Goal: Task Accomplishment & Management: Complete application form

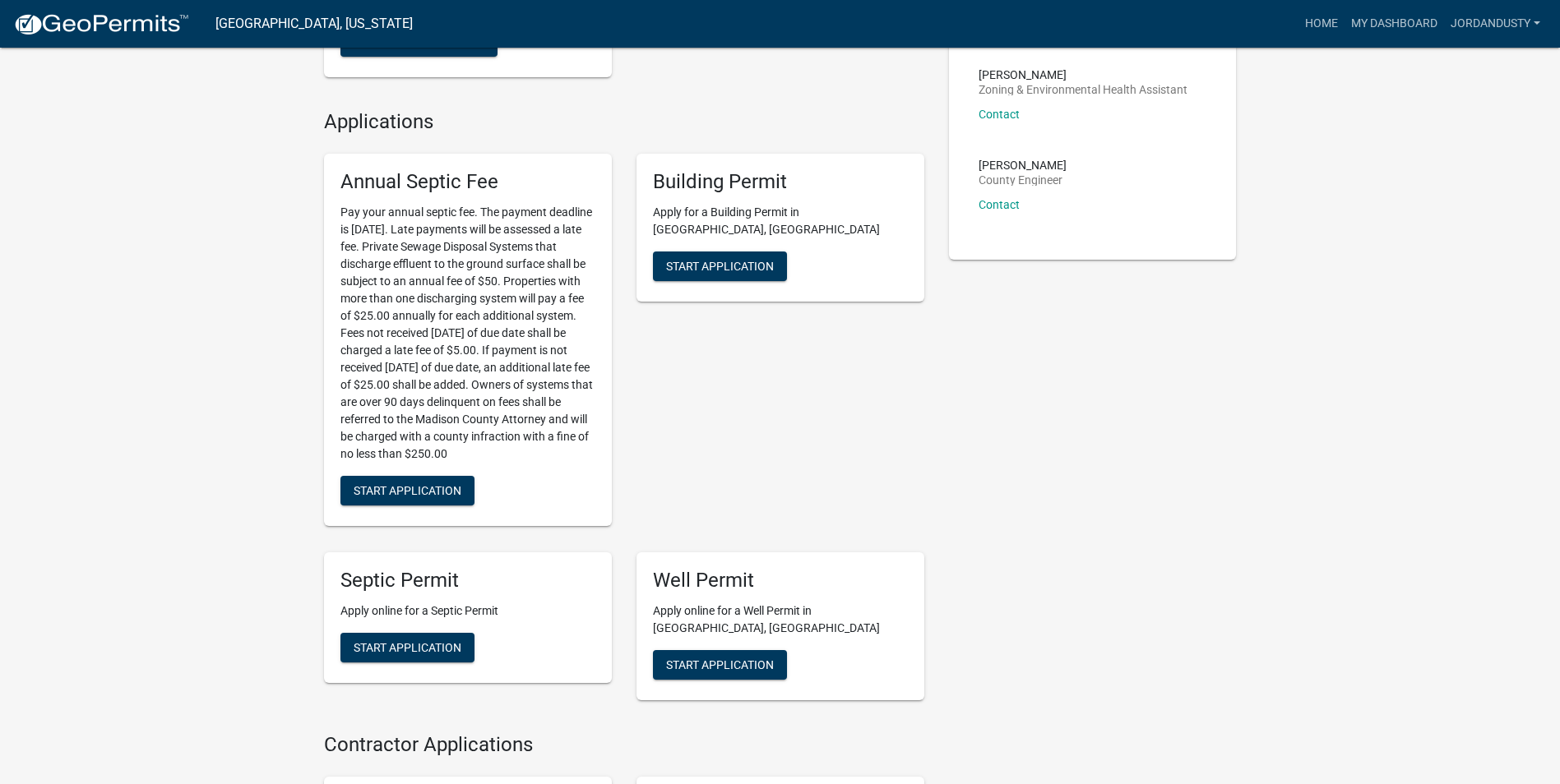
scroll to position [328, 0]
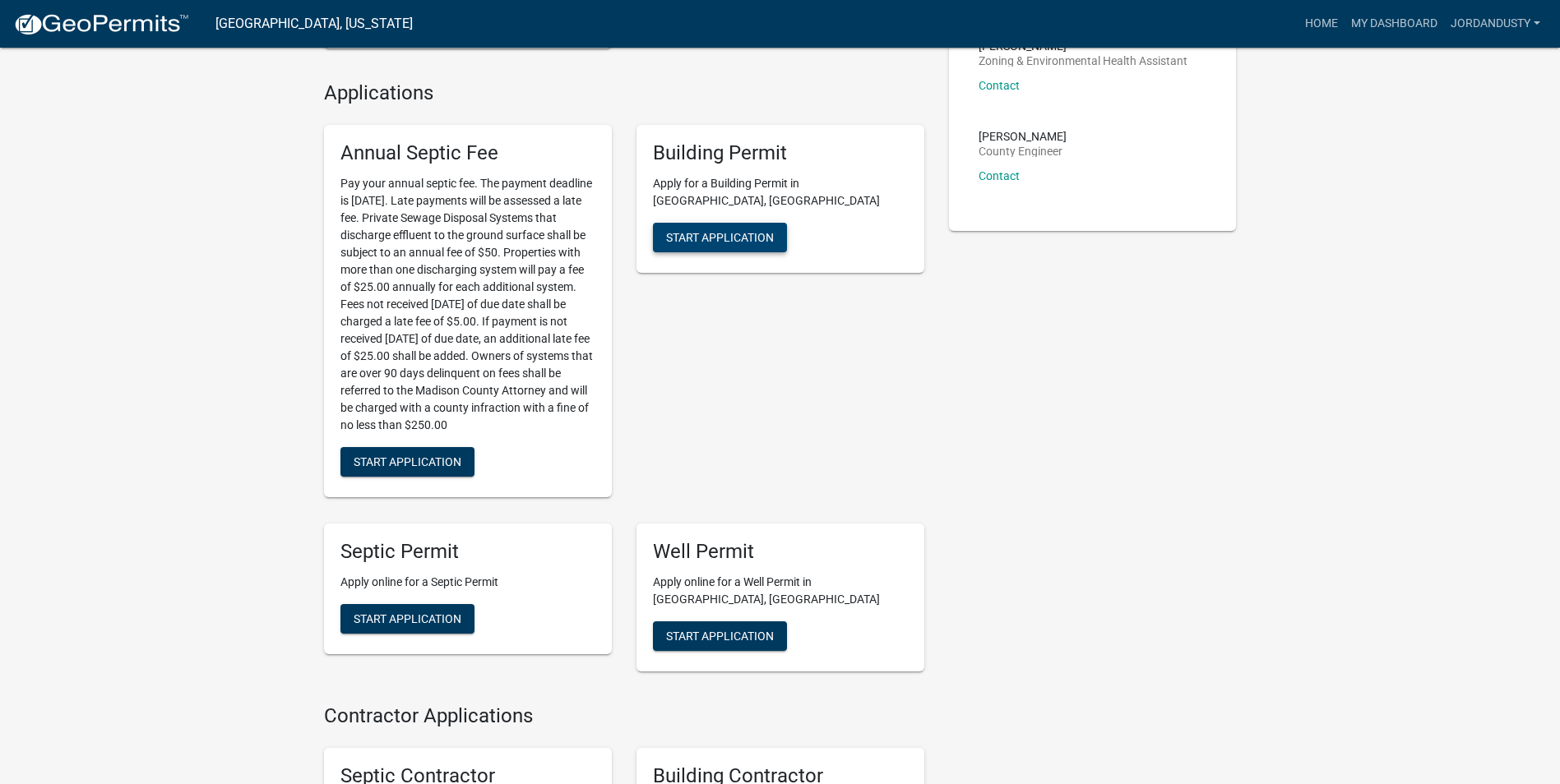
click at [689, 231] on span "Start Application" at bounding box center [719, 238] width 108 height 14
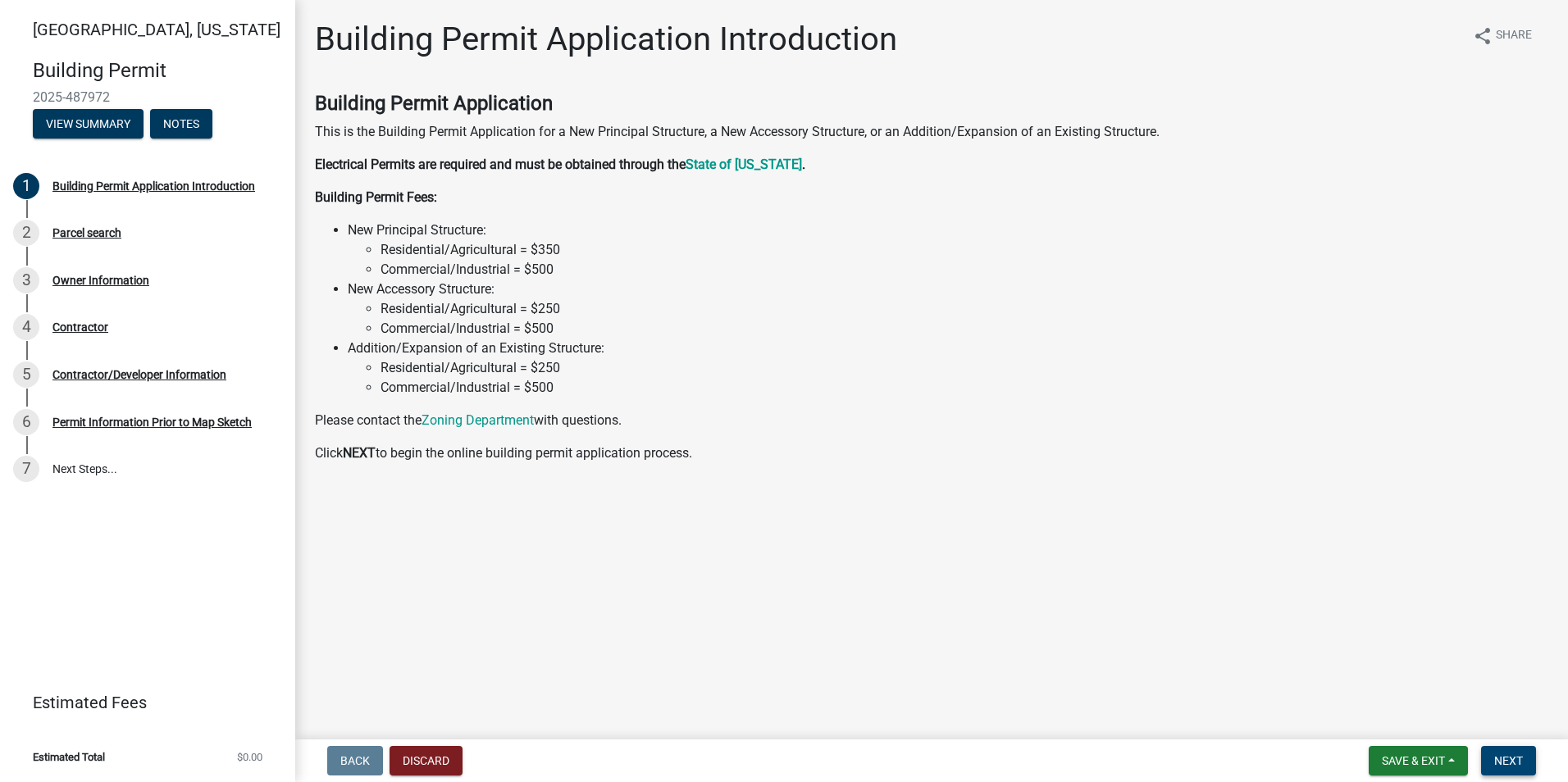
click at [1515, 758] on span "Next" at bounding box center [1508, 761] width 29 height 14
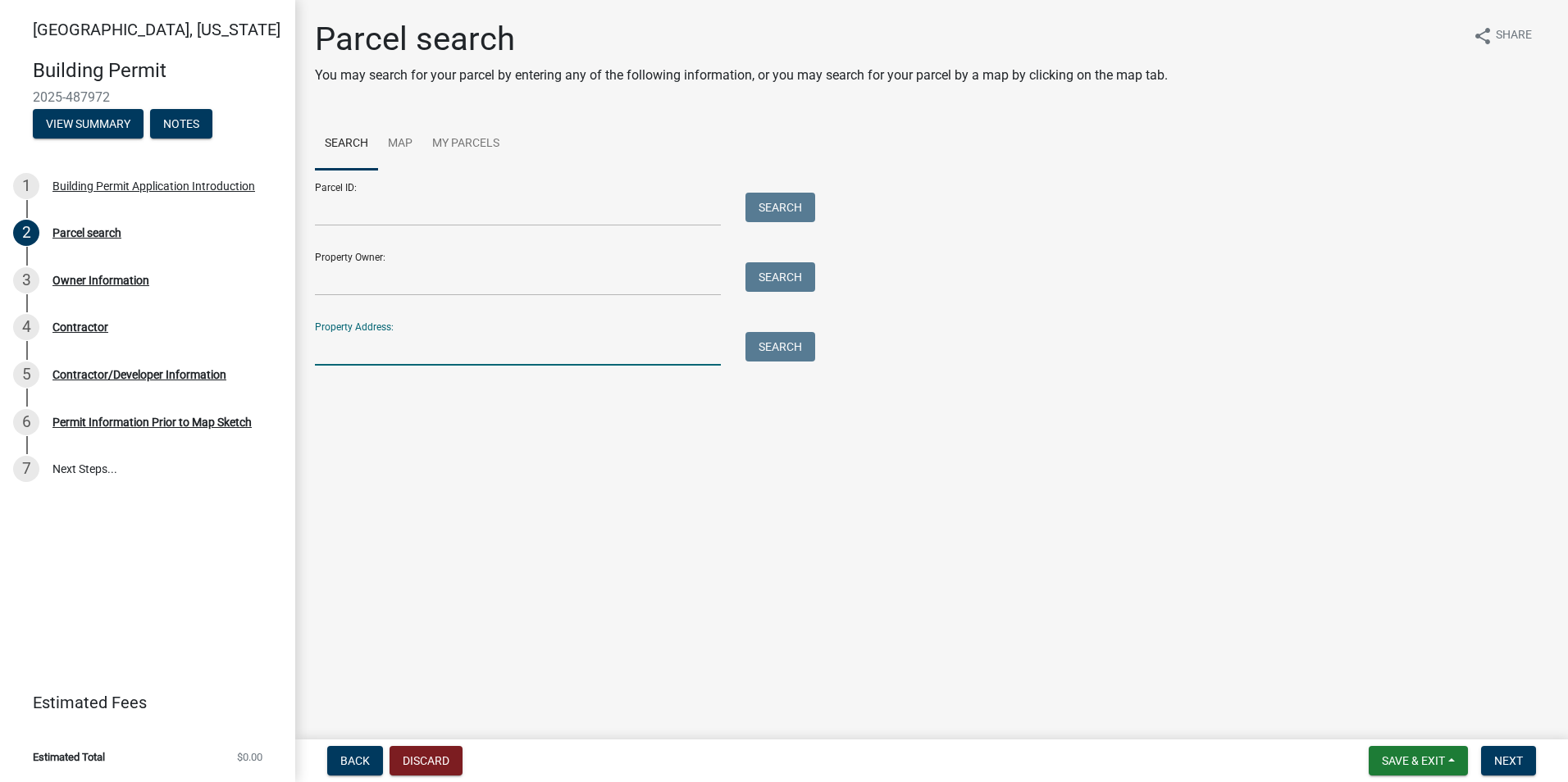
click at [340, 346] on input "Property Address:" at bounding box center [517, 349] width 406 height 34
click at [757, 342] on button "Search" at bounding box center [780, 347] width 70 height 29
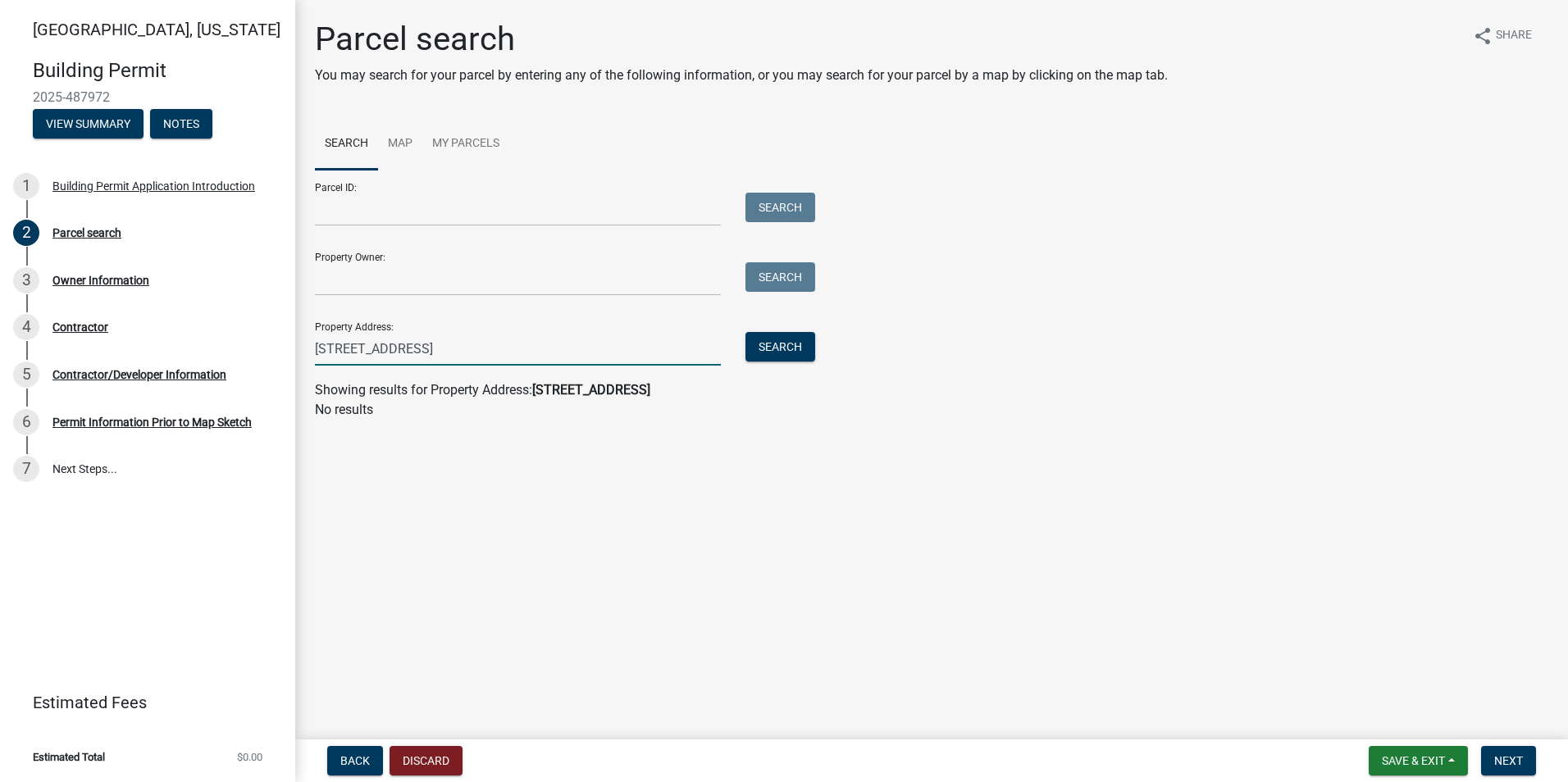
click at [425, 350] on input "[STREET_ADDRESS]" at bounding box center [517, 349] width 406 height 34
type input "[STREET_ADDRESS] Winterset, IA"
click at [325, 279] on input "Property Owner:" at bounding box center [517, 279] width 406 height 34
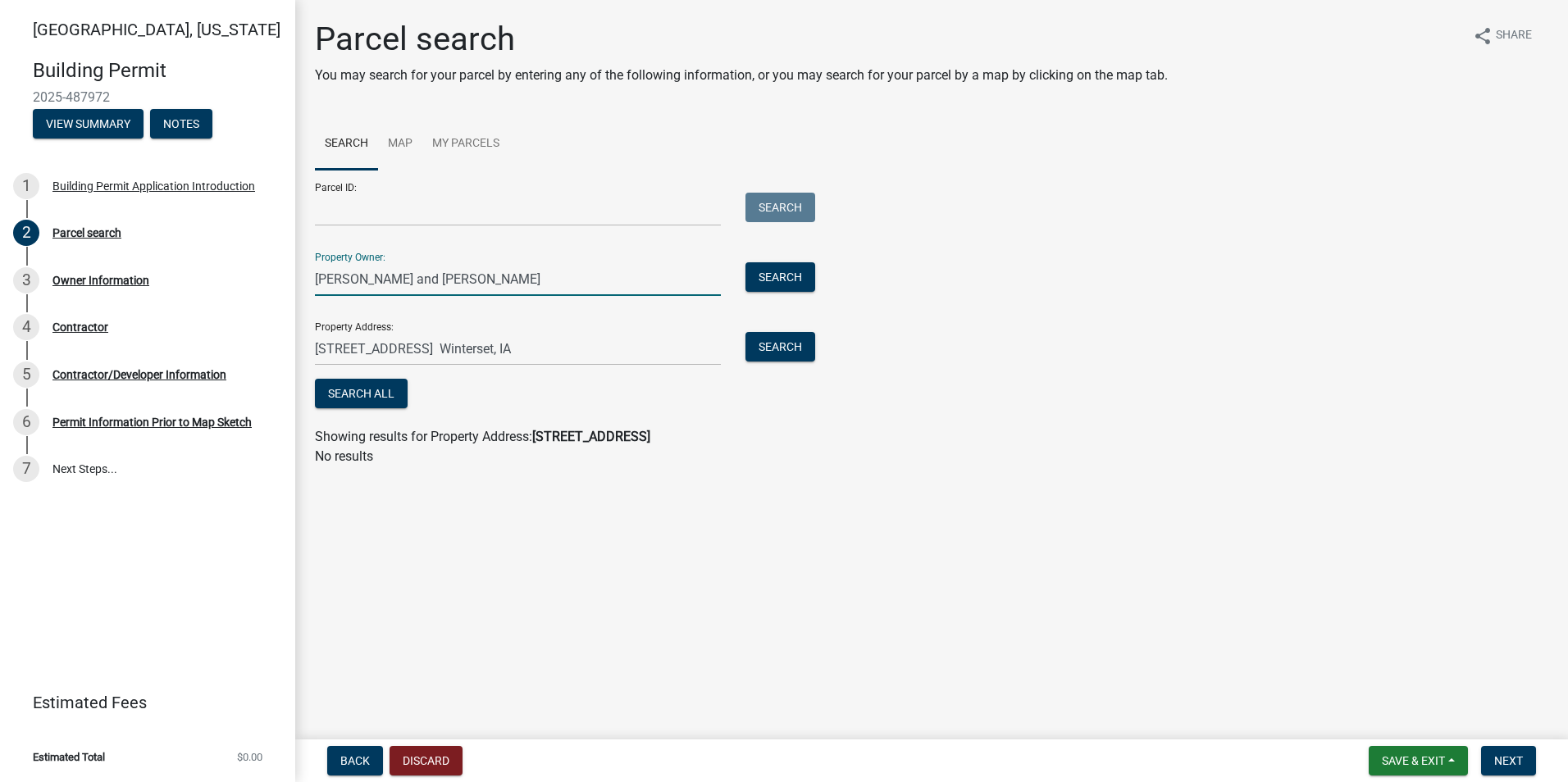
type input "[PERSON_NAME] and [PERSON_NAME]"
click at [360, 208] on input "Parcel ID:" at bounding box center [517, 209] width 406 height 34
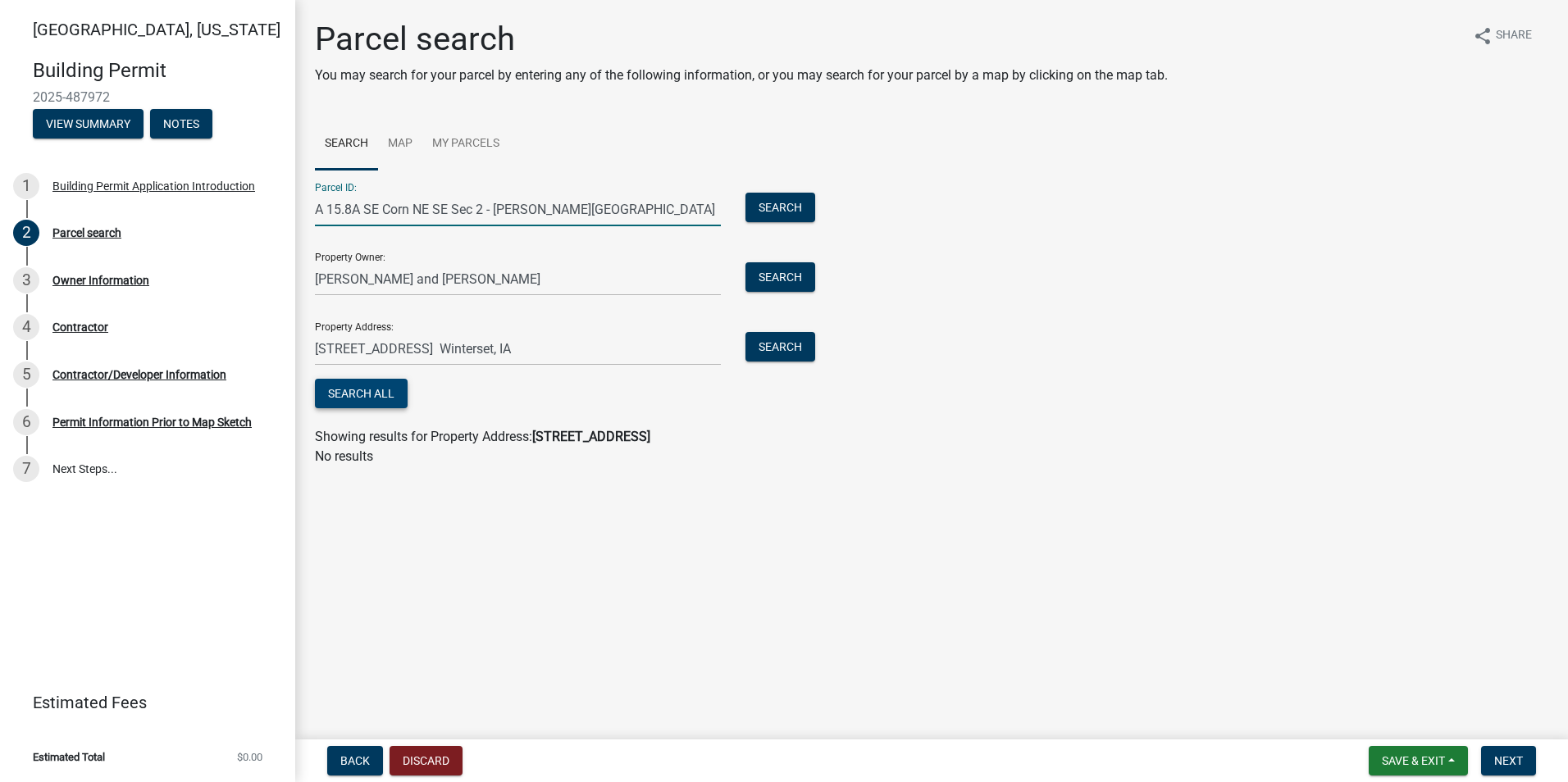
type input "A 15.8A SE Corn NE SE Sec 2 - [PERSON_NAME][GEOGRAPHIC_DATA]"
click at [360, 396] on button "Search All" at bounding box center [361, 393] width 93 height 29
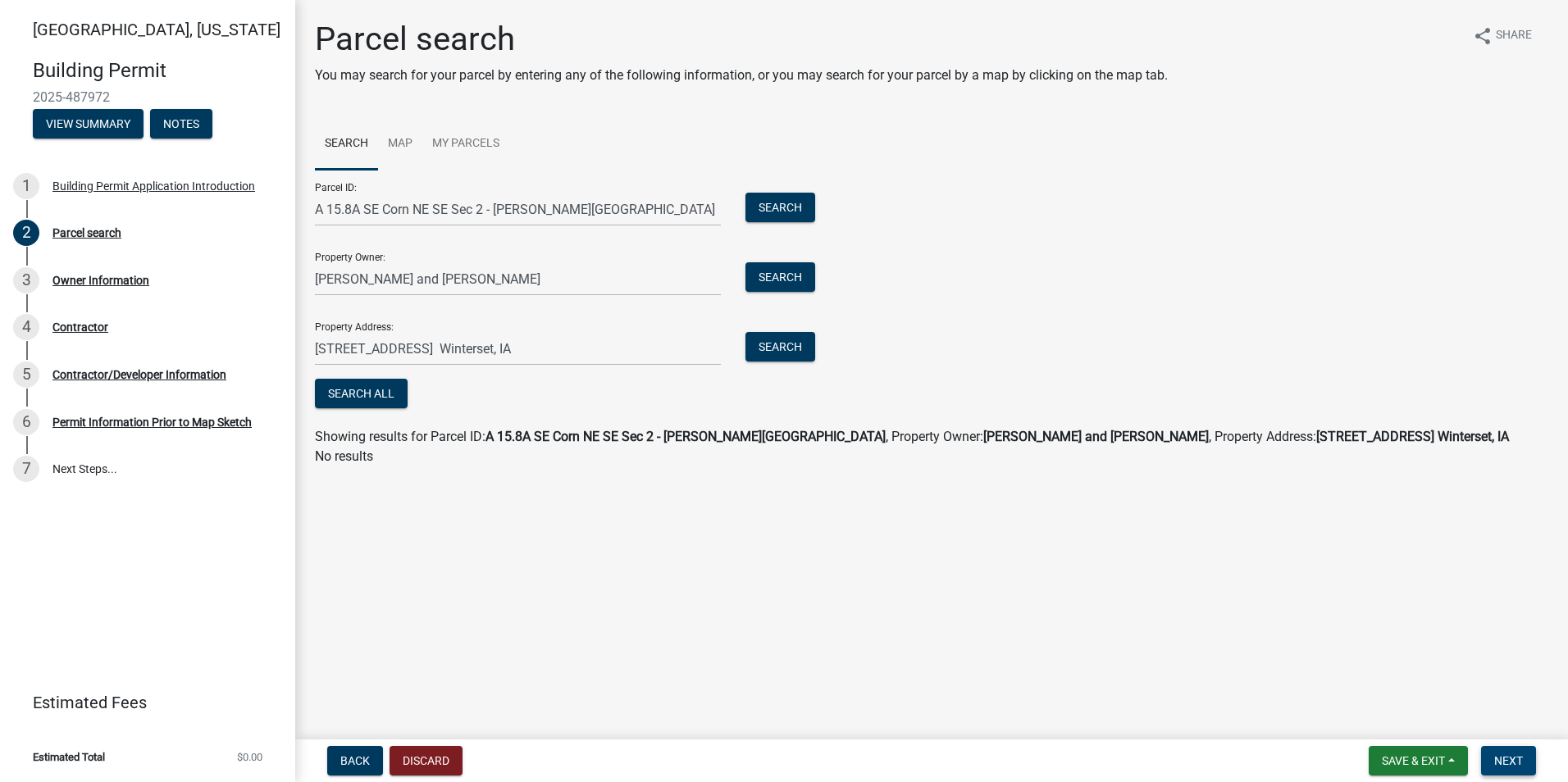
click at [1492, 760] on button "Next" at bounding box center [1508, 761] width 55 height 29
click at [1500, 762] on span "Next" at bounding box center [1508, 761] width 29 height 14
click at [773, 205] on button "Search" at bounding box center [780, 207] width 70 height 29
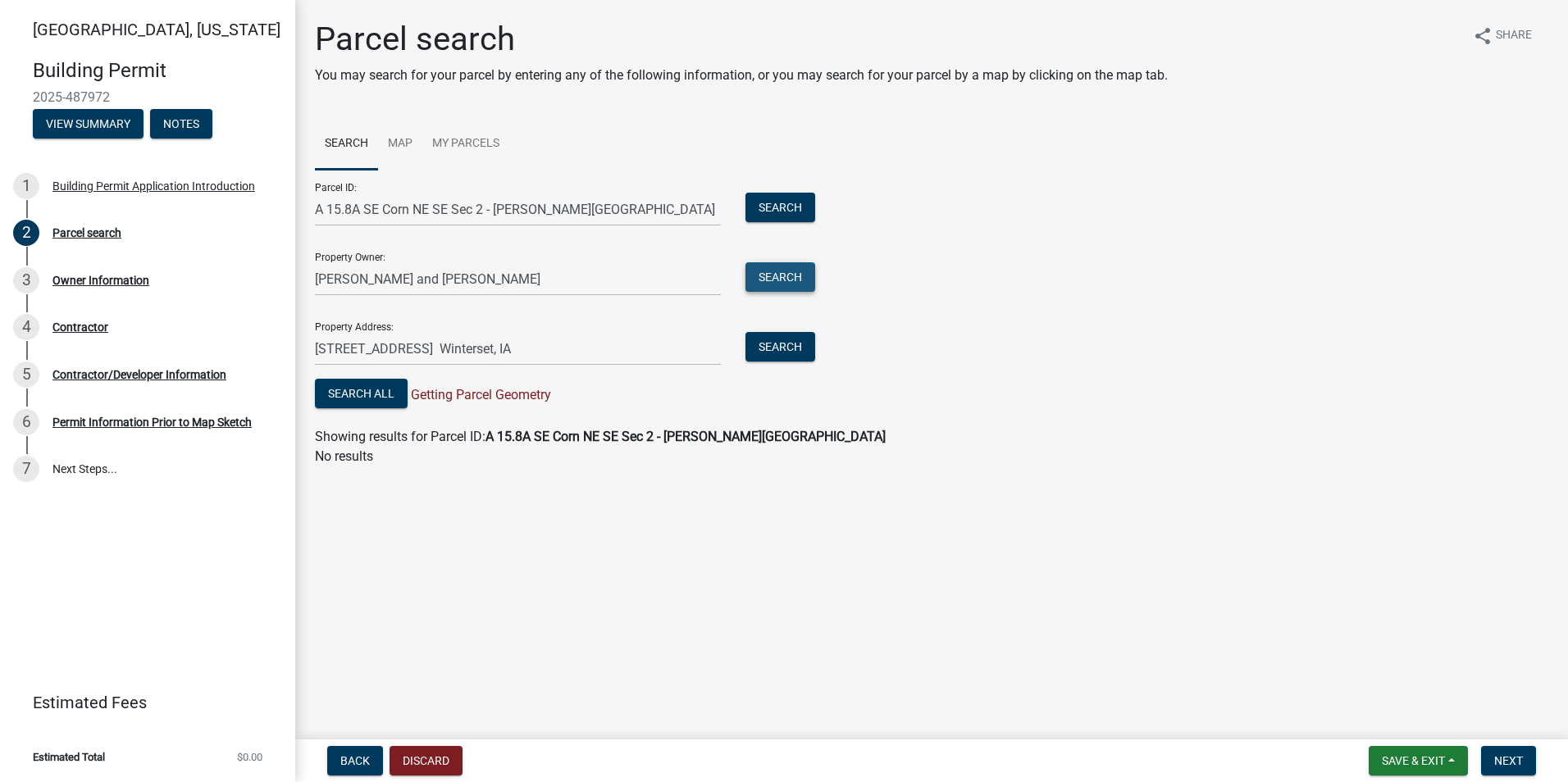
click at [780, 282] on button "Search" at bounding box center [780, 277] width 70 height 29
click at [785, 346] on button "Search" at bounding box center [780, 347] width 70 height 29
click at [406, 144] on link "Map" at bounding box center [400, 144] width 45 height 52
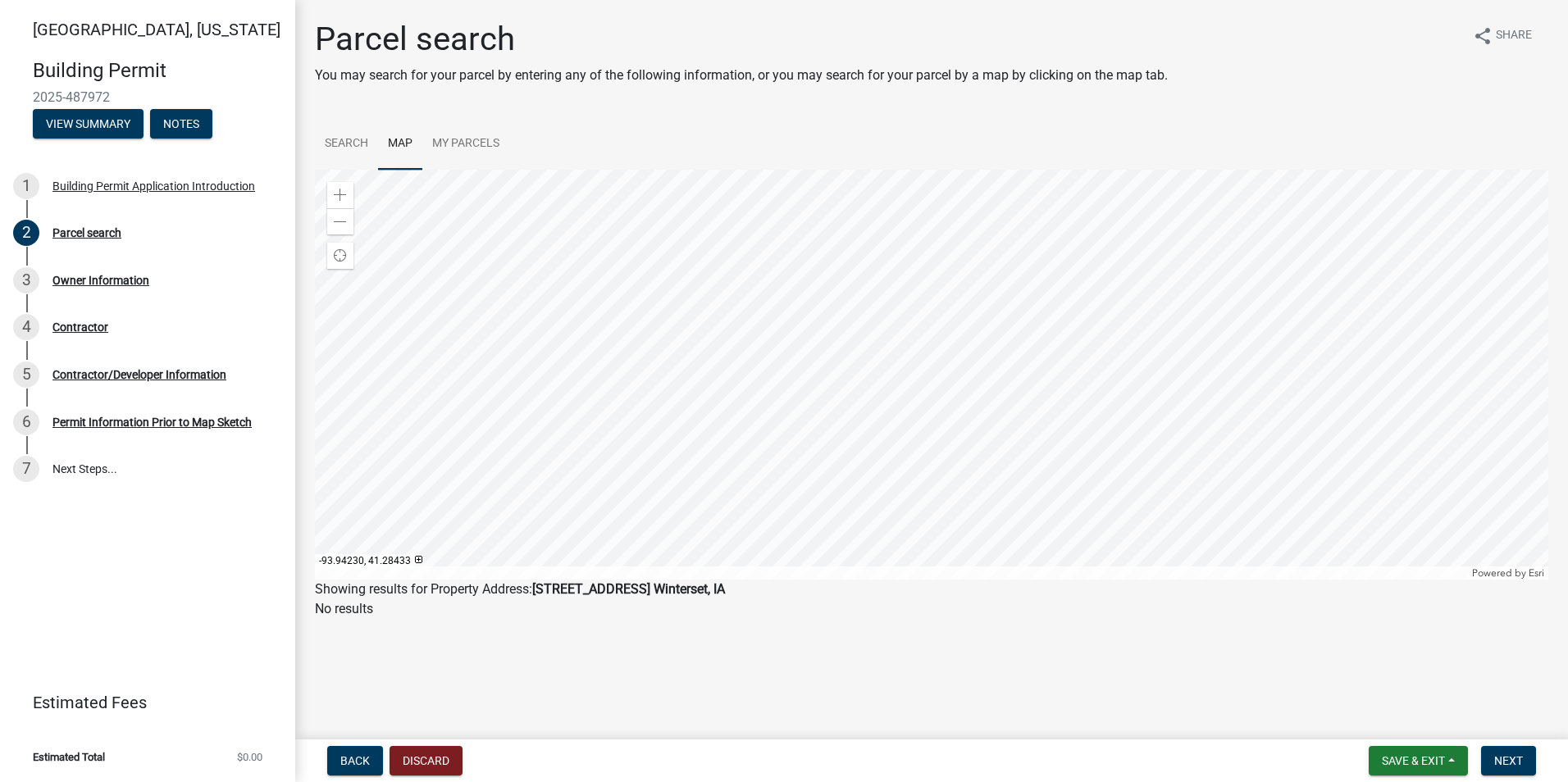
click at [988, 395] on div at bounding box center [931, 374] width 1233 height 410
click at [690, 303] on div at bounding box center [931, 374] width 1233 height 410
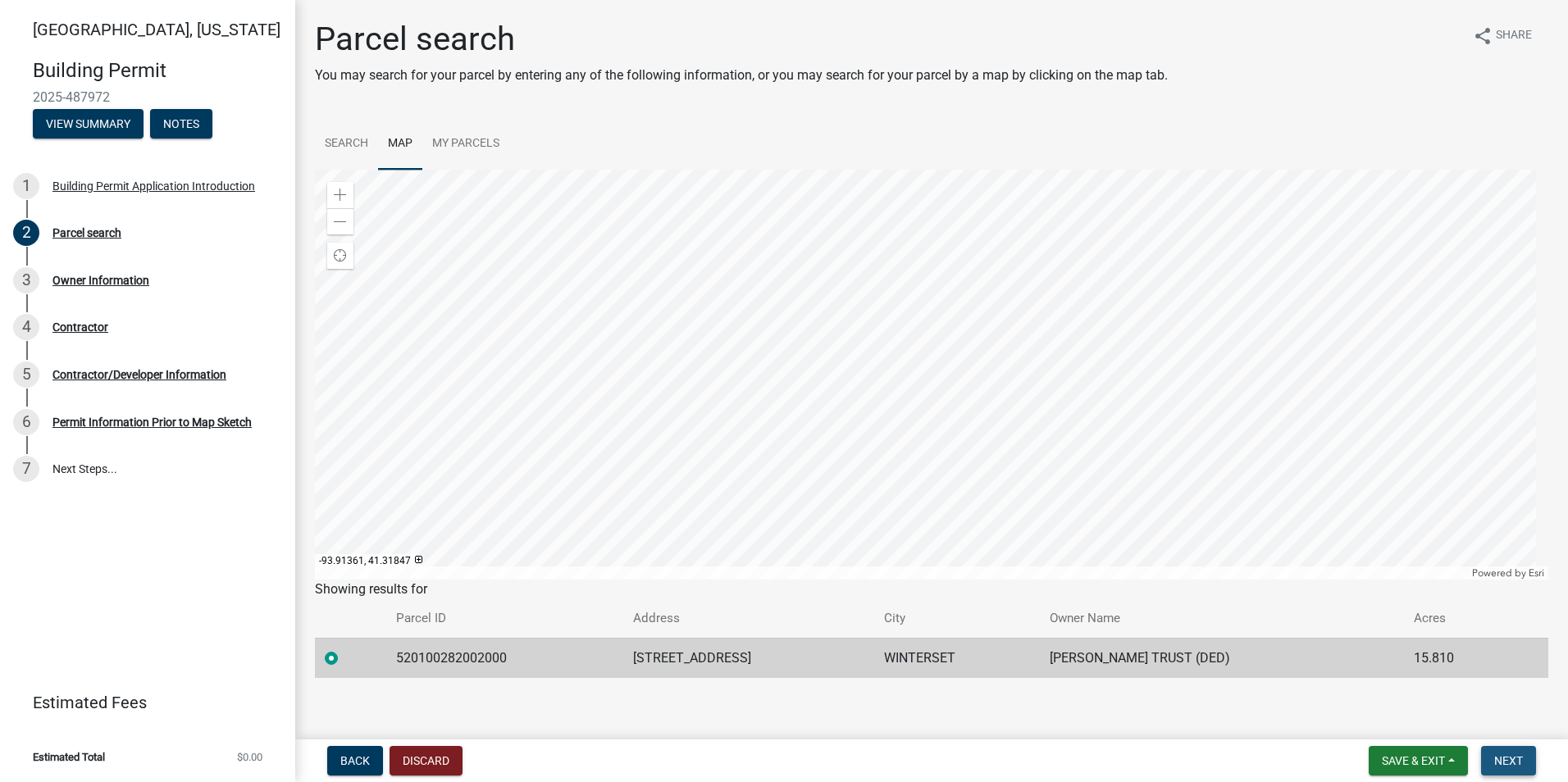
click at [1494, 759] on span "Next" at bounding box center [1508, 761] width 29 height 14
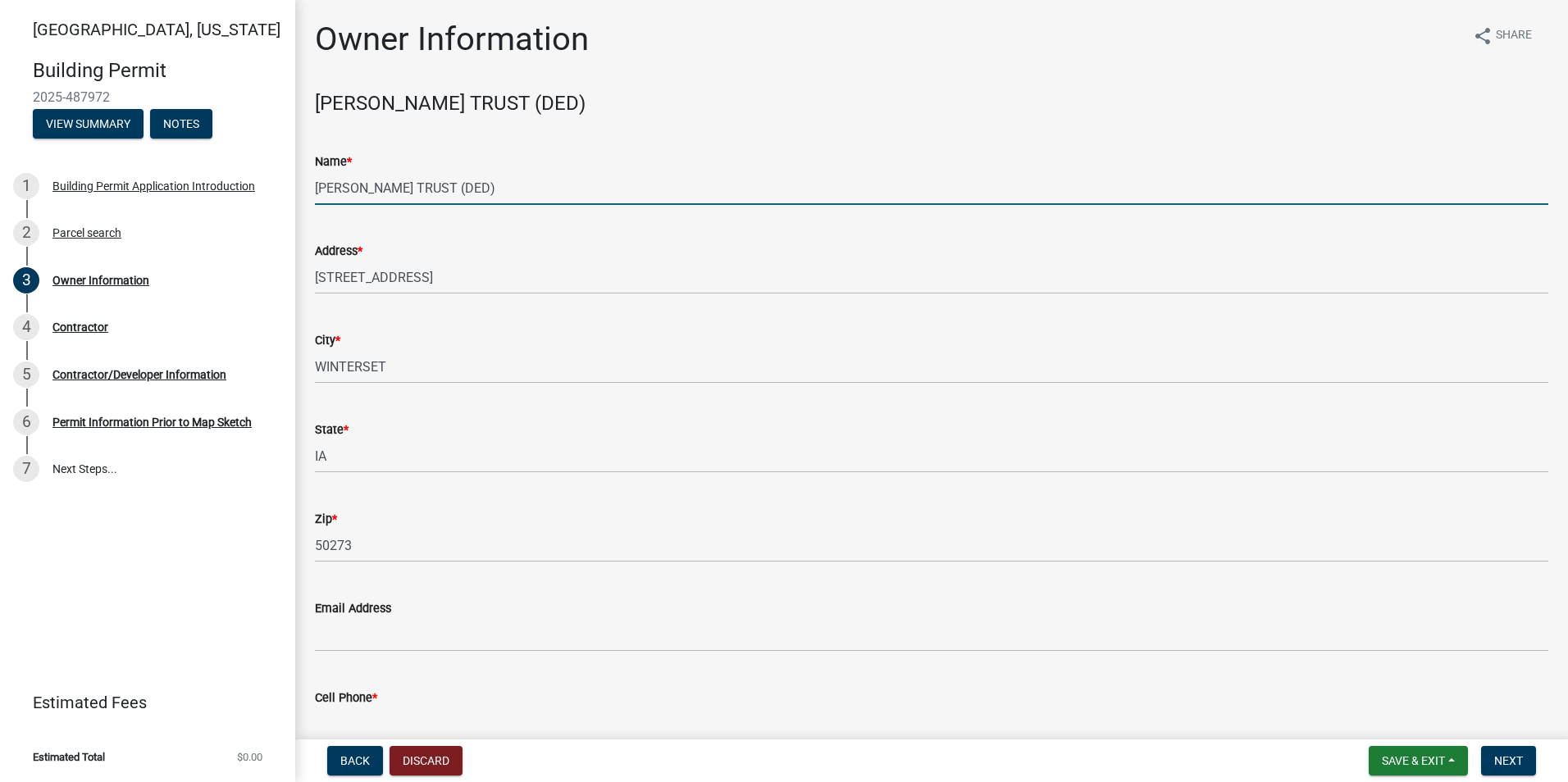
drag, startPoint x: 498, startPoint y: 190, endPoint x: 316, endPoint y: 192, distance: 182.0
click at [316, 192] on input "[PERSON_NAME] TRUST (DED)" at bounding box center [931, 188] width 1233 height 34
click at [511, 186] on input "[PERSON_NAME] TRUST (DED)" at bounding box center [931, 188] width 1233 height 34
type input "[PERSON_NAME] TRUST (DED) - Changed to [PERSON_NAME] and [PERSON_NAME]"
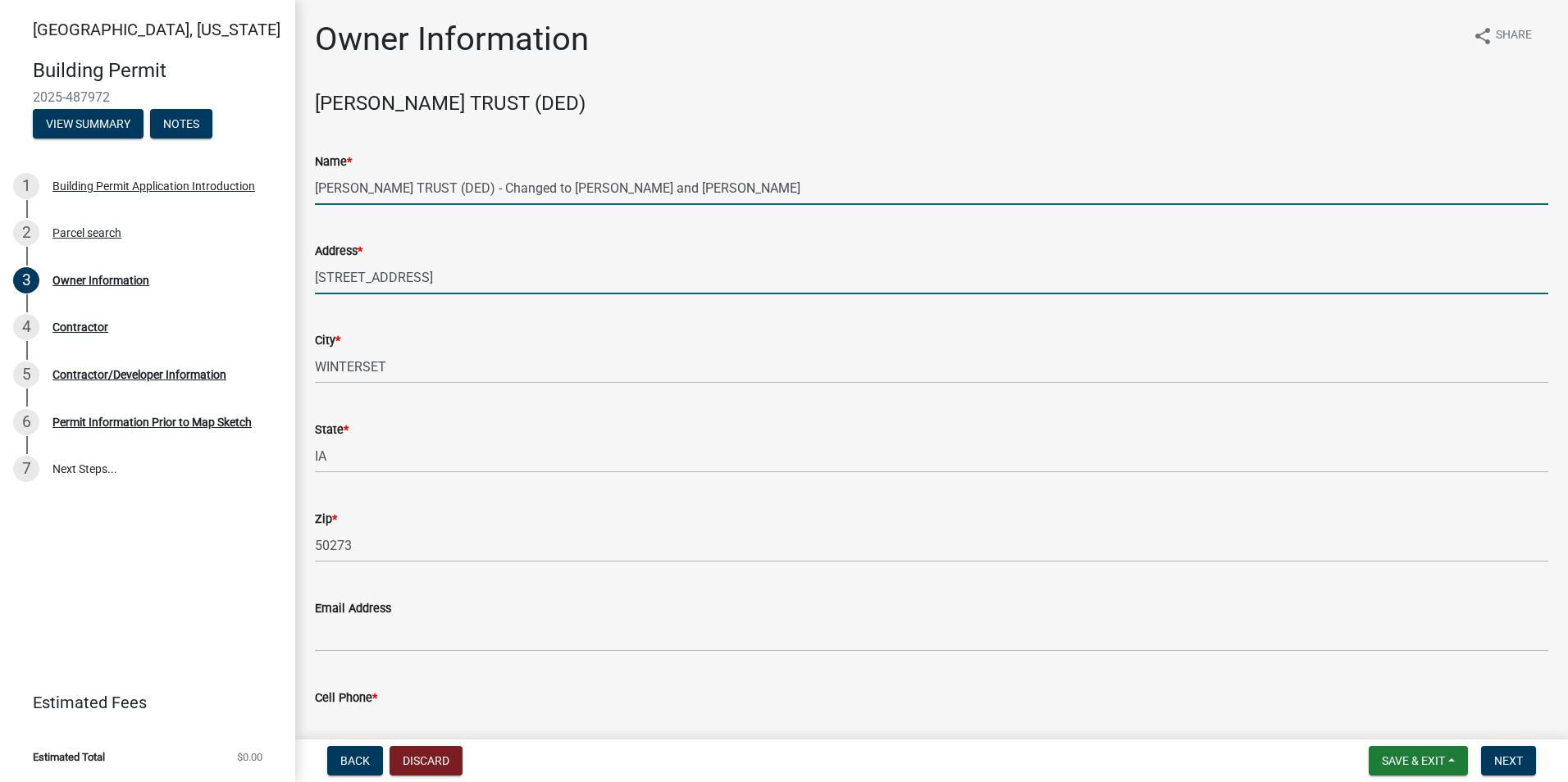
click at [501, 281] on input "[STREET_ADDRESS]" at bounding box center [931, 277] width 1233 height 34
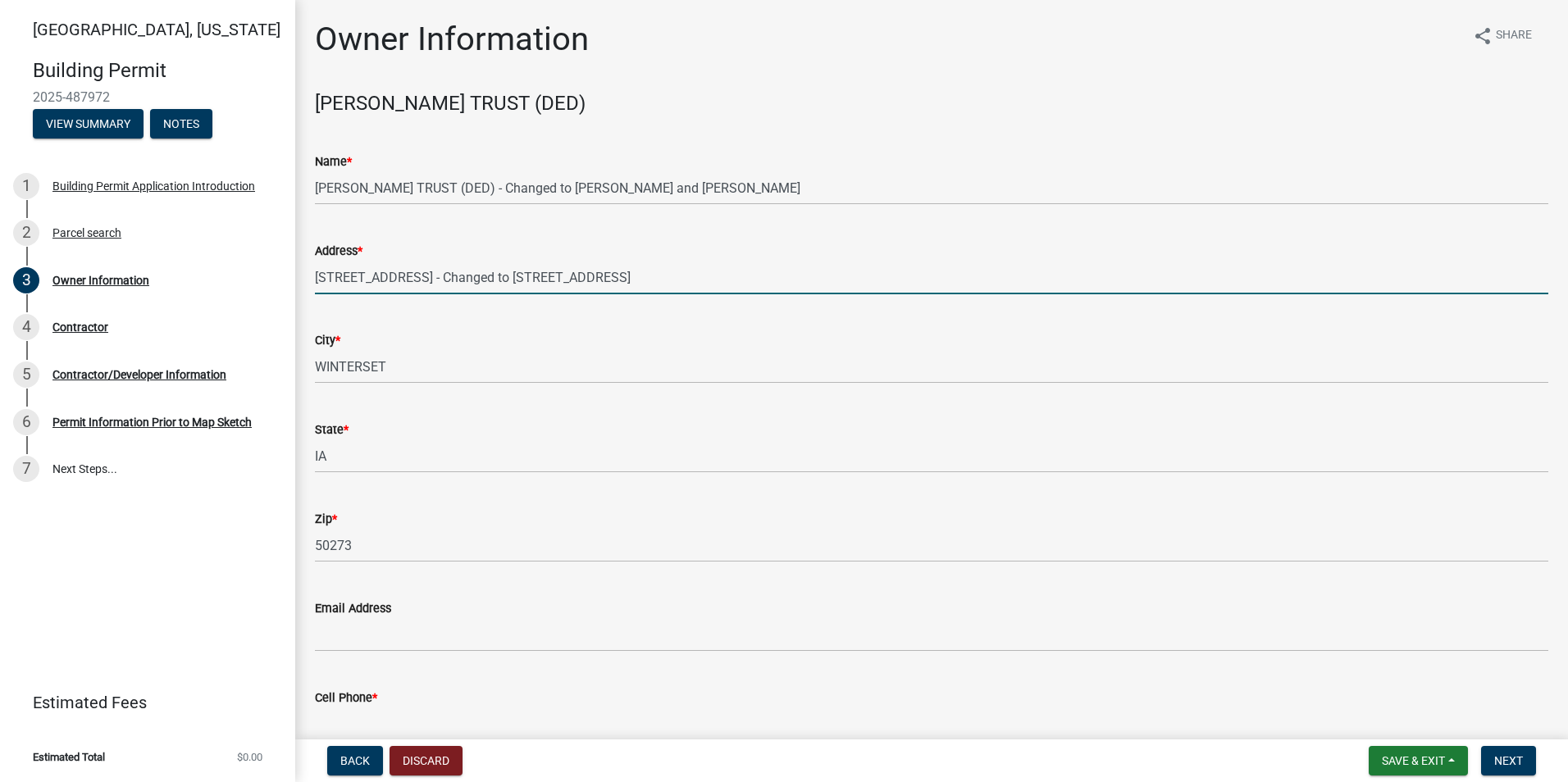
scroll to position [85, 0]
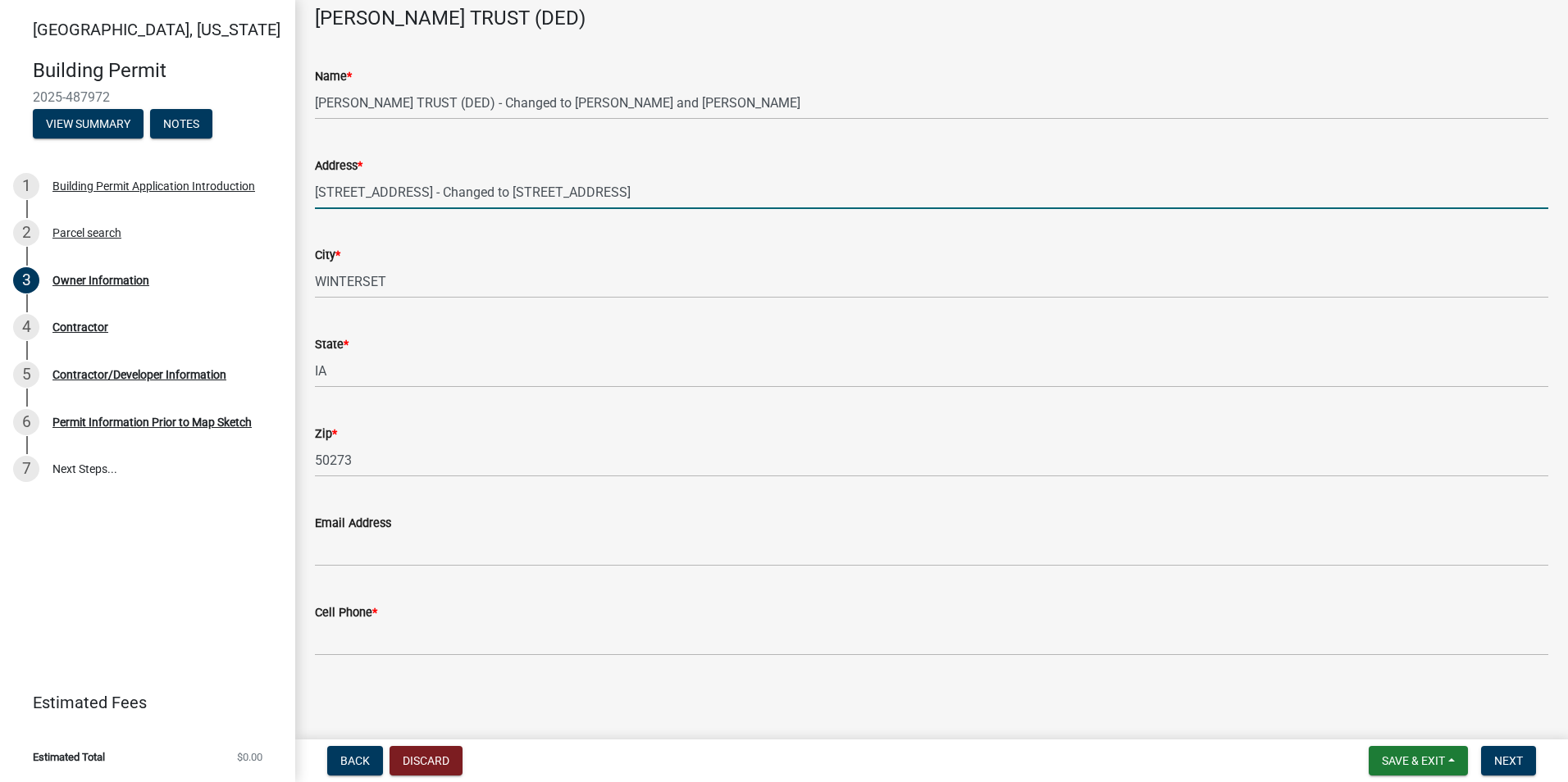
type input "[STREET_ADDRESS] - Changed to [STREET_ADDRESS]"
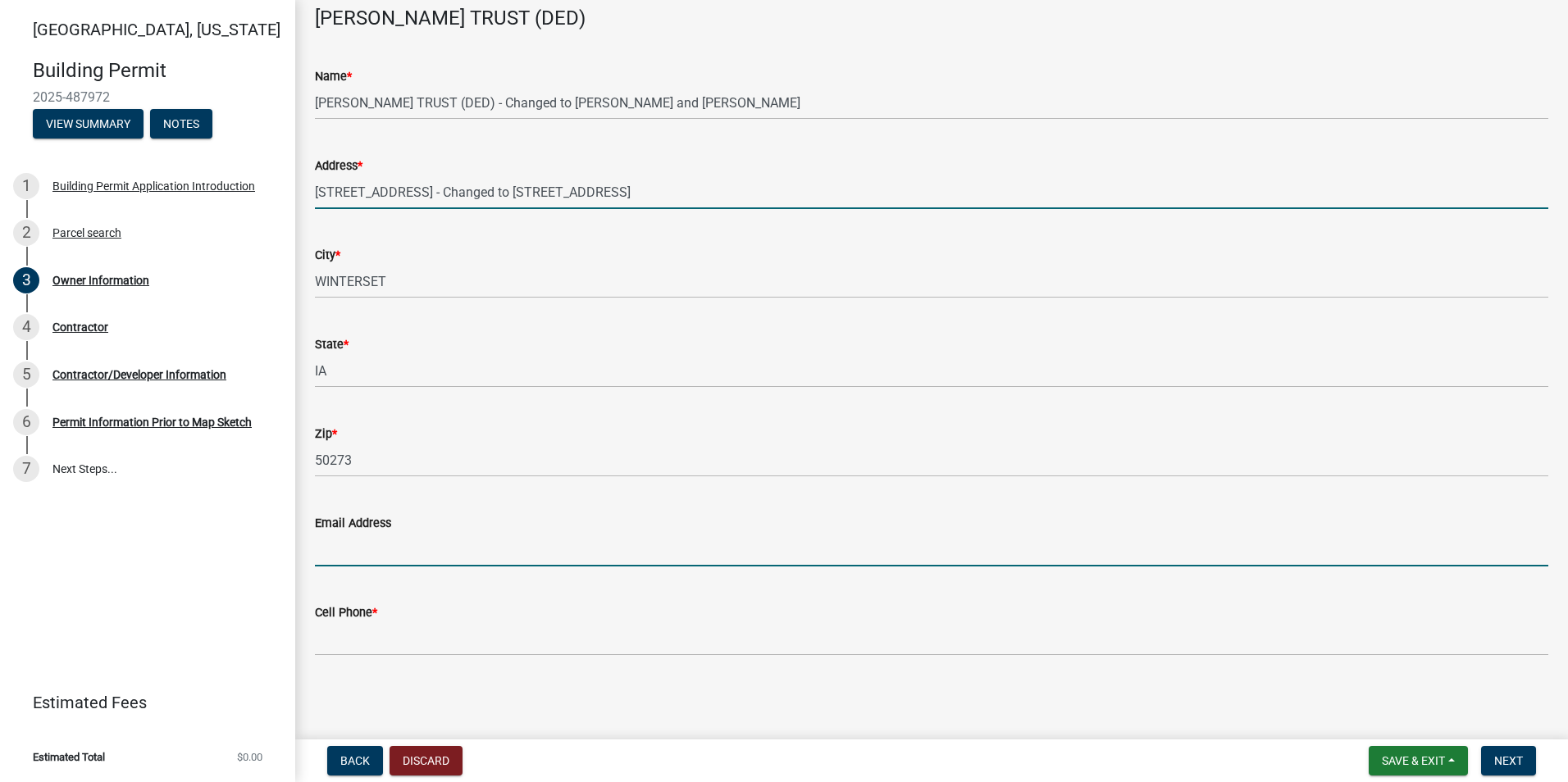
click at [349, 554] on input "Email Address" at bounding box center [931, 549] width 1233 height 34
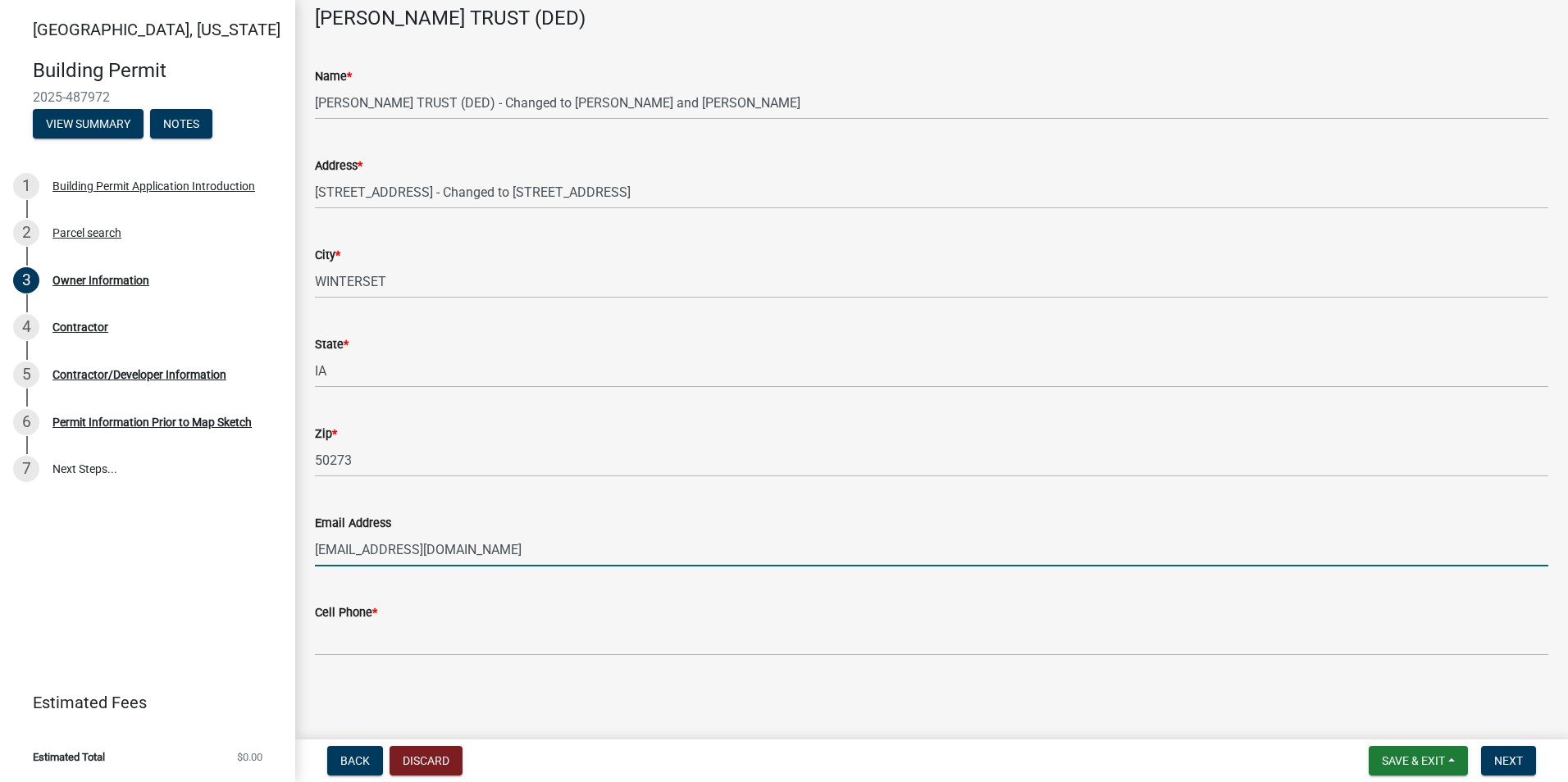
type input "[EMAIL_ADDRESS][DOMAIN_NAME]"
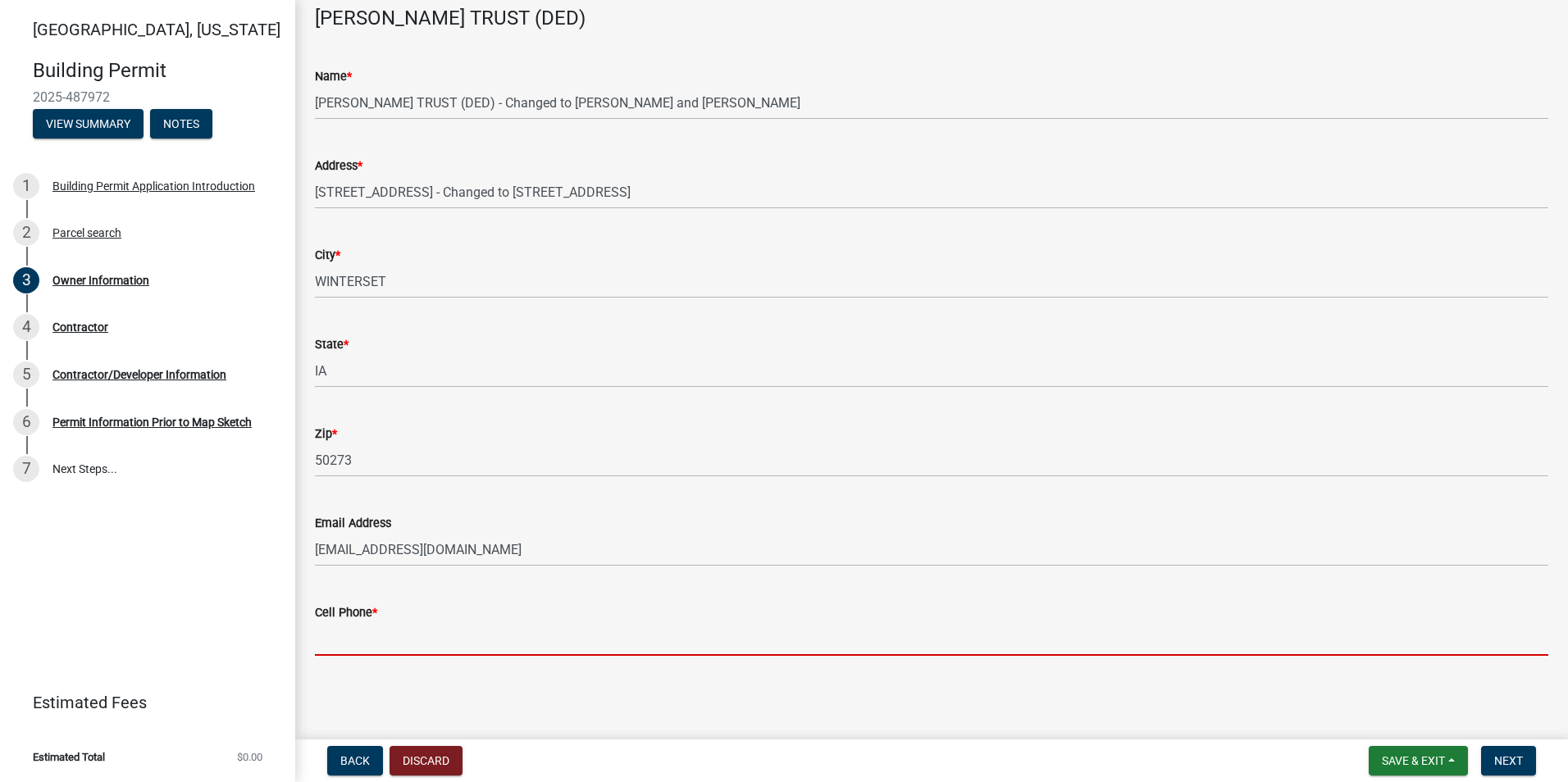
click at [360, 641] on input "Cell Phone *" at bounding box center [931, 639] width 1233 height 34
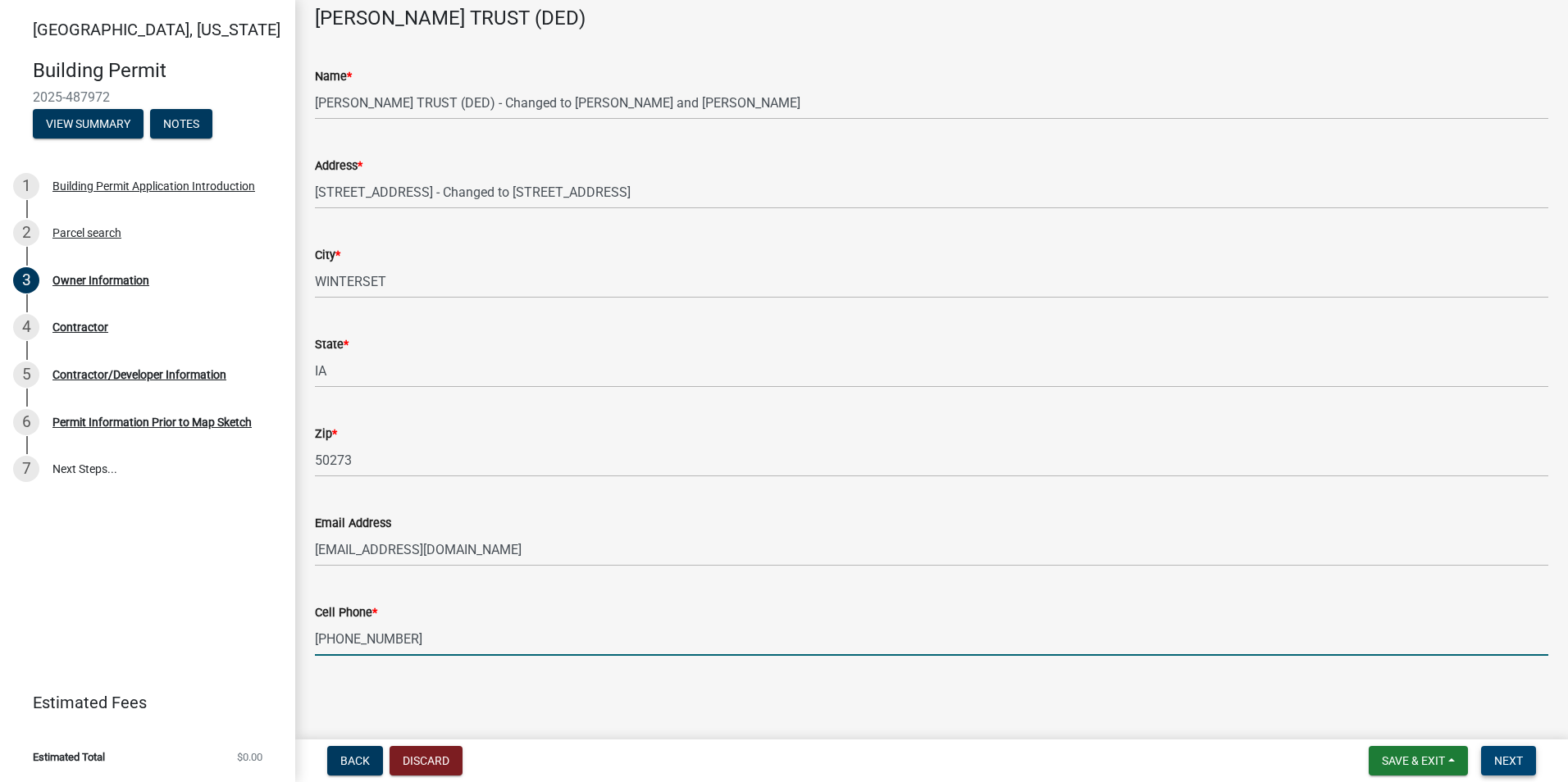
type input "[PHONE_NUMBER]"
click at [1496, 754] on span "Next" at bounding box center [1508, 761] width 29 height 14
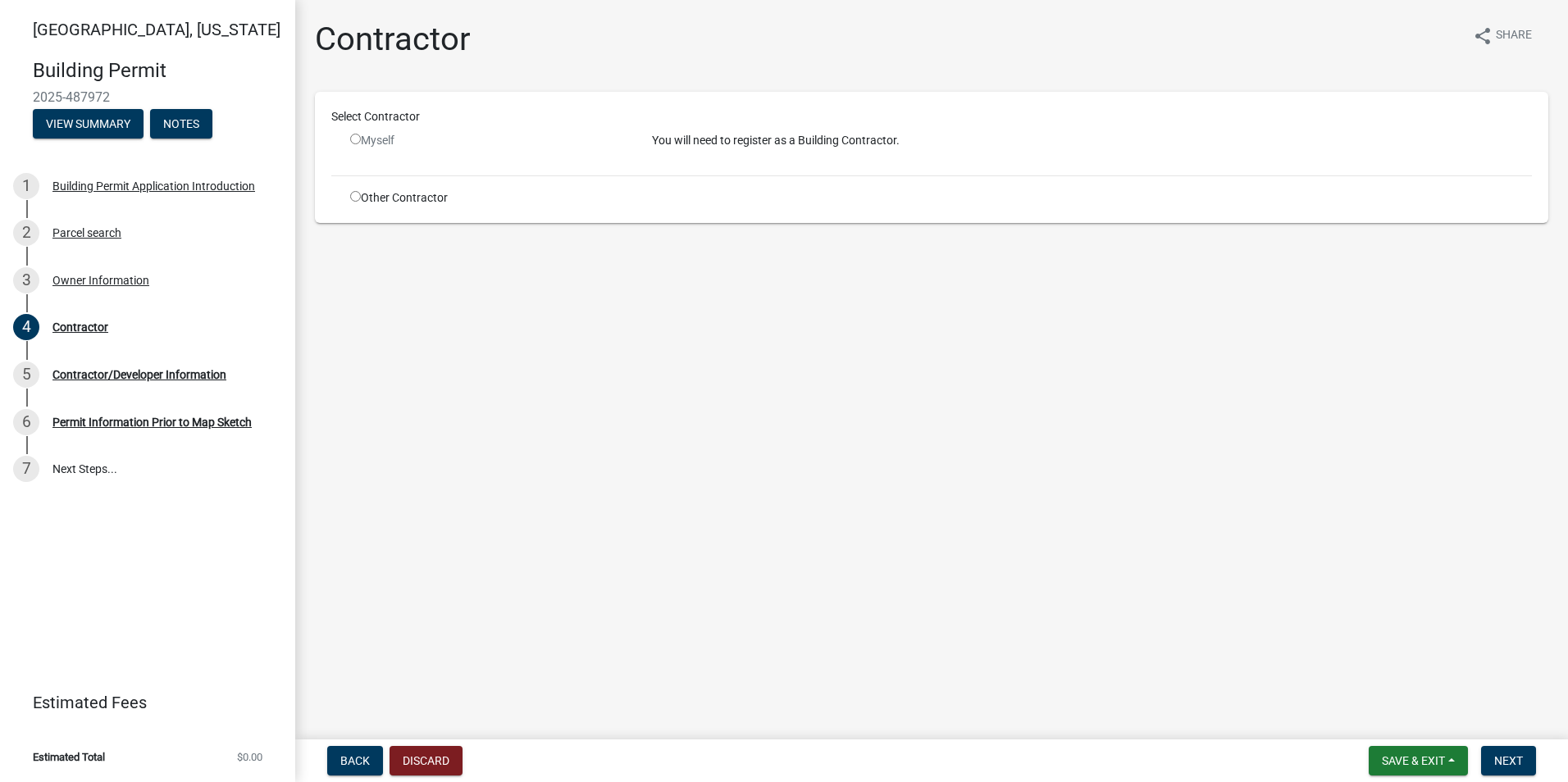
click at [355, 141] on input "radio" at bounding box center [355, 139] width 11 height 11
radio input "false"
click at [356, 201] on input "radio" at bounding box center [355, 196] width 11 height 11
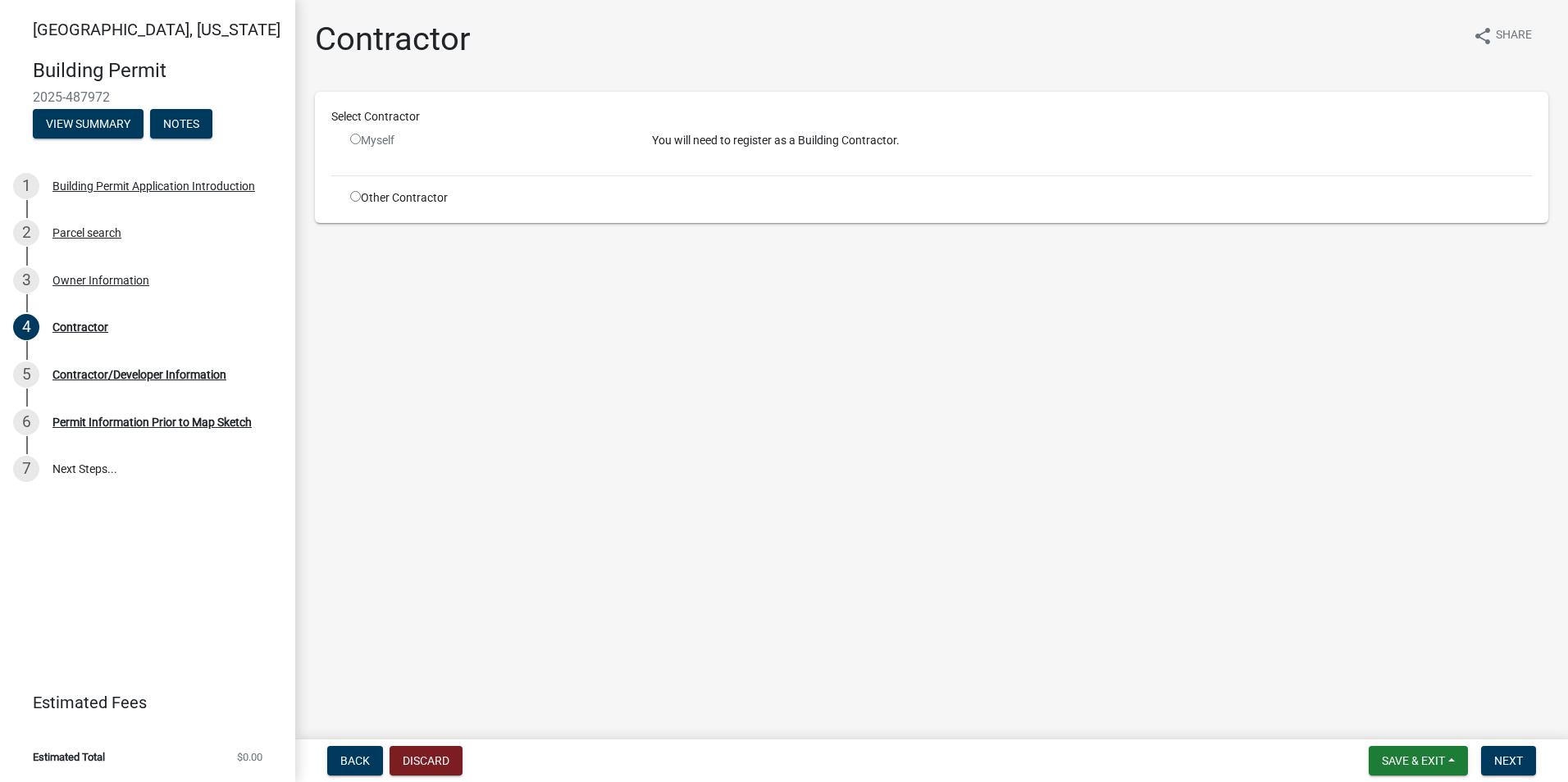
radio input "true"
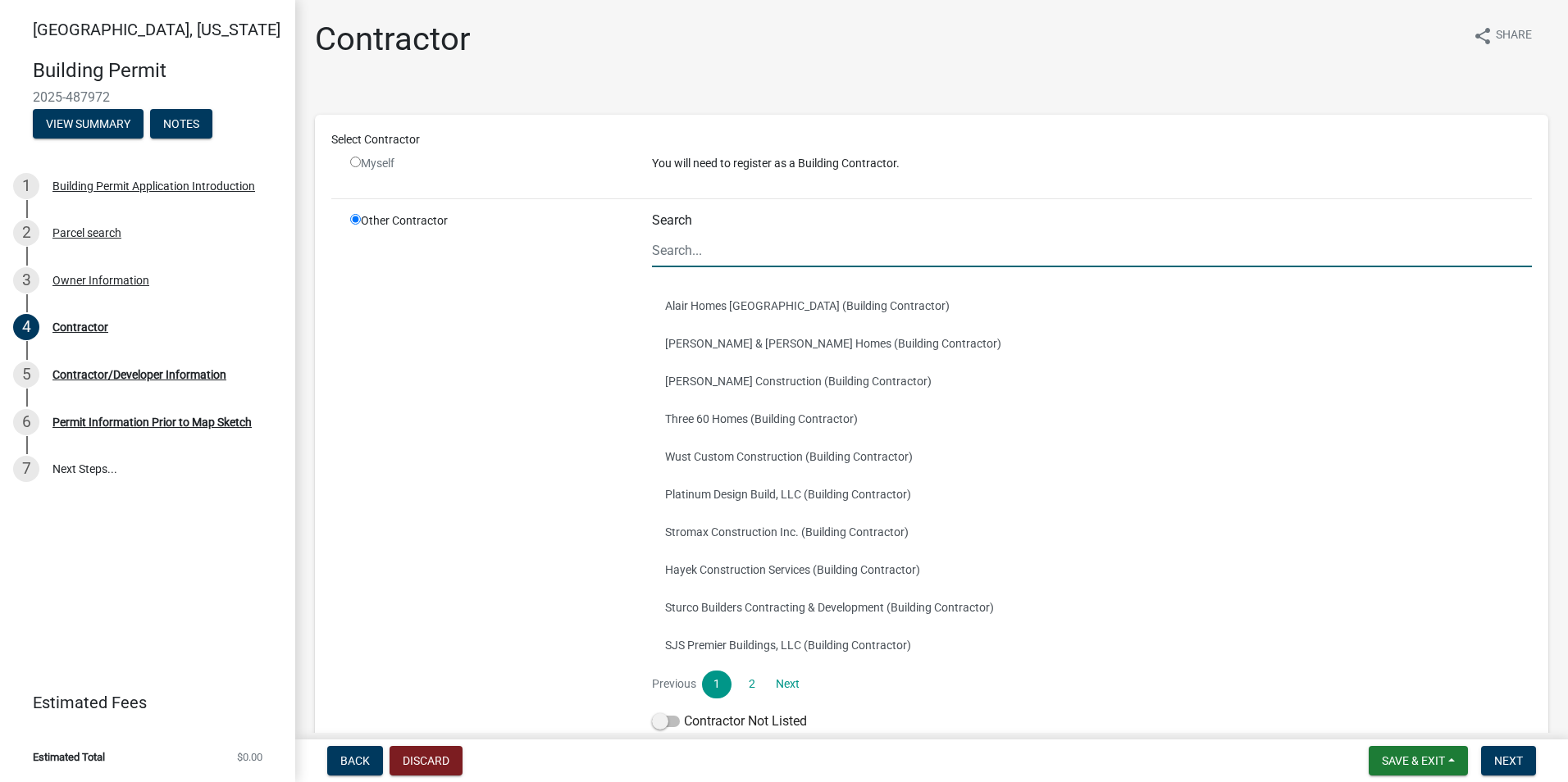
click at [692, 257] on input "Search" at bounding box center [1092, 250] width 880 height 34
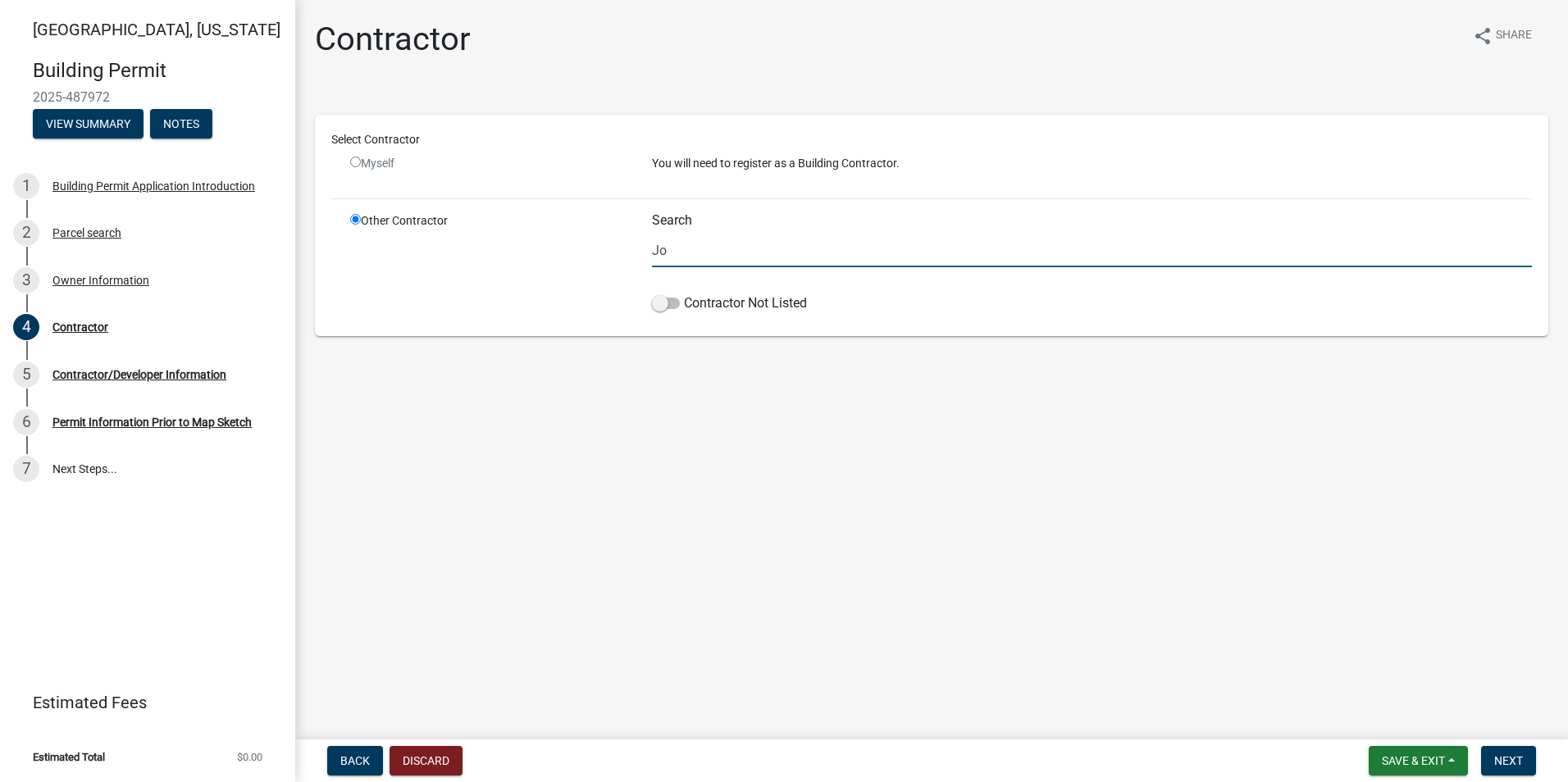
type input "J"
type input "D"
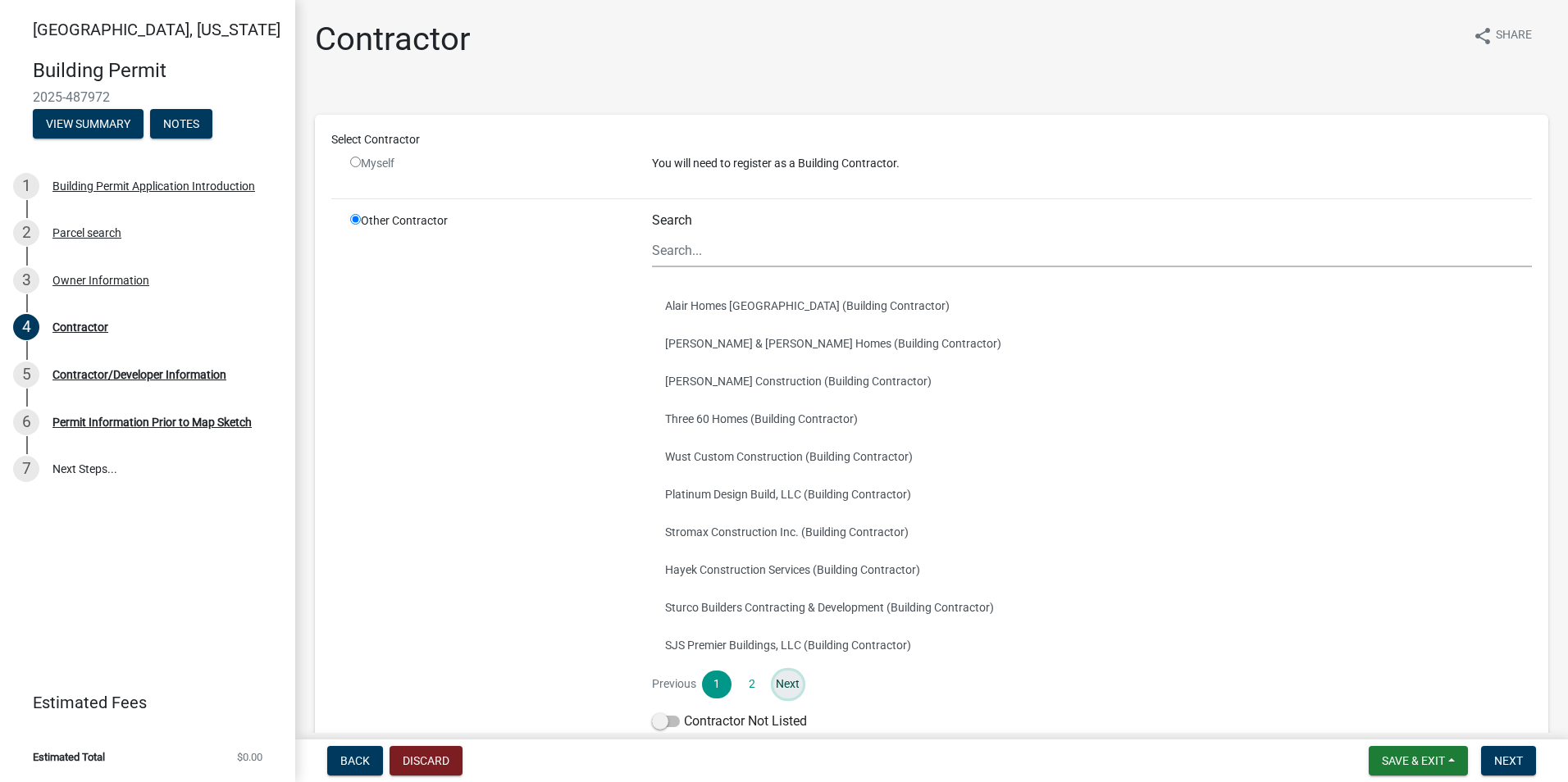
click at [789, 680] on link "Next" at bounding box center [788, 684] width 29 height 28
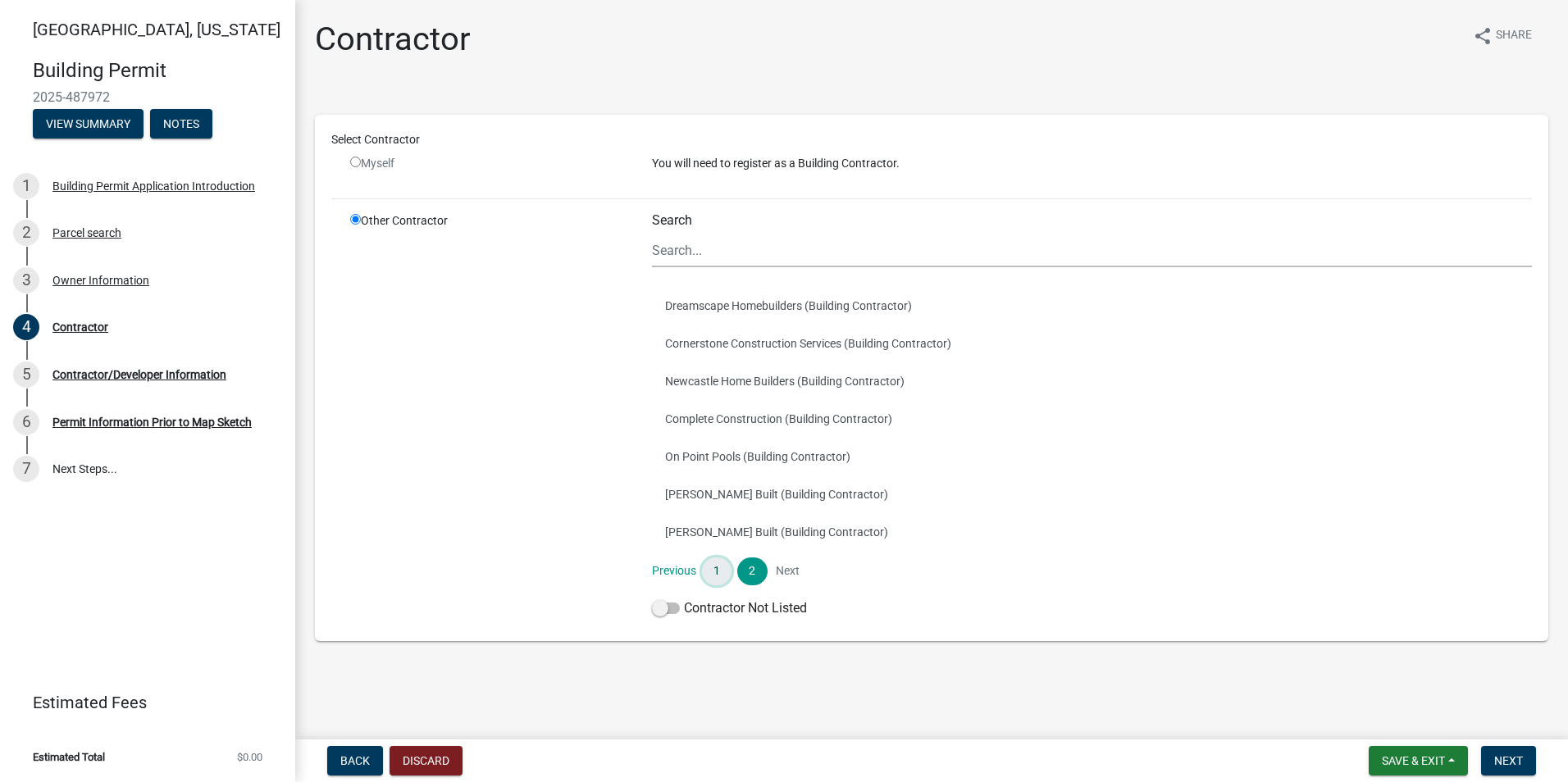
click at [712, 571] on link "1" at bounding box center [716, 571] width 29 height 28
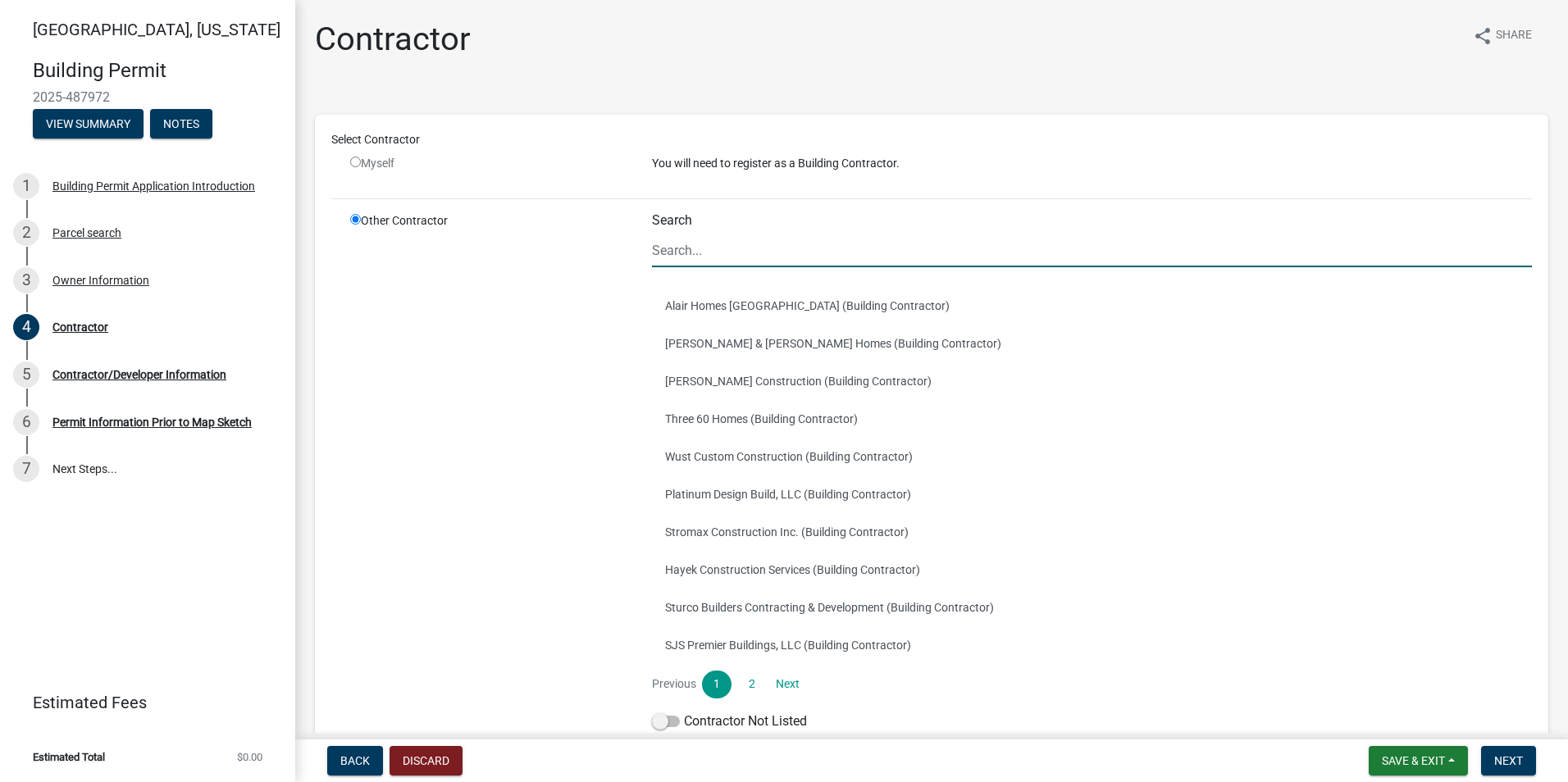
click at [678, 257] on input "Search" at bounding box center [1092, 250] width 880 height 34
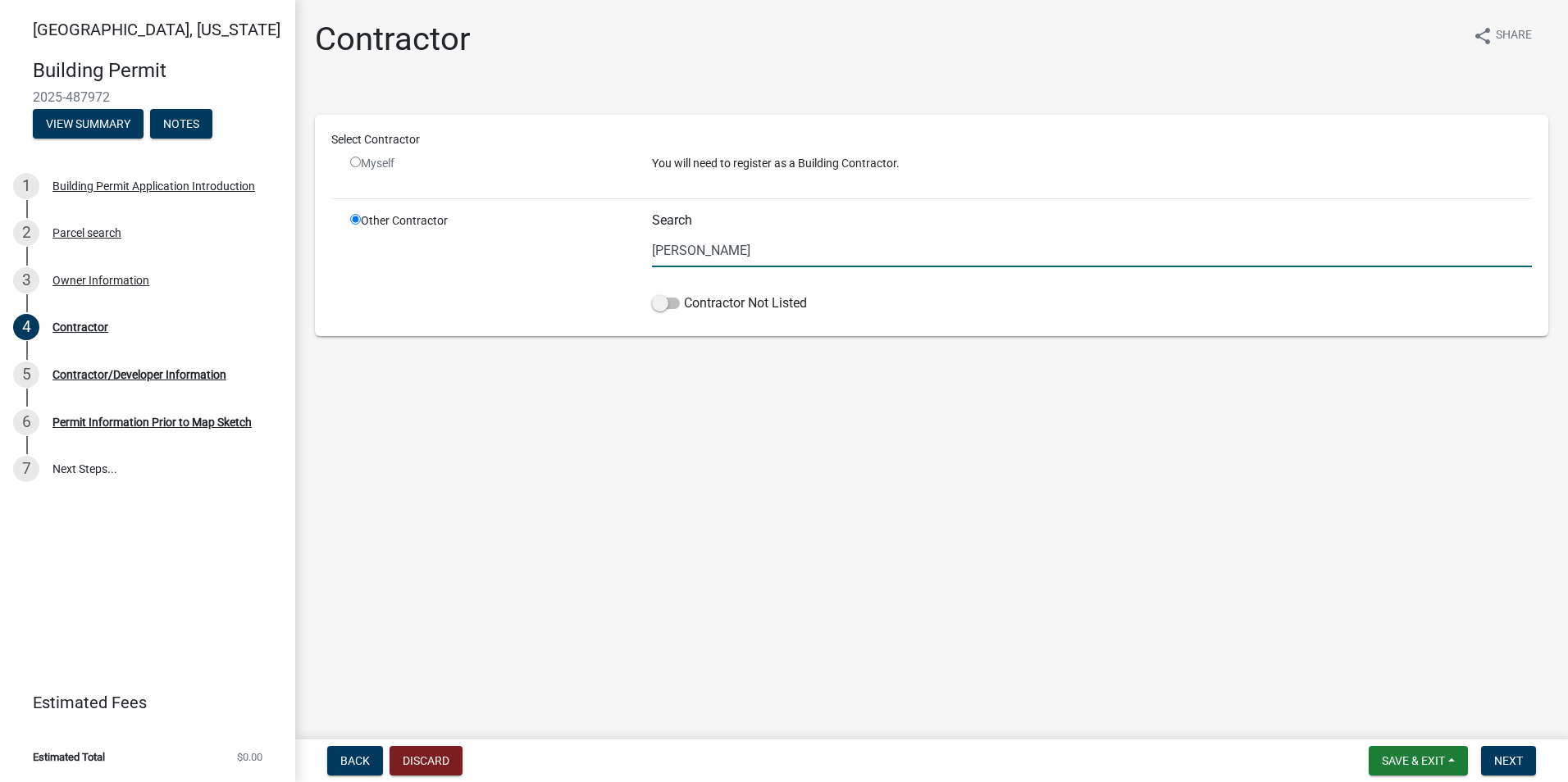
type input "J"
type input "j"
click at [664, 300] on span at bounding box center [666, 303] width 28 height 12
click at [684, 294] on input "Contractor Not Listed" at bounding box center [684, 294] width 0 height 0
click at [804, 255] on input "Jordan Building & Design" at bounding box center [1092, 250] width 880 height 34
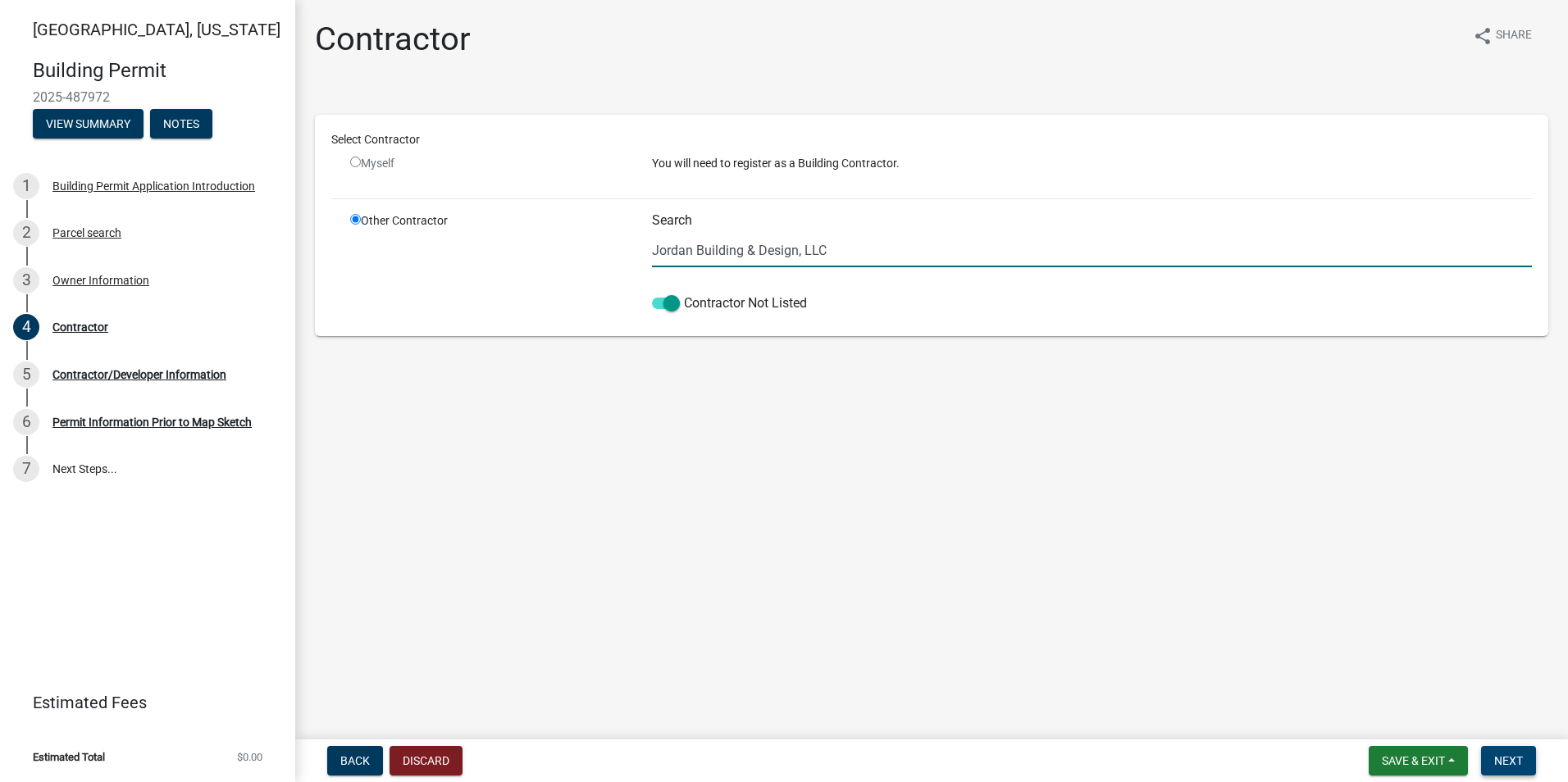
type input "Jordan Building & Design, LLC"
click at [1500, 762] on span "Next" at bounding box center [1508, 761] width 29 height 14
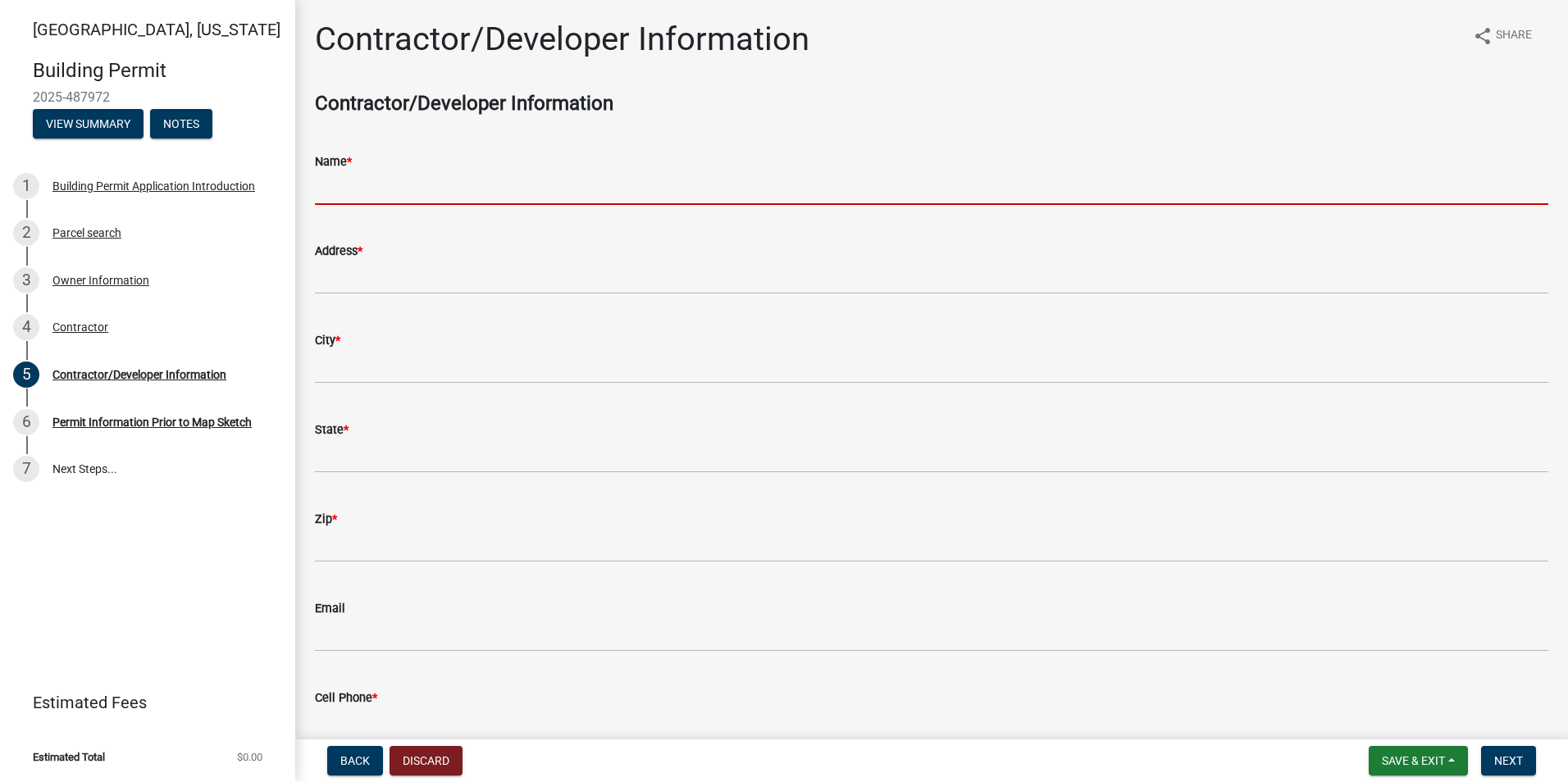
click at [387, 189] on input "Name *" at bounding box center [931, 188] width 1233 height 34
type input "Jordan Building & Design, LLC"
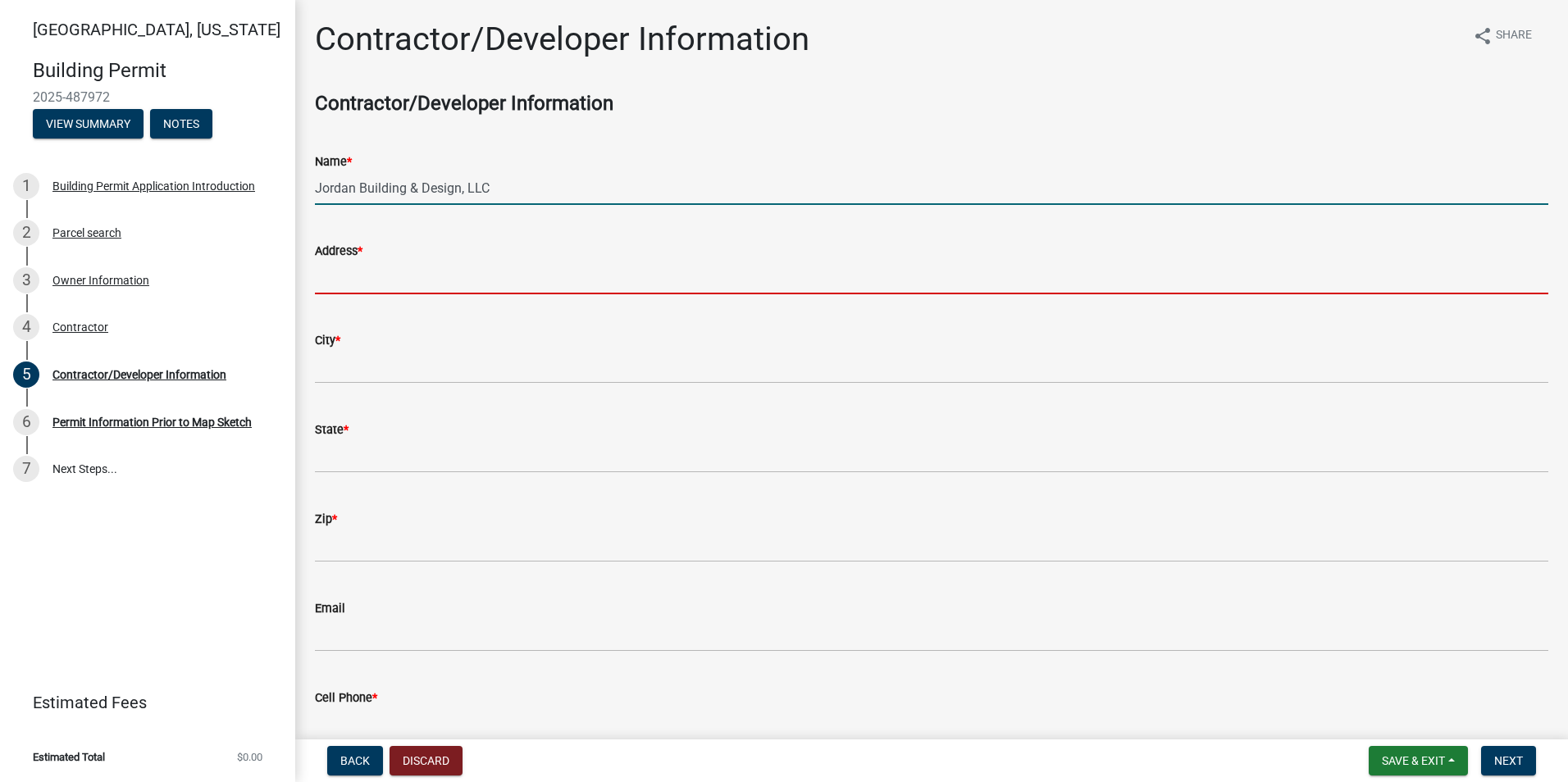
type input "[STREET_ADDRESS]"
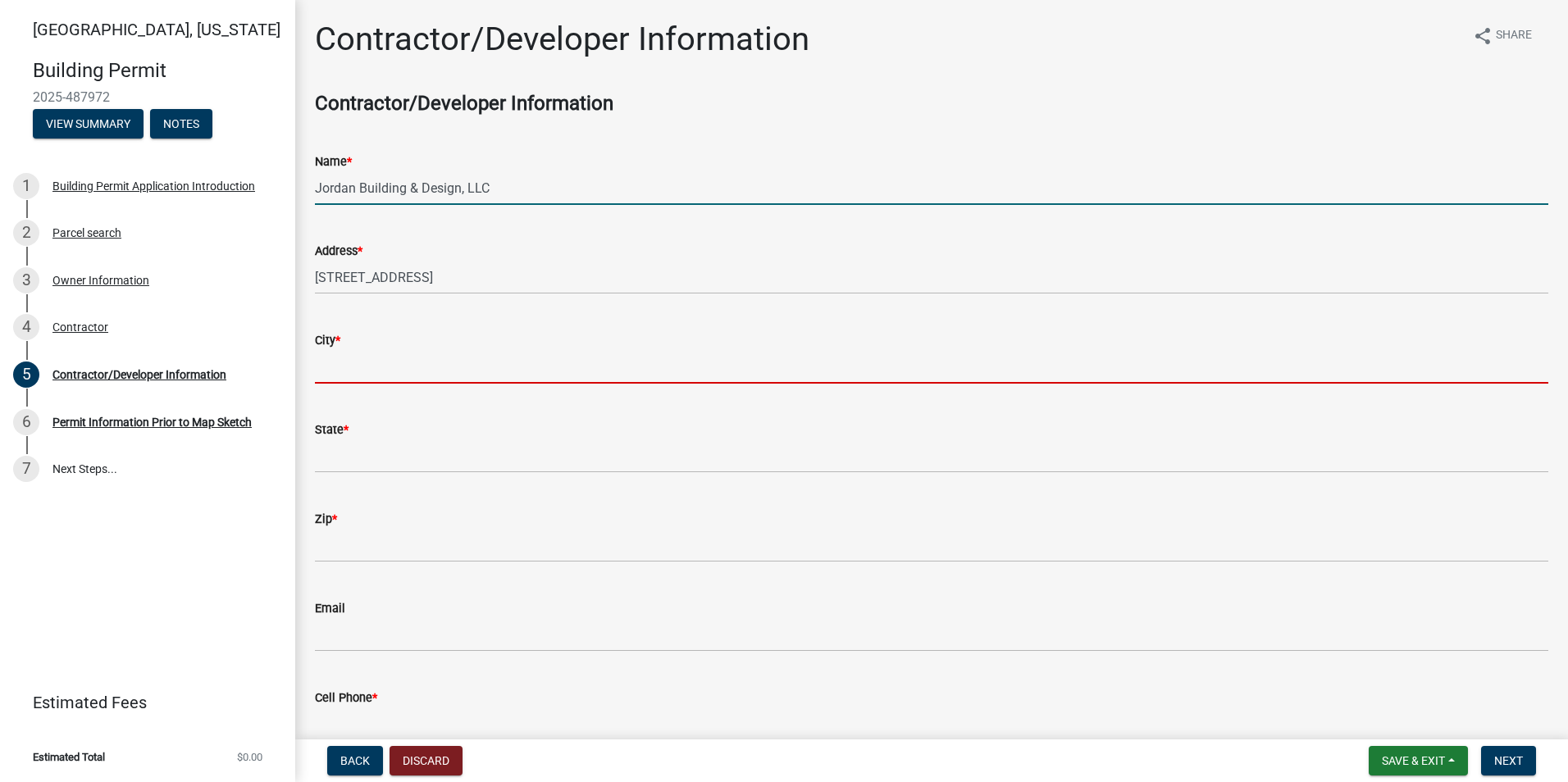
type input "Indianola"
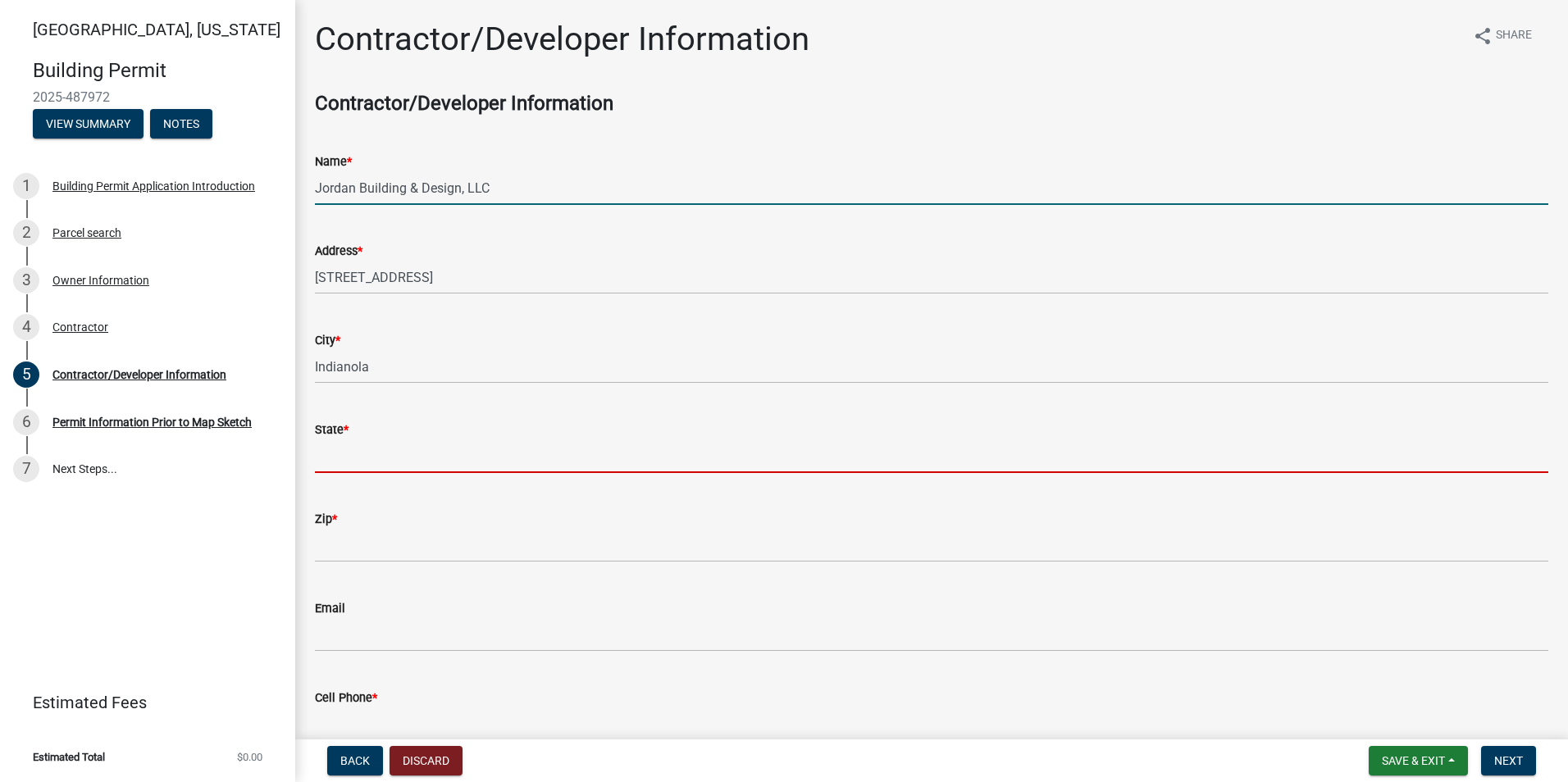
type input "IA"
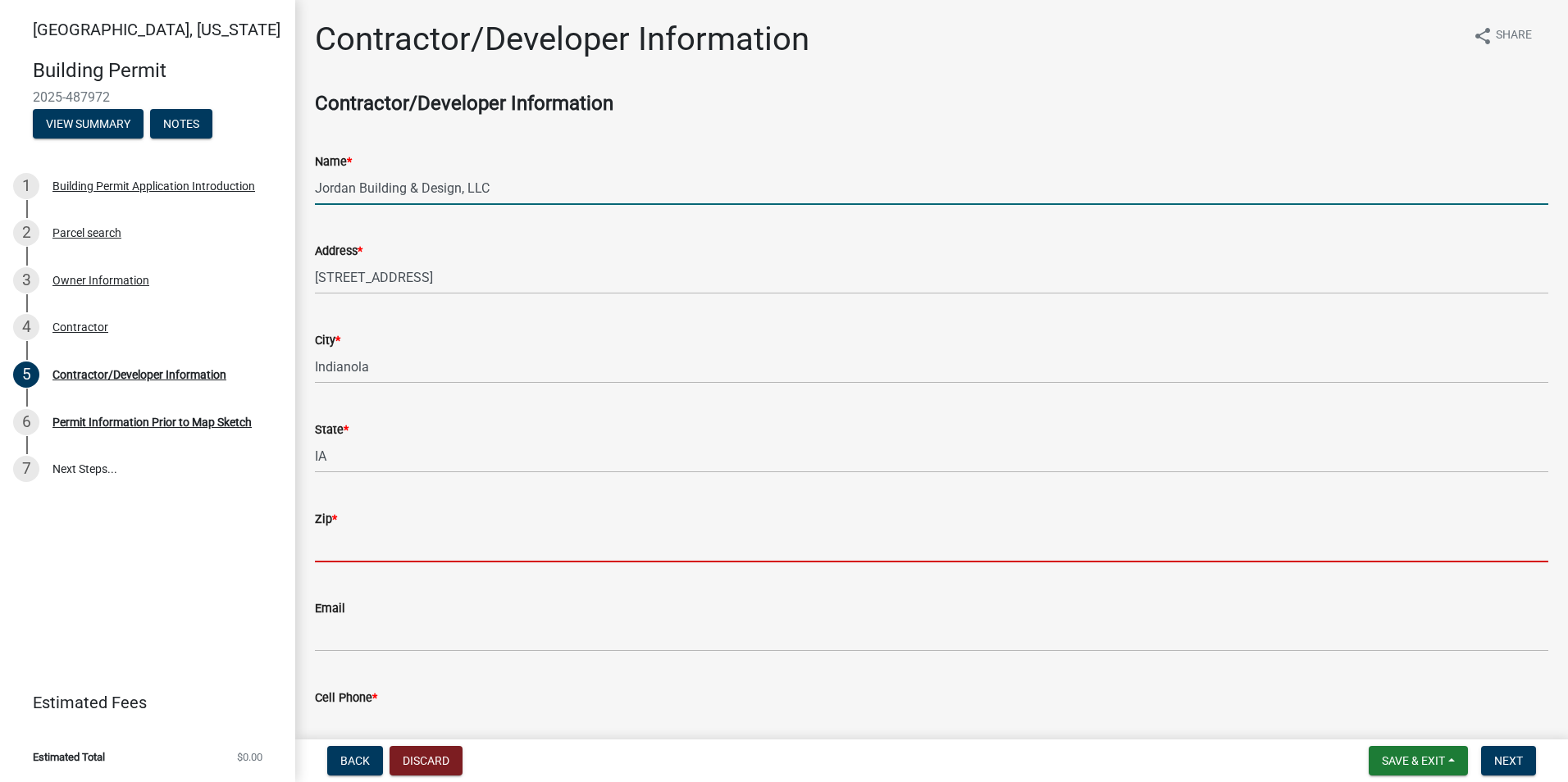
type input "50125"
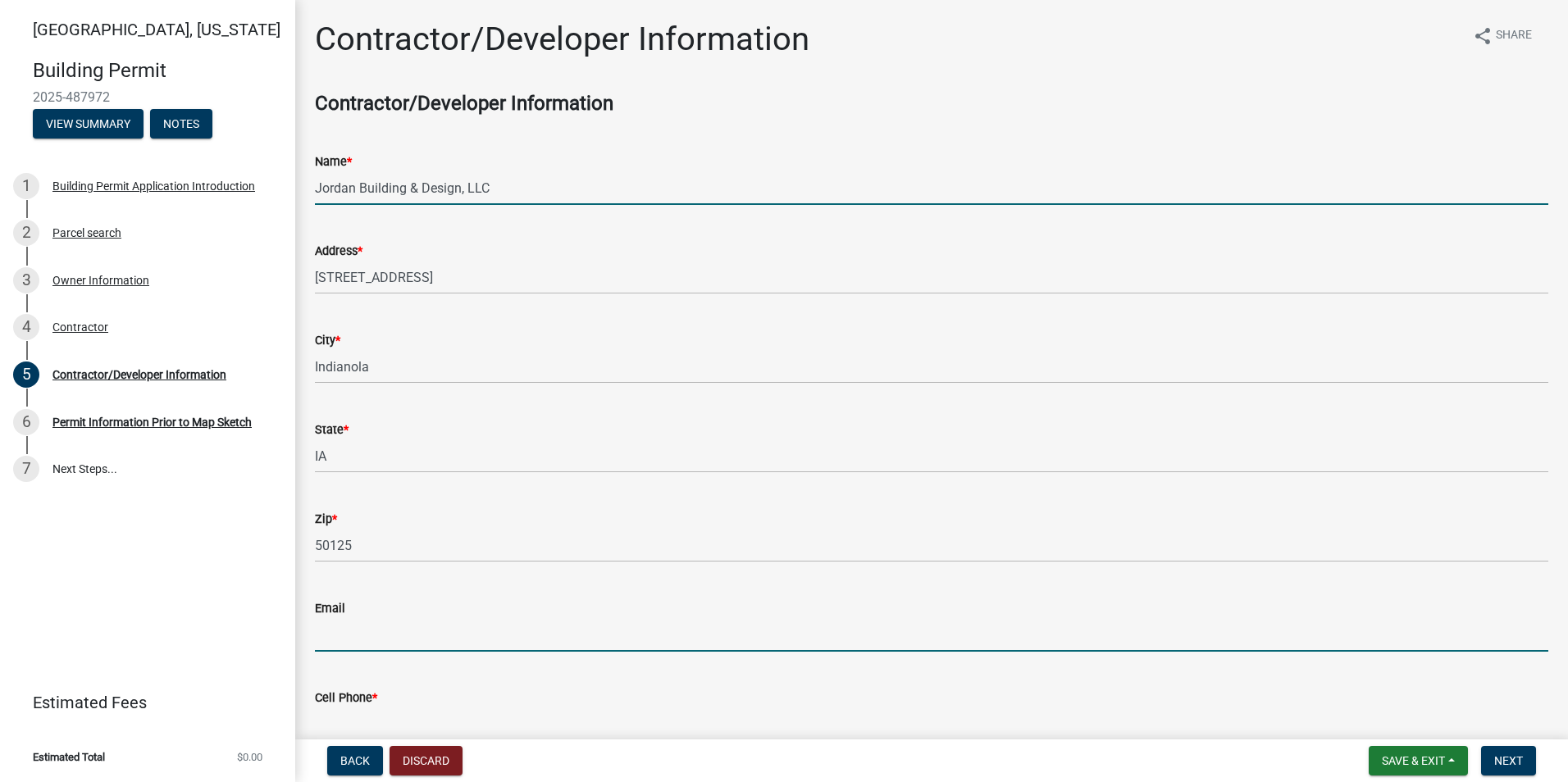
type input "[EMAIL_ADDRESS][DOMAIN_NAME]"
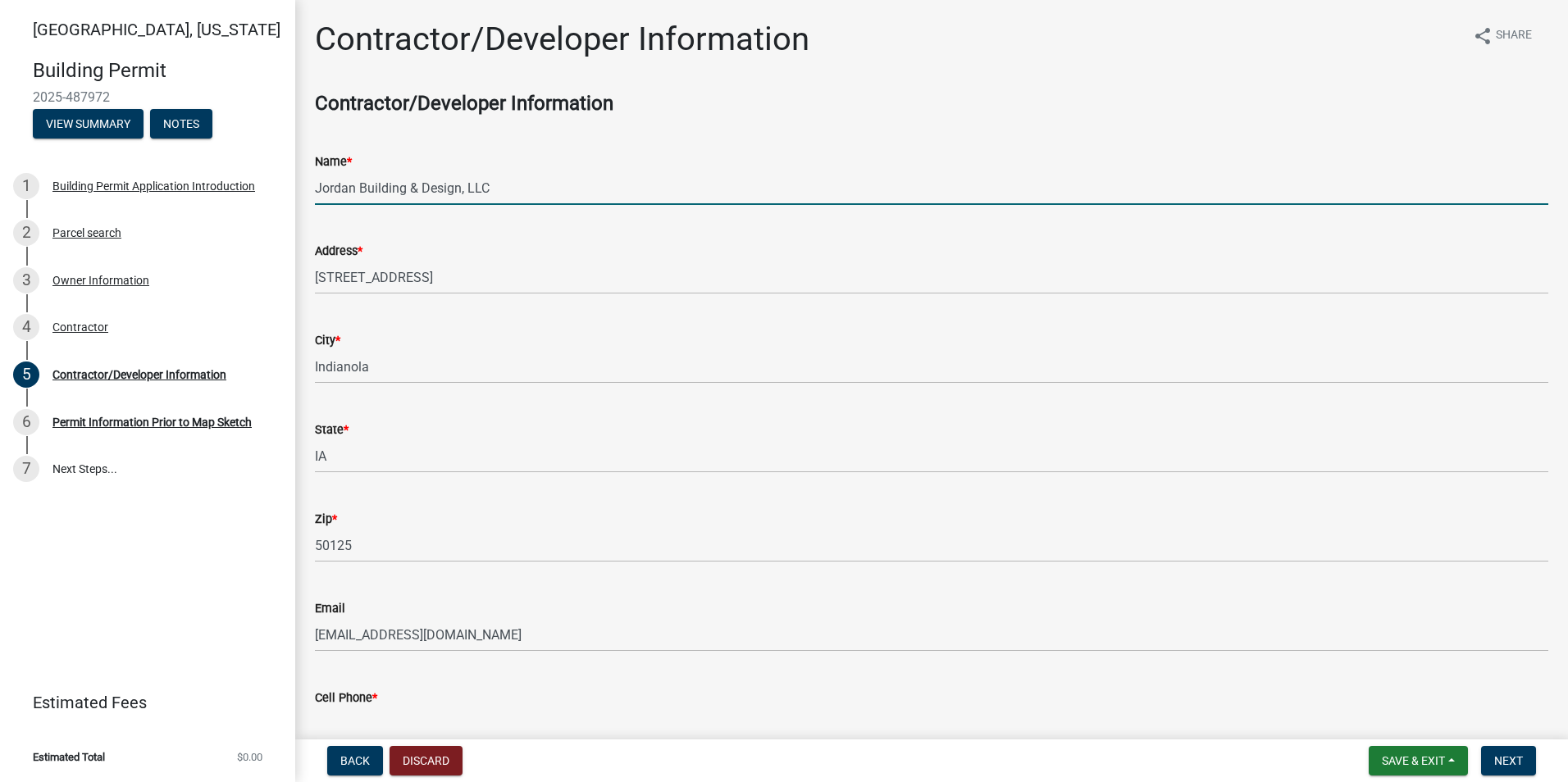
type input "5159915210"
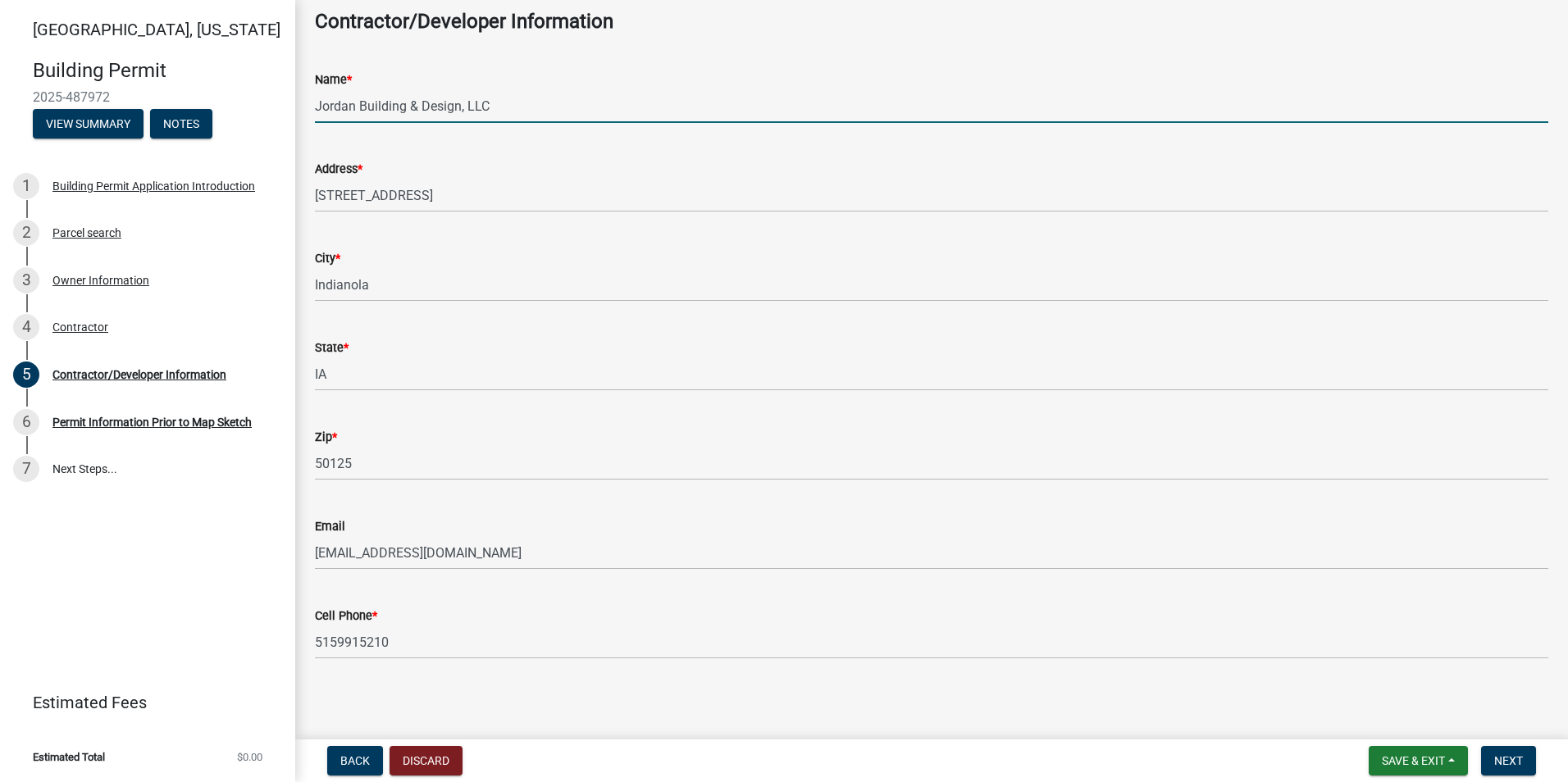
scroll to position [85, 0]
click at [1505, 766] on span "Next" at bounding box center [1508, 761] width 29 height 14
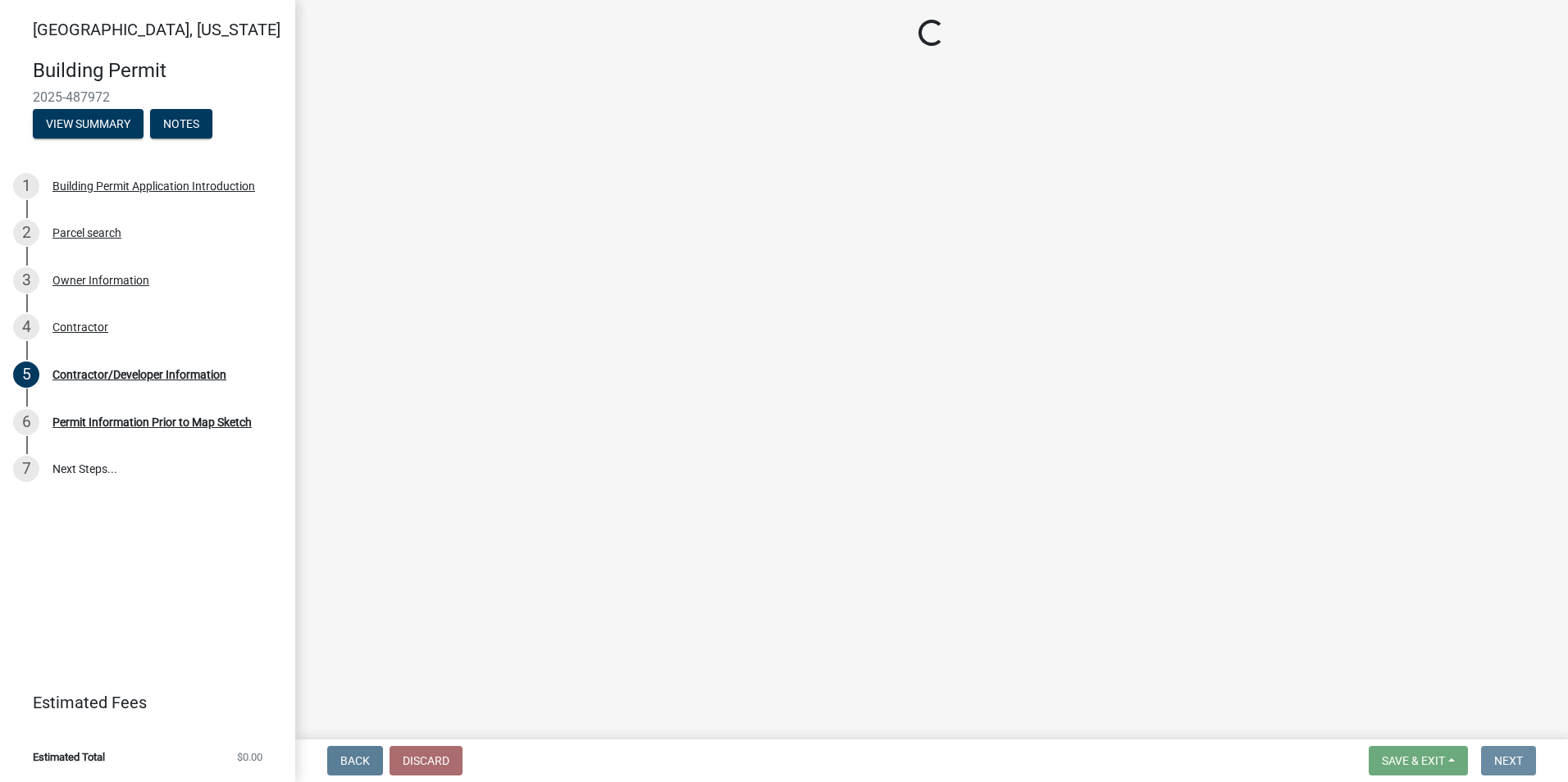
scroll to position [0, 0]
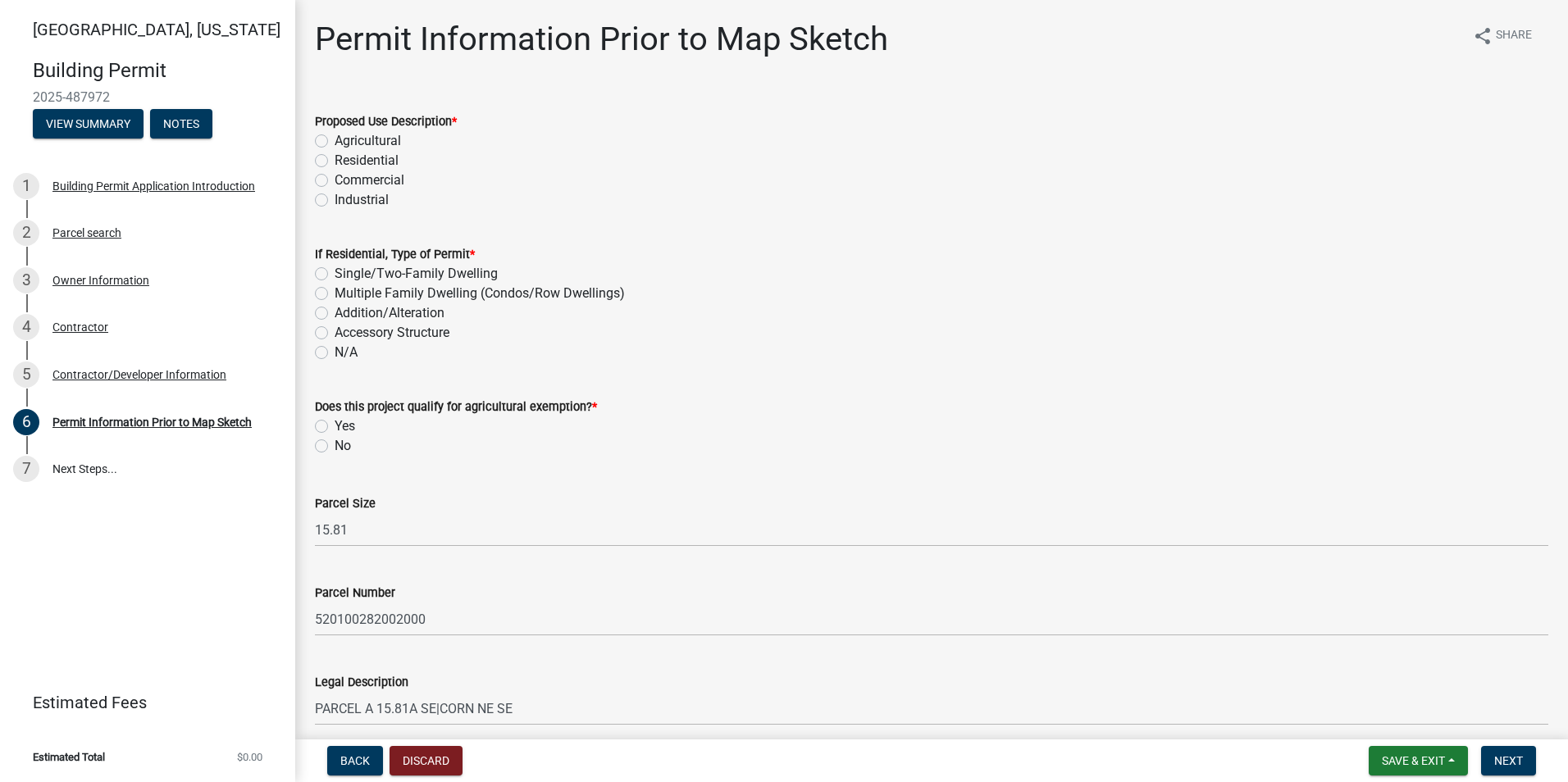
click at [334, 161] on label "Residential" at bounding box center [366, 161] width 64 height 19
click at [334, 161] on input "Residential" at bounding box center [339, 156] width 11 height 11
radio input "true"
click at [338, 271] on label "Single/Two-Family Dwelling" at bounding box center [416, 273] width 163 height 19
click at [338, 271] on input "Single/Two-Family Dwelling" at bounding box center [339, 268] width 11 height 11
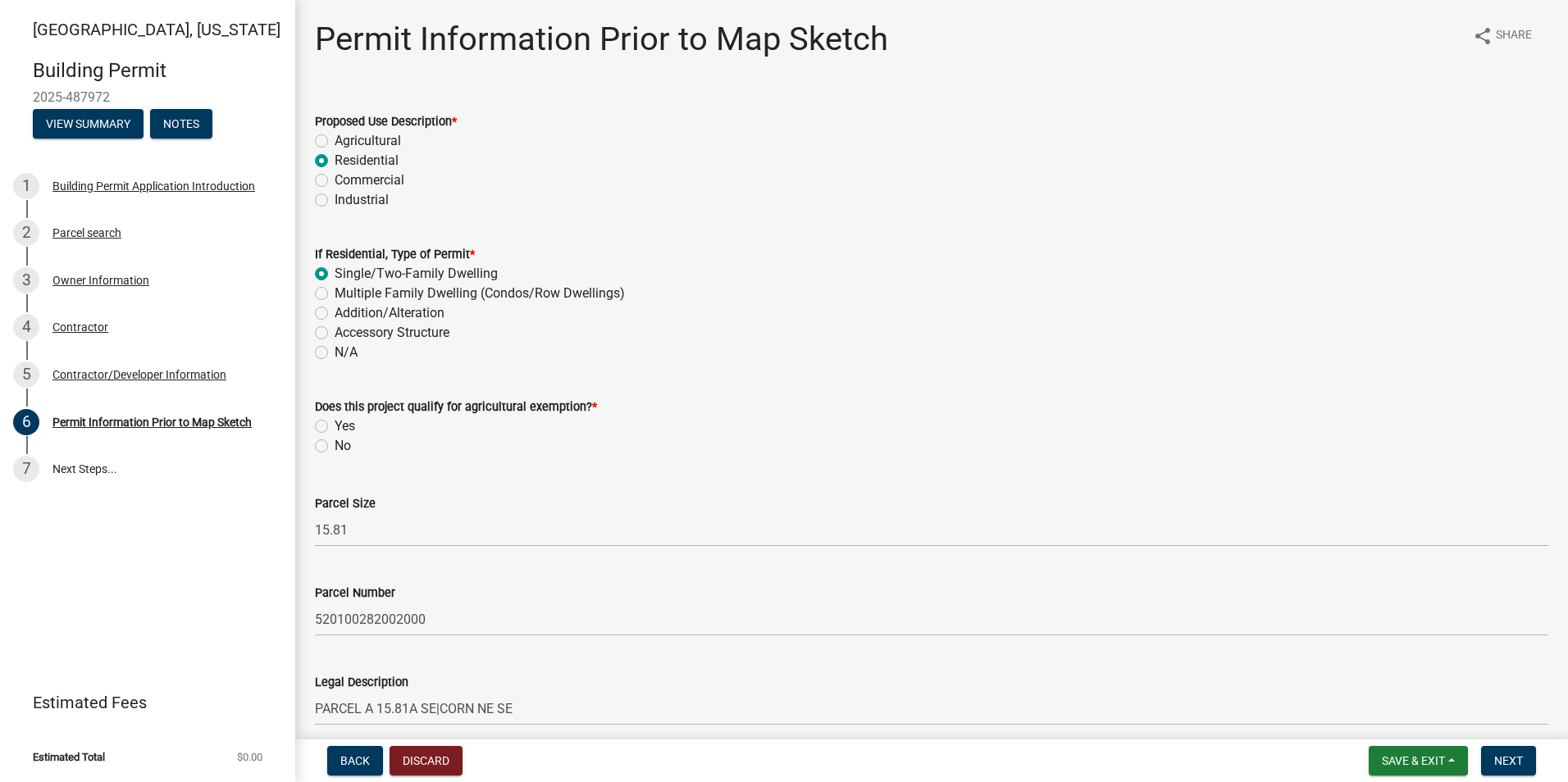
radio input "true"
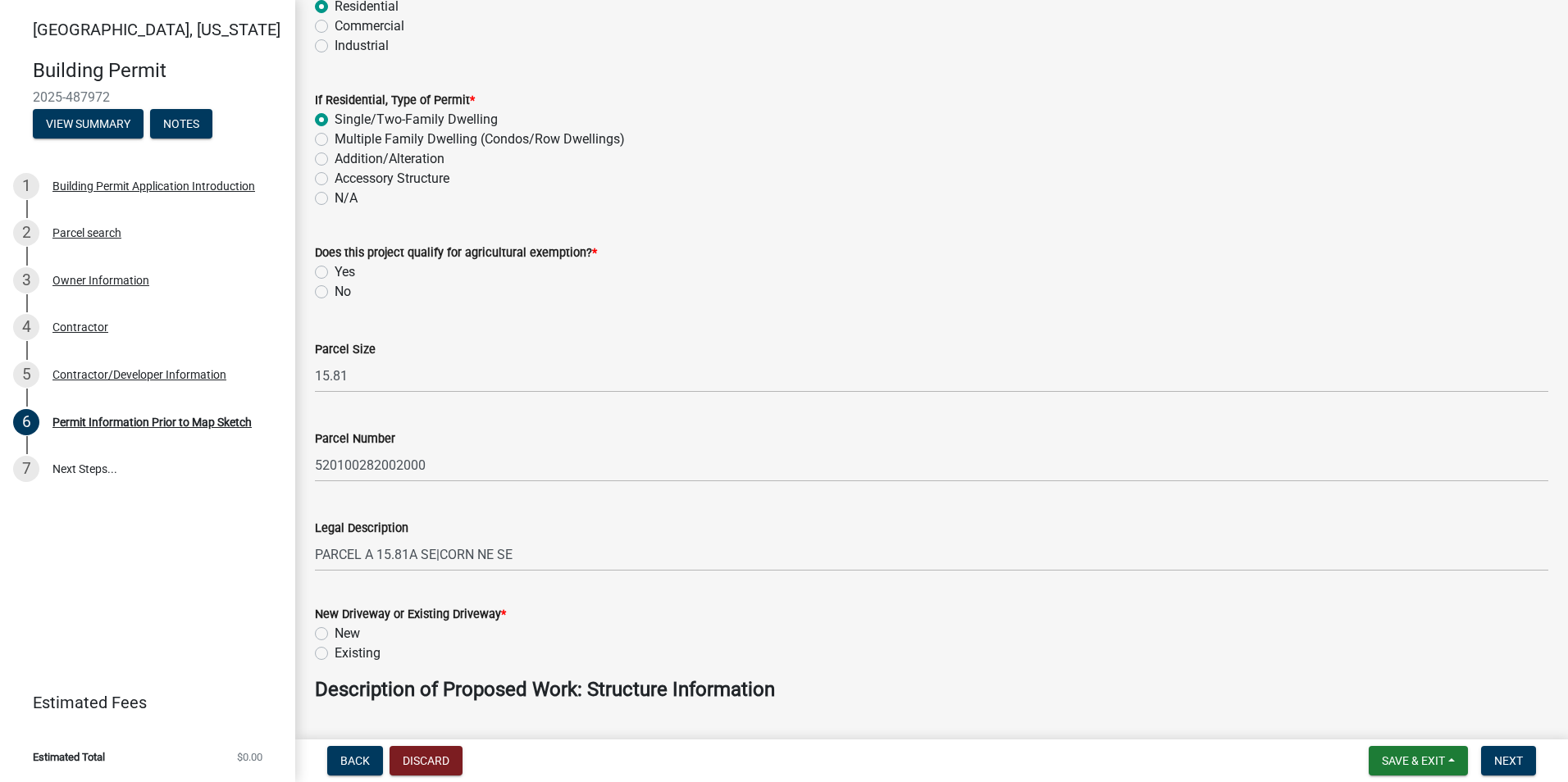
scroll to position [164, 0]
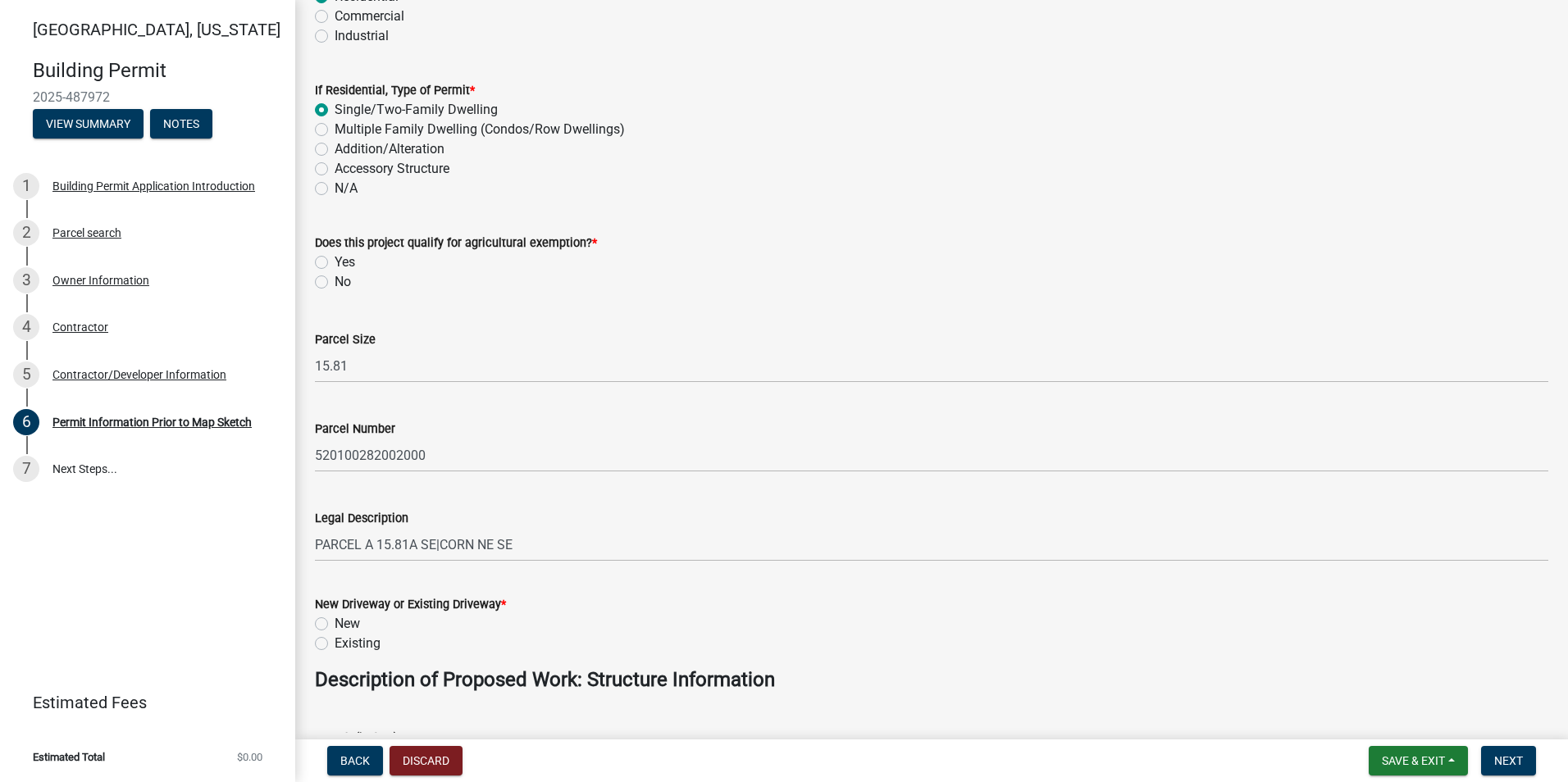
click at [328, 279] on div "No" at bounding box center [931, 282] width 1233 height 19
click at [334, 286] on label "No" at bounding box center [342, 282] width 16 height 19
click at [334, 283] on input "No" at bounding box center [339, 277] width 11 height 11
radio input "true"
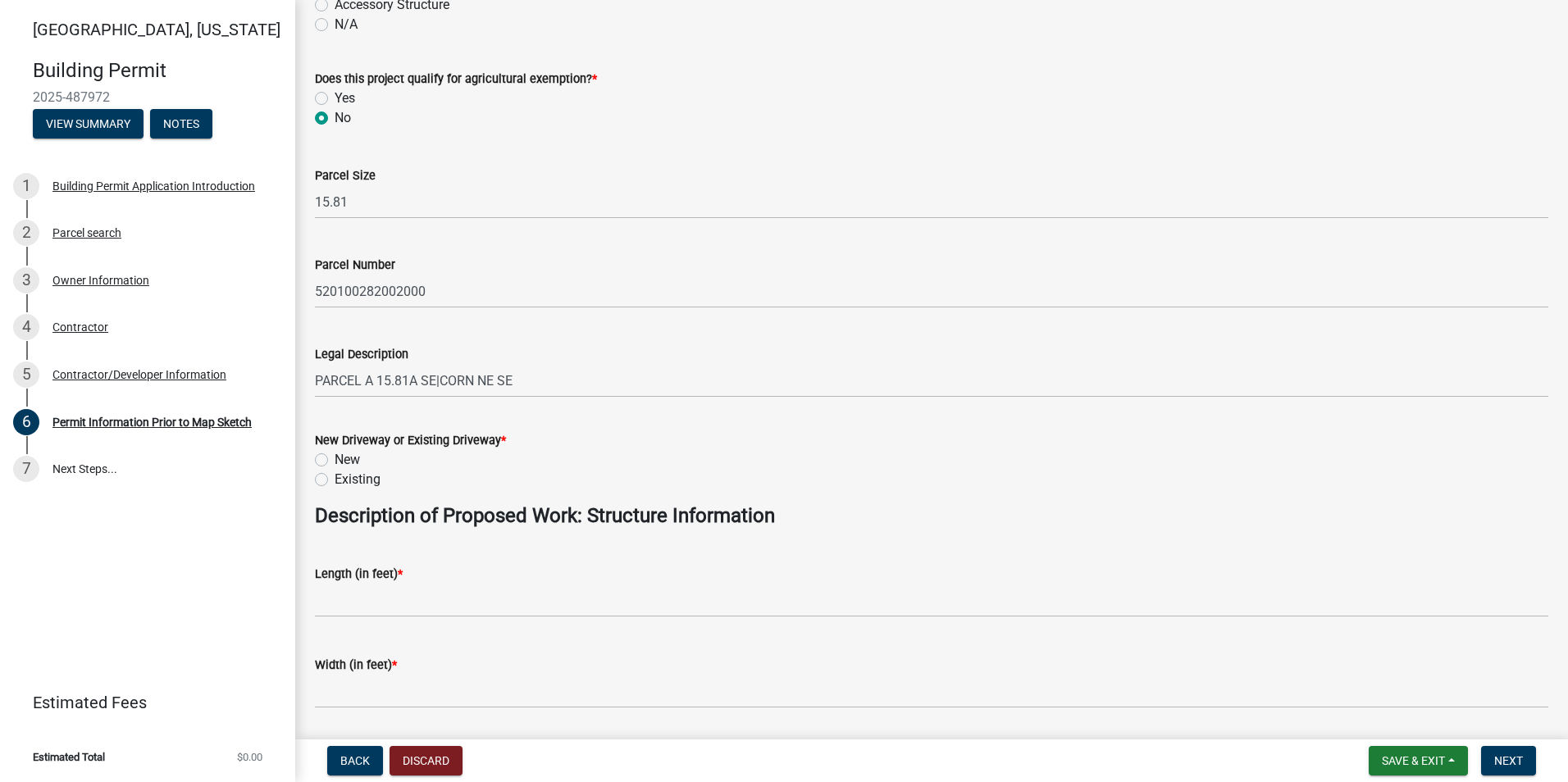
scroll to position [410, 0]
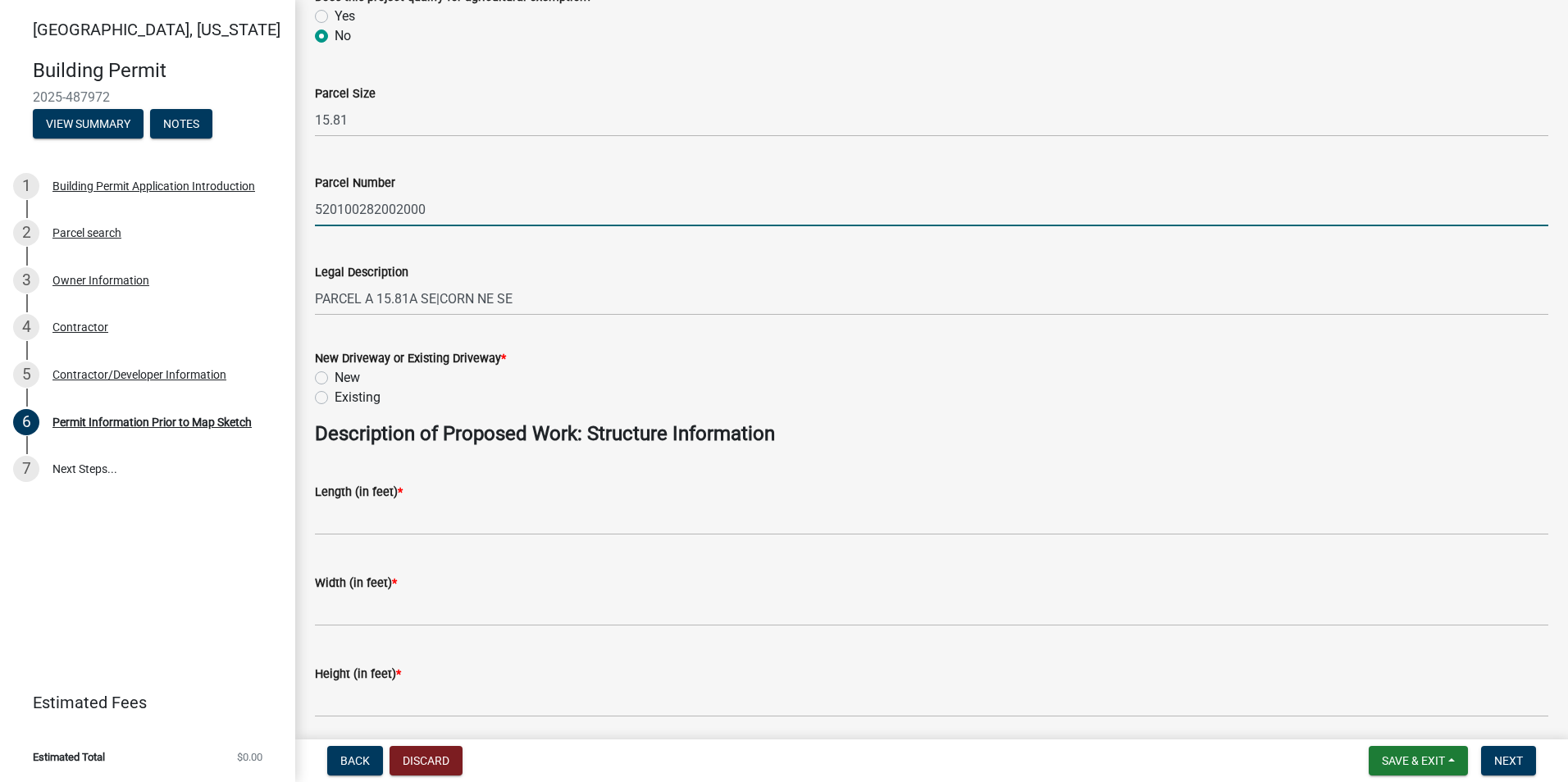
click at [474, 216] on input "520100282002000" at bounding box center [931, 209] width 1233 height 34
type input "520100282002000 - Changed to Parcel A 15.8A SE Corn NE SE Sec 2 - [PERSON_NAME]…"
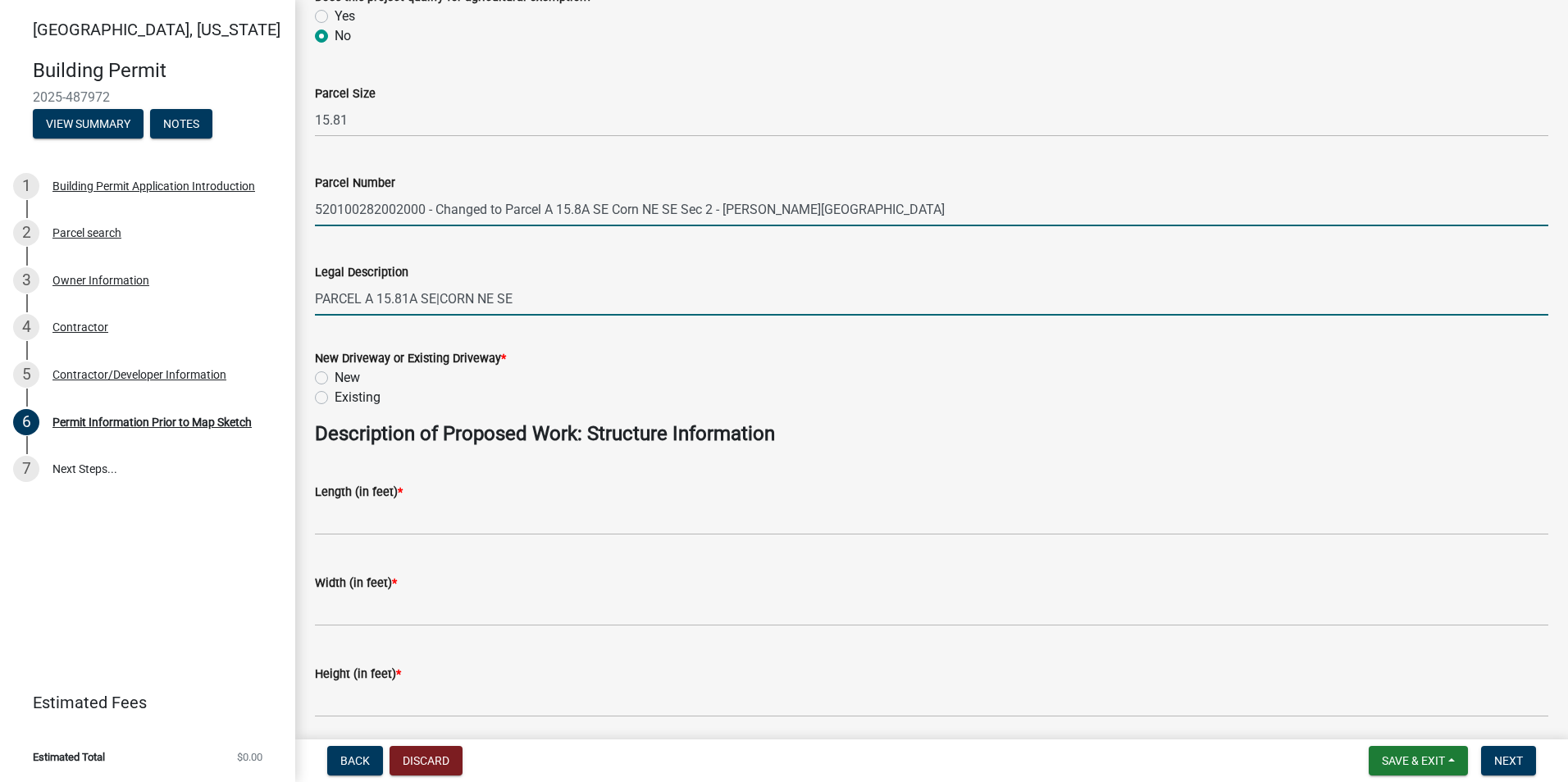
click at [535, 297] on input "PARCEL A 15.81A SE|CORN NE SE" at bounding box center [931, 298] width 1233 height 34
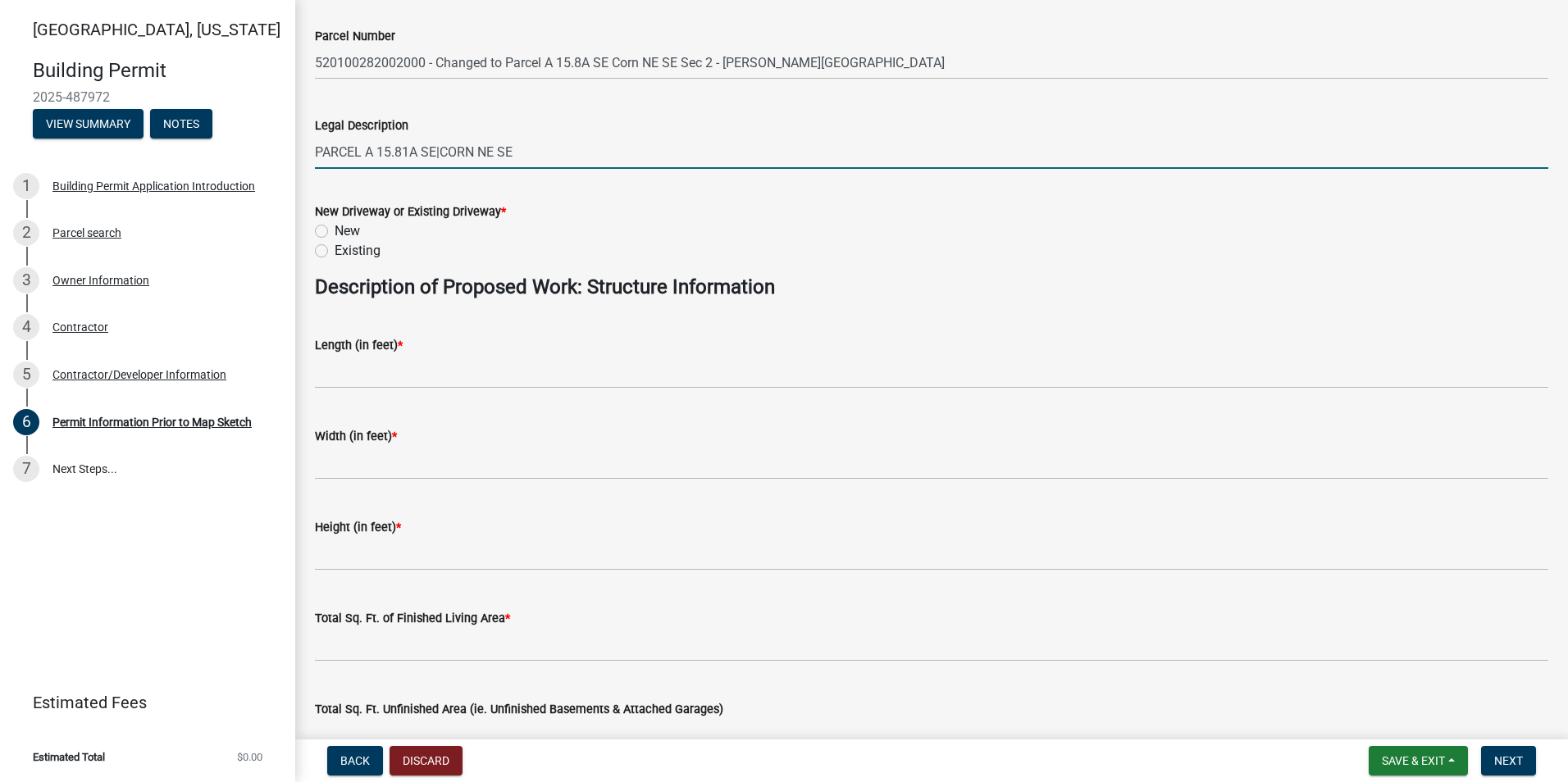
scroll to position [574, 0]
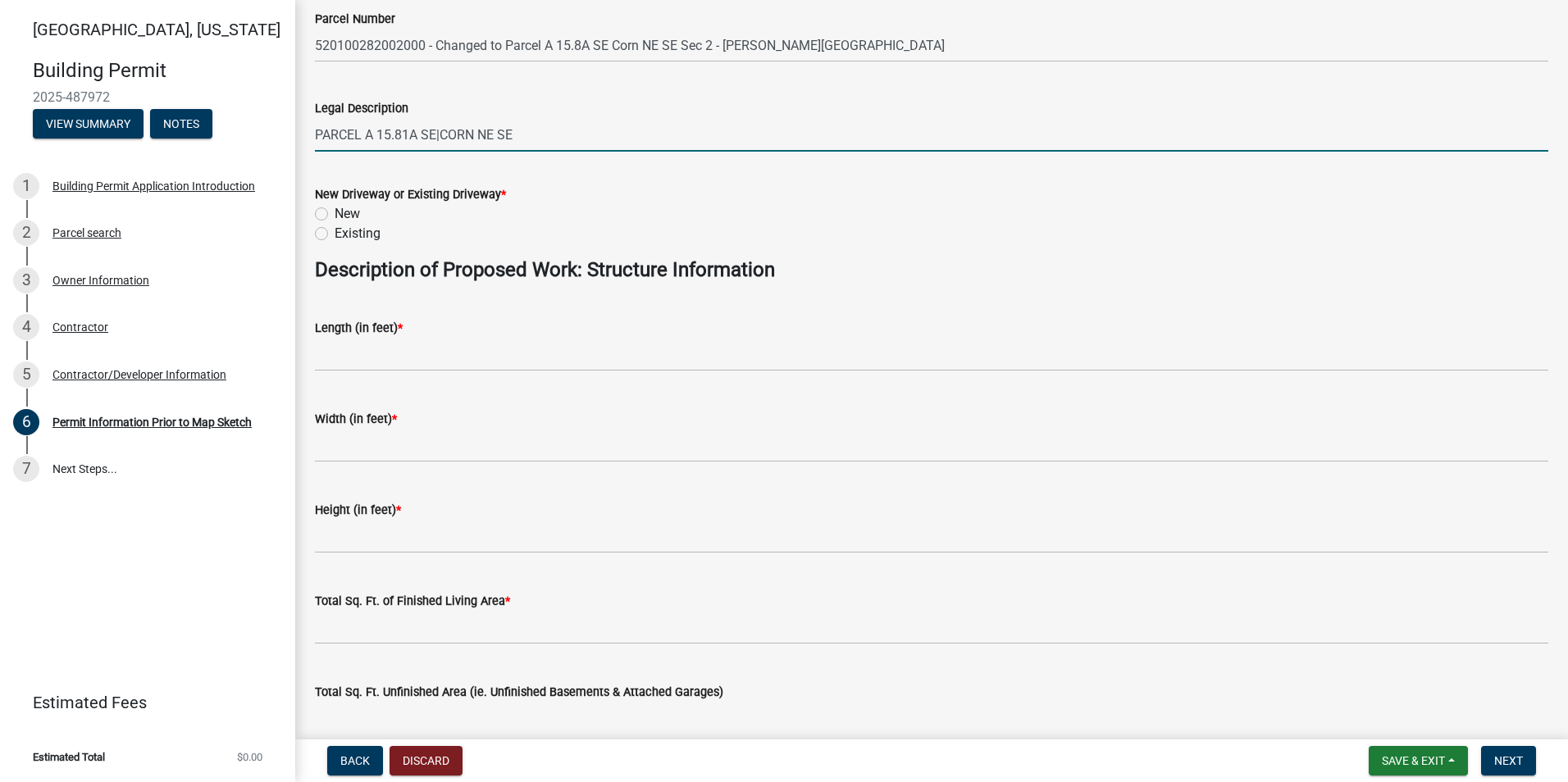
click at [334, 232] on label "Existing" at bounding box center [357, 234] width 46 height 19
click at [334, 232] on input "Existing" at bounding box center [339, 229] width 11 height 11
radio input "true"
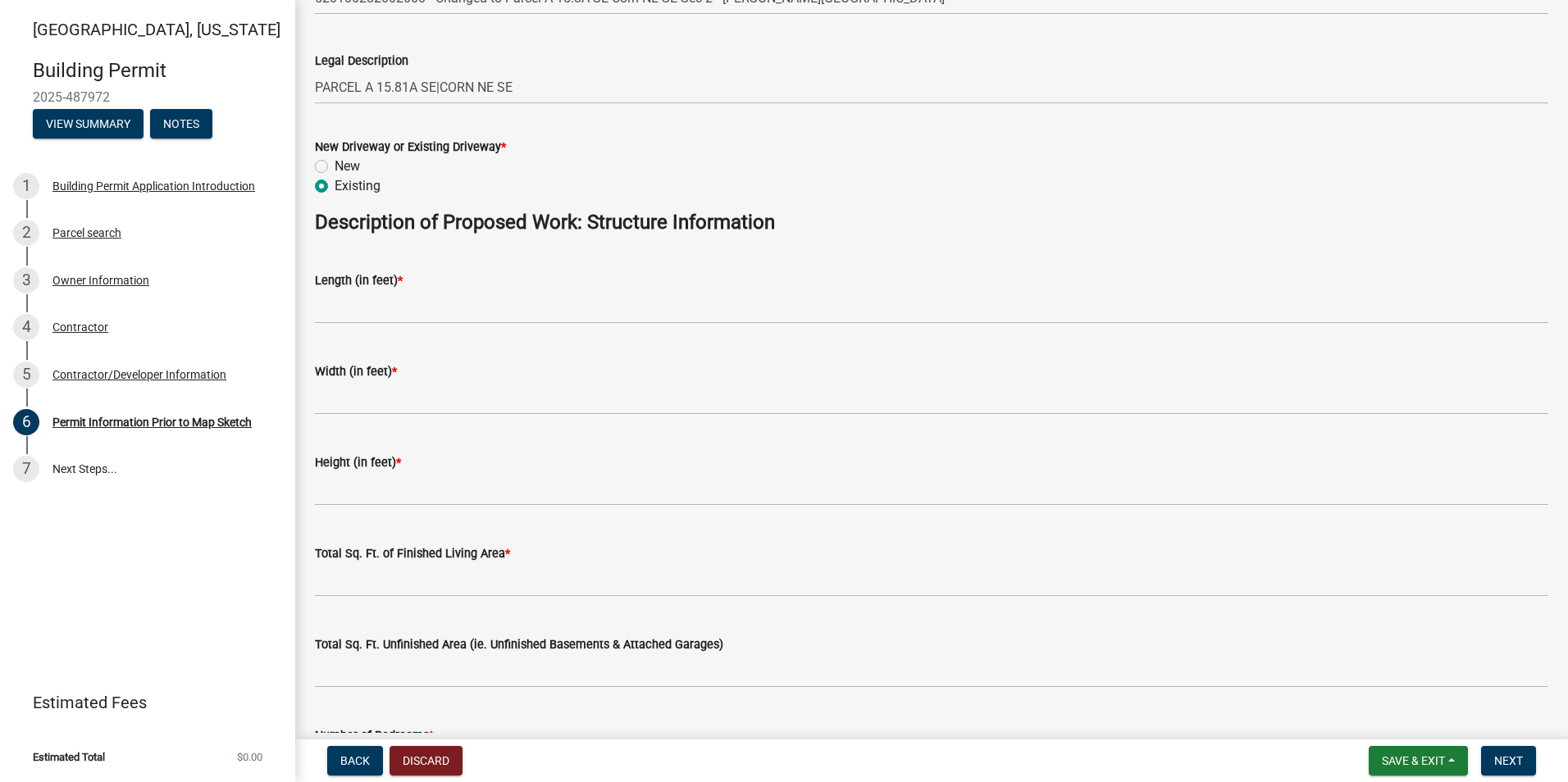
scroll to position [737, 0]
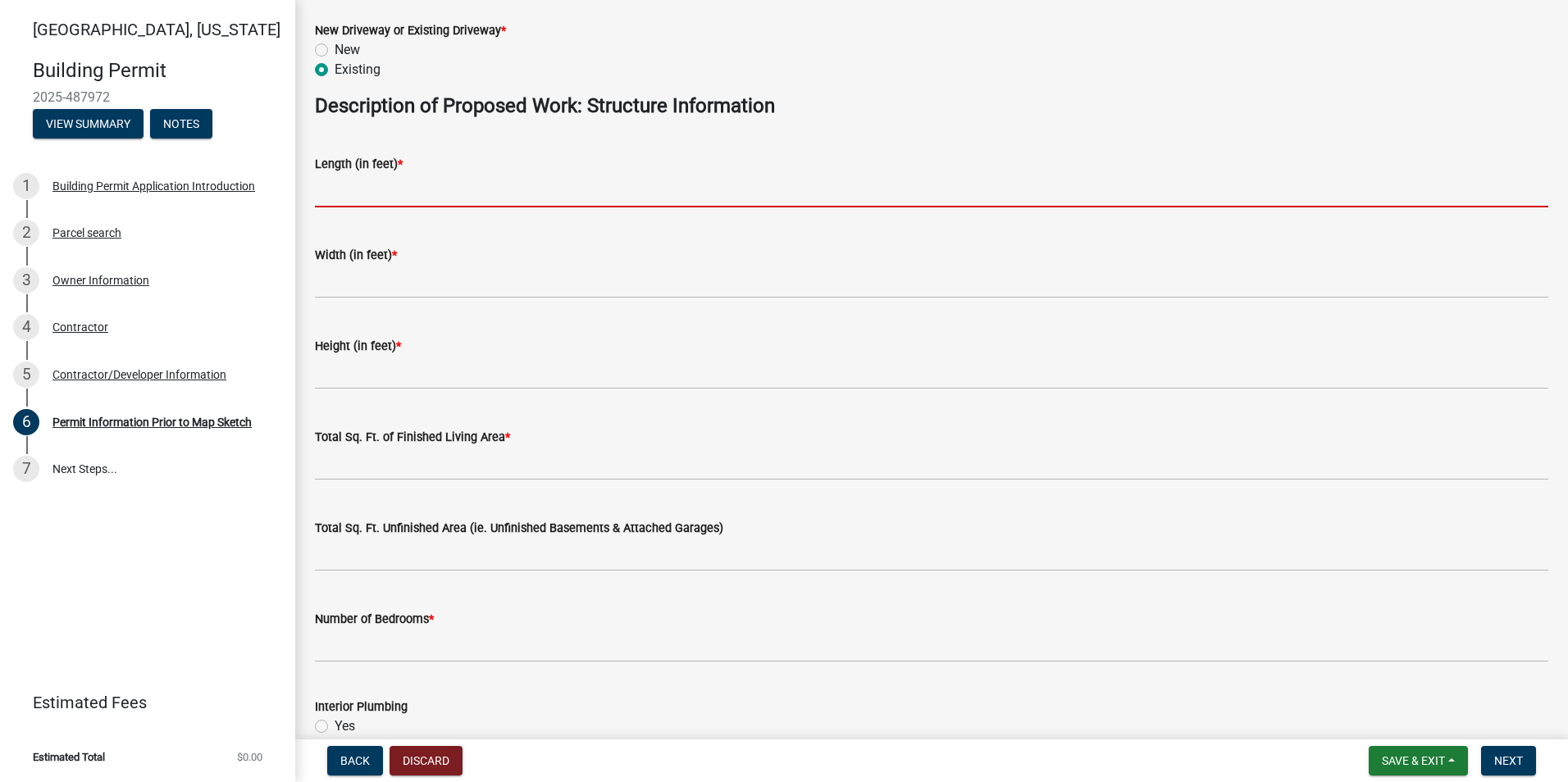
click at [360, 200] on input "text" at bounding box center [931, 190] width 1233 height 34
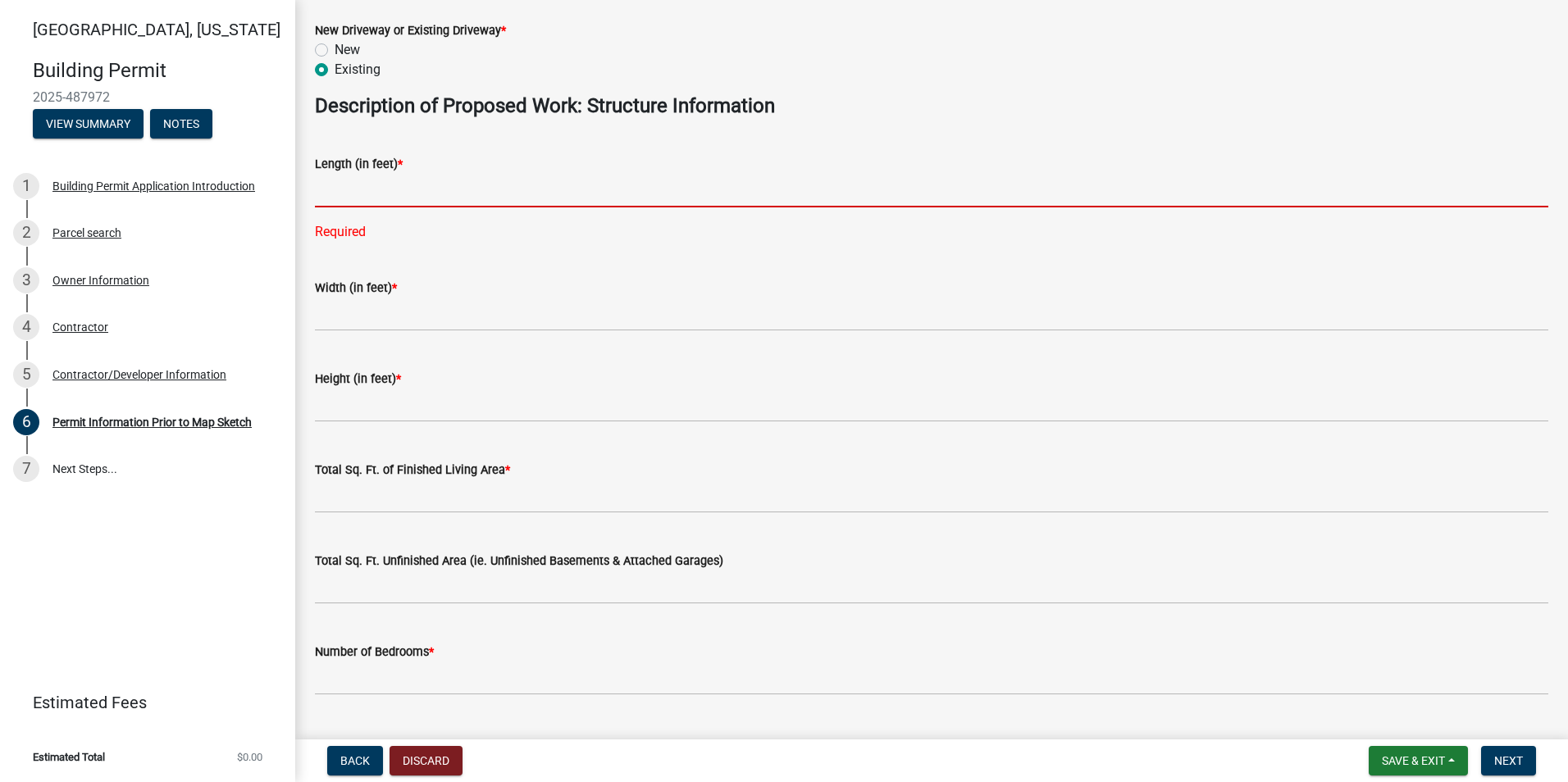
click at [352, 199] on input "text" at bounding box center [931, 190] width 1233 height 34
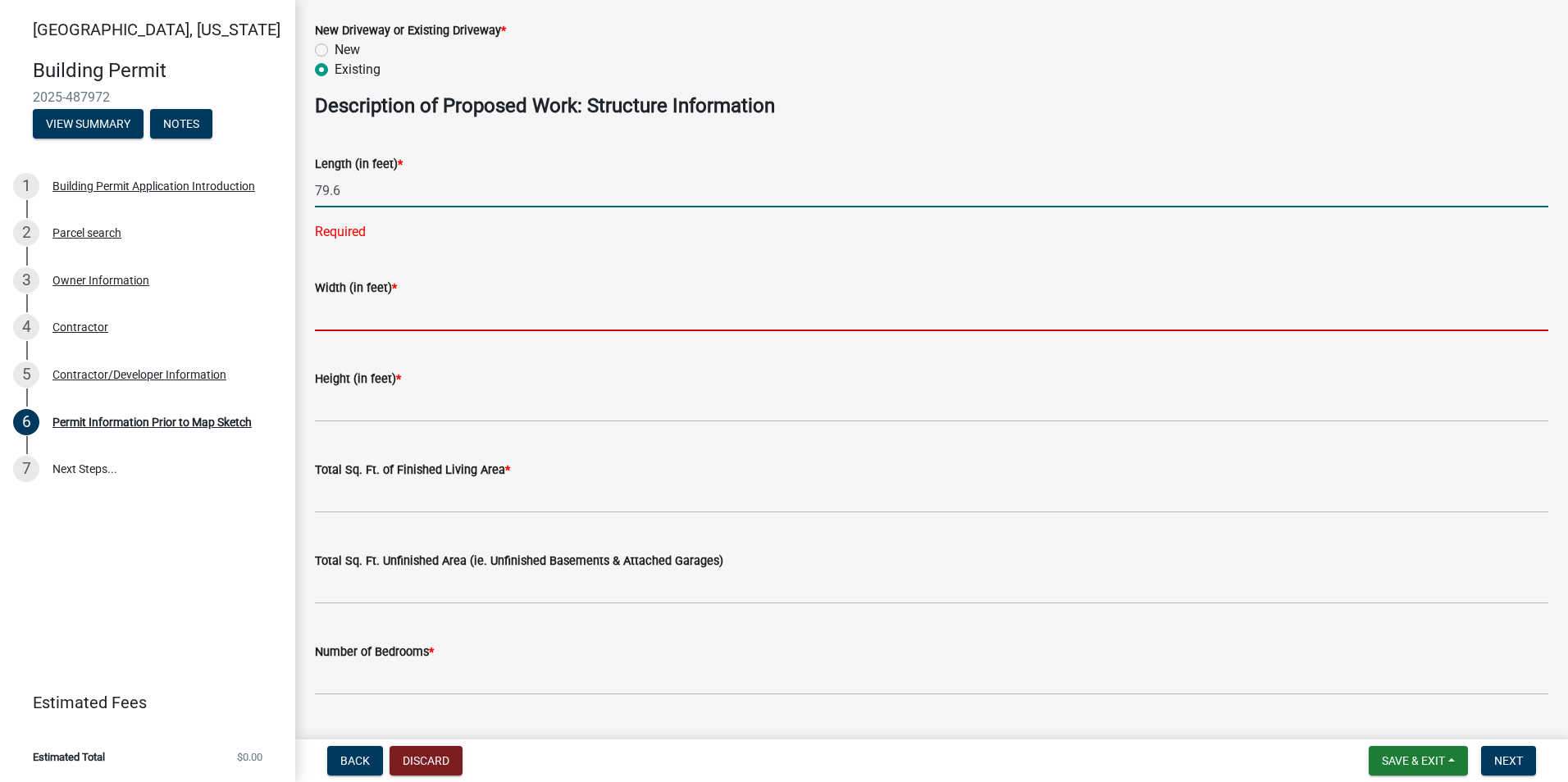
click at [333, 322] on wm-data-entity-input-list "Proposed Use Description * Agricultural Residential Commercial Industrial If Re…" at bounding box center [931, 179] width 1233 height 1651
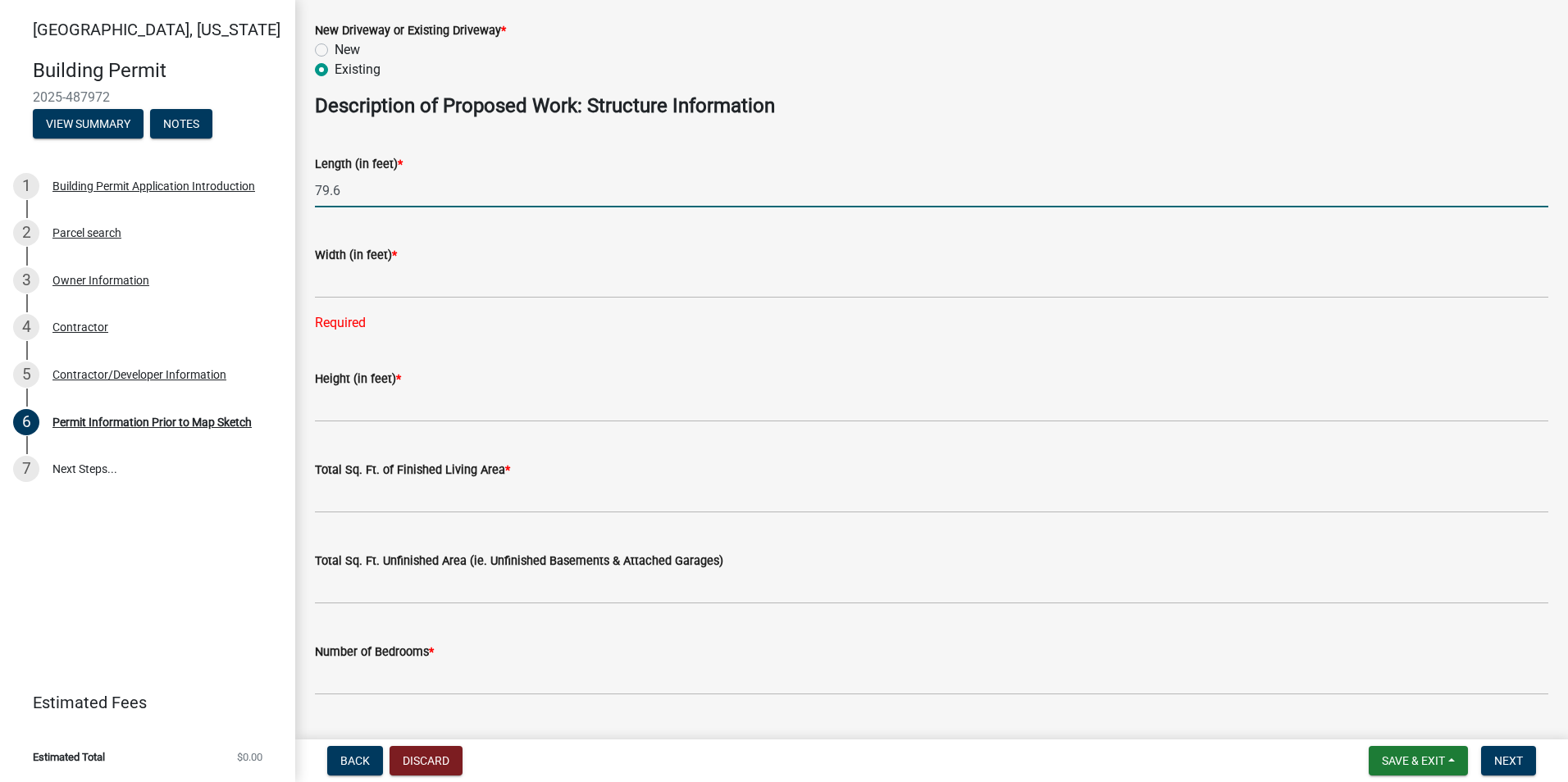
drag, startPoint x: 349, startPoint y: 192, endPoint x: 309, endPoint y: 194, distance: 40.0
click at [309, 194] on div "Length (in feet) * 79.6" at bounding box center [931, 169] width 1258 height 77
type input "67.2"
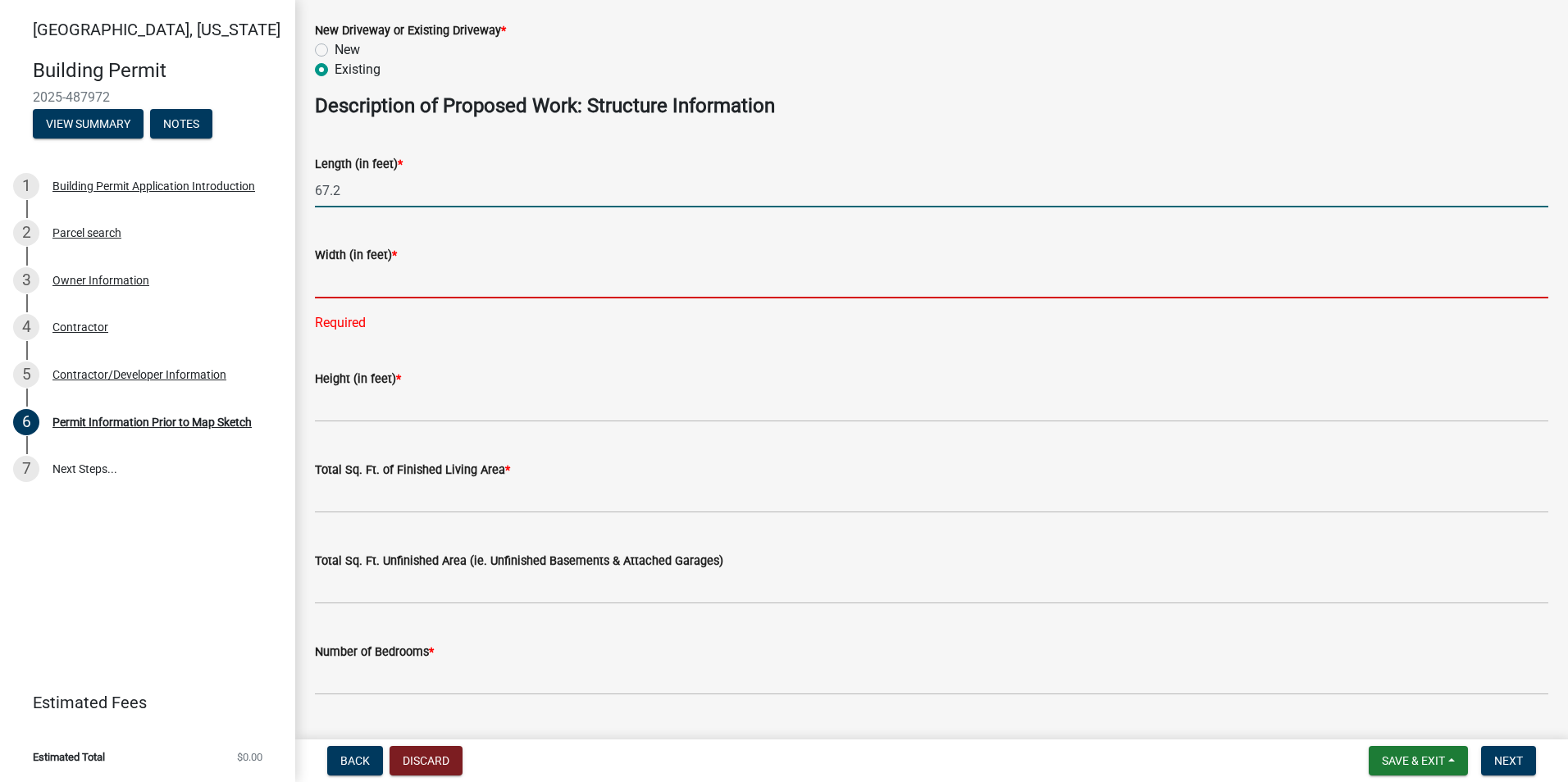
click at [338, 291] on input "text" at bounding box center [931, 281] width 1233 height 34
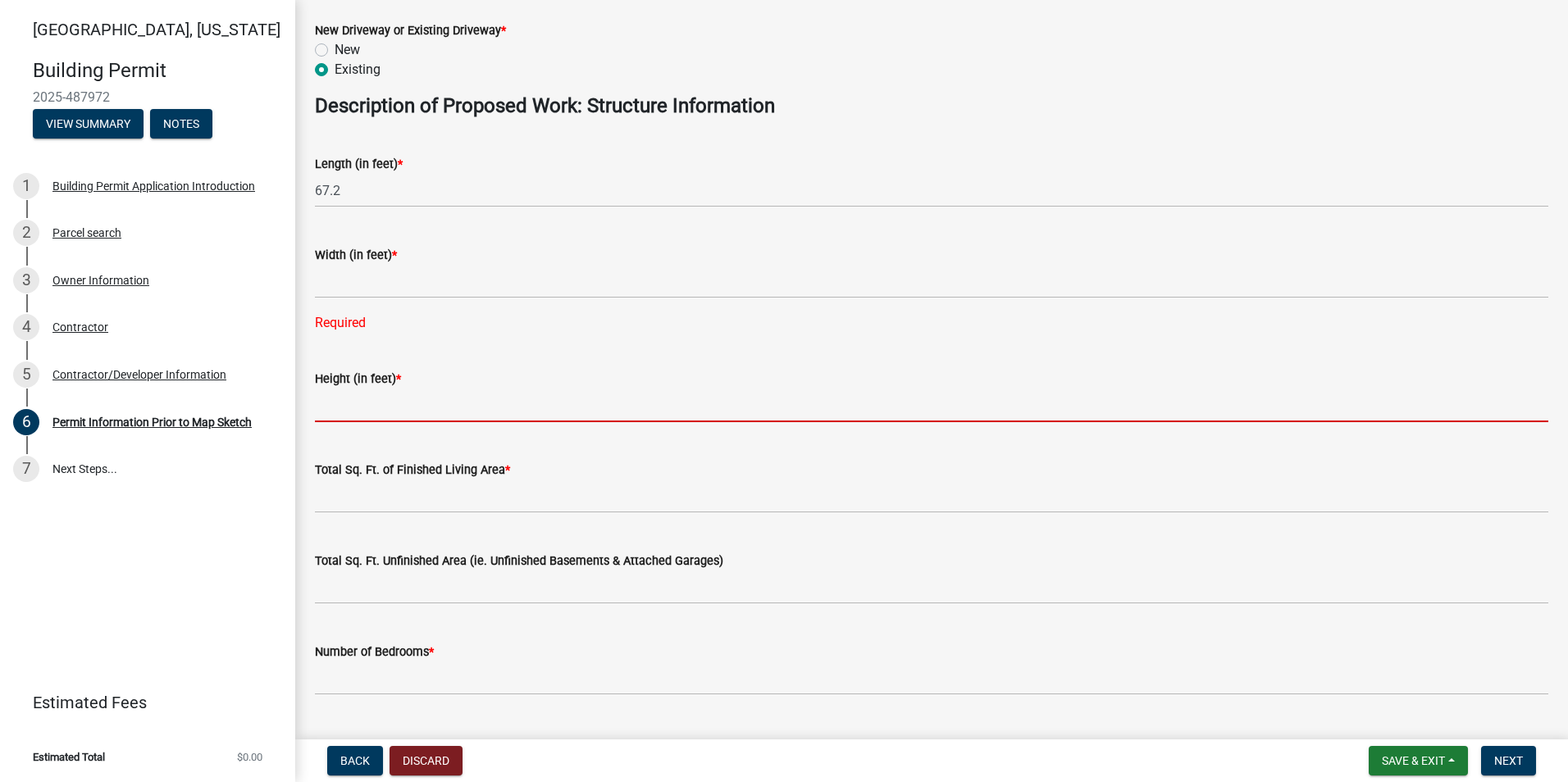
click at [405, 413] on input "text" at bounding box center [931, 405] width 1233 height 34
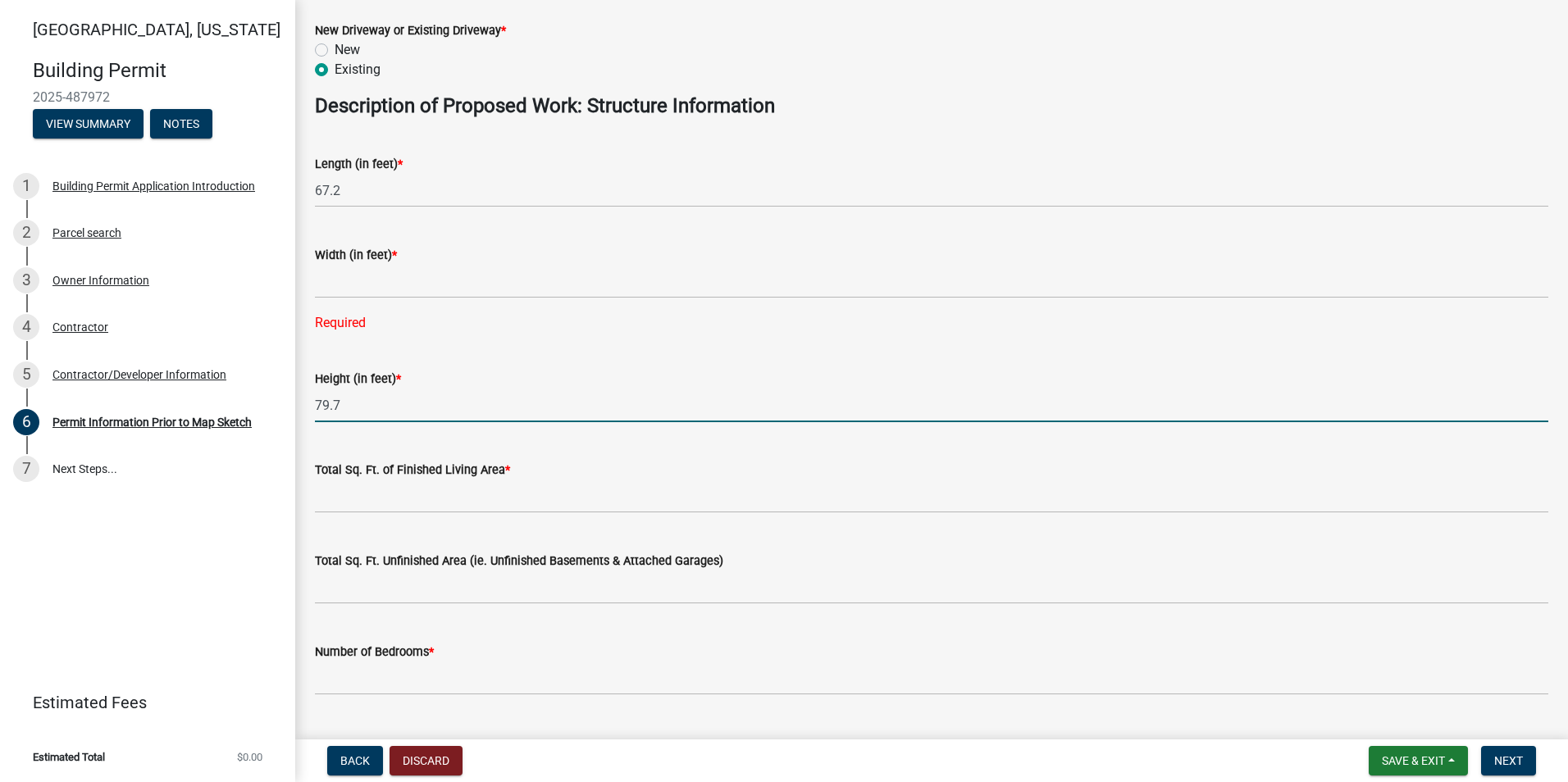
type input "79.7"
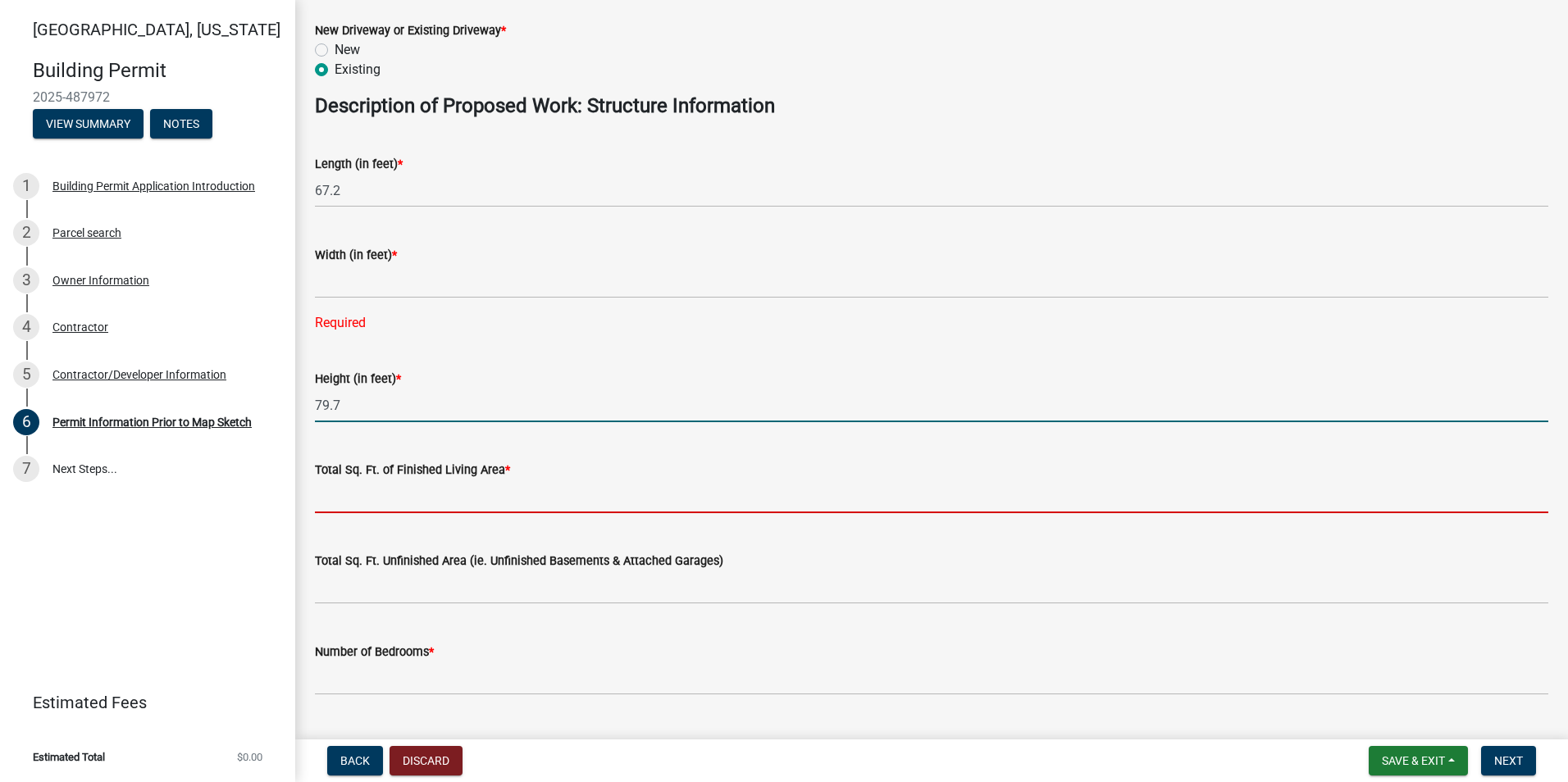
click at [361, 504] on input "text" at bounding box center [931, 496] width 1233 height 34
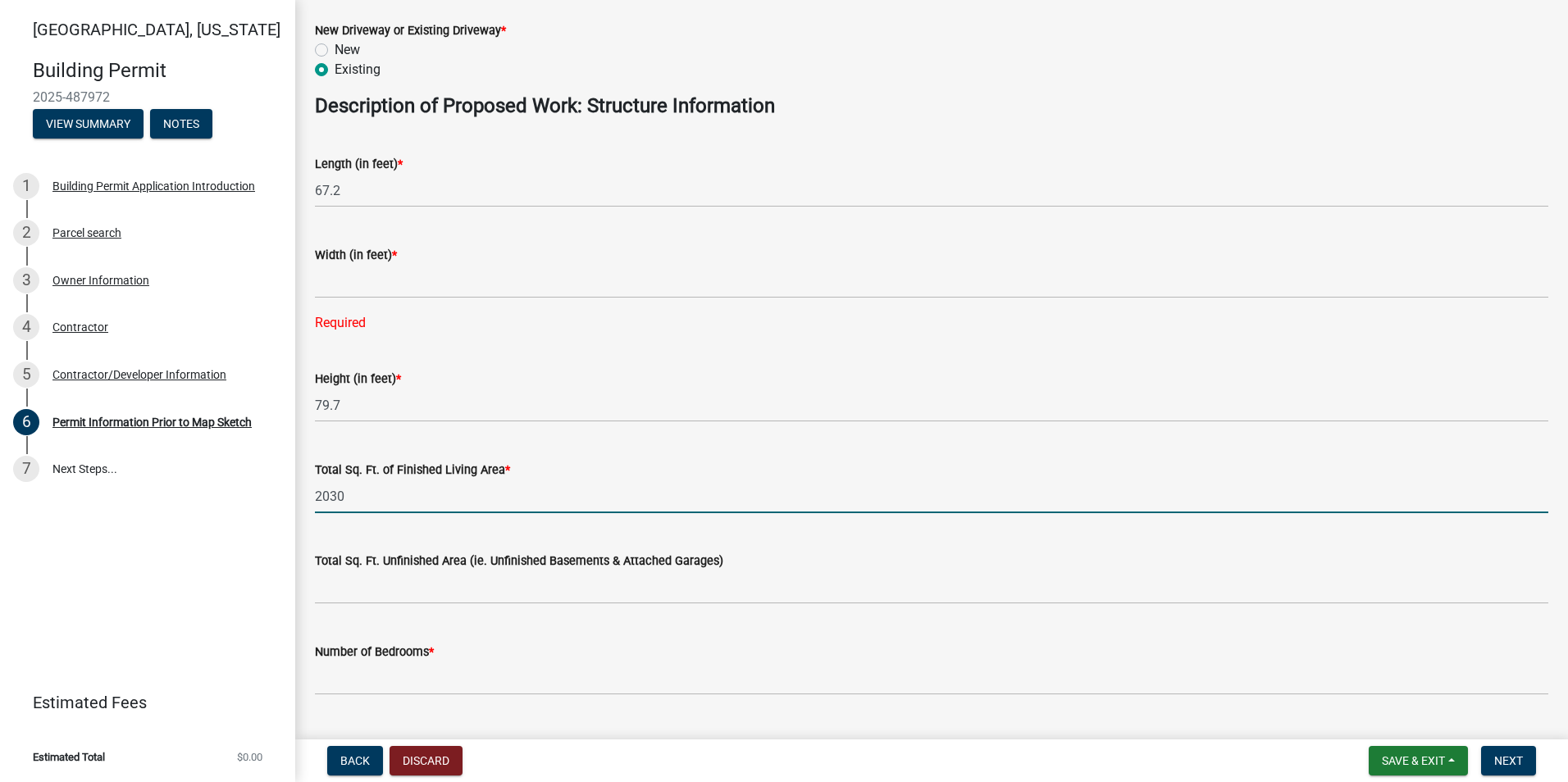
type input "2030"
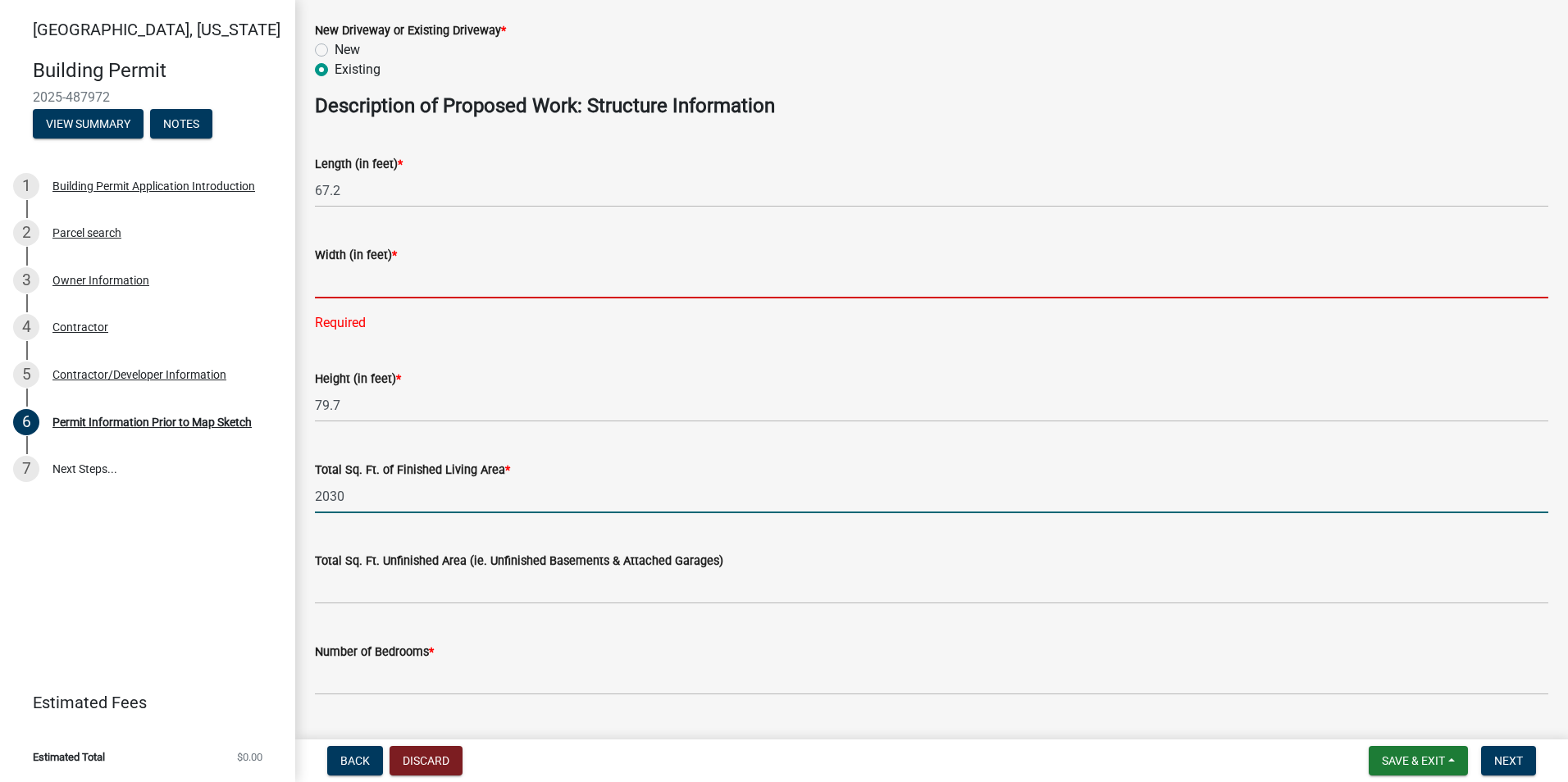
click at [351, 286] on input "text" at bounding box center [931, 281] width 1233 height 34
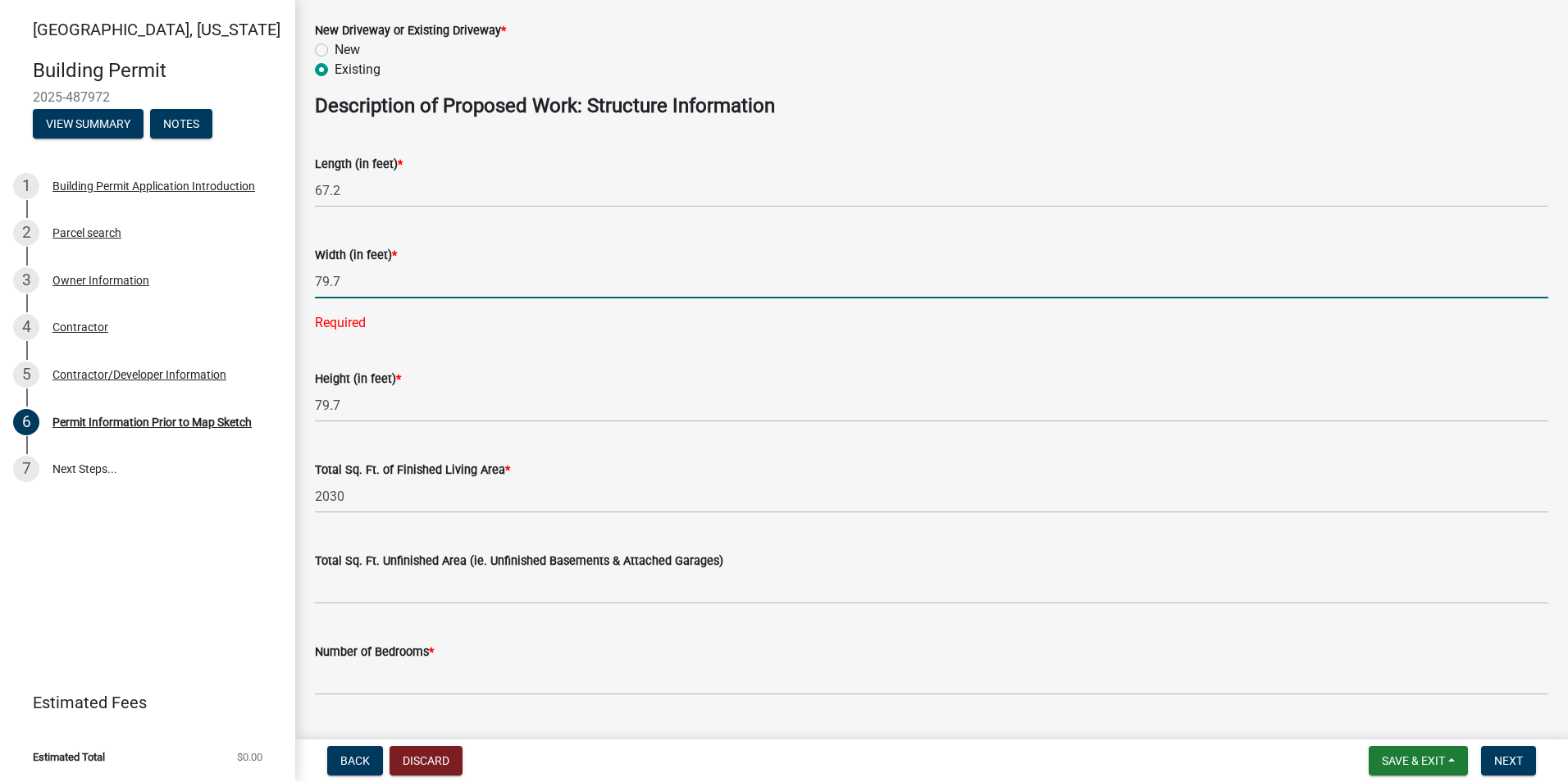
type input "79.7"
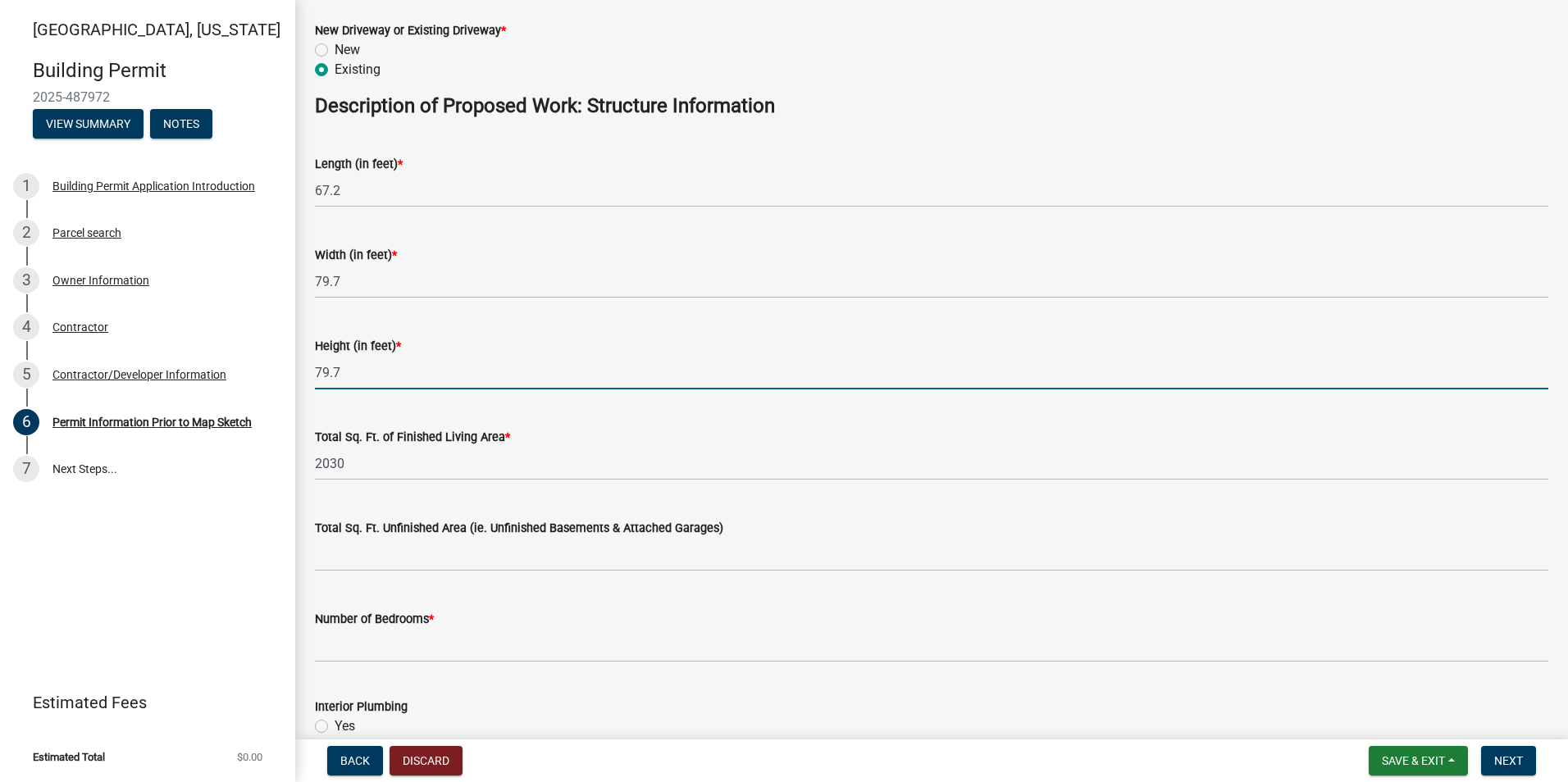
drag, startPoint x: 349, startPoint y: 403, endPoint x: 309, endPoint y: 403, distance: 40.0
click at [315, 403] on wm-data-entity-input-list "Proposed Use Description * Agricultural Residential Commercial Industrial If Re…" at bounding box center [931, 163] width 1233 height 1618
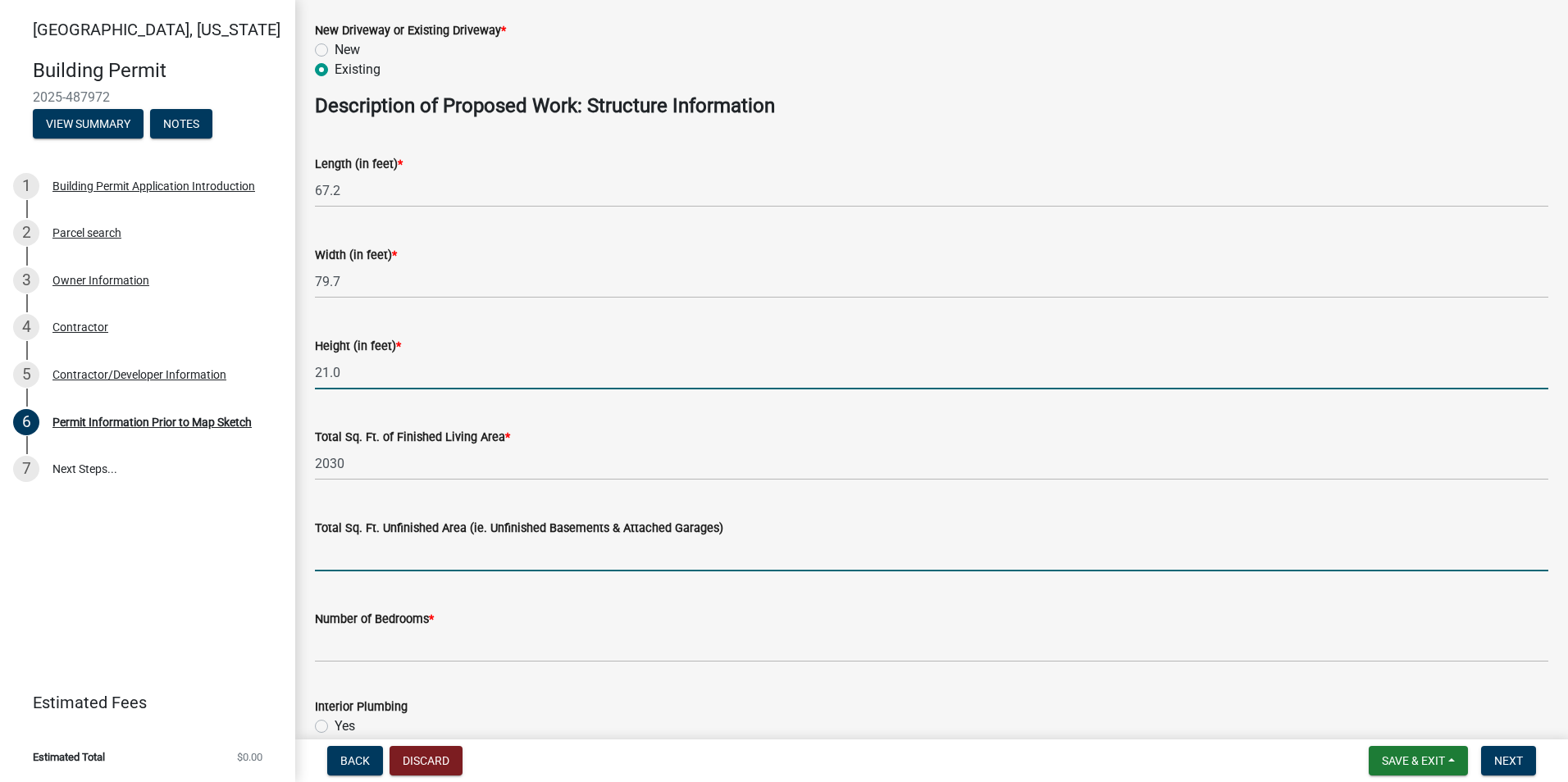
type input "21"
click at [366, 561] on input "text" at bounding box center [931, 554] width 1233 height 34
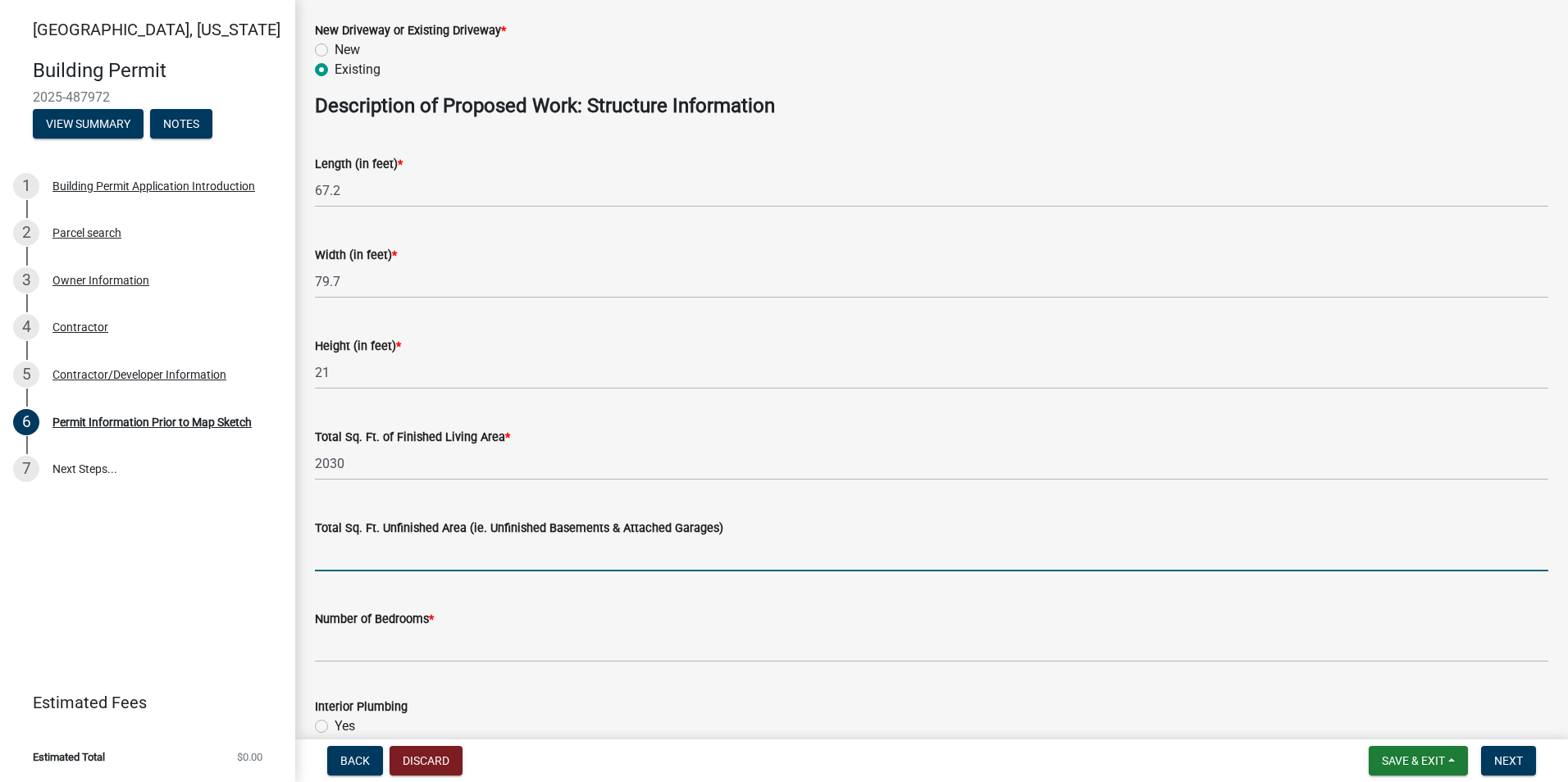
click at [372, 555] on input "text" at bounding box center [931, 554] width 1233 height 34
type input "1020"
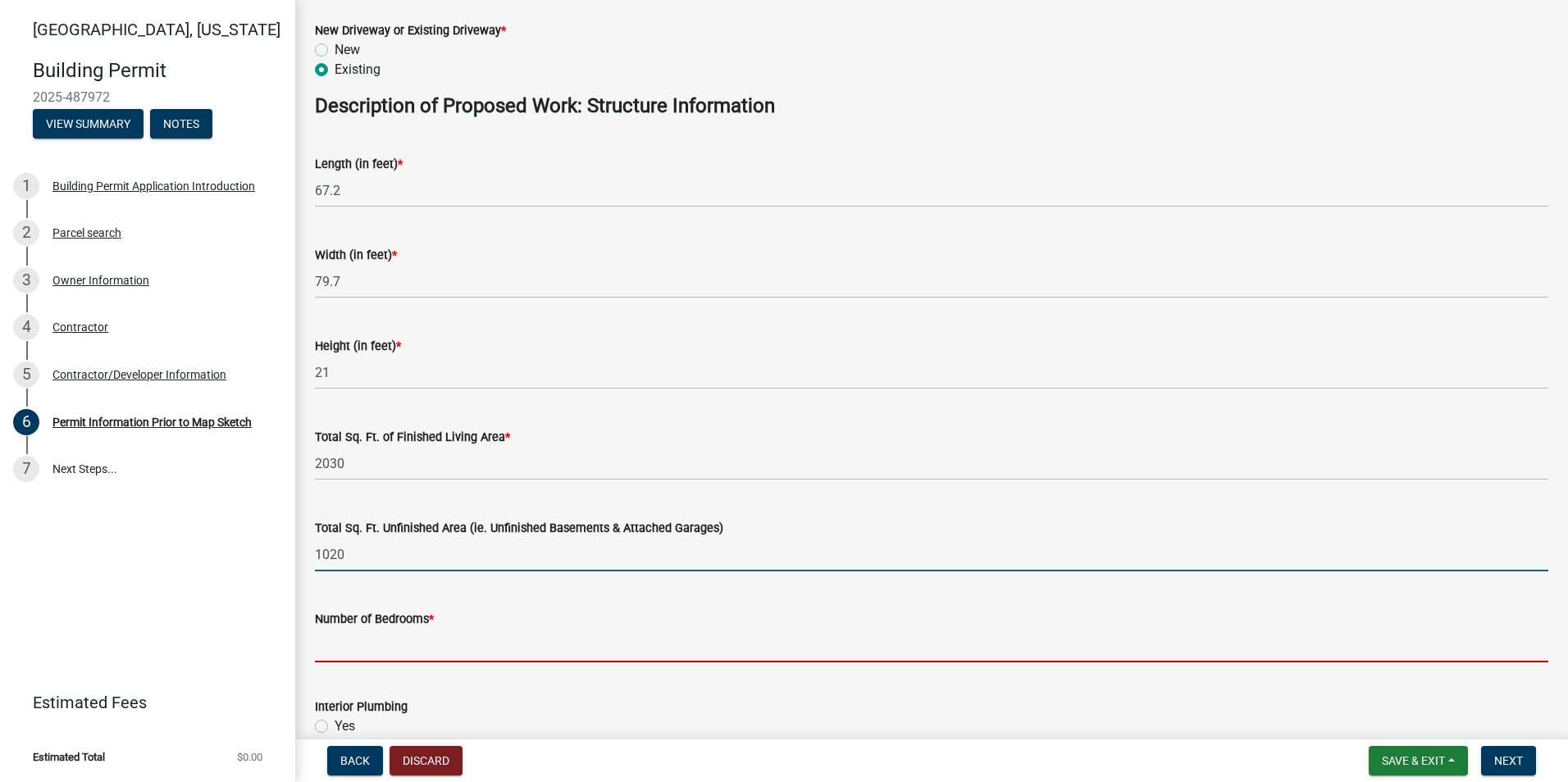
click at [338, 650] on input "text" at bounding box center [931, 645] width 1233 height 34
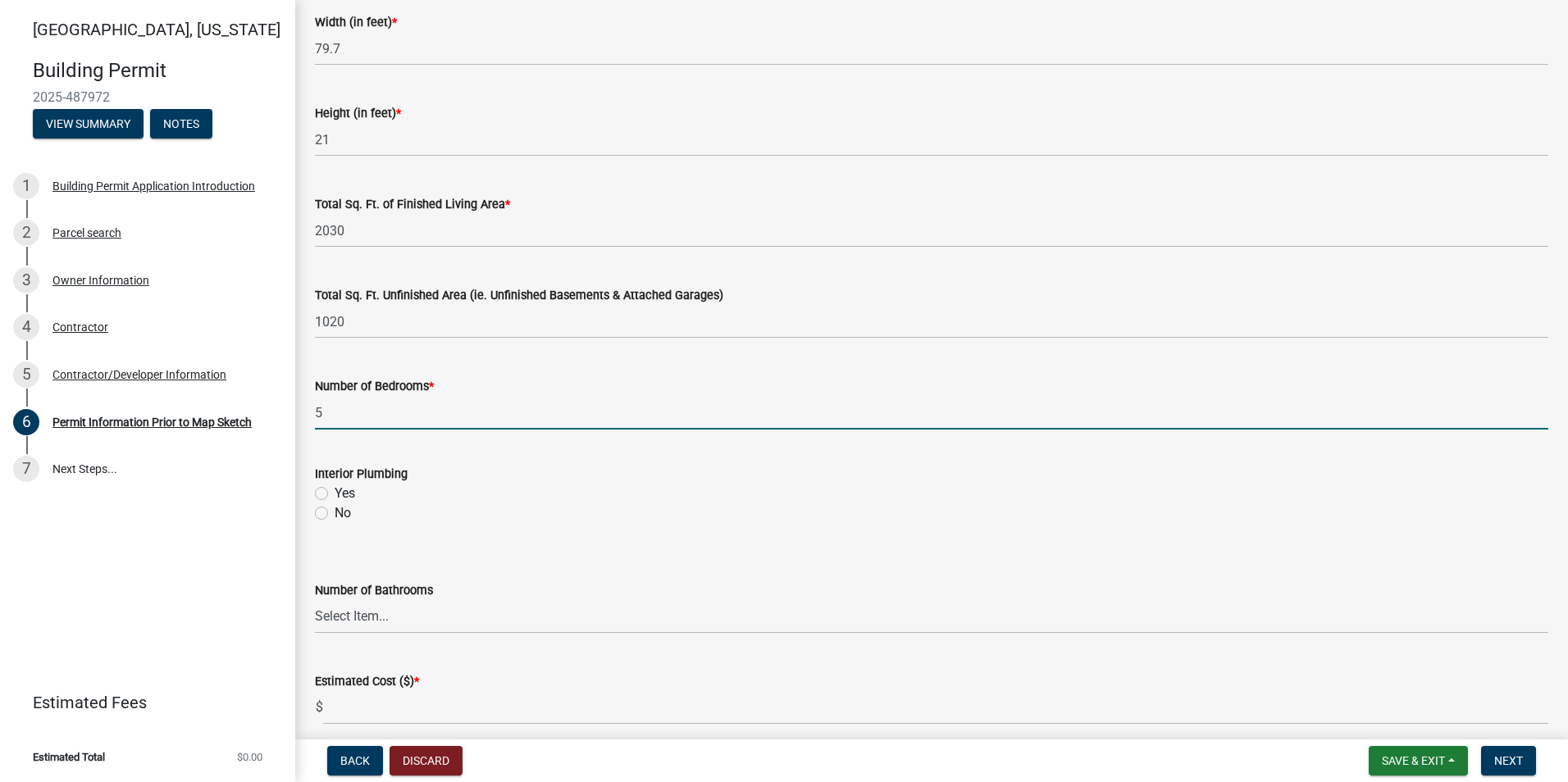
scroll to position [1041, 0]
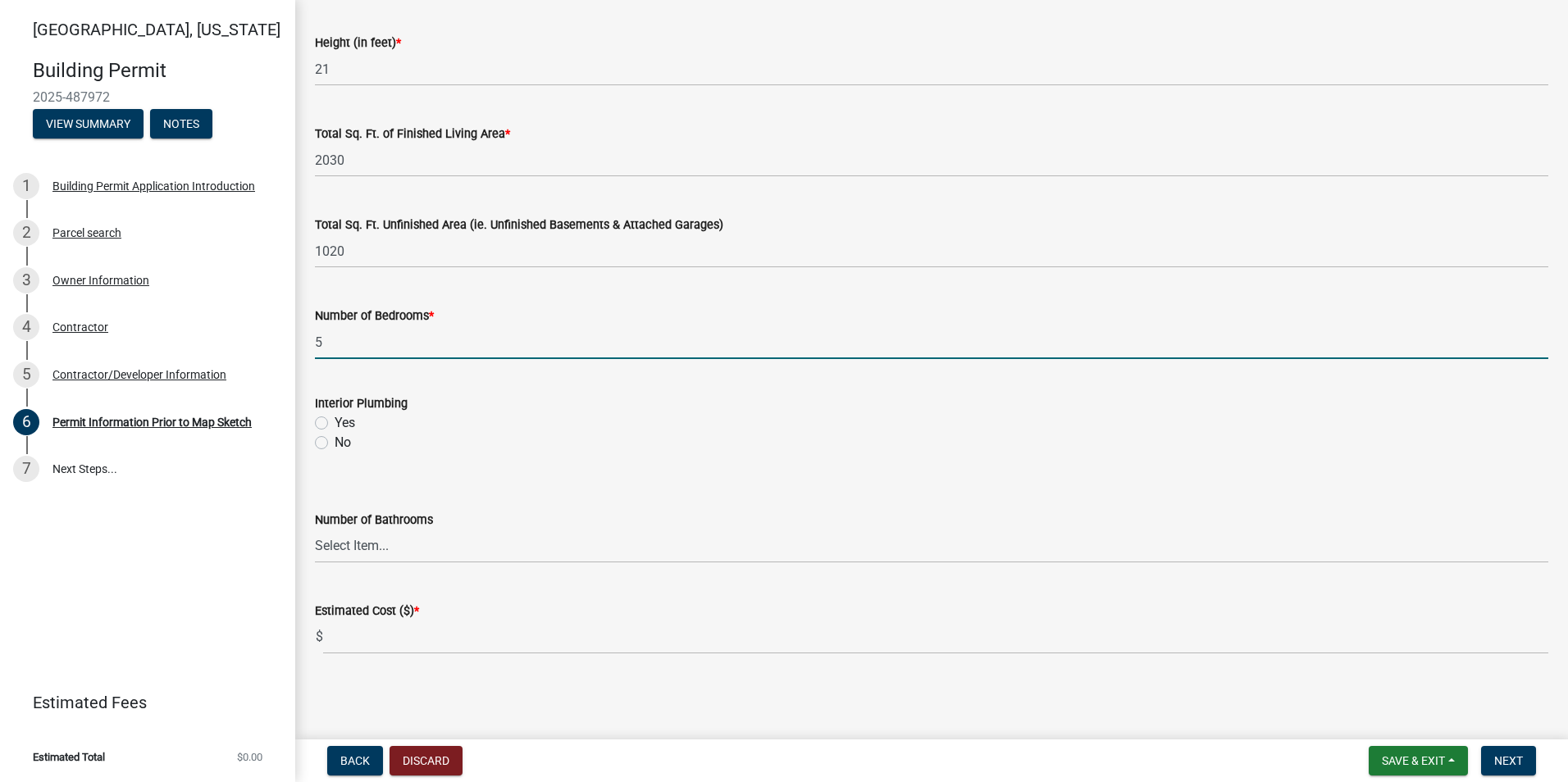
type input "5"
click at [334, 422] on label "Yes" at bounding box center [344, 422] width 20 height 19
click at [334, 422] on input "Yes" at bounding box center [339, 418] width 11 height 11
radio input "true"
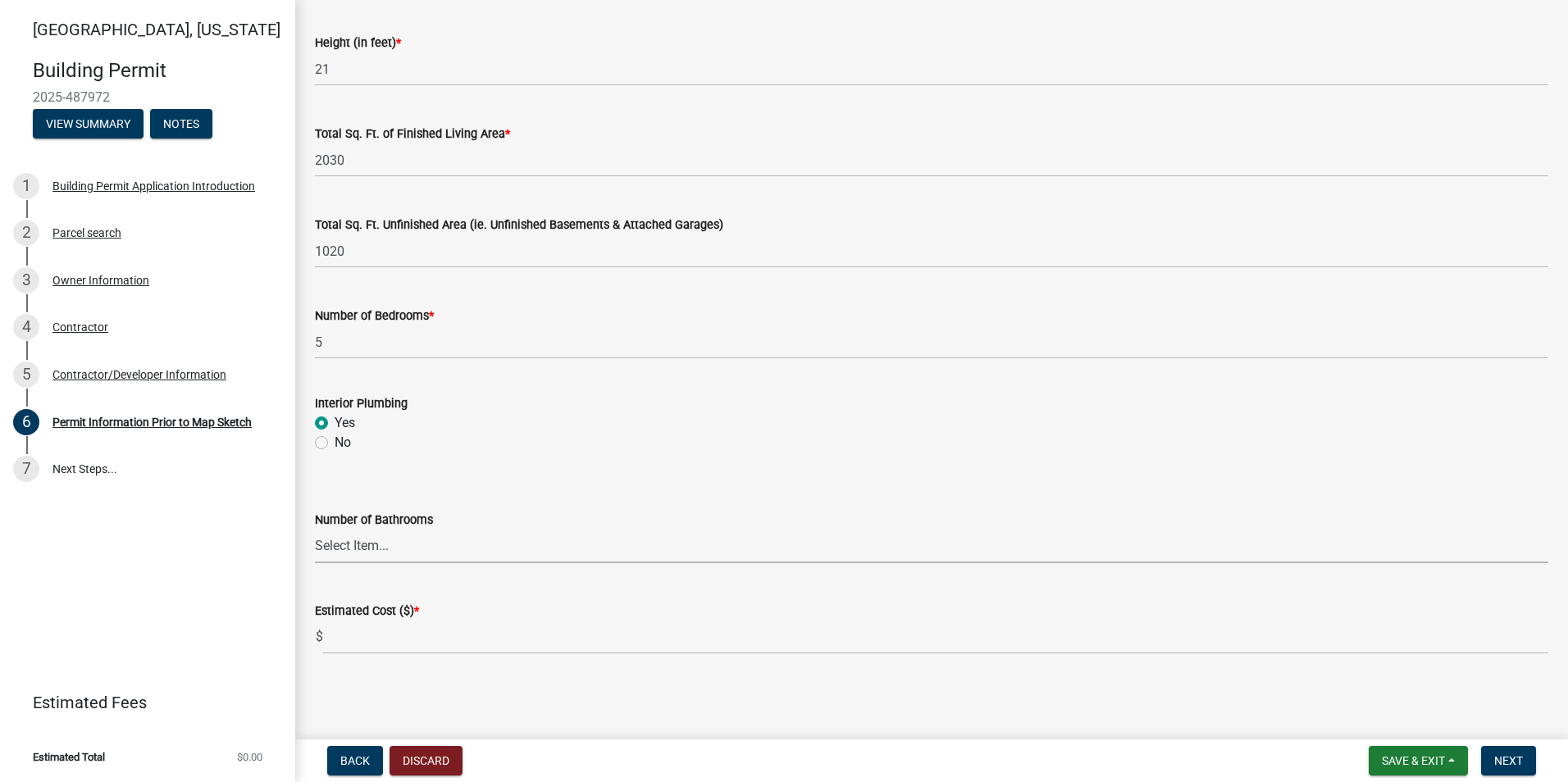
click at [364, 541] on select "Select Item... 0 1 2 3 4 5 6" at bounding box center [931, 547] width 1233 height 34
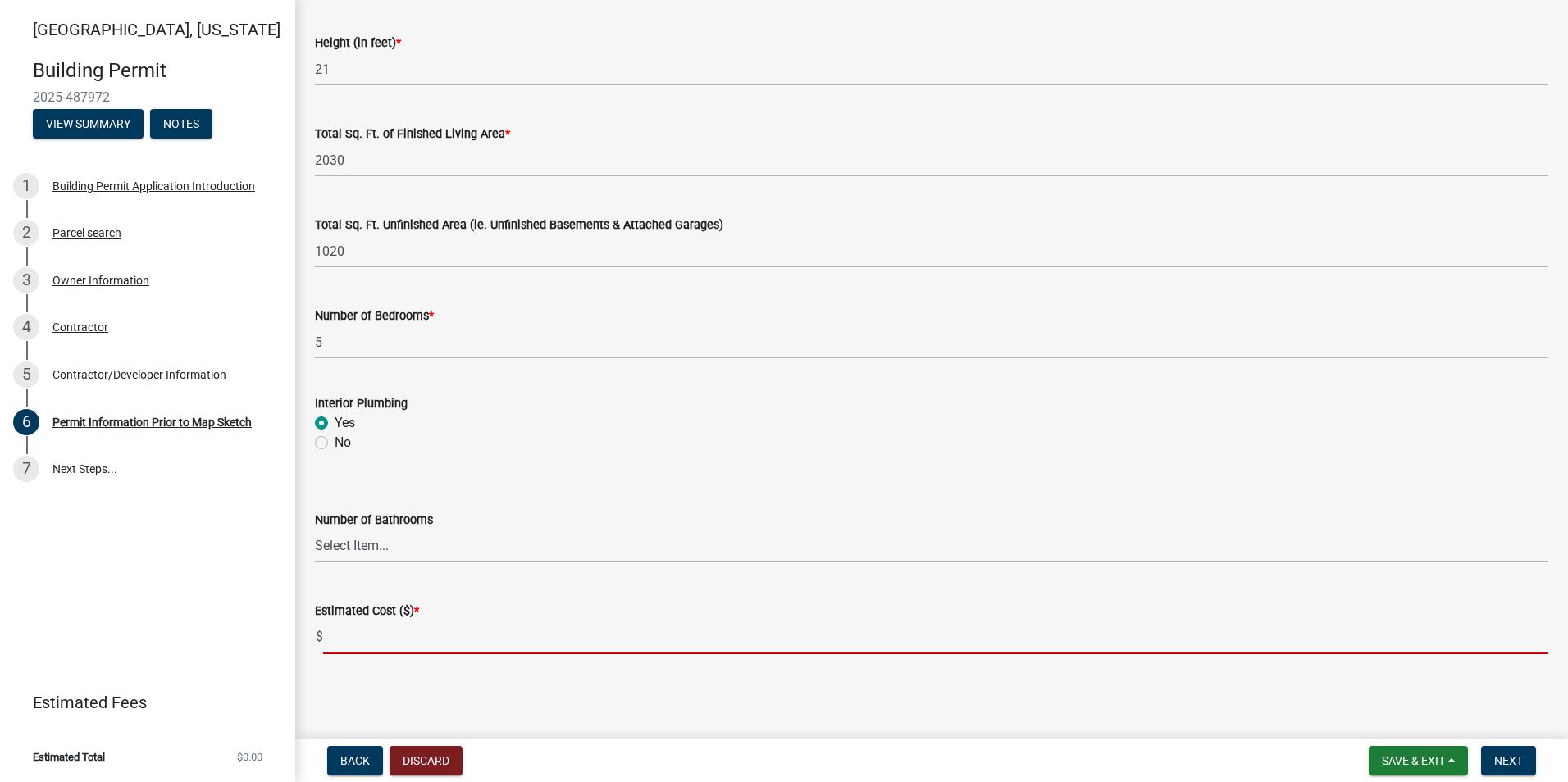
click at [340, 645] on input "text" at bounding box center [935, 637] width 1225 height 34
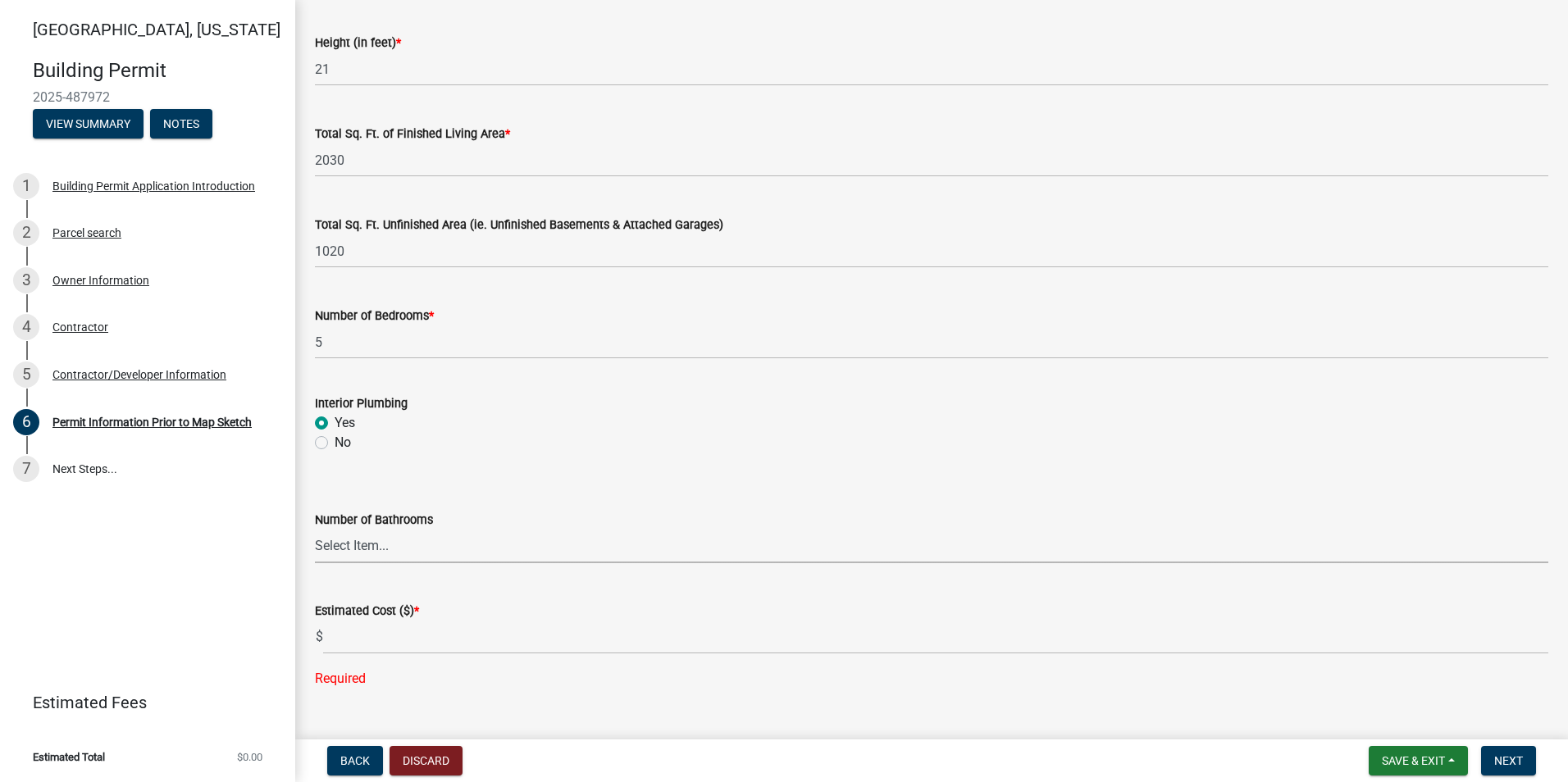
click at [344, 540] on select "Select Item... 0 1 2 3 4 5 6" at bounding box center [931, 547] width 1233 height 34
click at [315, 530] on select "Select Item... 0 1 2 3 4 5 6" at bounding box center [931, 547] width 1233 height 34
click at [343, 549] on select "Select Item... 0 1 2 3 4 5 6" at bounding box center [931, 547] width 1233 height 34
click at [315, 530] on select "Select Item... 0 1 2 3 4 5 6" at bounding box center [931, 547] width 1233 height 34
select select "8696842b-1f2d-45b9-8814-ba6b9543b151"
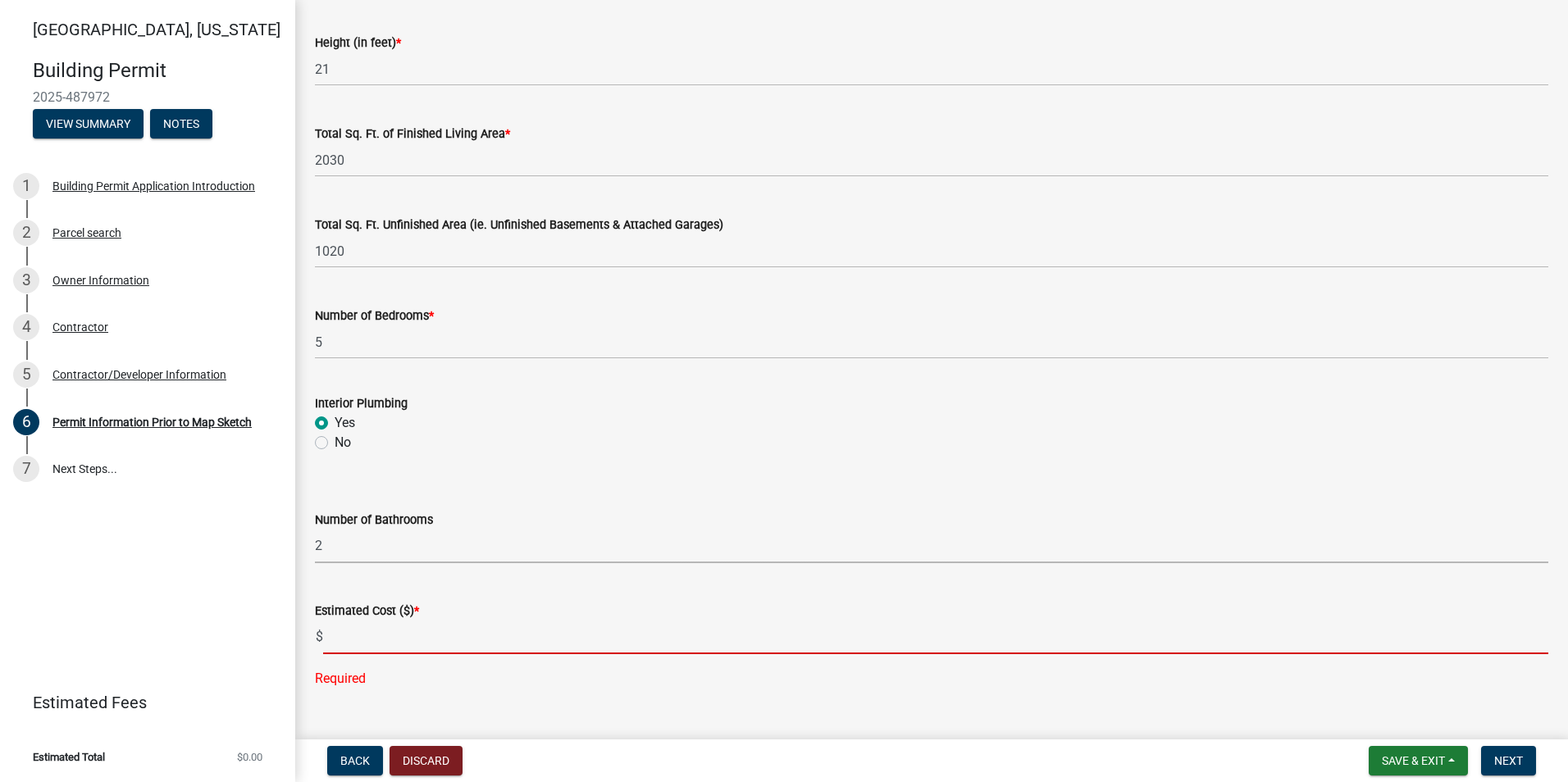
click at [344, 643] on input "text" at bounding box center [935, 637] width 1225 height 34
click at [373, 640] on input "text" at bounding box center [935, 637] width 1225 height 34
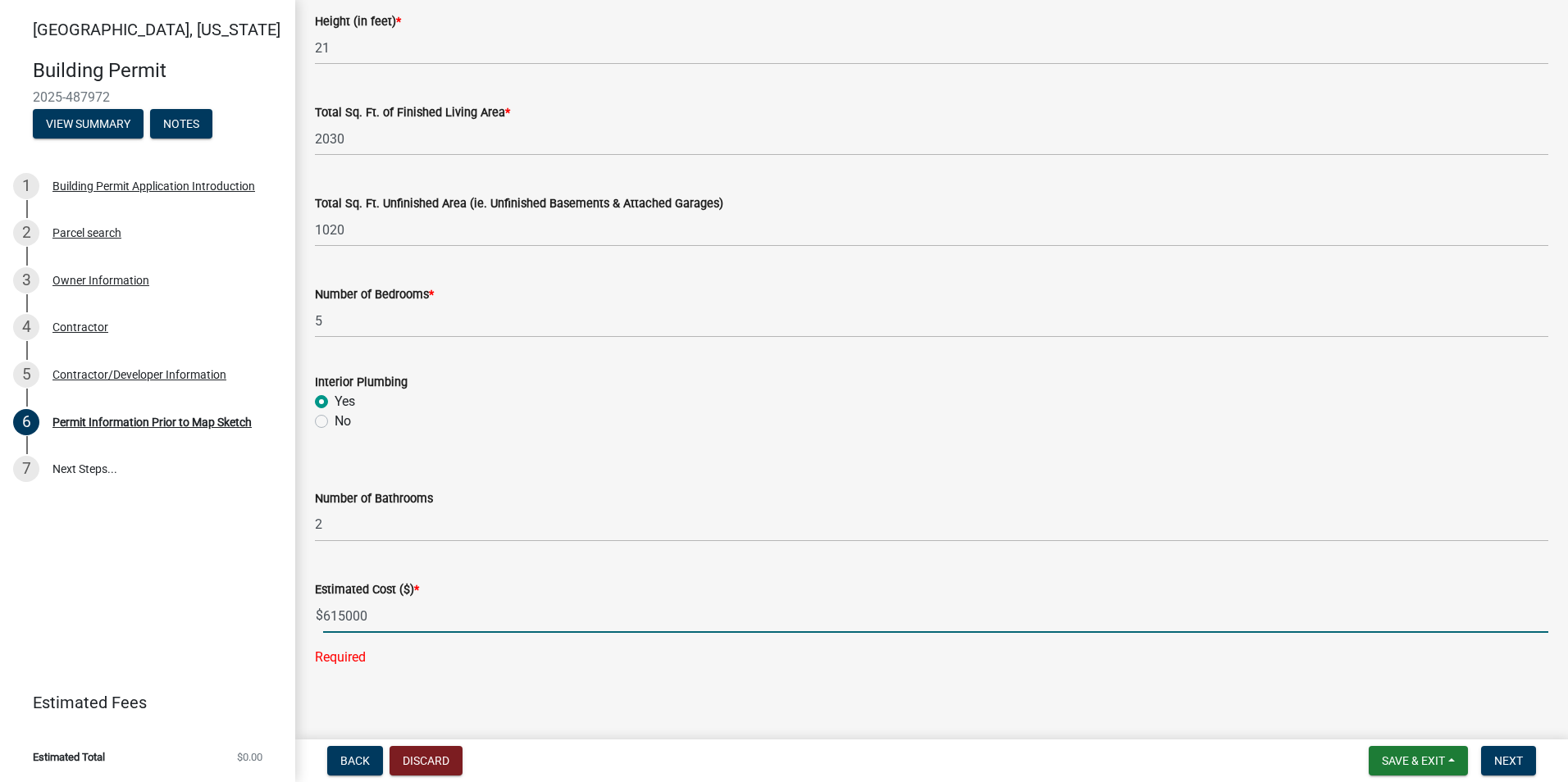
scroll to position [1074, 0]
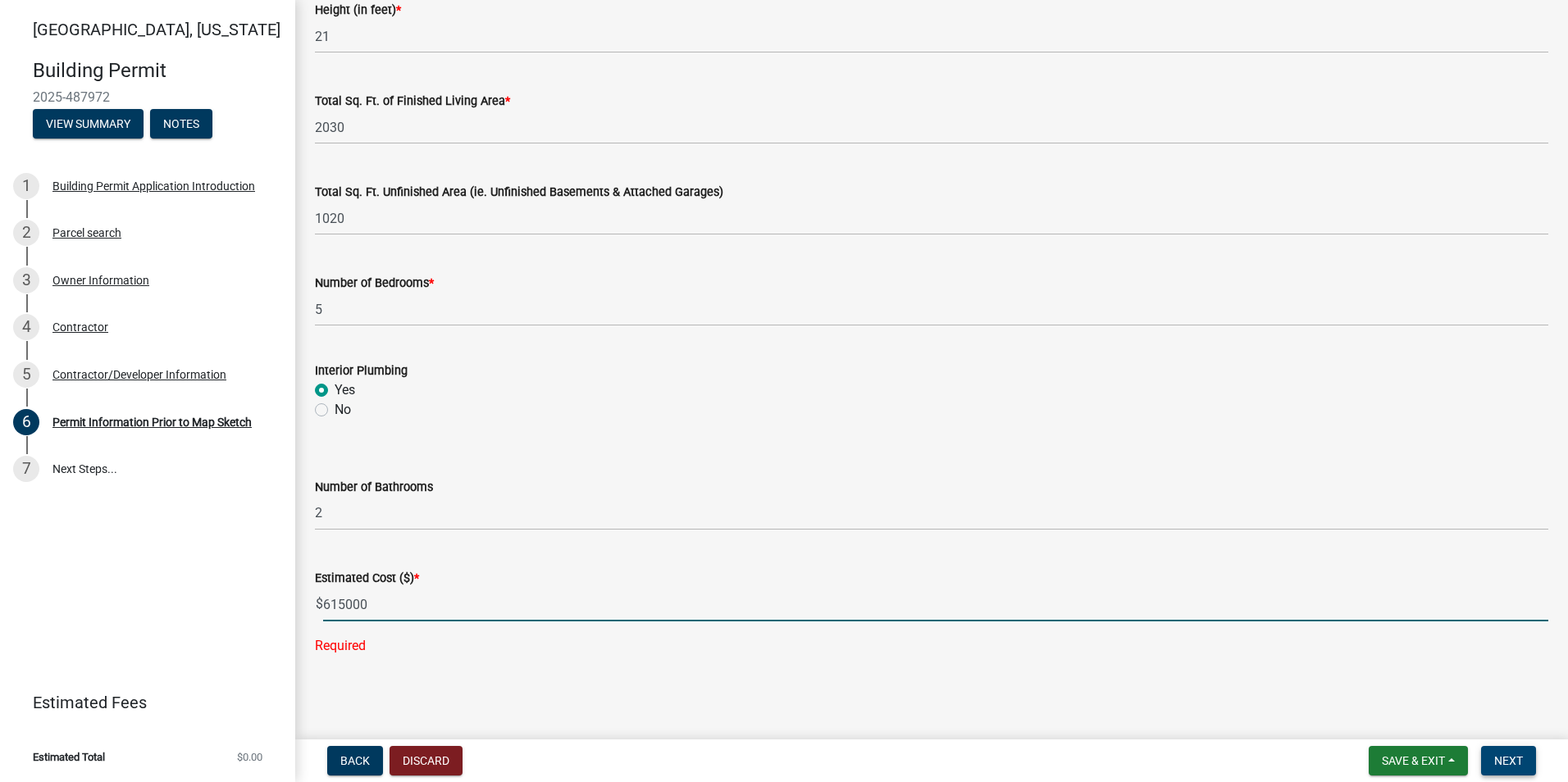
type input "615000"
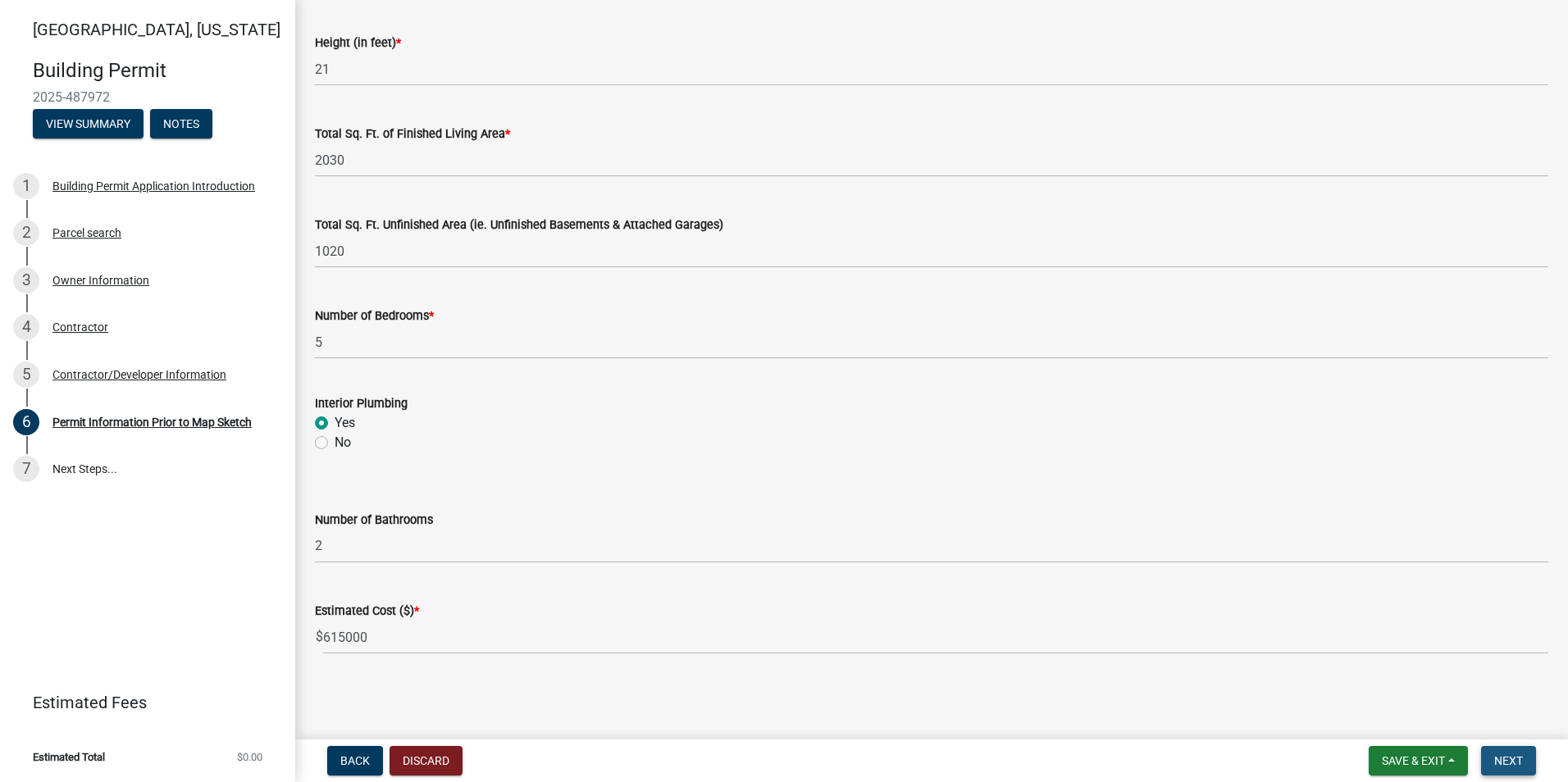
click at [1495, 760] on span "Next" at bounding box center [1508, 761] width 29 height 14
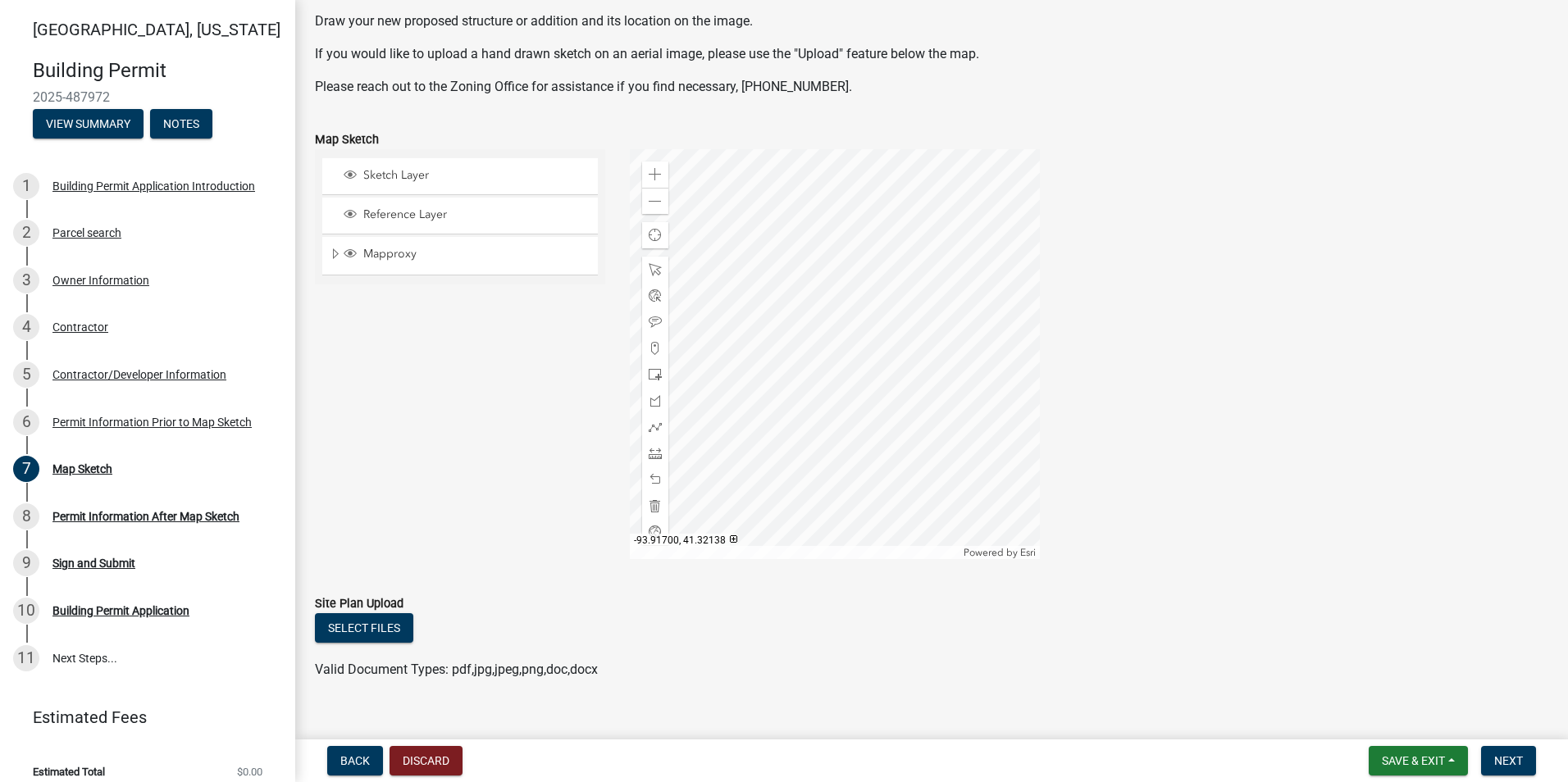
scroll to position [164, 0]
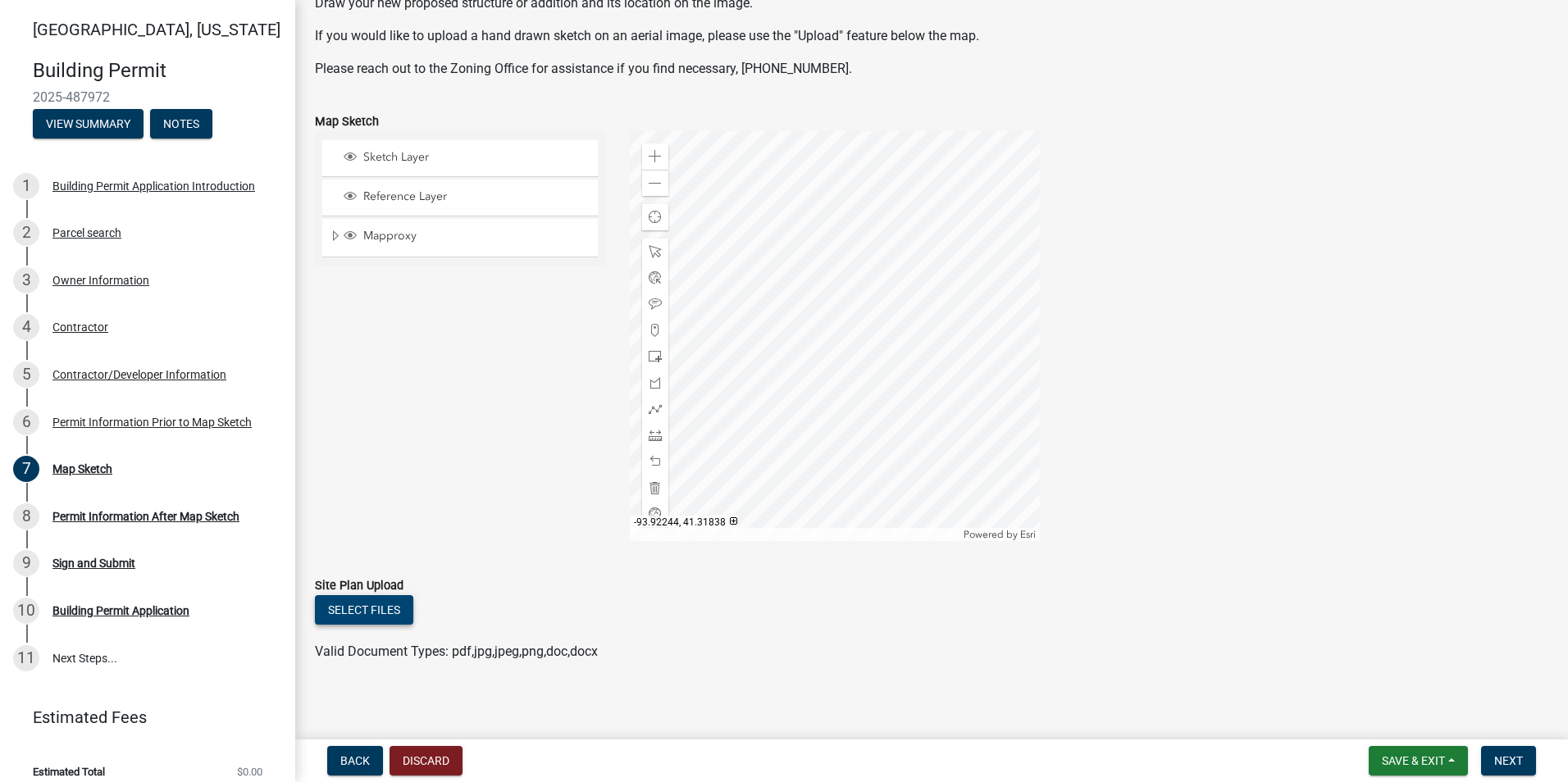
click at [358, 610] on button "Select files" at bounding box center [364, 610] width 99 height 29
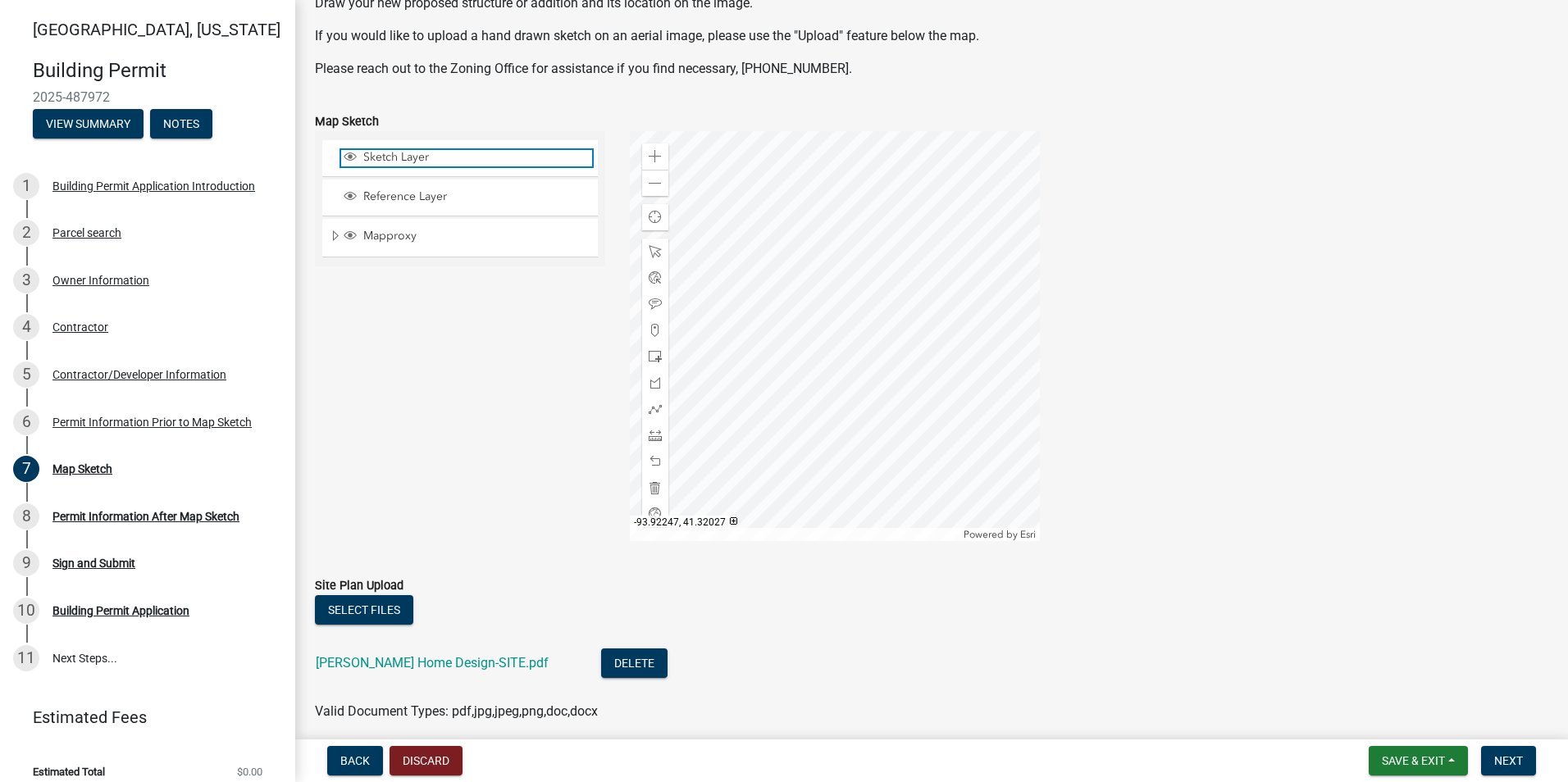
click at [424, 163] on span "Sketch Layer" at bounding box center [476, 157] width 233 height 15
click at [652, 355] on span at bounding box center [655, 357] width 14 height 14
click at [911, 327] on div at bounding box center [834, 335] width 410 height 410
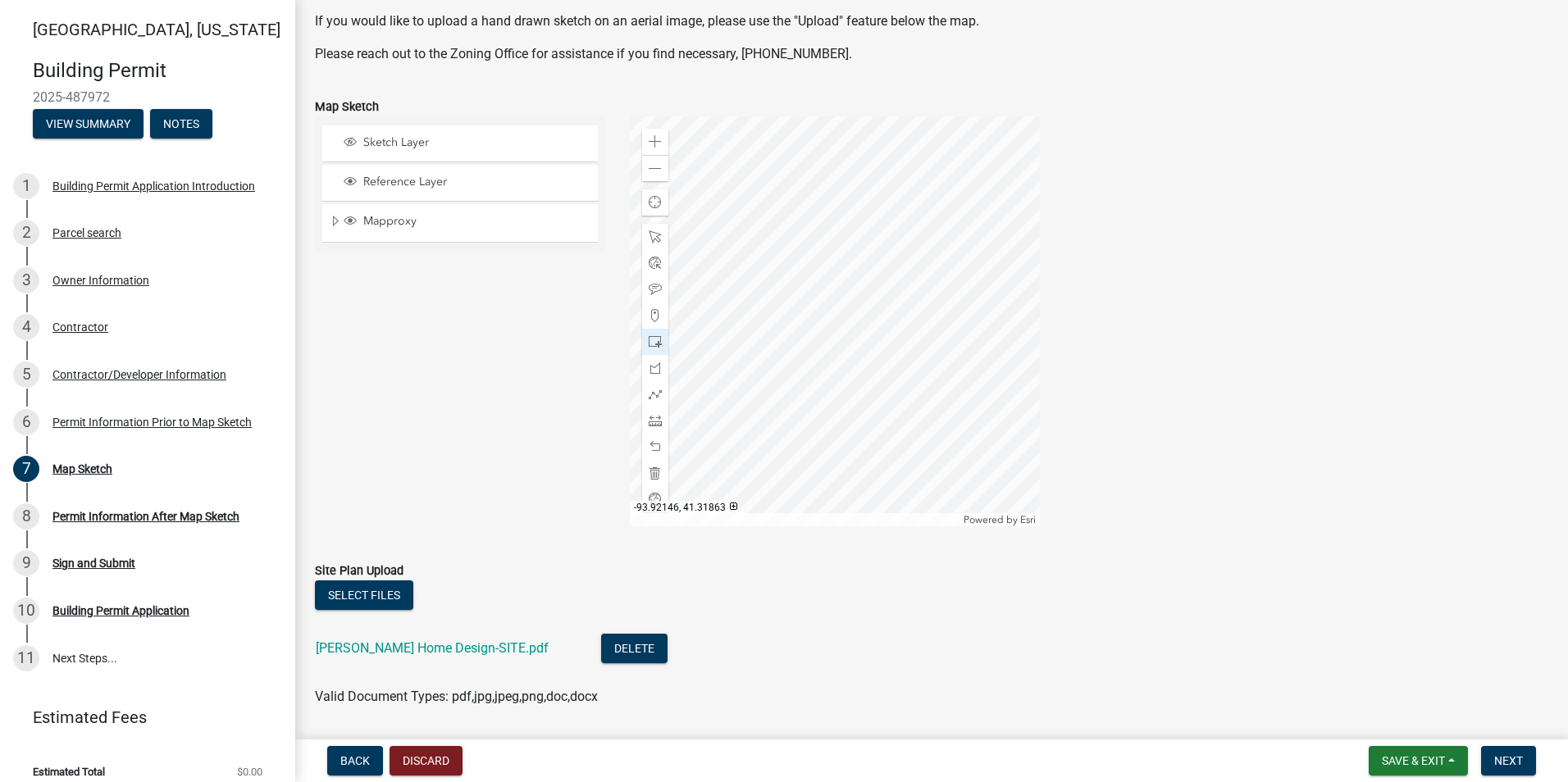
scroll to position [232, 0]
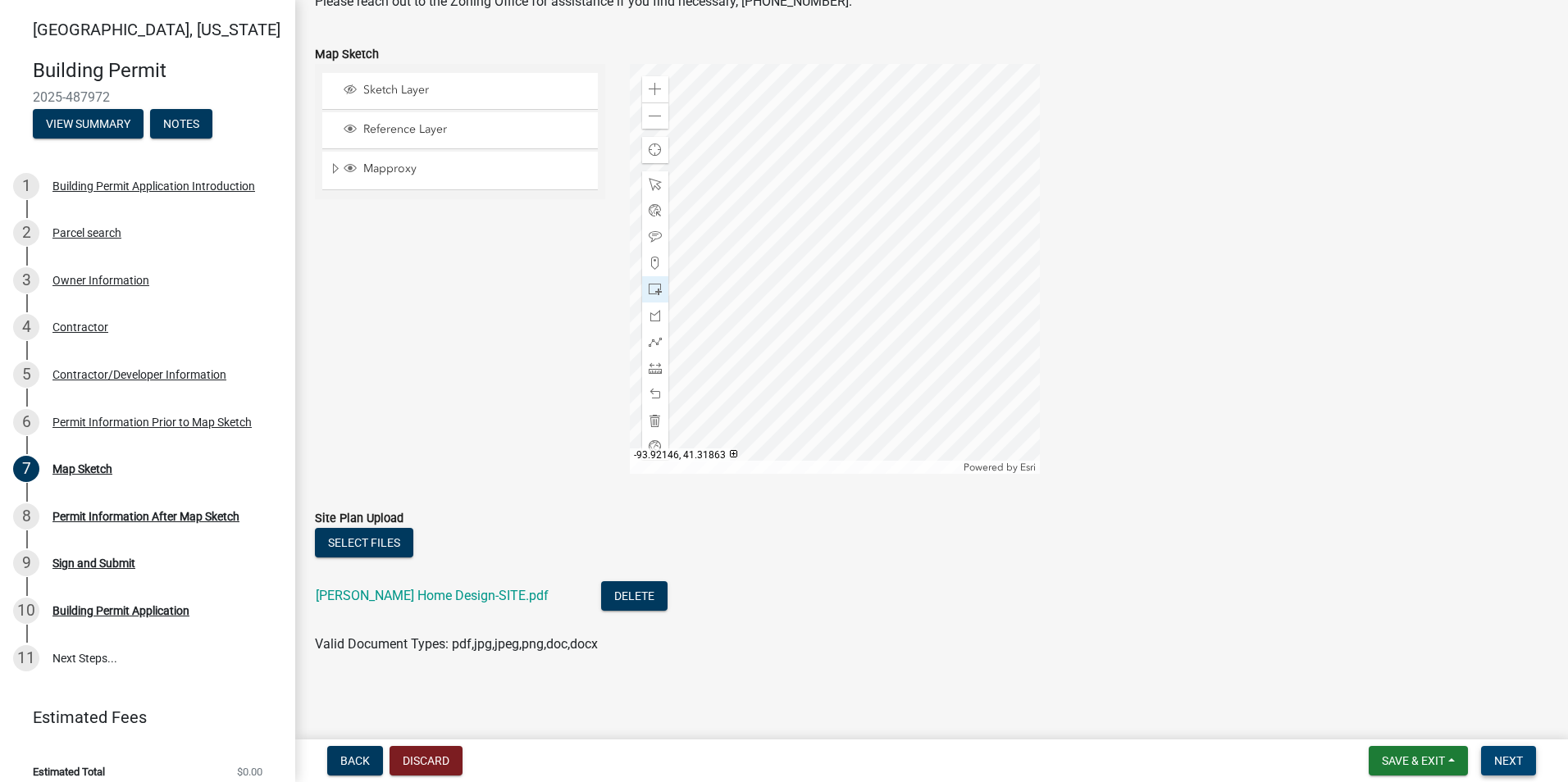
click at [1505, 758] on span "Next" at bounding box center [1508, 761] width 29 height 14
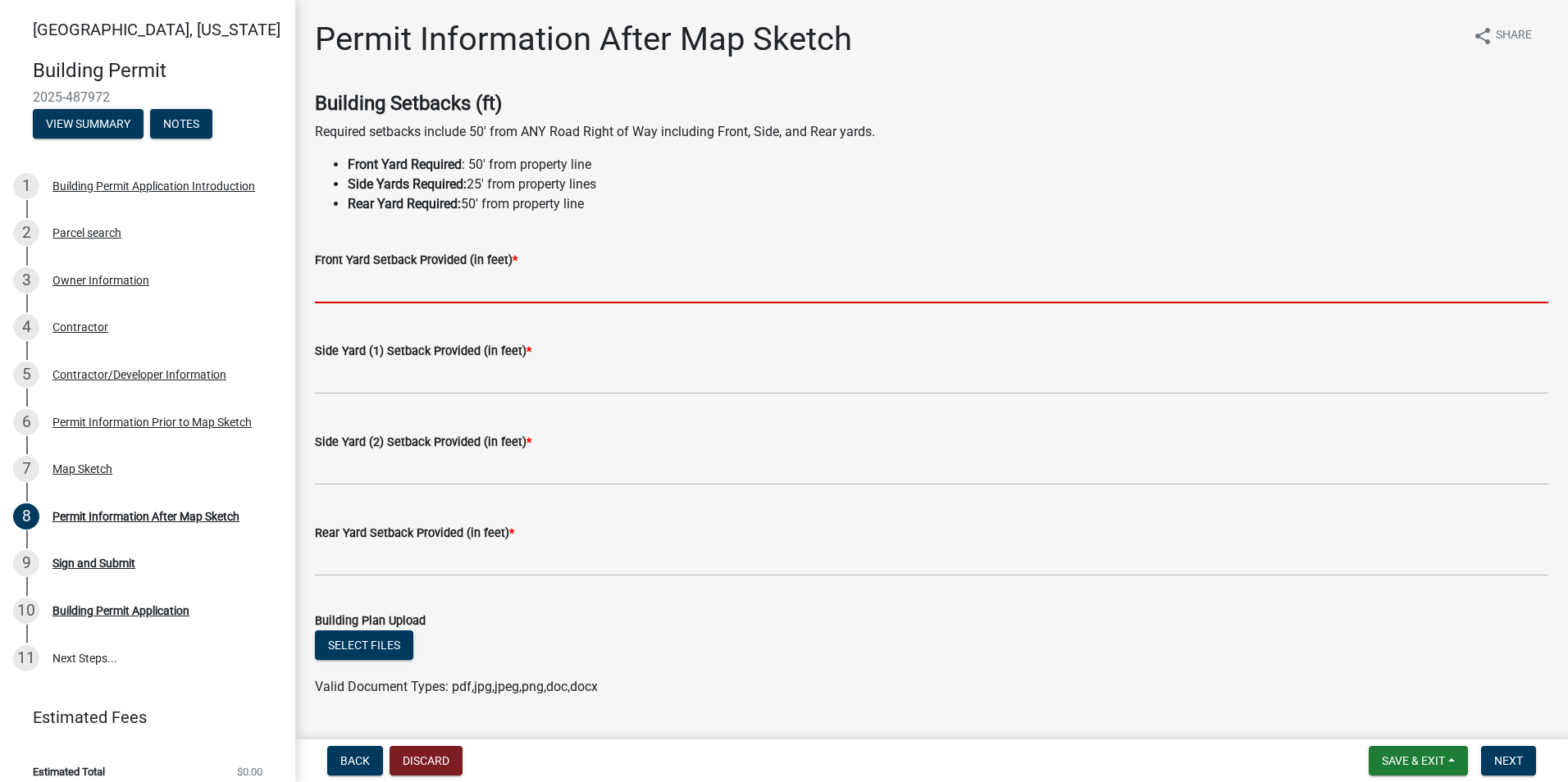
click at [343, 296] on input "text" at bounding box center [931, 286] width 1233 height 34
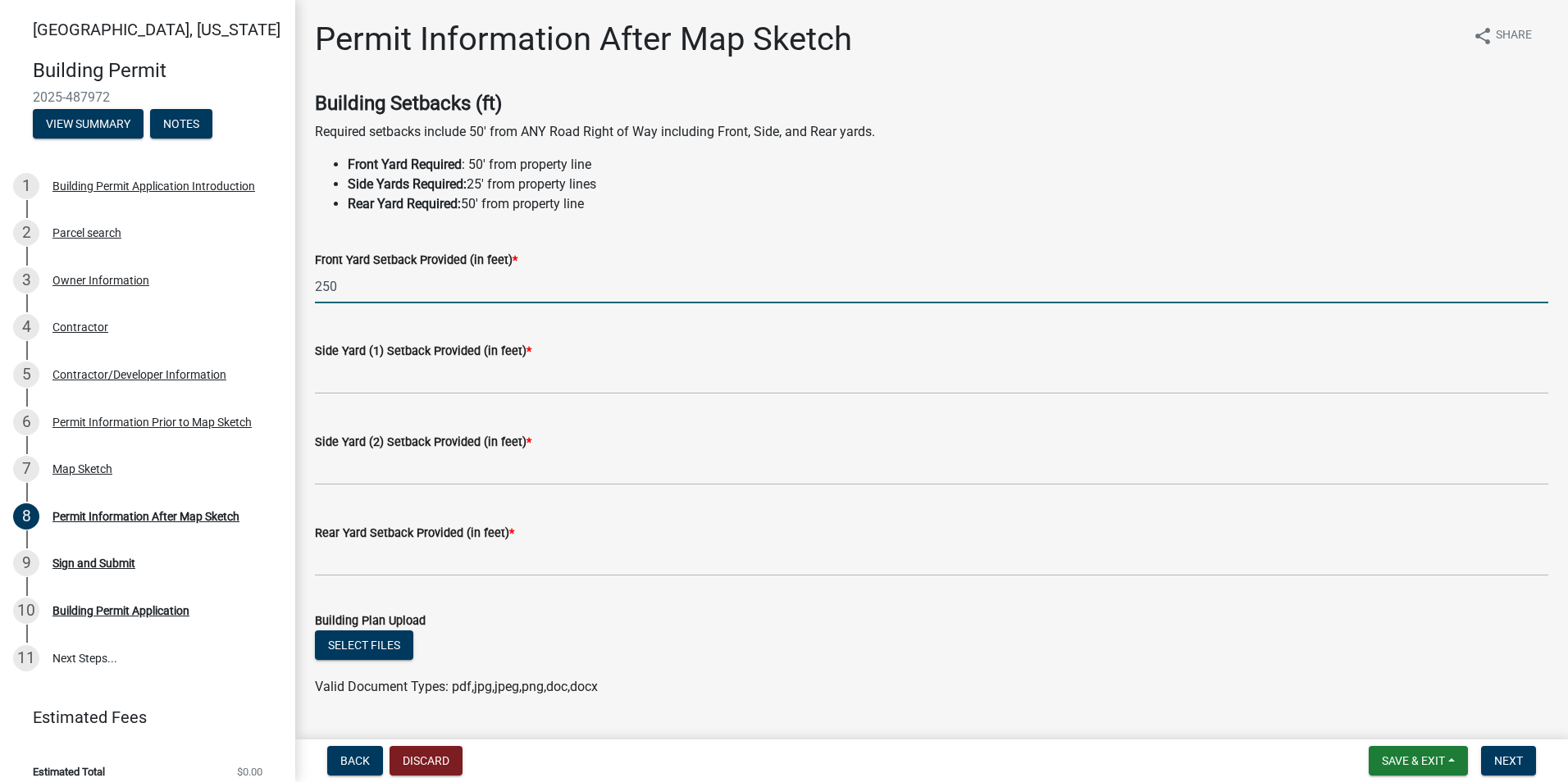
type input "250"
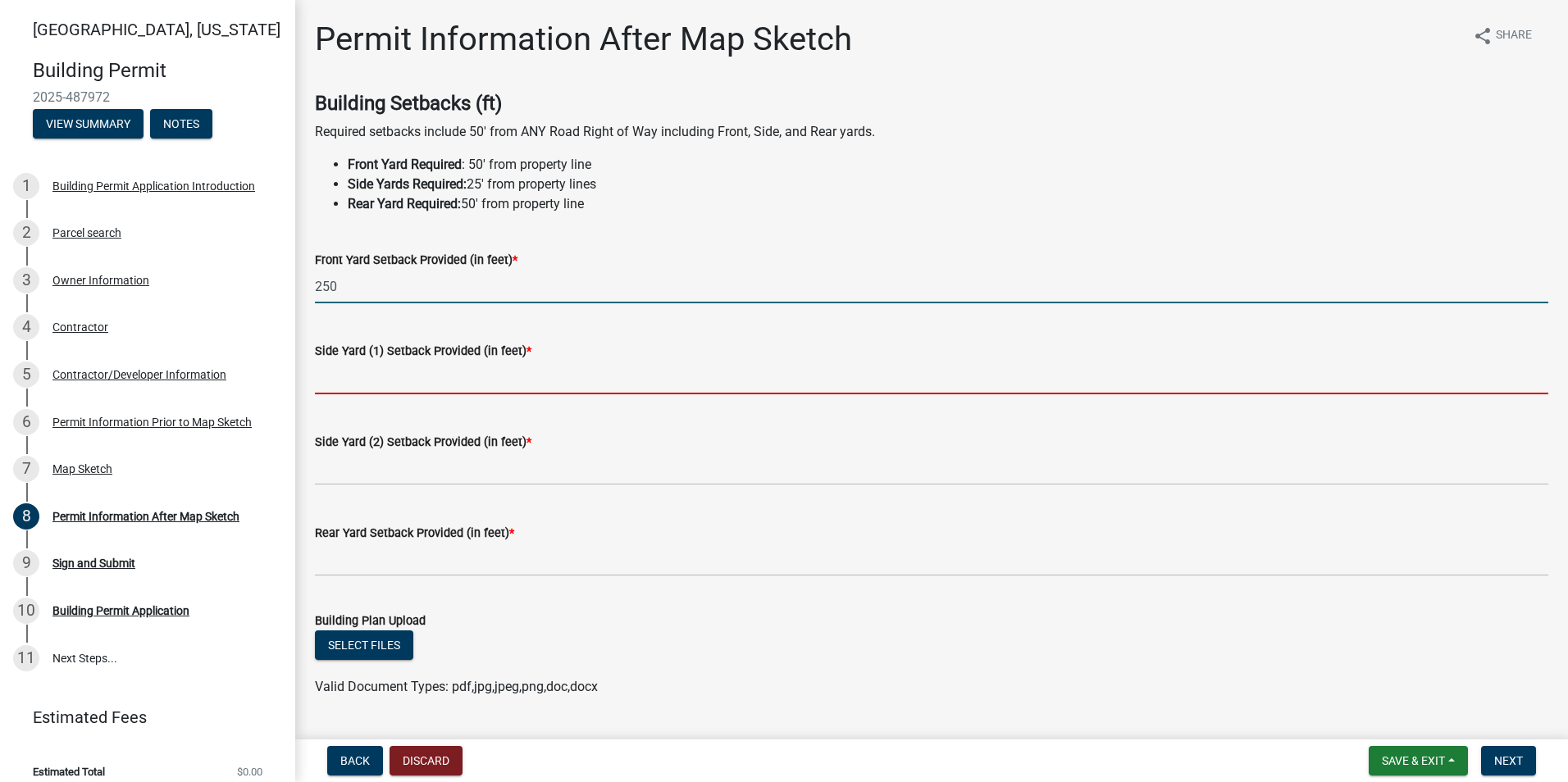
click at [336, 381] on input "text" at bounding box center [931, 377] width 1233 height 34
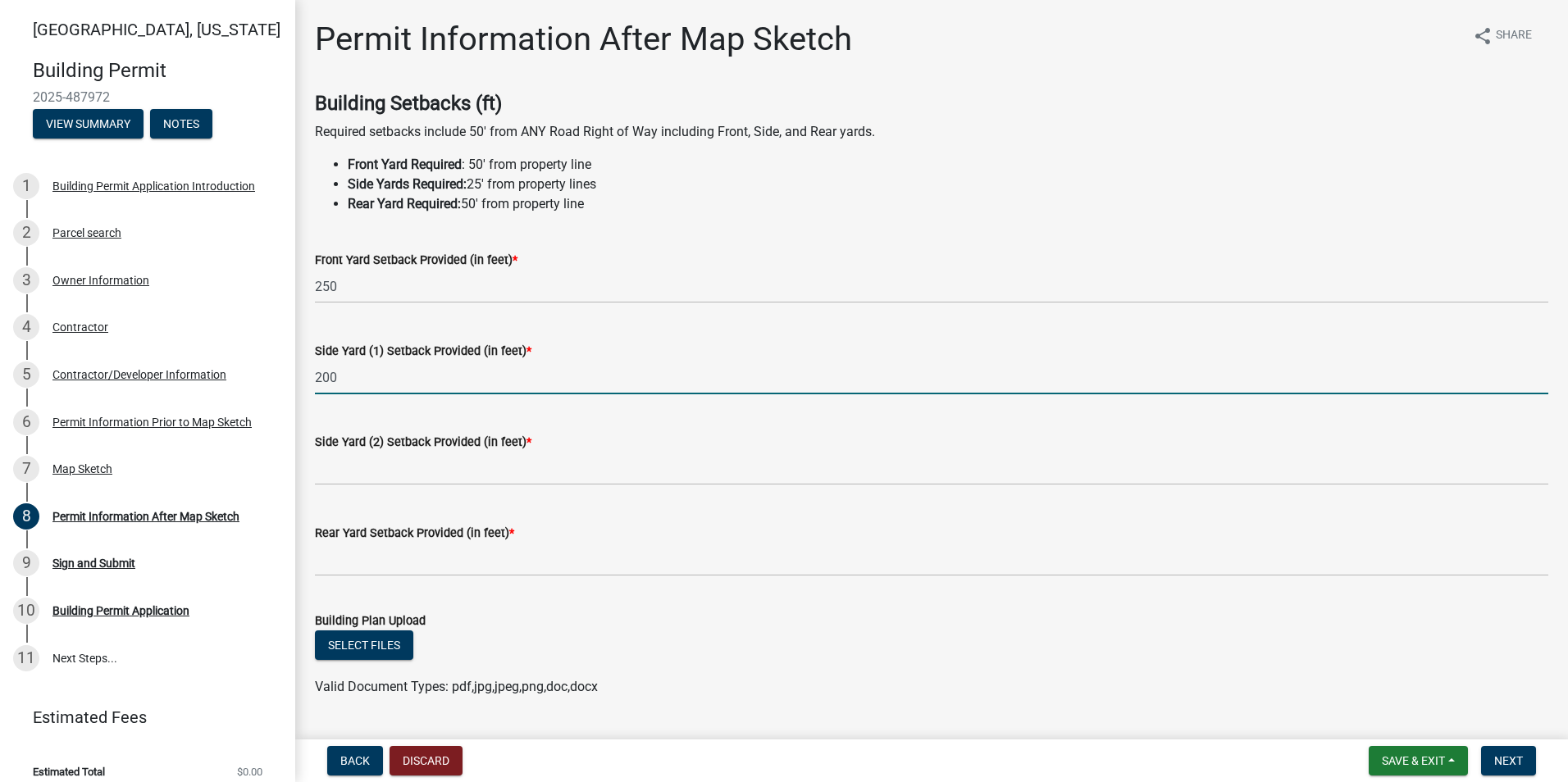
type input "200"
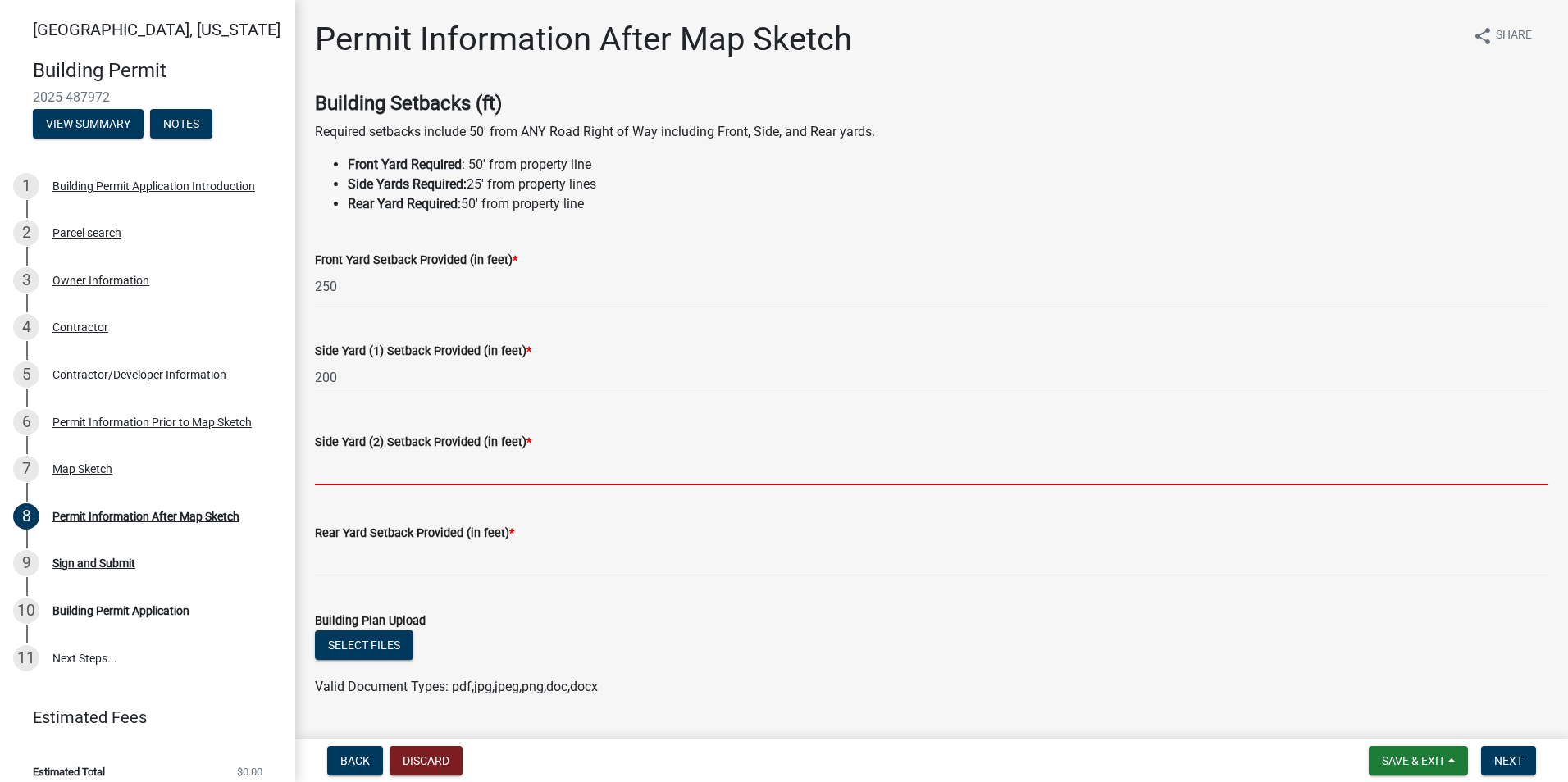
click at [330, 478] on input "text" at bounding box center [931, 468] width 1233 height 34
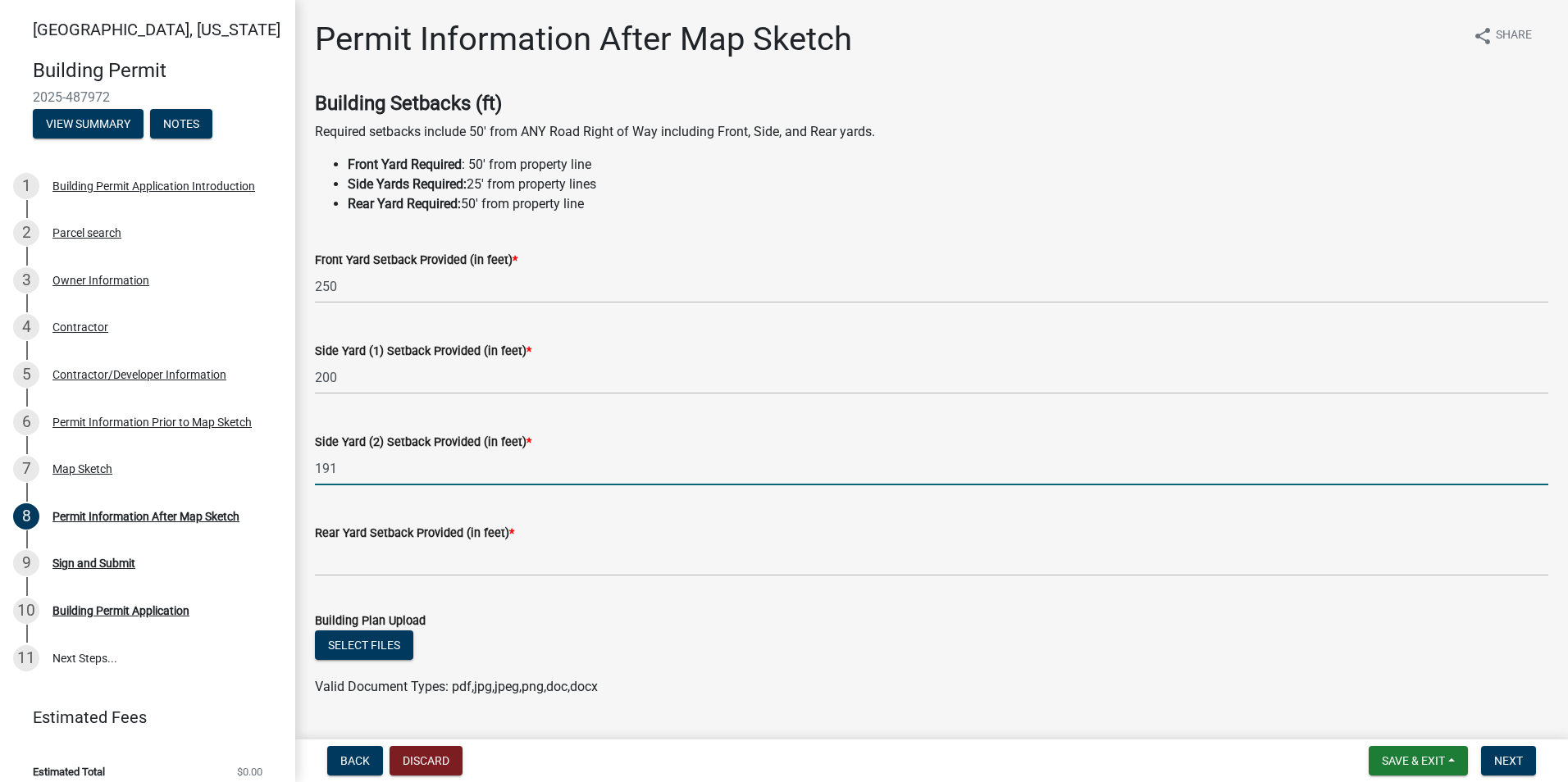
type input "191"
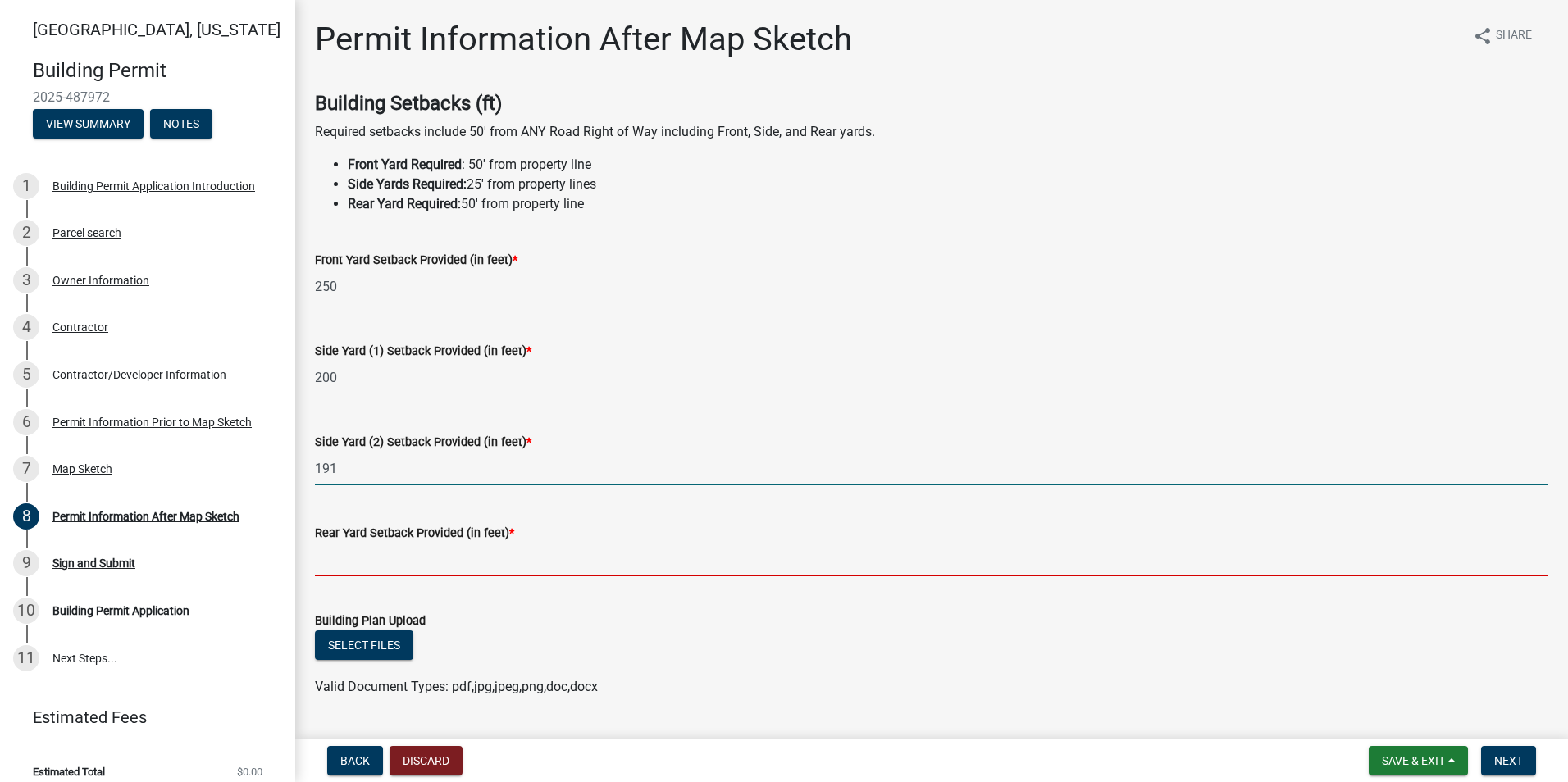
click at [346, 566] on input "text" at bounding box center [931, 559] width 1233 height 34
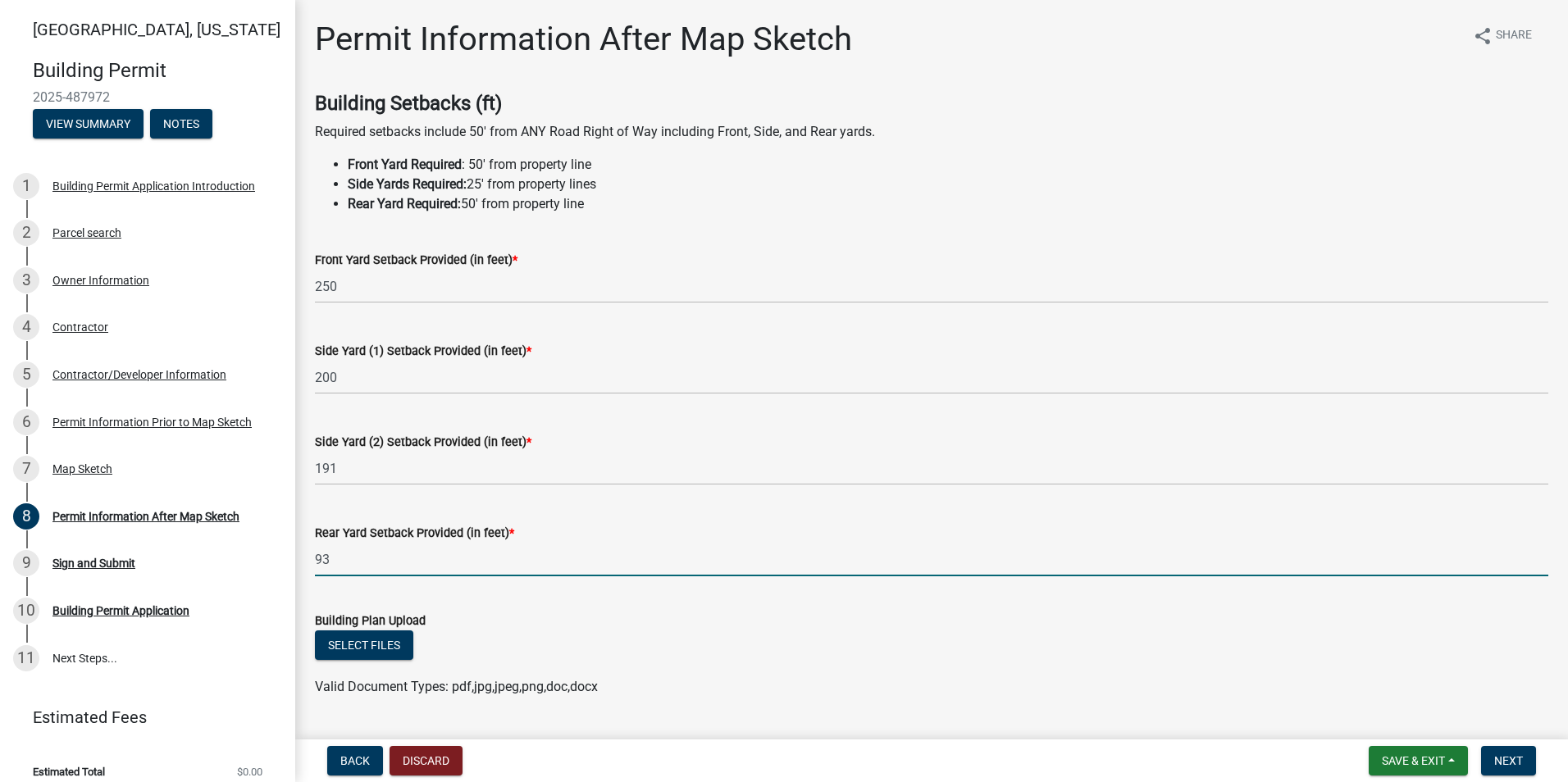
type input "93"
click at [498, 627] on div "Building Plan Upload" at bounding box center [931, 620] width 1233 height 19
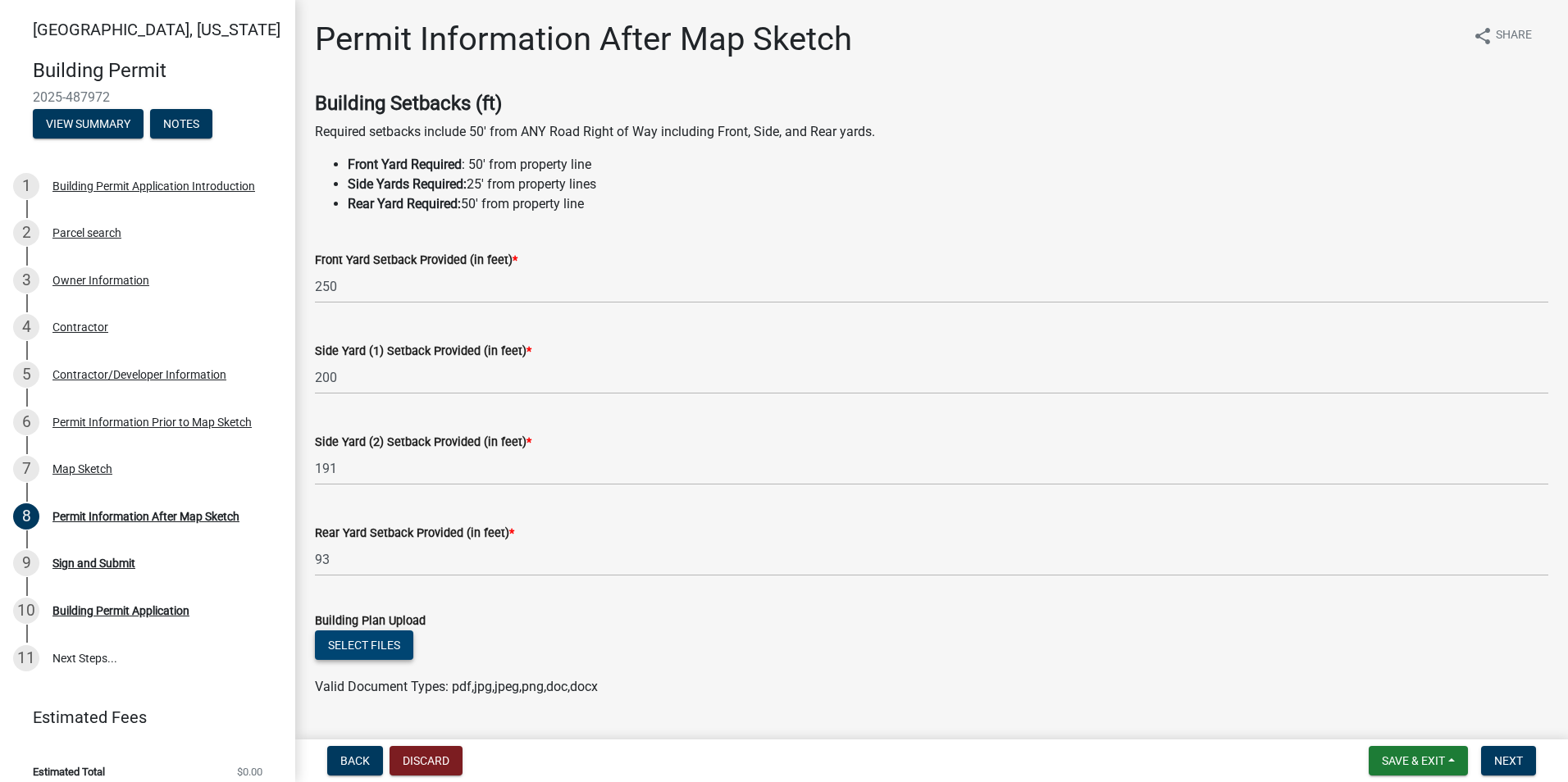
click at [392, 637] on button "Select files" at bounding box center [364, 645] width 99 height 29
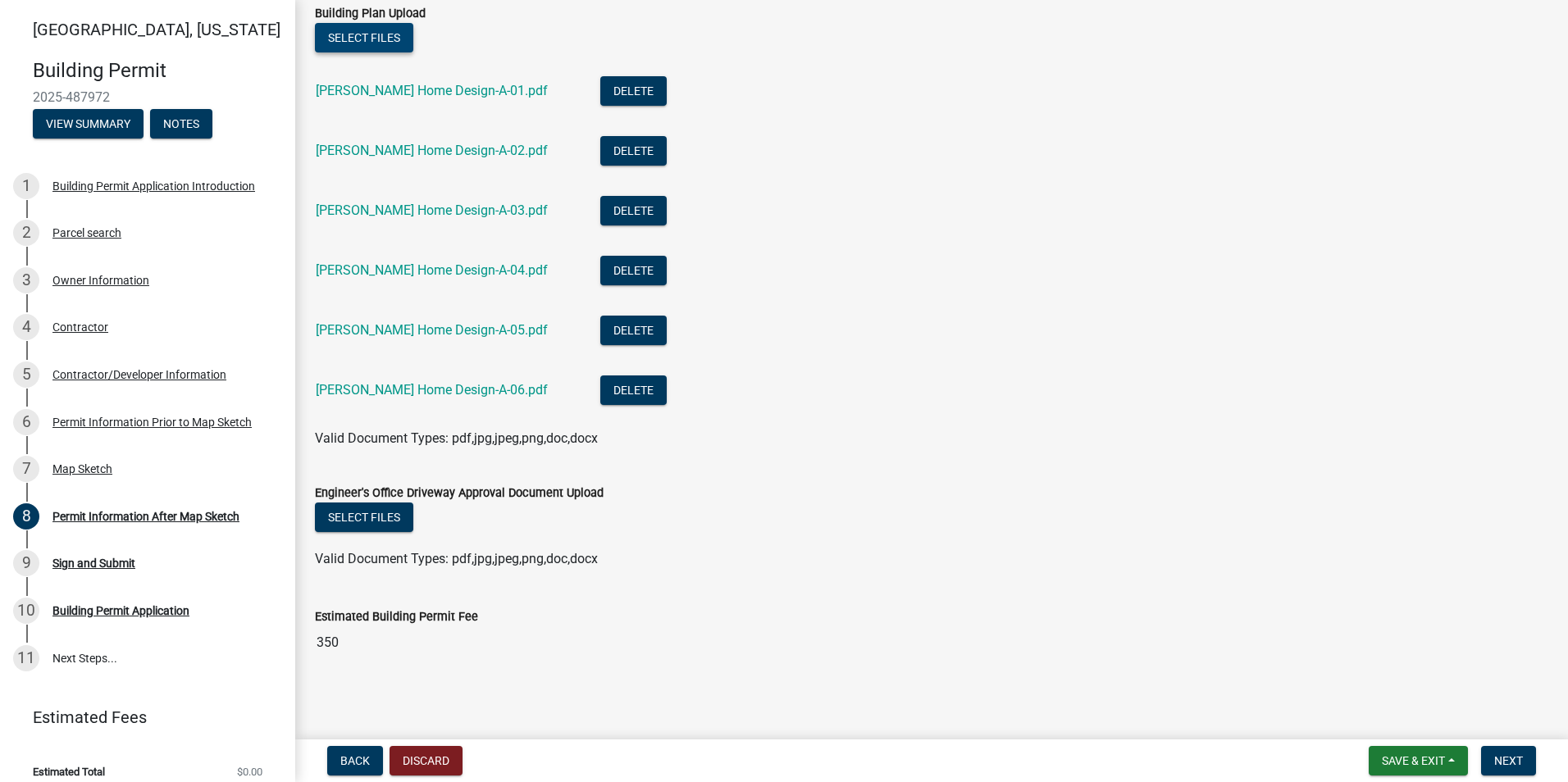
scroll to position [612, 0]
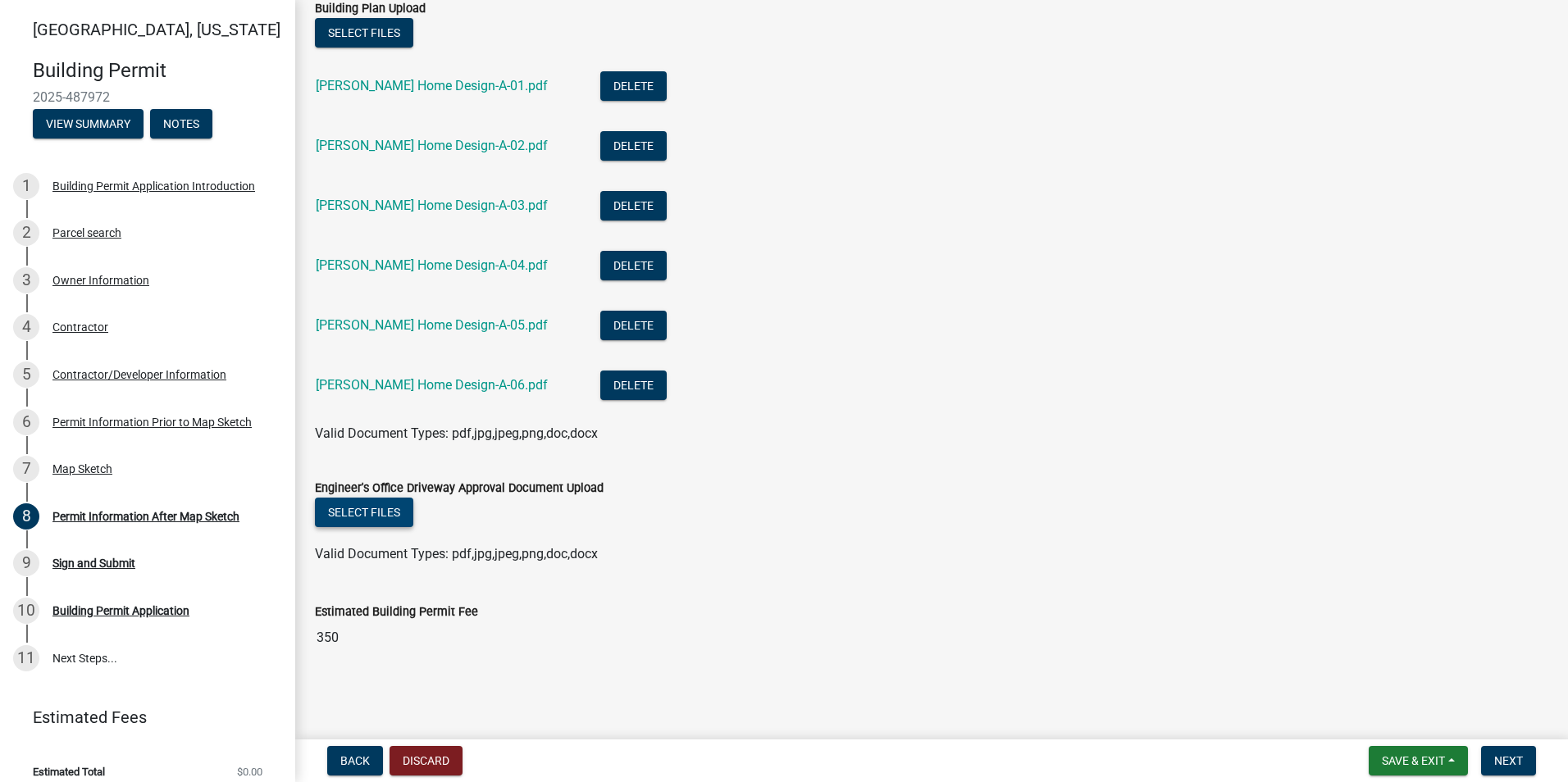
click at [401, 514] on button "Select files" at bounding box center [364, 513] width 99 height 29
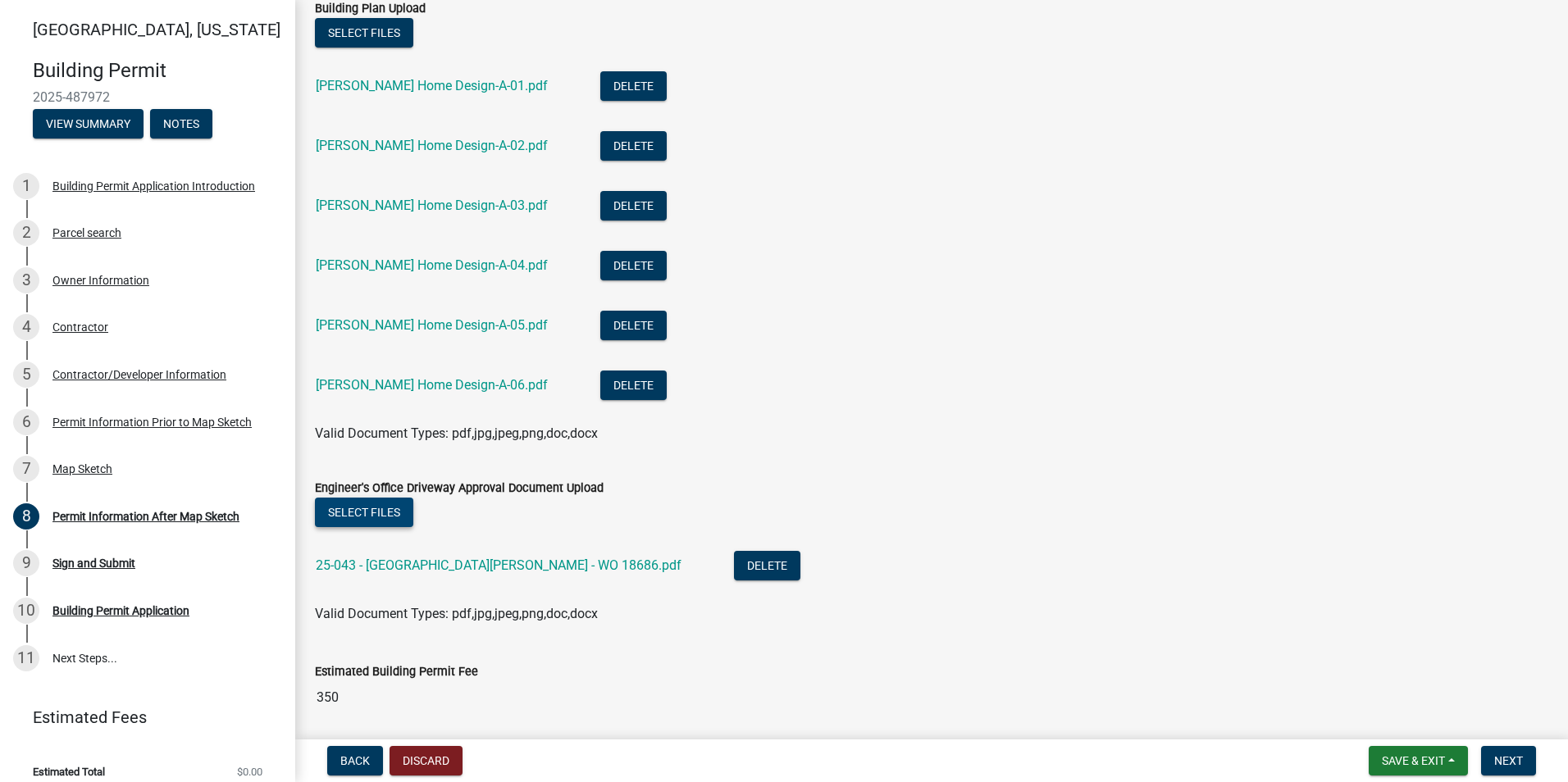
scroll to position [673, 0]
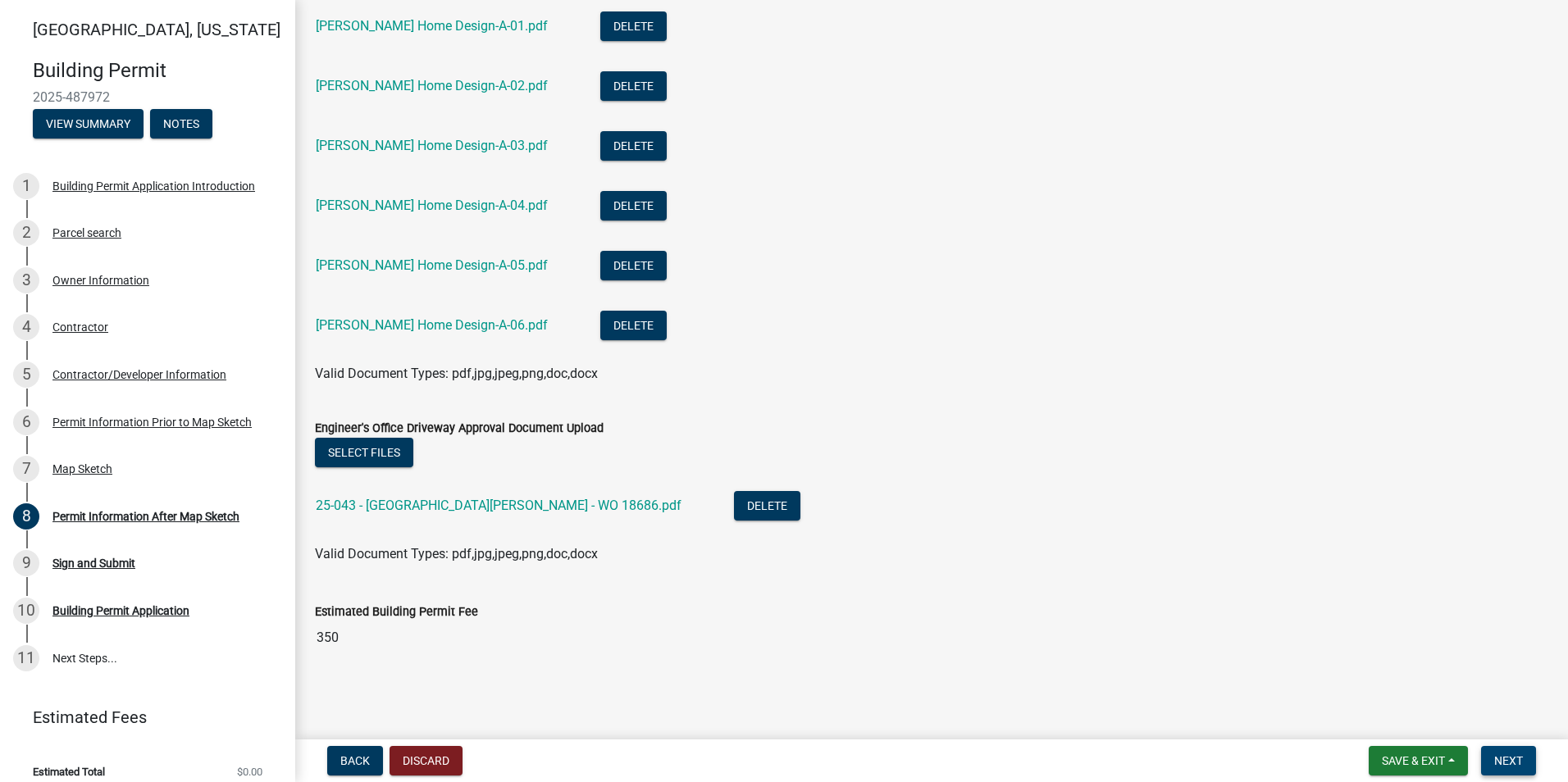
click at [1525, 759] on button "Next" at bounding box center [1508, 761] width 55 height 29
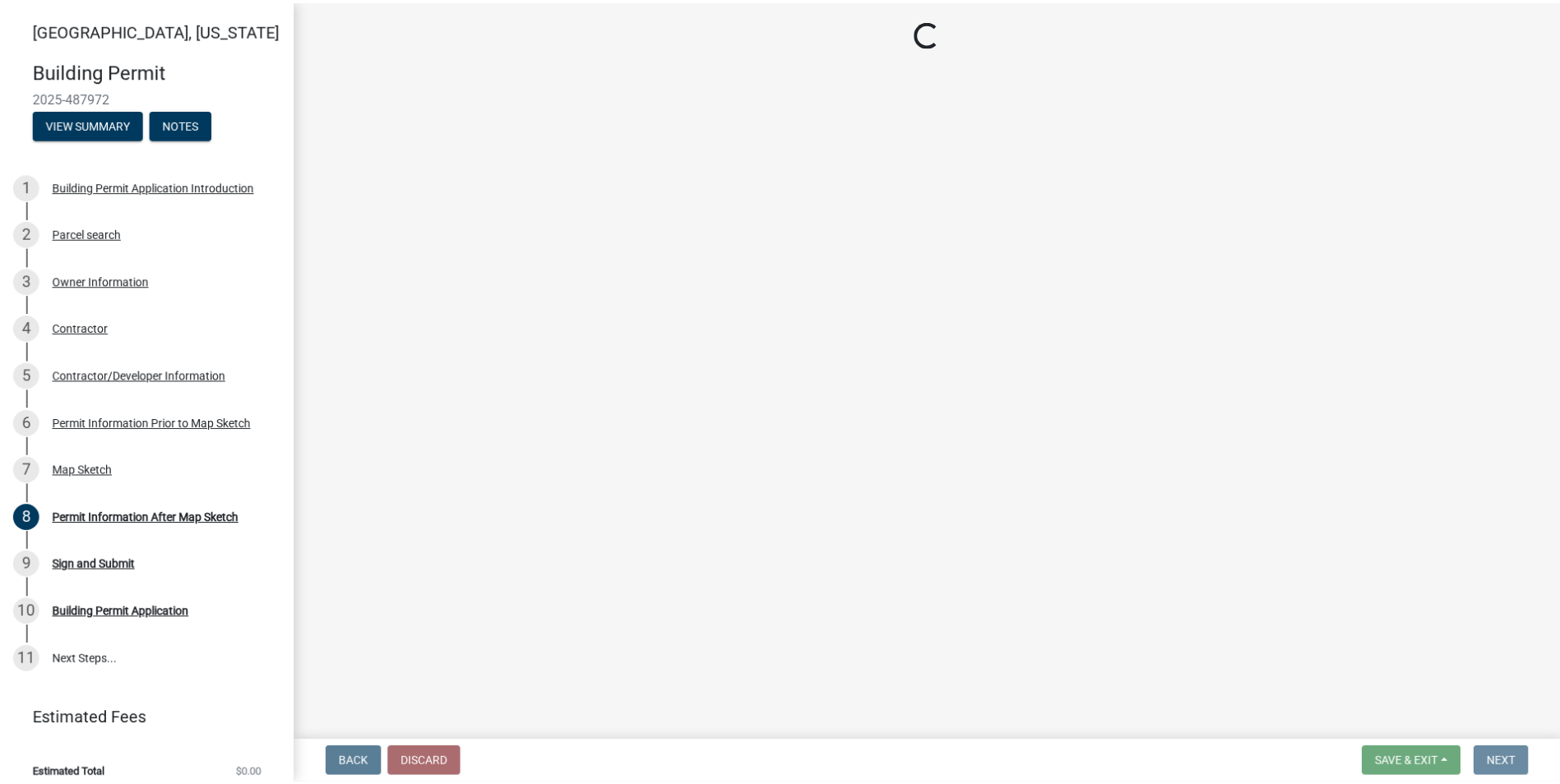
scroll to position [0, 0]
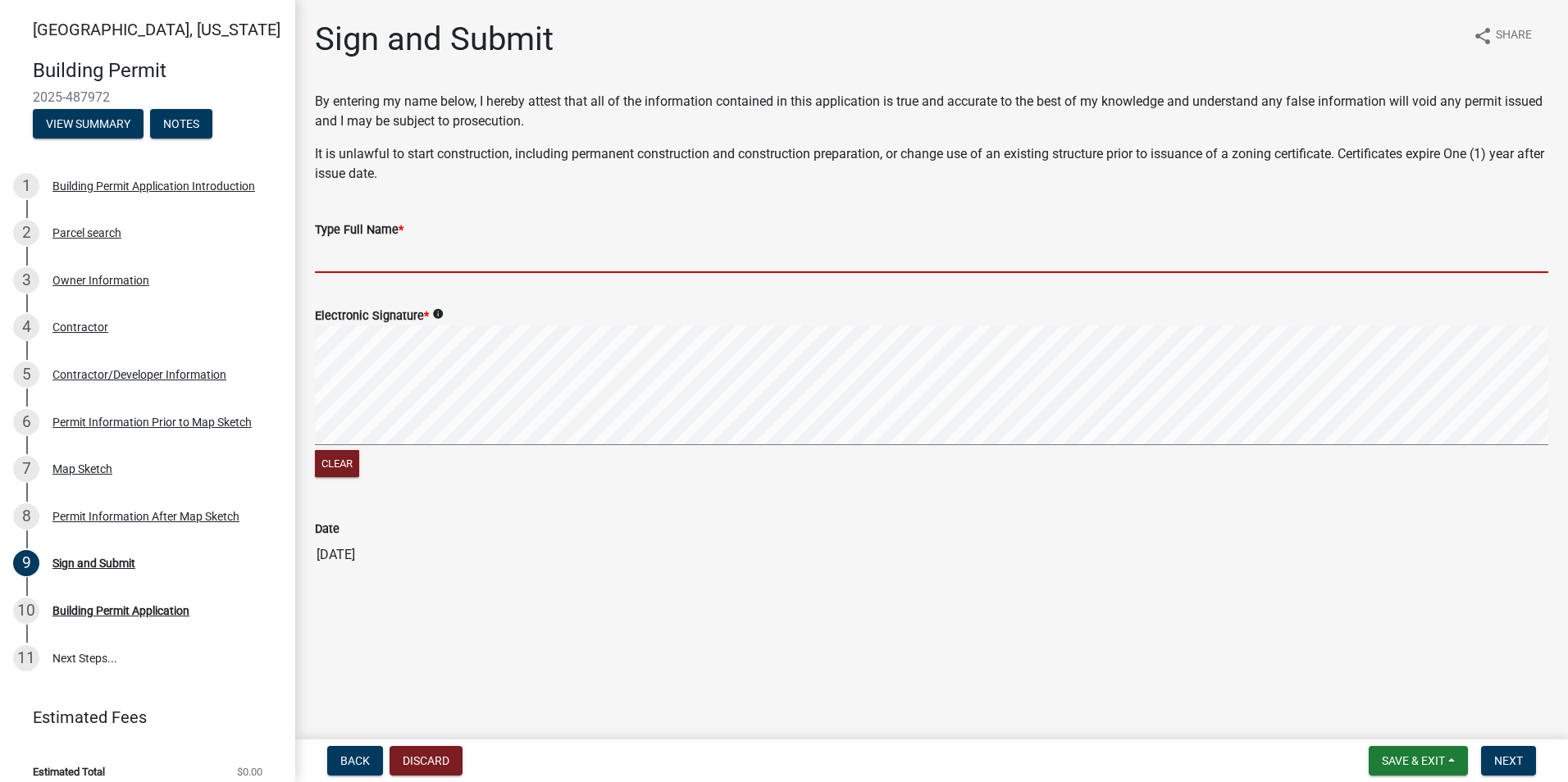
click at [367, 264] on input "Type Full Name *" at bounding box center [931, 256] width 1233 height 34
type input "[PERSON_NAME]"
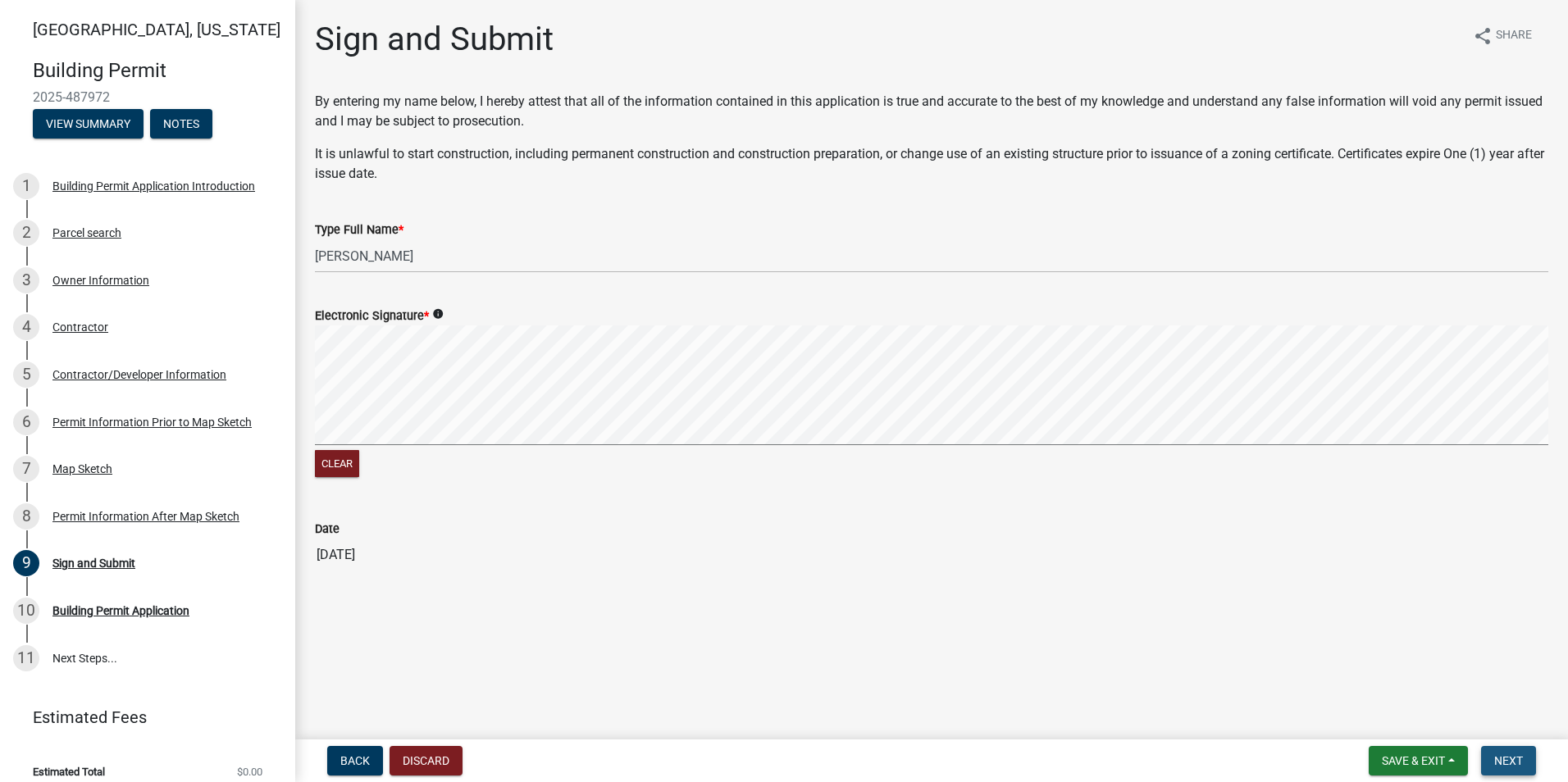
click at [1521, 754] on span "Next" at bounding box center [1508, 761] width 29 height 14
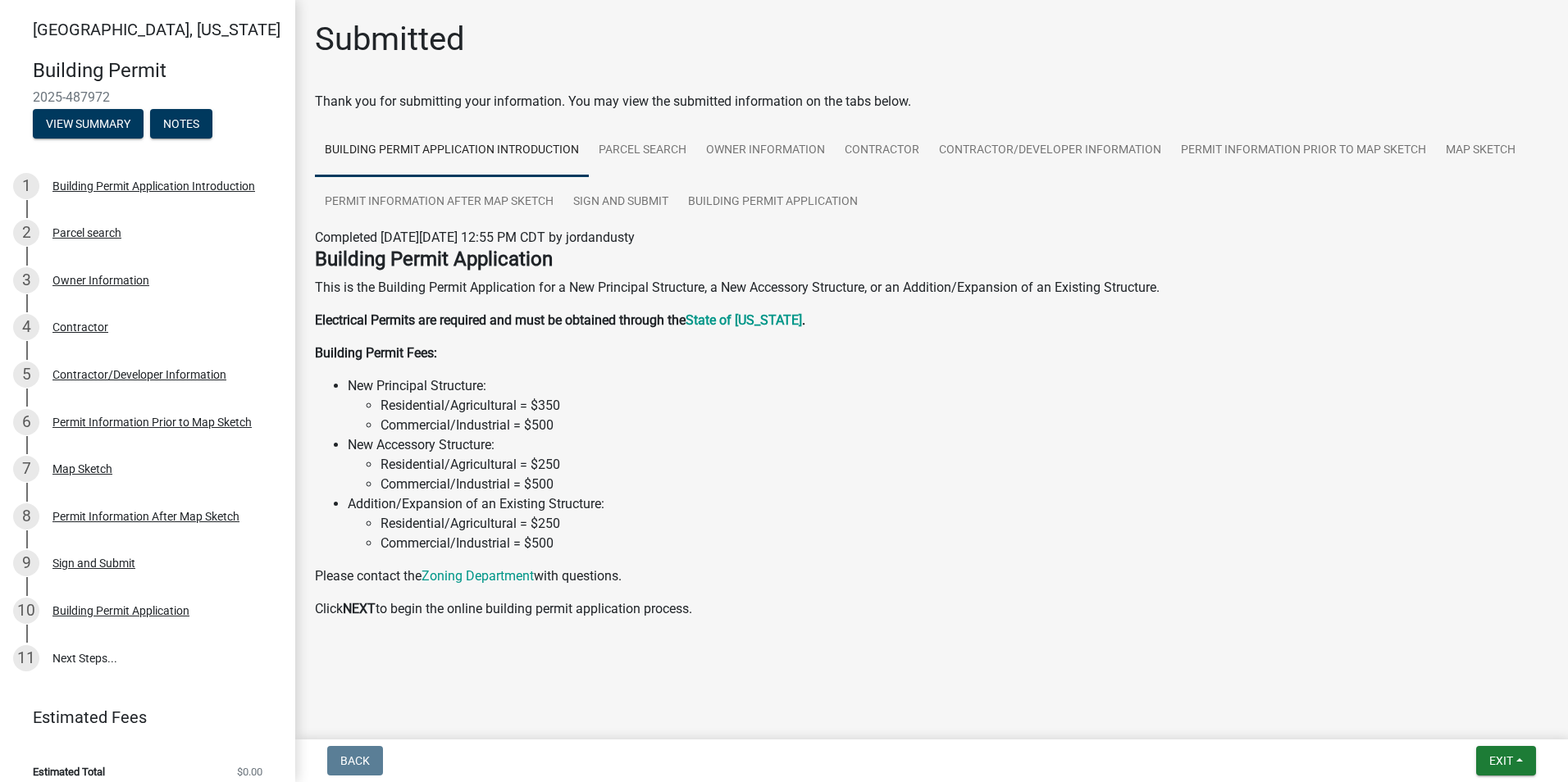
click at [700, 614] on p "Click NEXT to begin the online building permit application process." at bounding box center [931, 609] width 1233 height 19
click at [1526, 758] on button "Exit" at bounding box center [1506, 761] width 60 height 29
click at [1467, 673] on button "Save" at bounding box center [1469, 678] width 131 height 40
click at [1493, 757] on span "Exit" at bounding box center [1500, 761] width 24 height 14
click at [1471, 718] on button "Save & Exit" at bounding box center [1469, 718] width 131 height 40
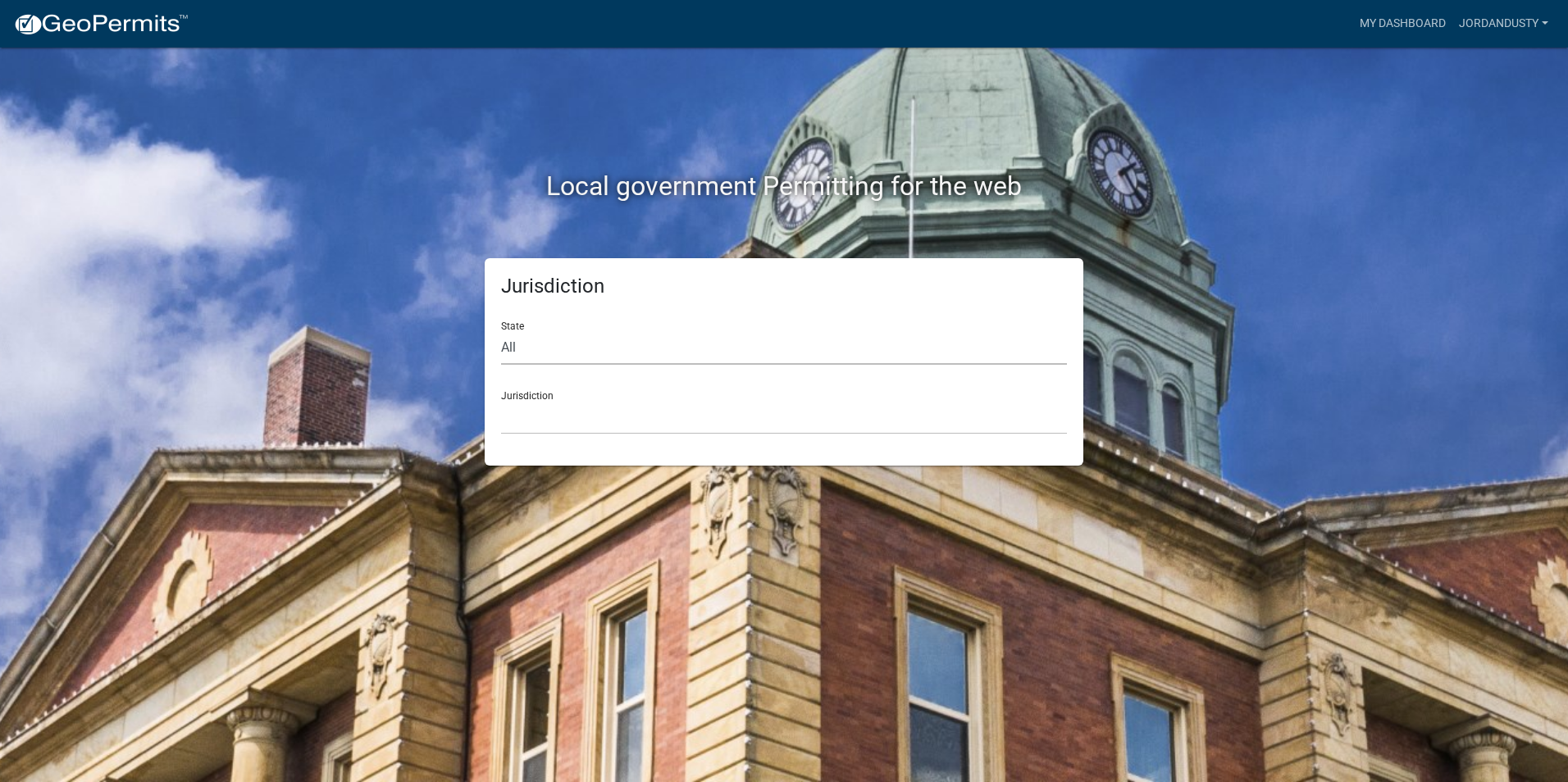
click at [540, 354] on select "All [US_STATE] [US_STATE] [US_STATE] [US_STATE] [US_STATE] [US_STATE] [US_STATE…" at bounding box center [784, 348] width 566 height 34
select select "[US_STATE]"
click at [501, 331] on select "All [US_STATE] [US_STATE] [US_STATE] [US_STATE] [US_STATE] [US_STATE] [US_STATE…" at bounding box center [784, 348] width 566 height 34
click at [541, 424] on select "[GEOGRAPHIC_DATA], [US_STATE] [GEOGRAPHIC_DATA], [US_STATE] [GEOGRAPHIC_DATA], …" at bounding box center [784, 418] width 566 height 34
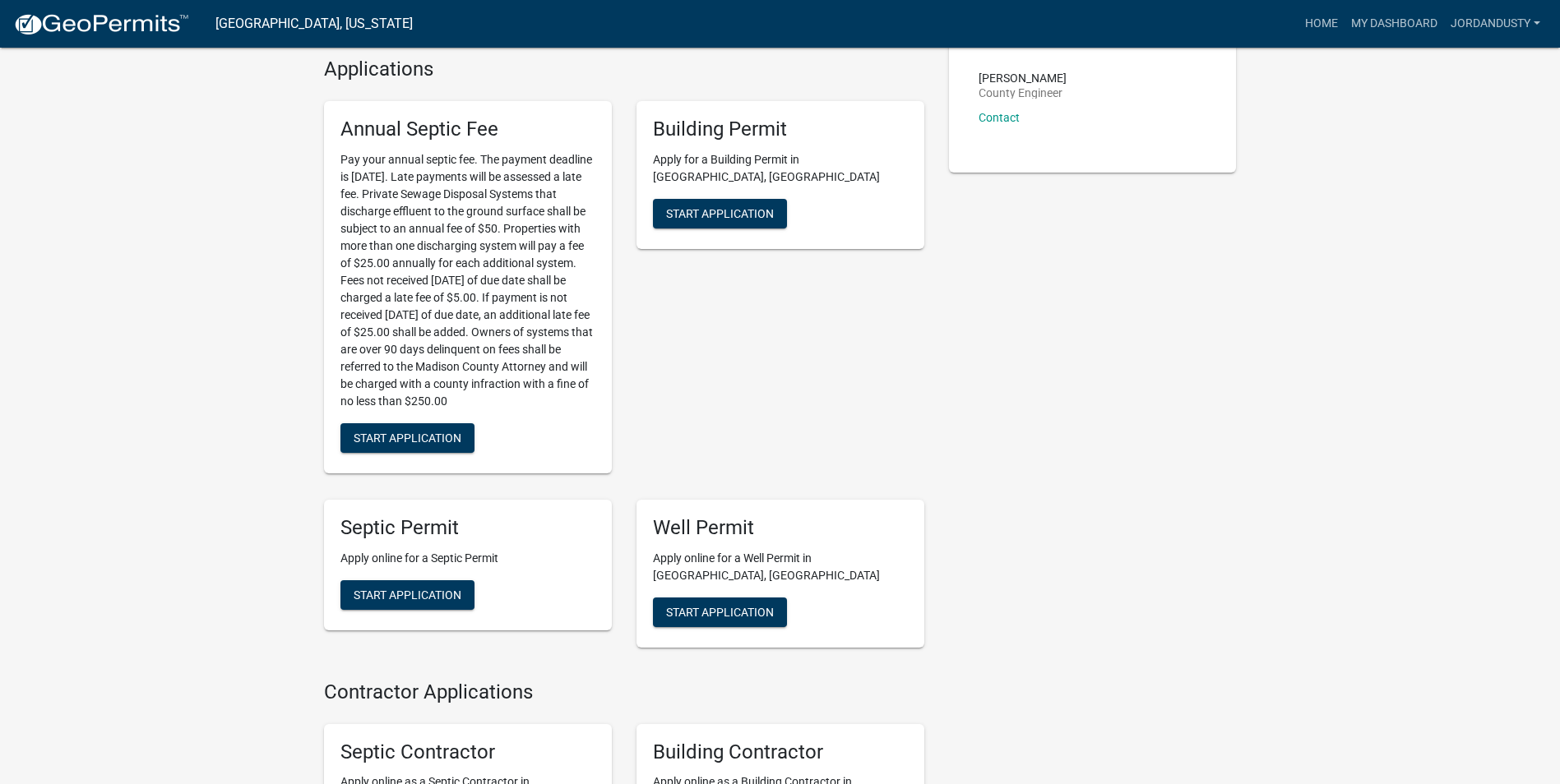
scroll to position [411, 0]
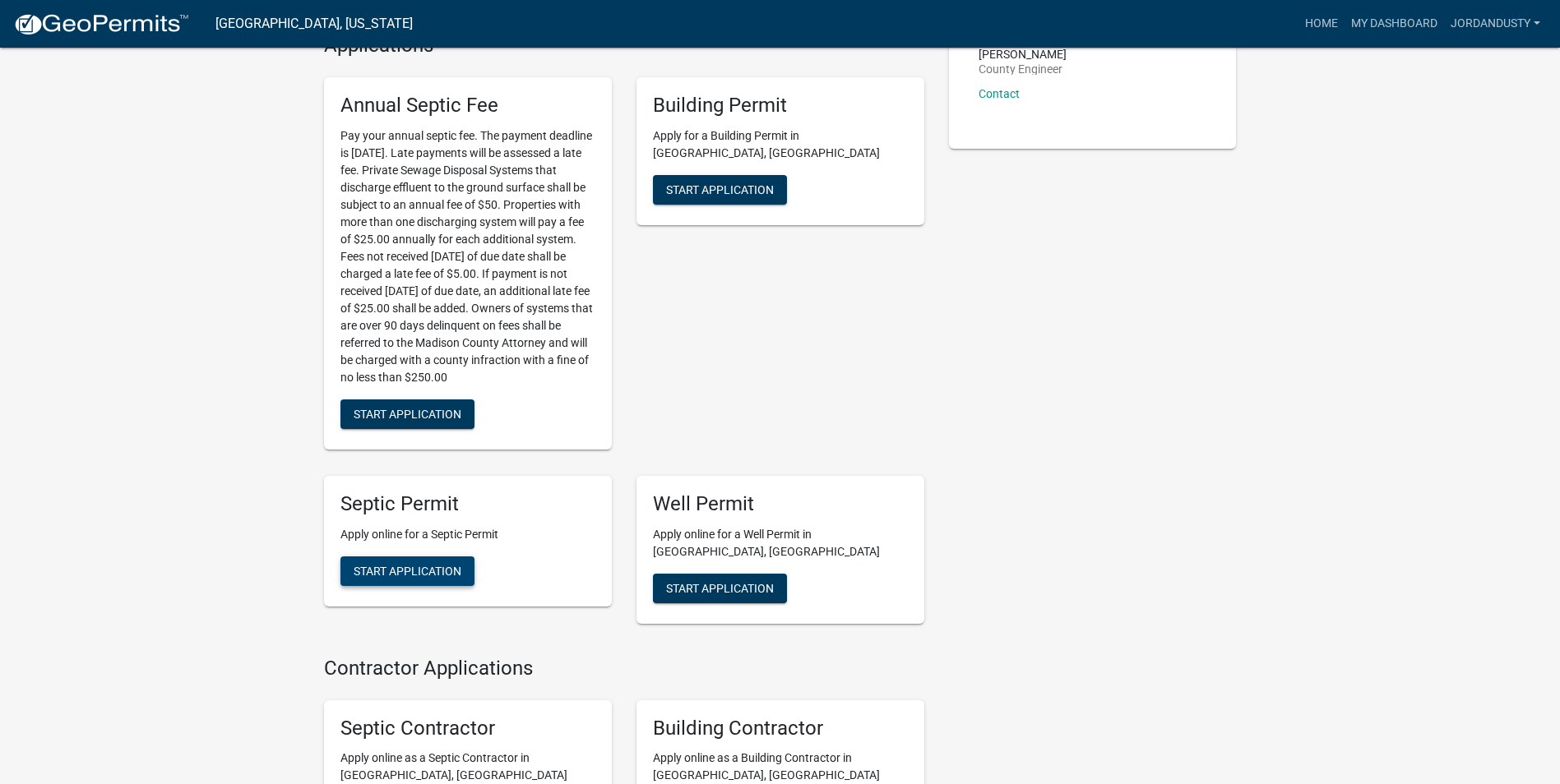
click at [437, 563] on span "Start Application" at bounding box center [407, 570] width 108 height 14
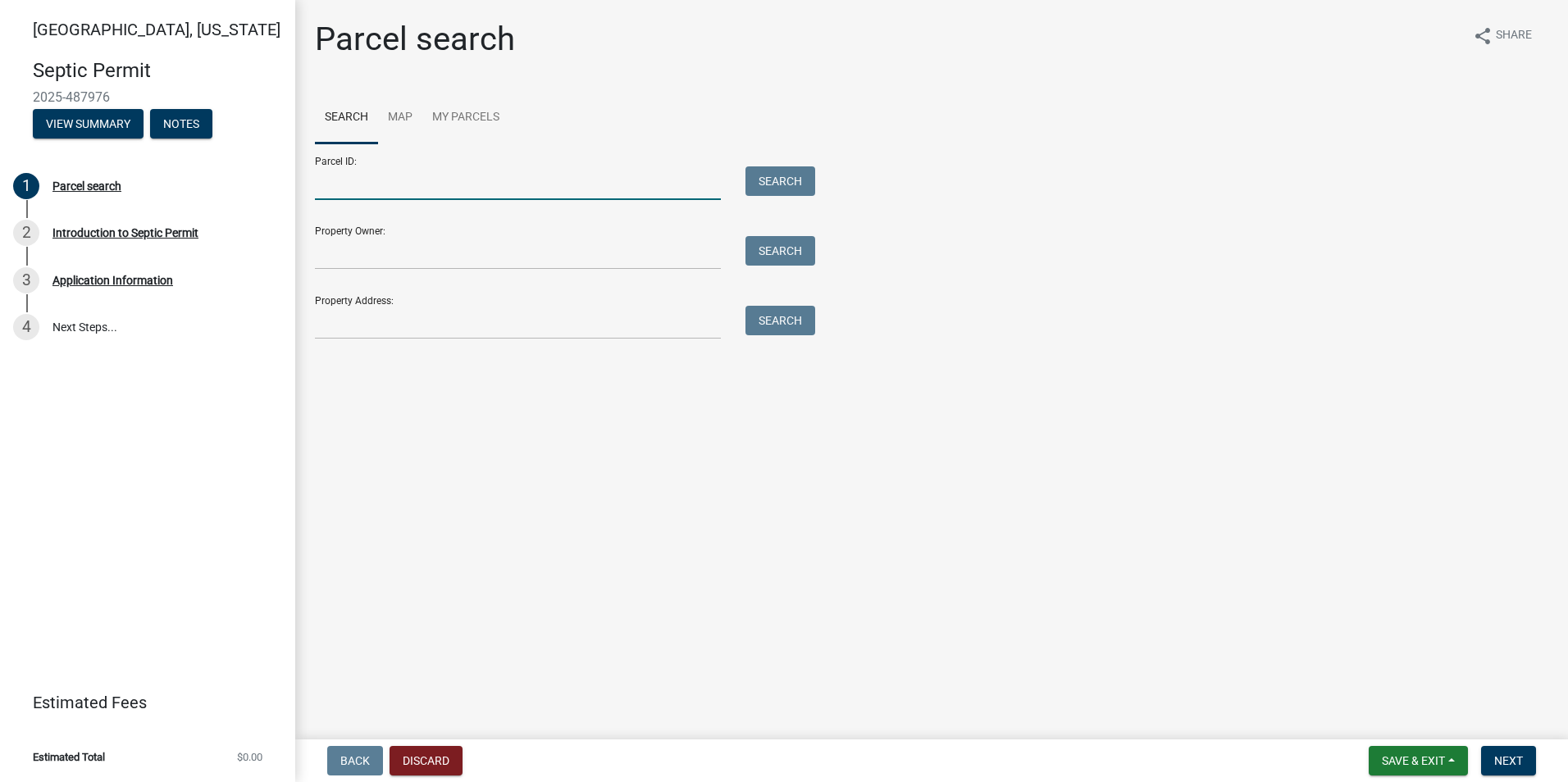
click at [368, 186] on input "Parcel ID:" at bounding box center [517, 183] width 406 height 34
click at [610, 191] on input "Parcel ID:" at bounding box center [517, 183] width 406 height 34
click at [396, 121] on link "Map" at bounding box center [400, 118] width 45 height 52
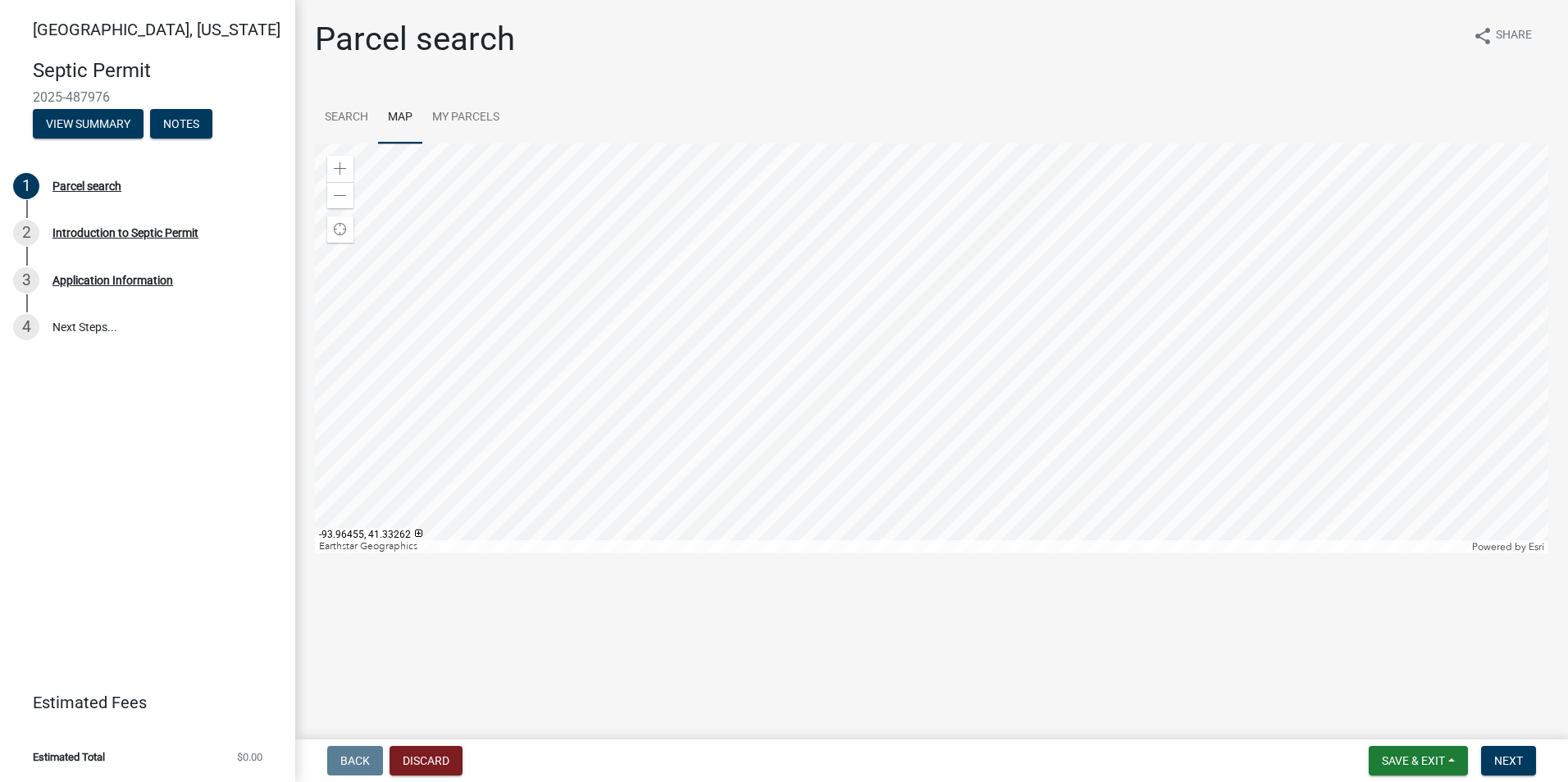
click at [998, 311] on div at bounding box center [931, 348] width 1233 height 410
click at [785, 375] on div at bounding box center [931, 348] width 1233 height 410
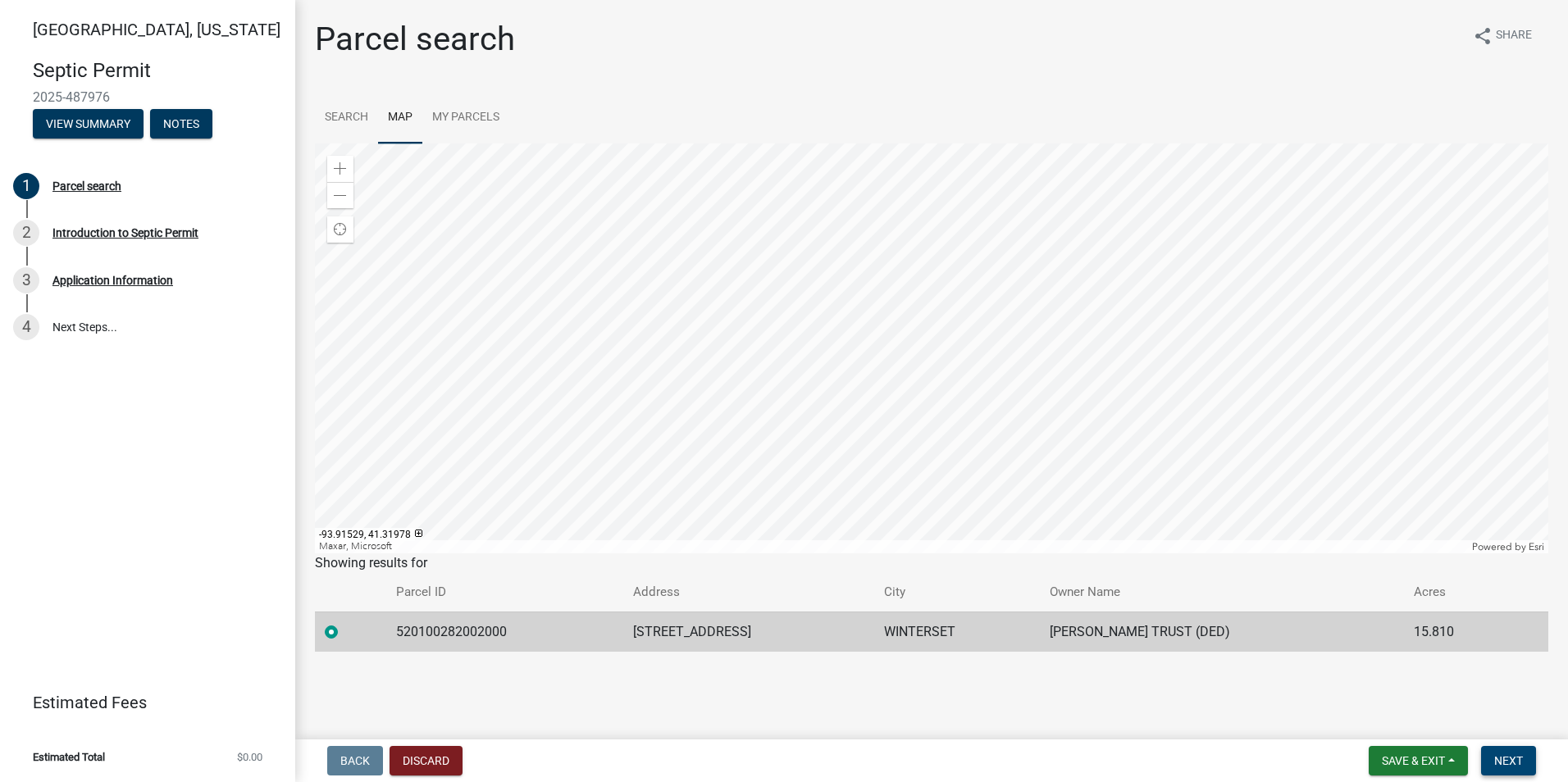
click at [1502, 754] on span "Next" at bounding box center [1508, 761] width 29 height 14
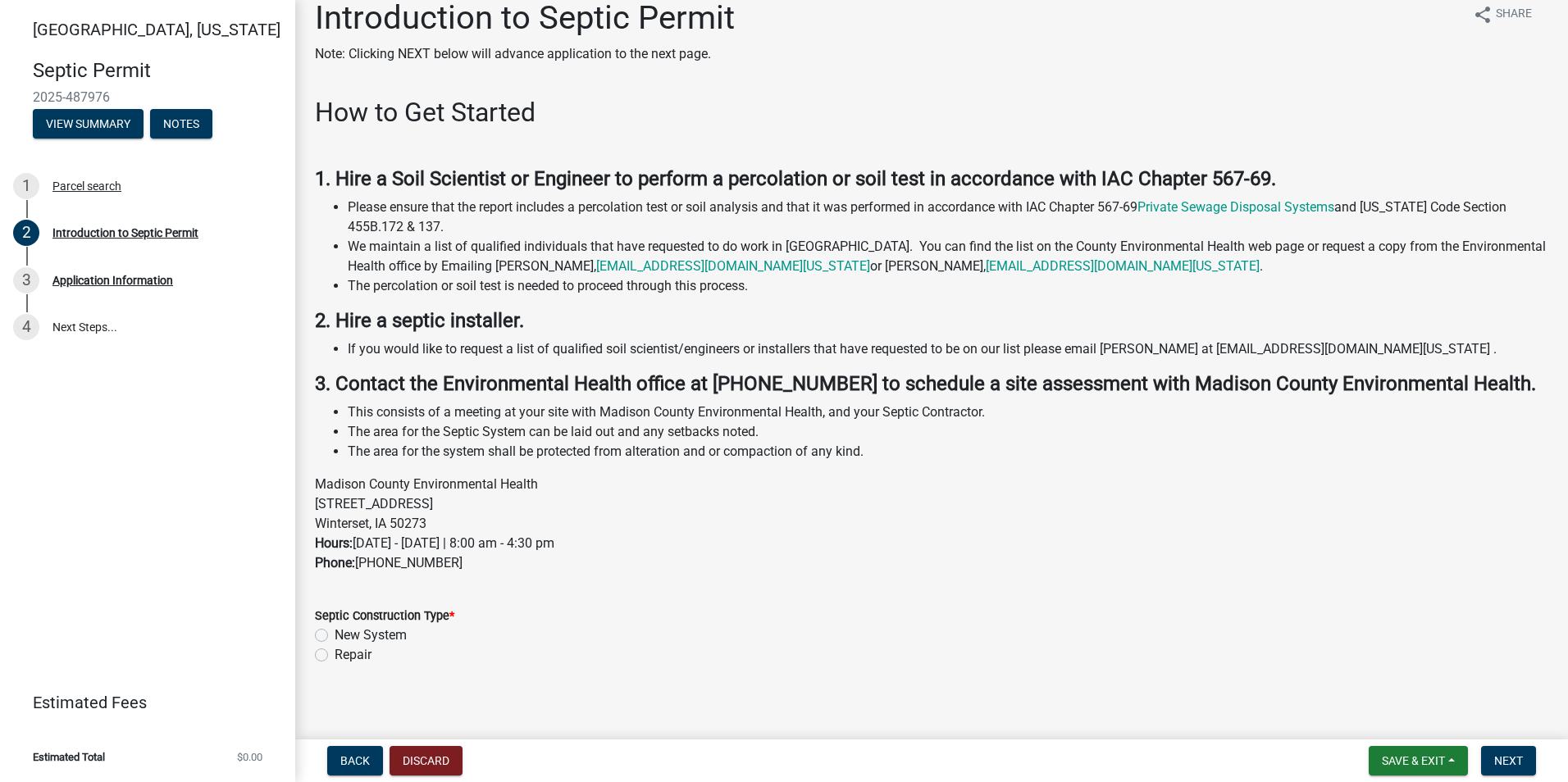
scroll to position [32, 0]
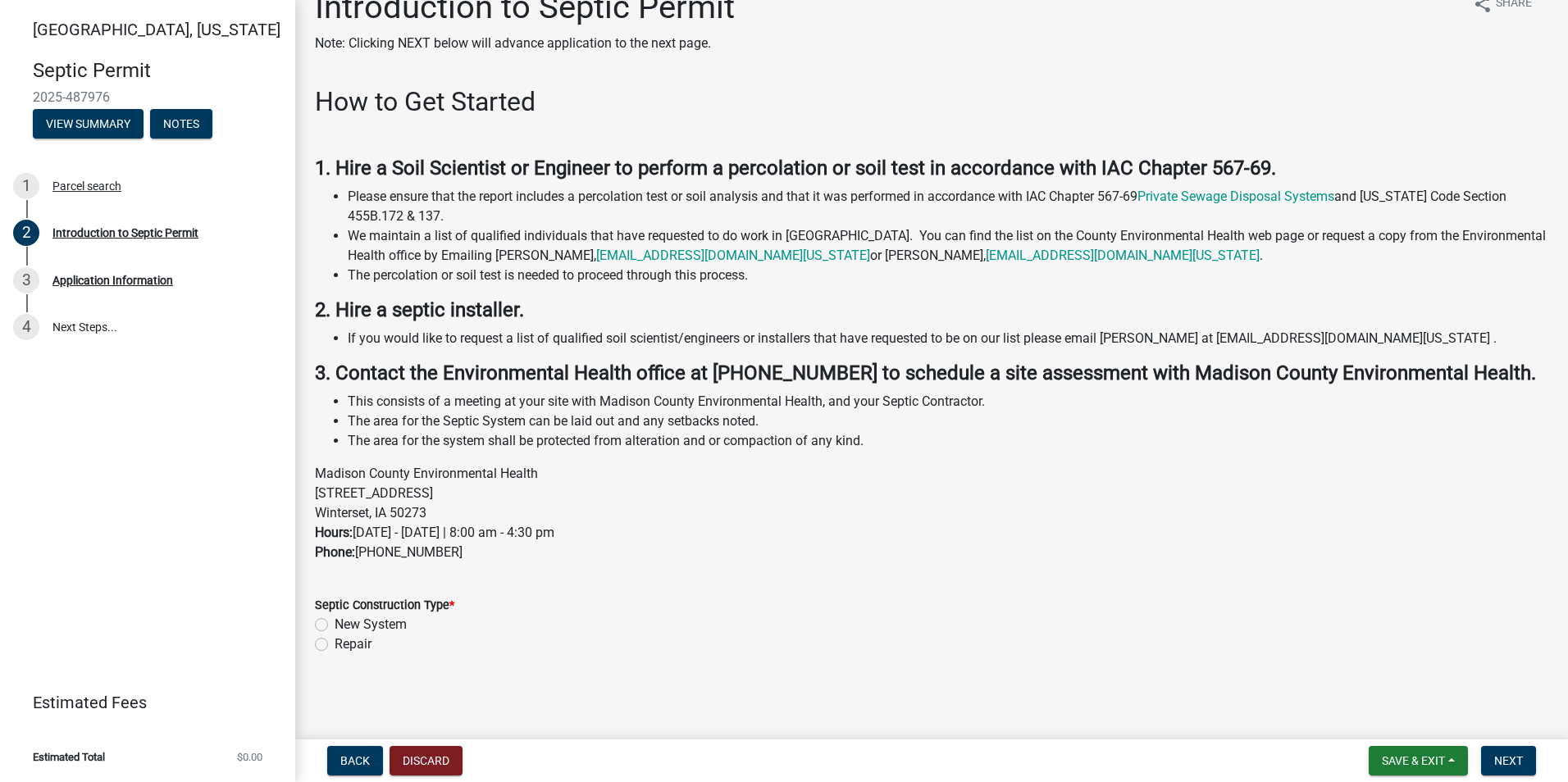
click at [334, 624] on label "New System" at bounding box center [370, 625] width 72 height 19
click at [334, 624] on input "New System" at bounding box center [339, 620] width 11 height 11
radio input "true"
click at [1499, 760] on span "Next" at bounding box center [1508, 761] width 29 height 14
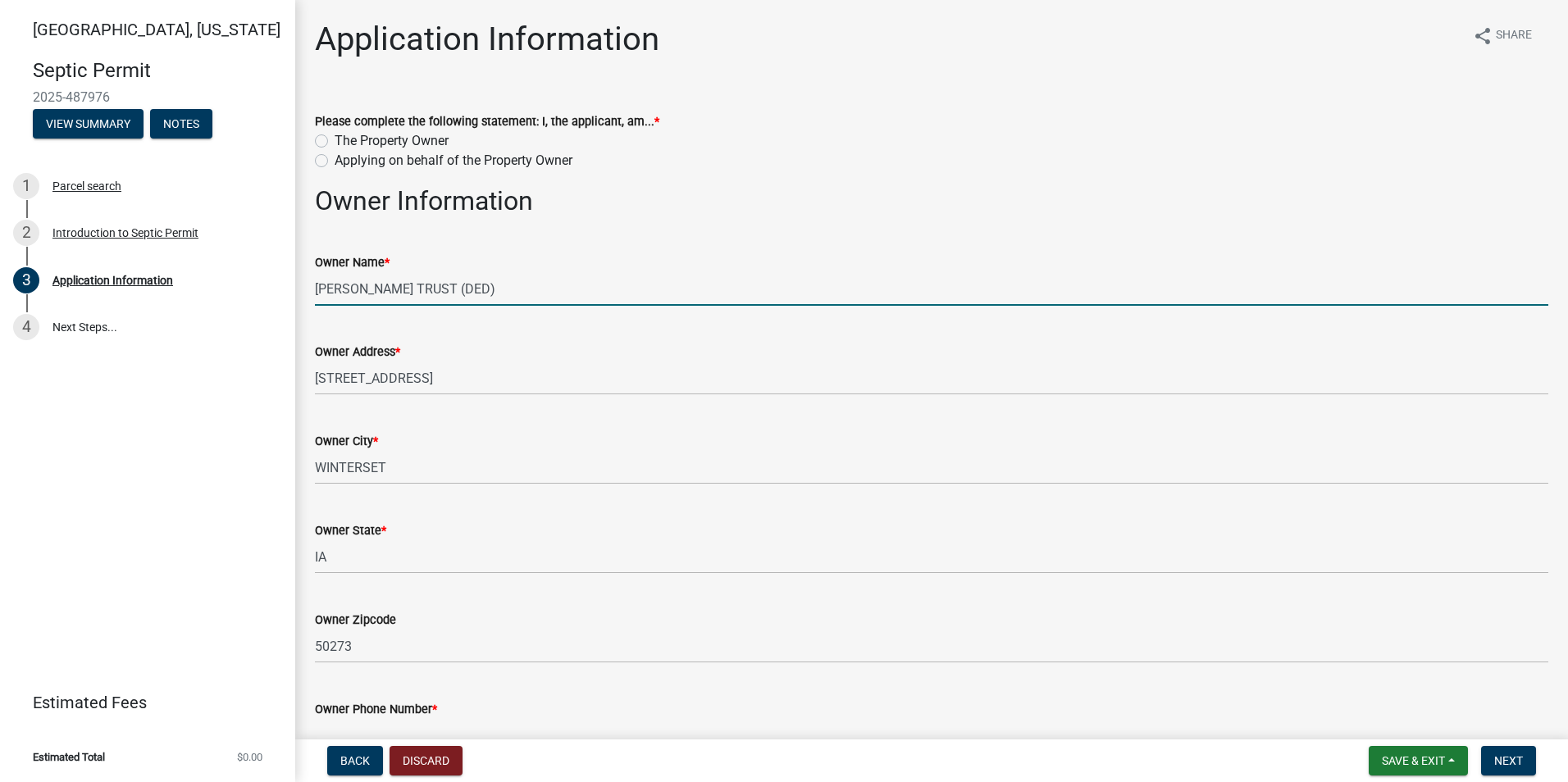
click at [522, 285] on input "[PERSON_NAME] TRUST (DED)" at bounding box center [931, 289] width 1233 height 34
type input "[PERSON_NAME] TRUST (DED) - Changed to [PERSON_NAME] and [PERSON_NAME]"
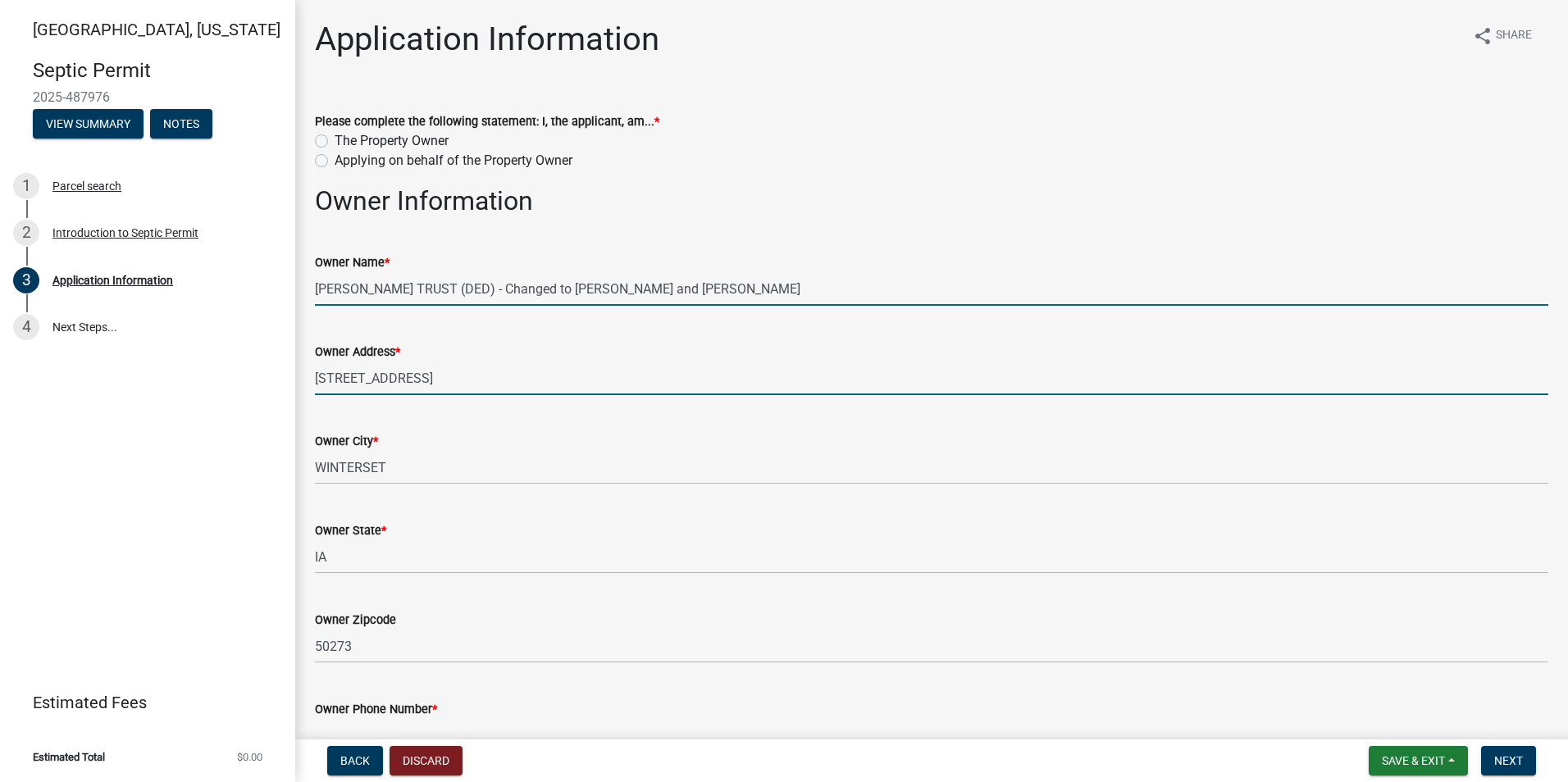
click at [483, 384] on input "[STREET_ADDRESS]" at bounding box center [931, 378] width 1233 height 34
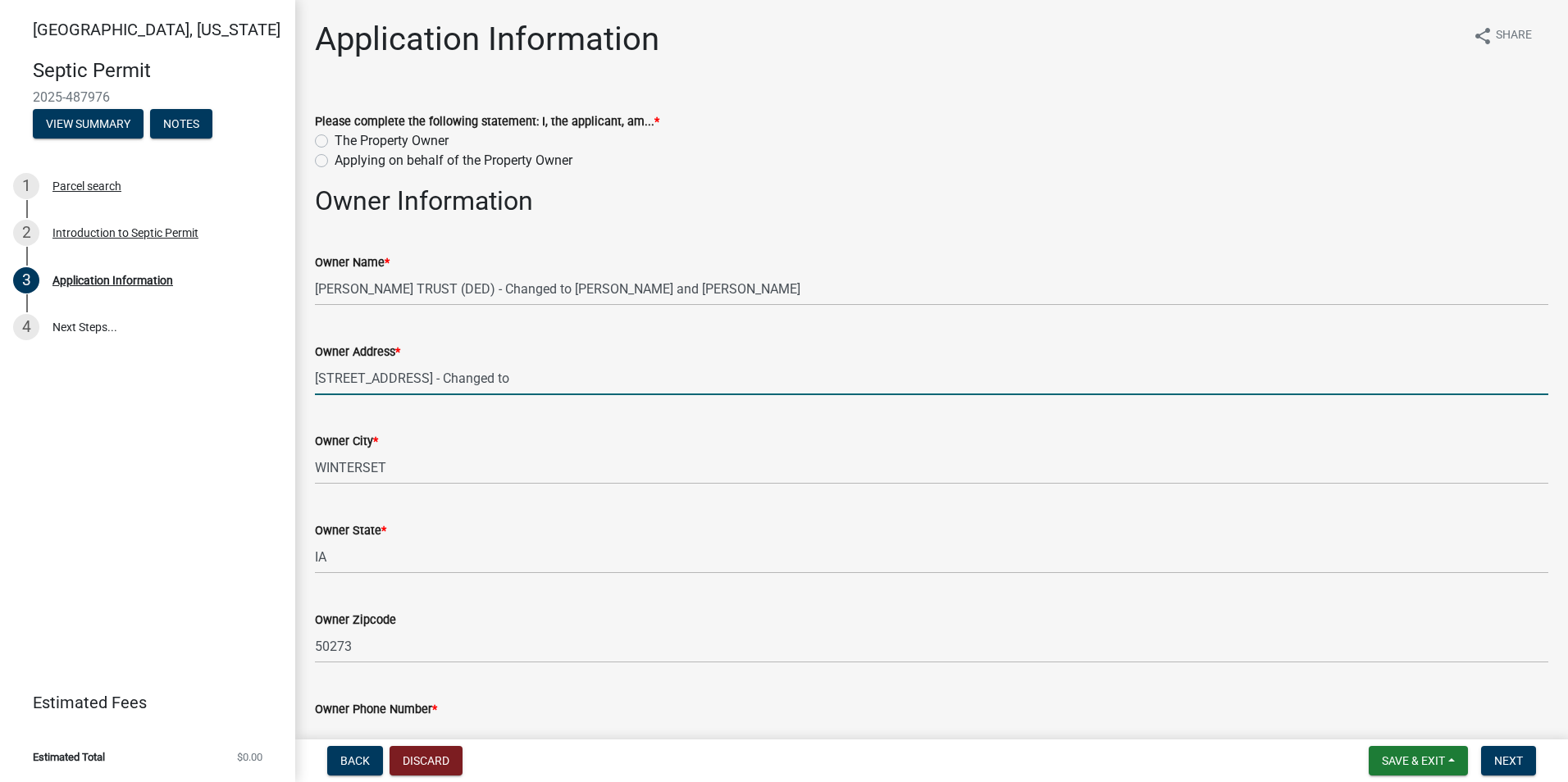
type input "[STREET_ADDRESS] - Changed to [STREET_ADDRESS]"
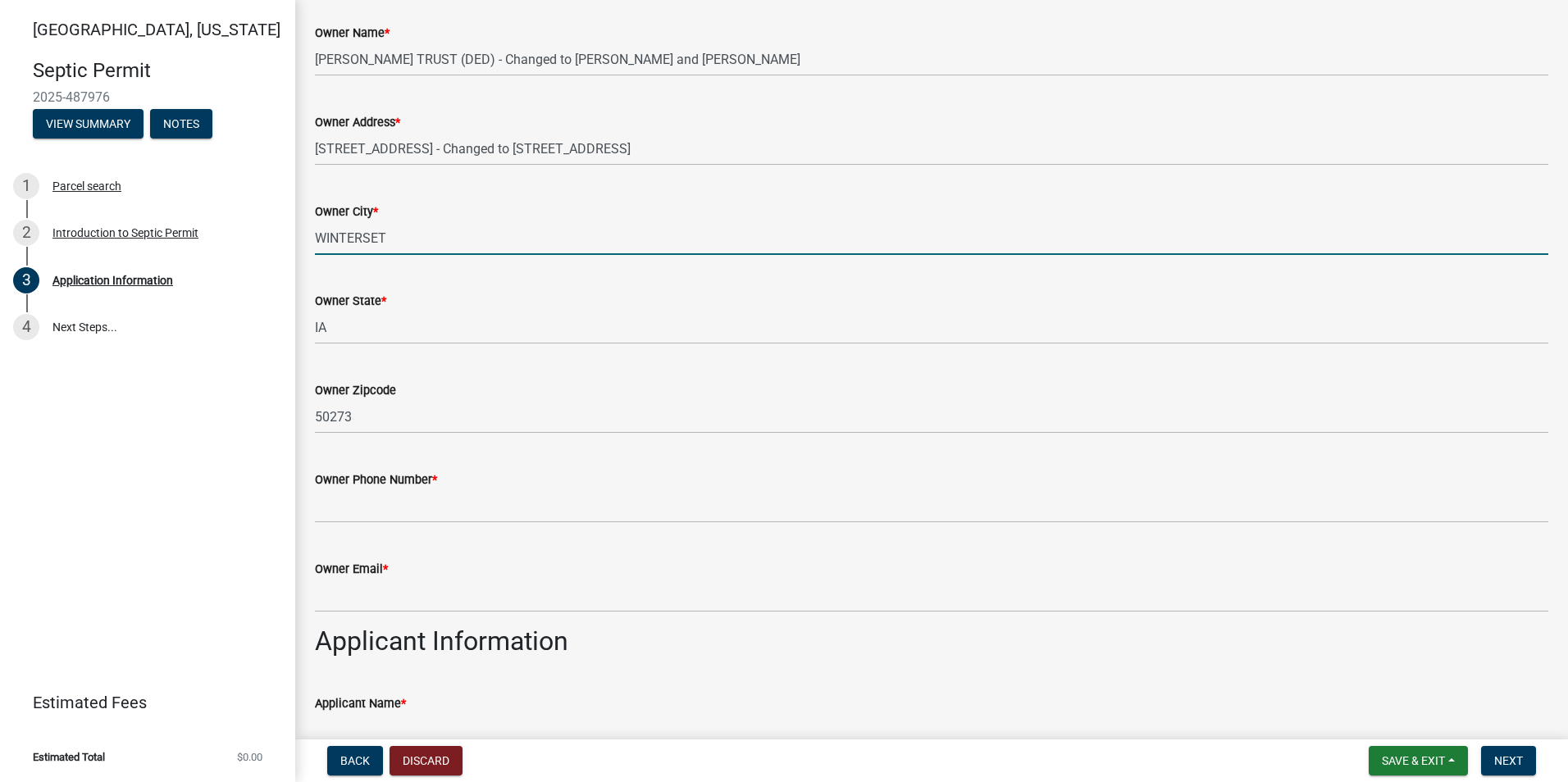
scroll to position [246, 0]
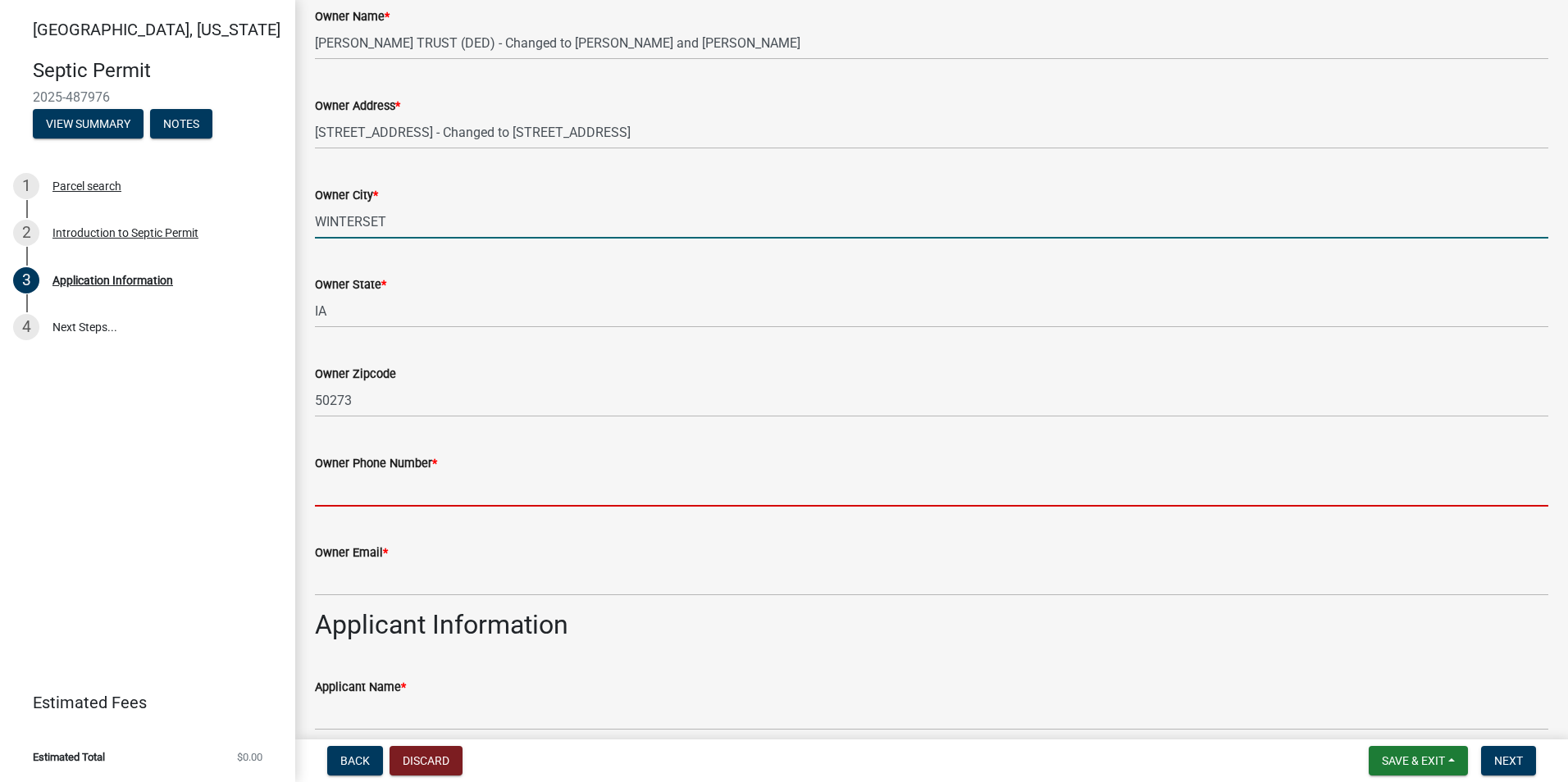
click at [353, 494] on input "Owner Phone Number *" at bounding box center [931, 489] width 1233 height 34
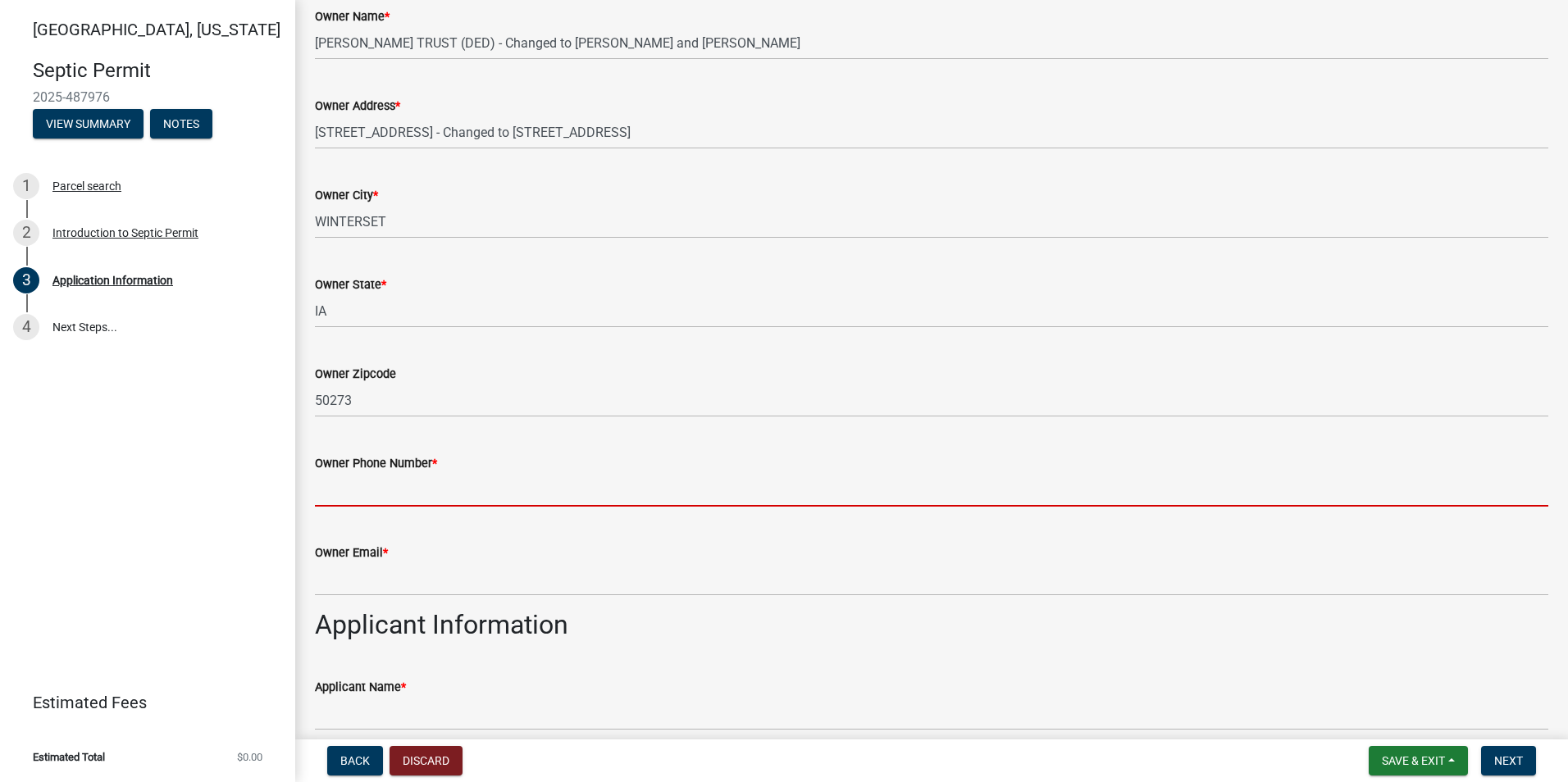
type input "5154683793"
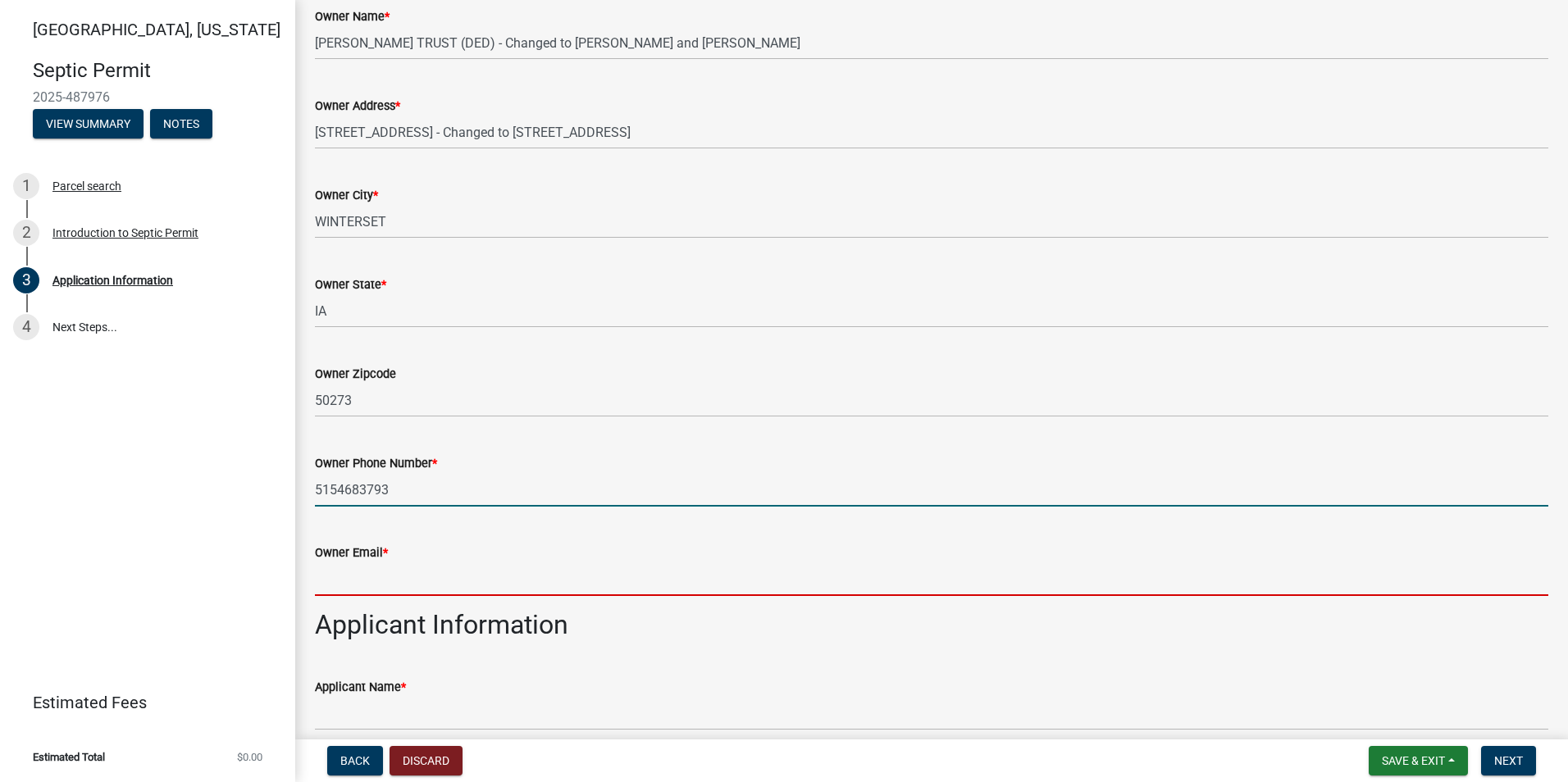
type input "[EMAIL_ADDRESS][DOMAIN_NAME]"
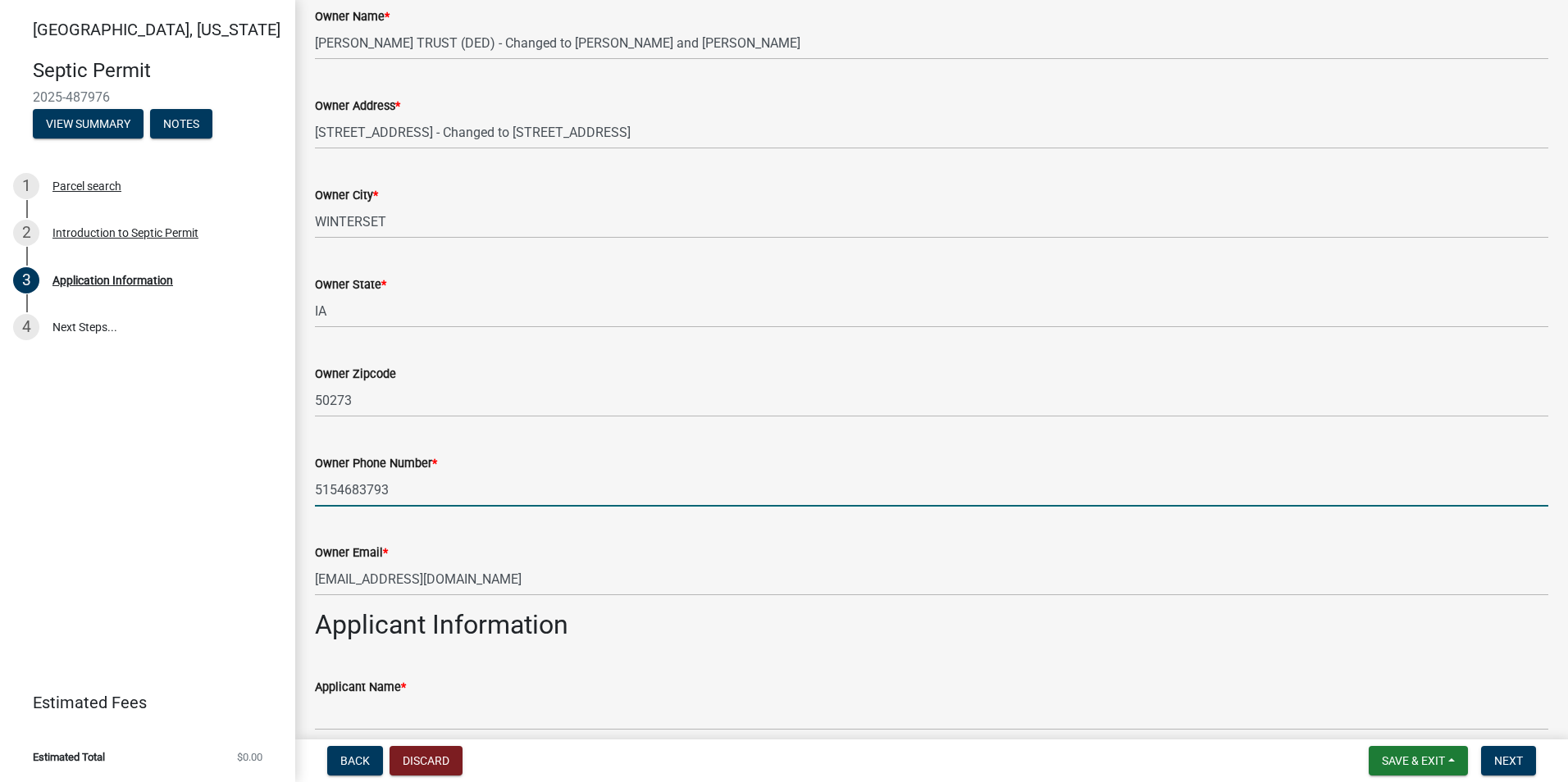
click at [504, 533] on div "Owner Email * [EMAIL_ADDRESS][DOMAIN_NAME]" at bounding box center [931, 557] width 1233 height 77
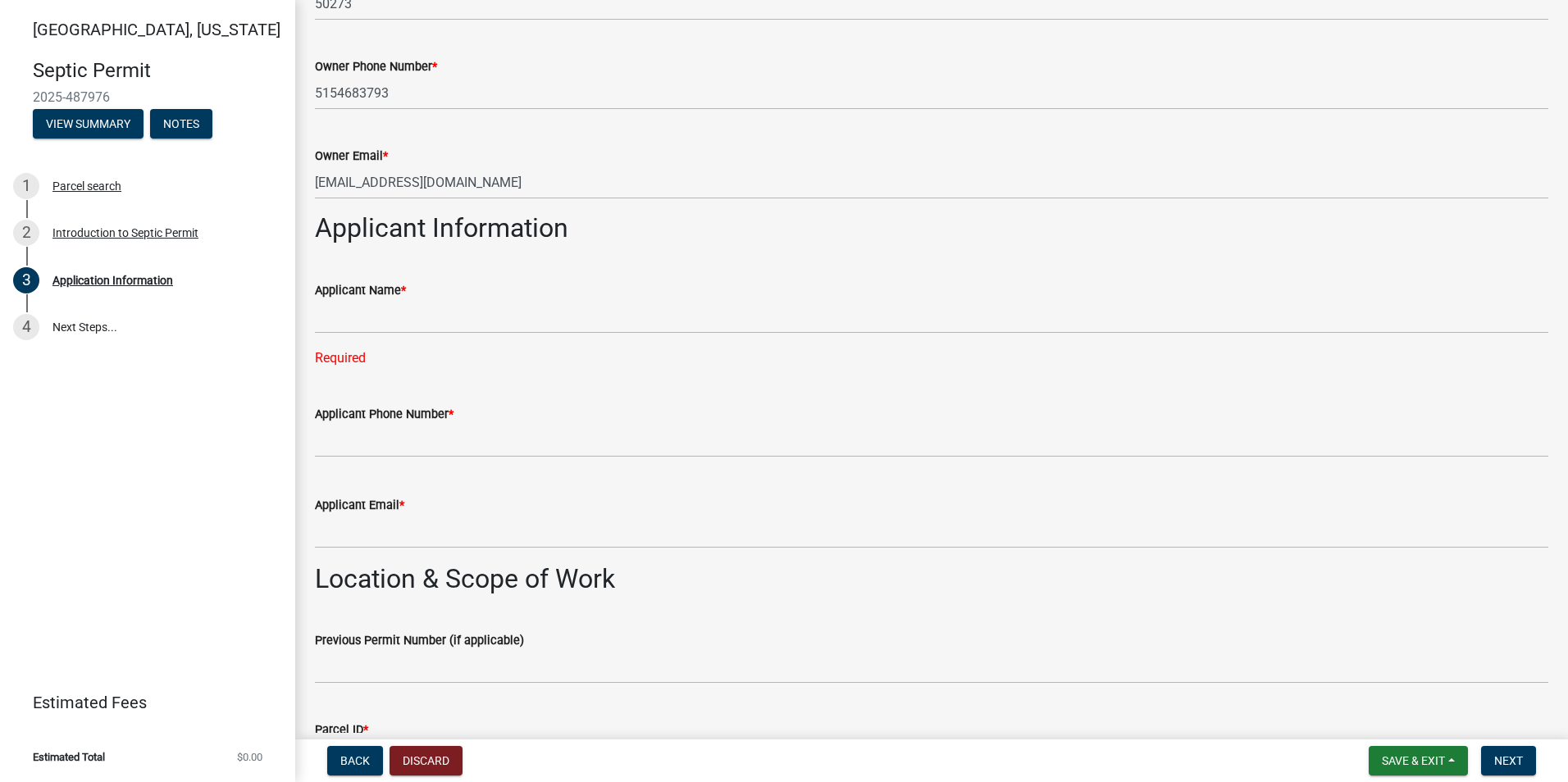
scroll to position [656, 0]
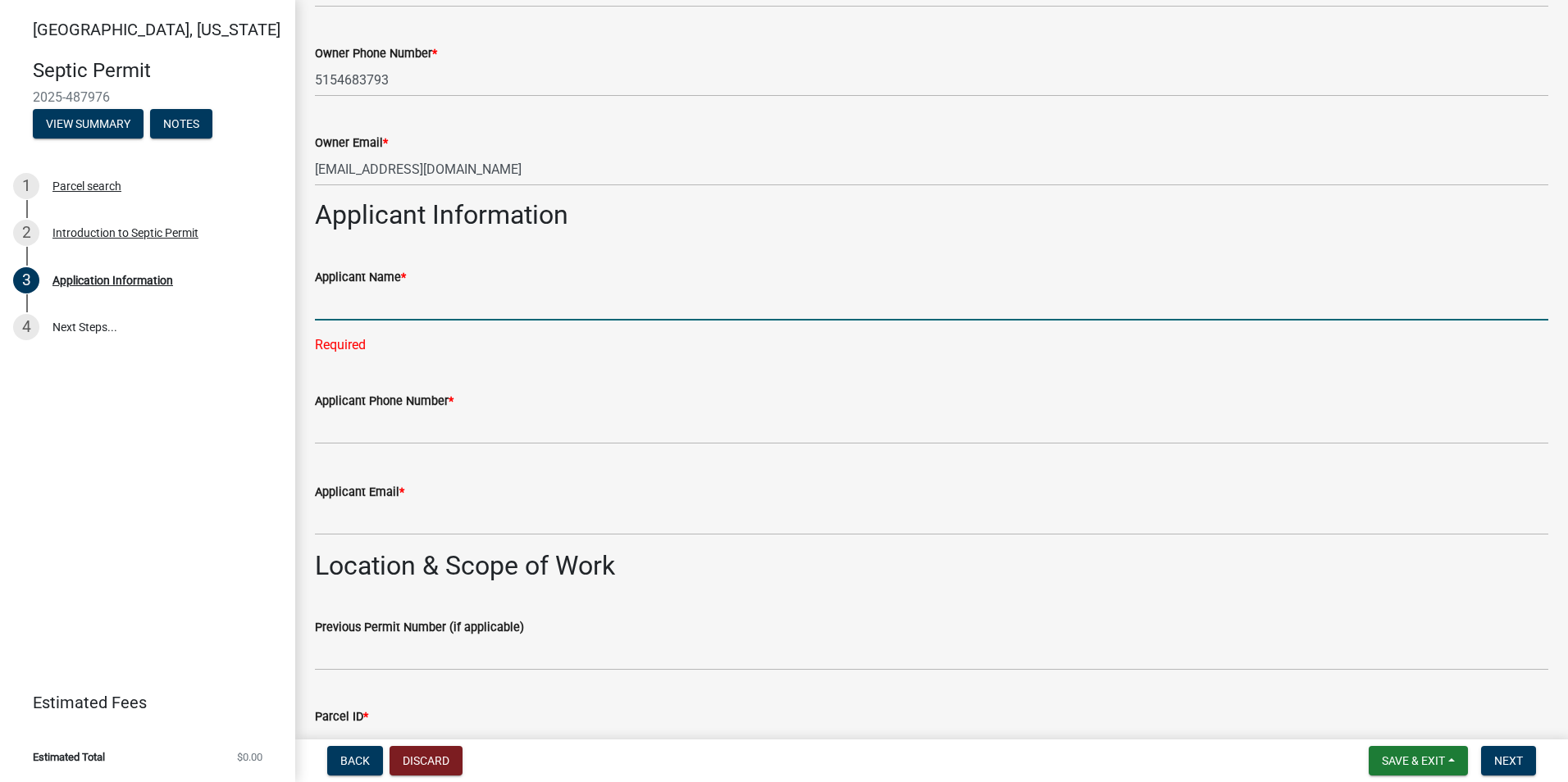
click at [360, 306] on input "Applicant Name *" at bounding box center [931, 303] width 1233 height 34
type input "[PERSON_NAME]"
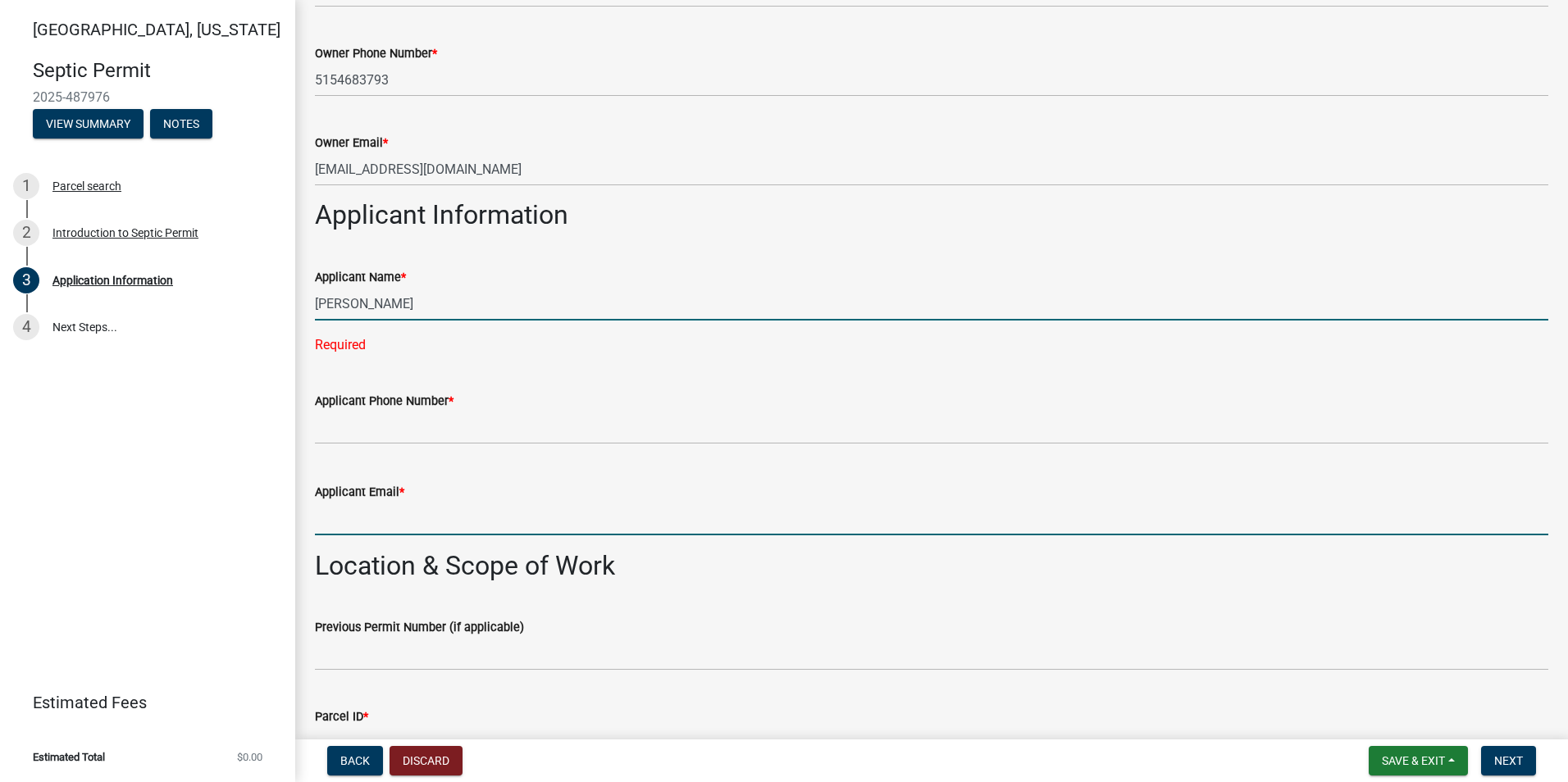
type input "[EMAIL_ADDRESS][DOMAIN_NAME]"
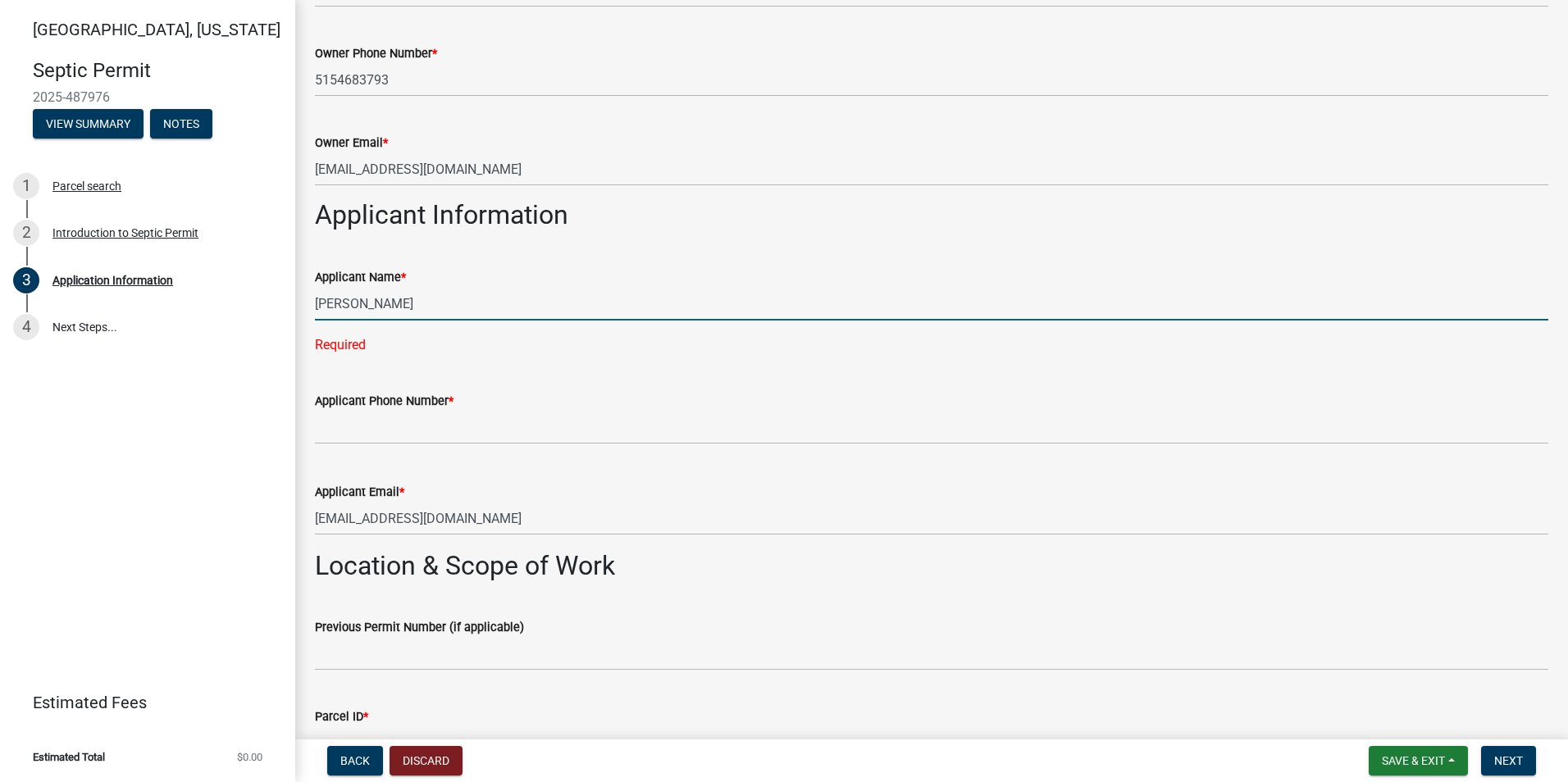
type input "50072"
type input "2087"
type input "4"
type input "2"
type input "None"
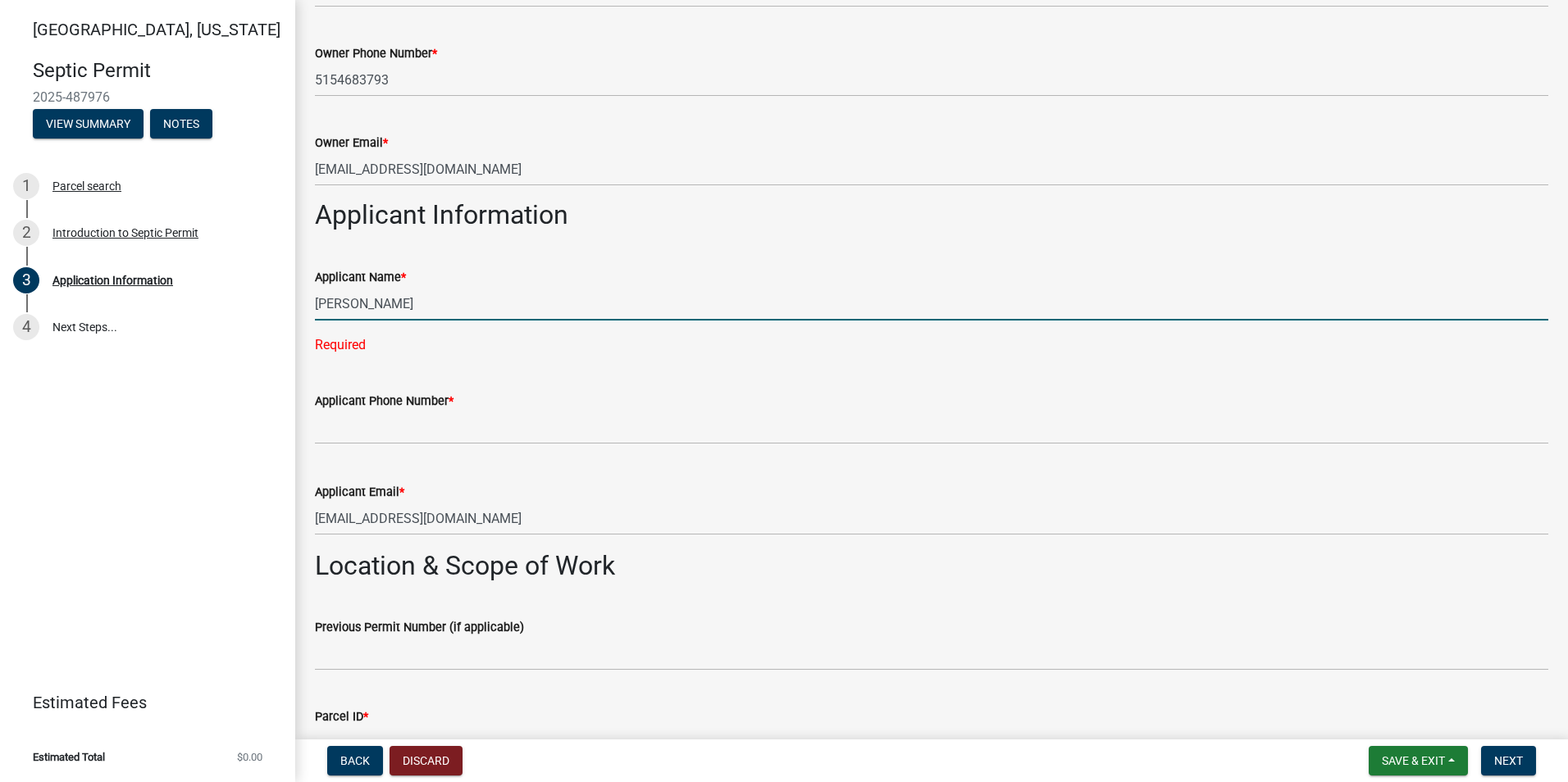
type input "Temporarily serving existing house until construction is complete."
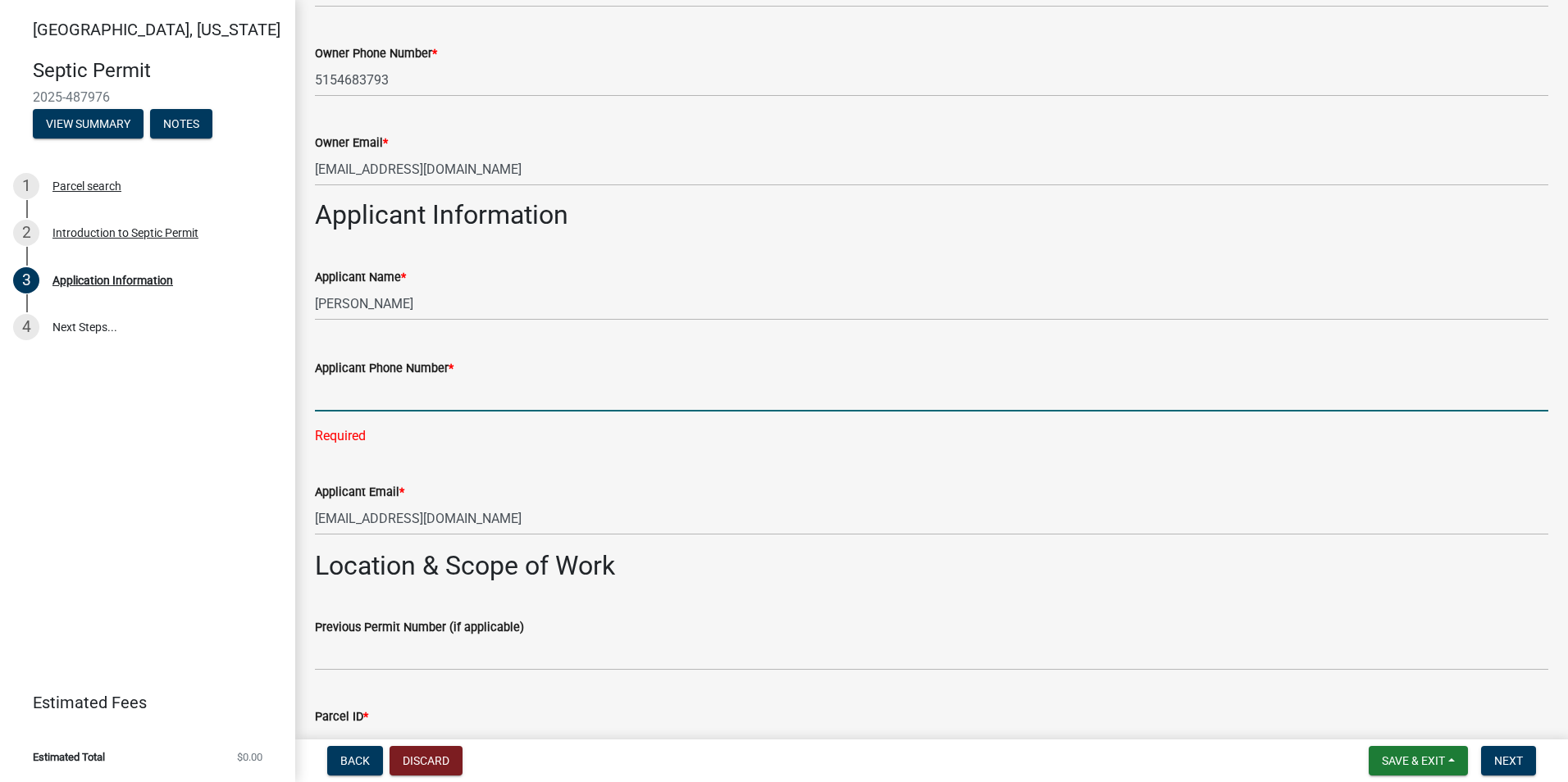
click at [422, 401] on input "Applicant Phone Number *" at bounding box center [931, 394] width 1233 height 34
type input "[PHONE_NUMBER]"
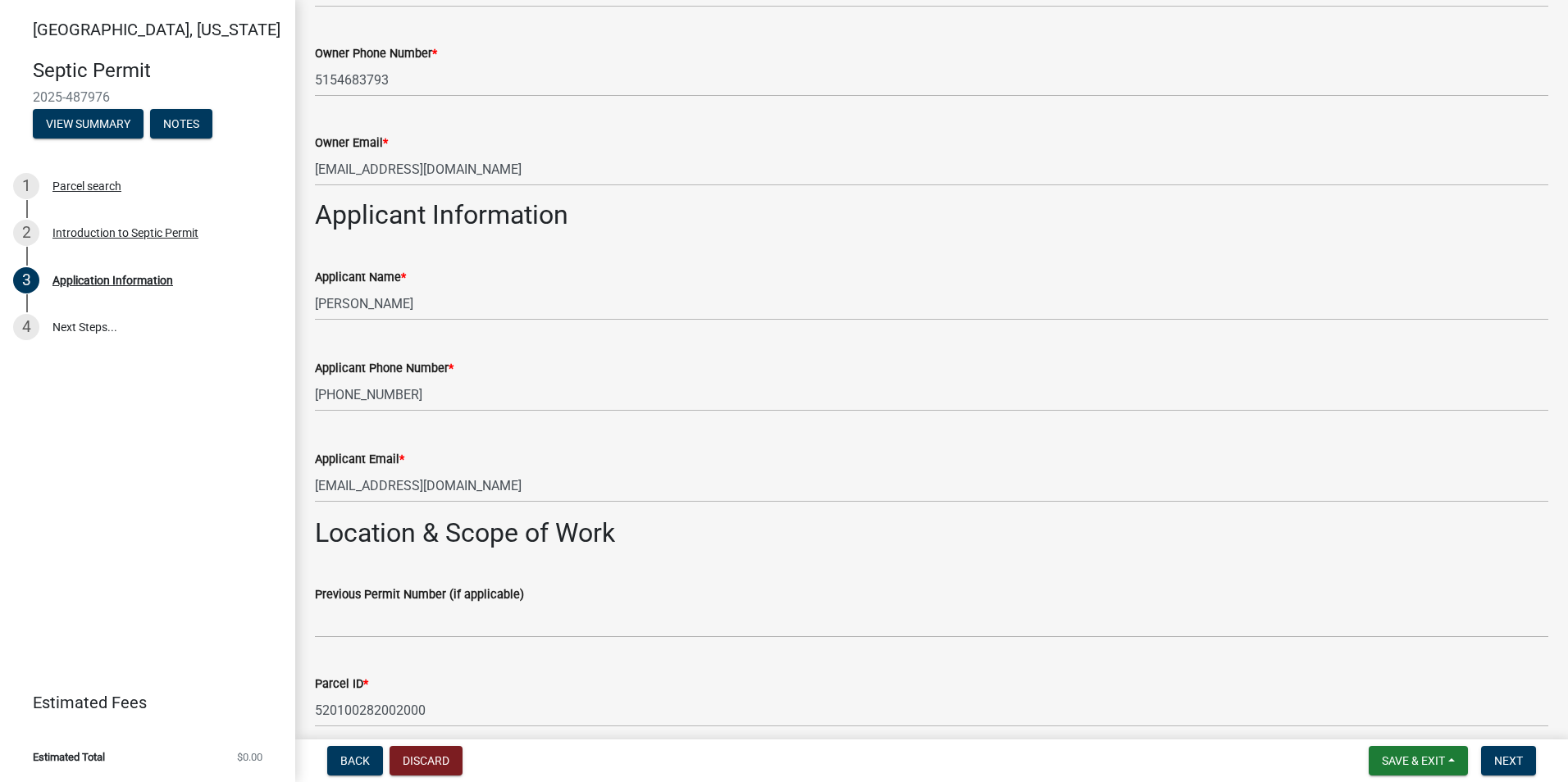
click at [529, 356] on div "Applicant Phone Number * [PHONE_NUMBER]" at bounding box center [931, 373] width 1233 height 77
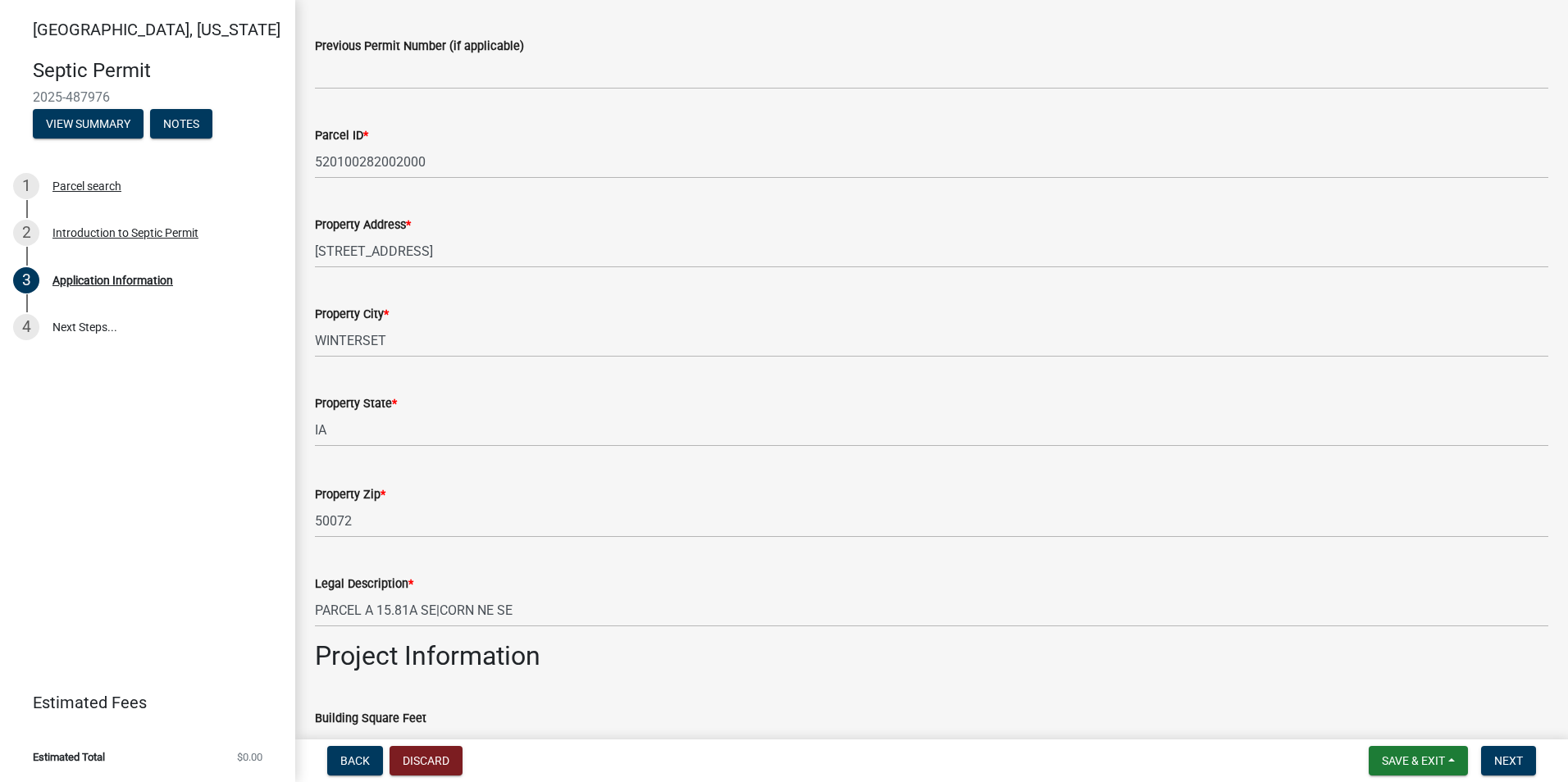
scroll to position [1230, 0]
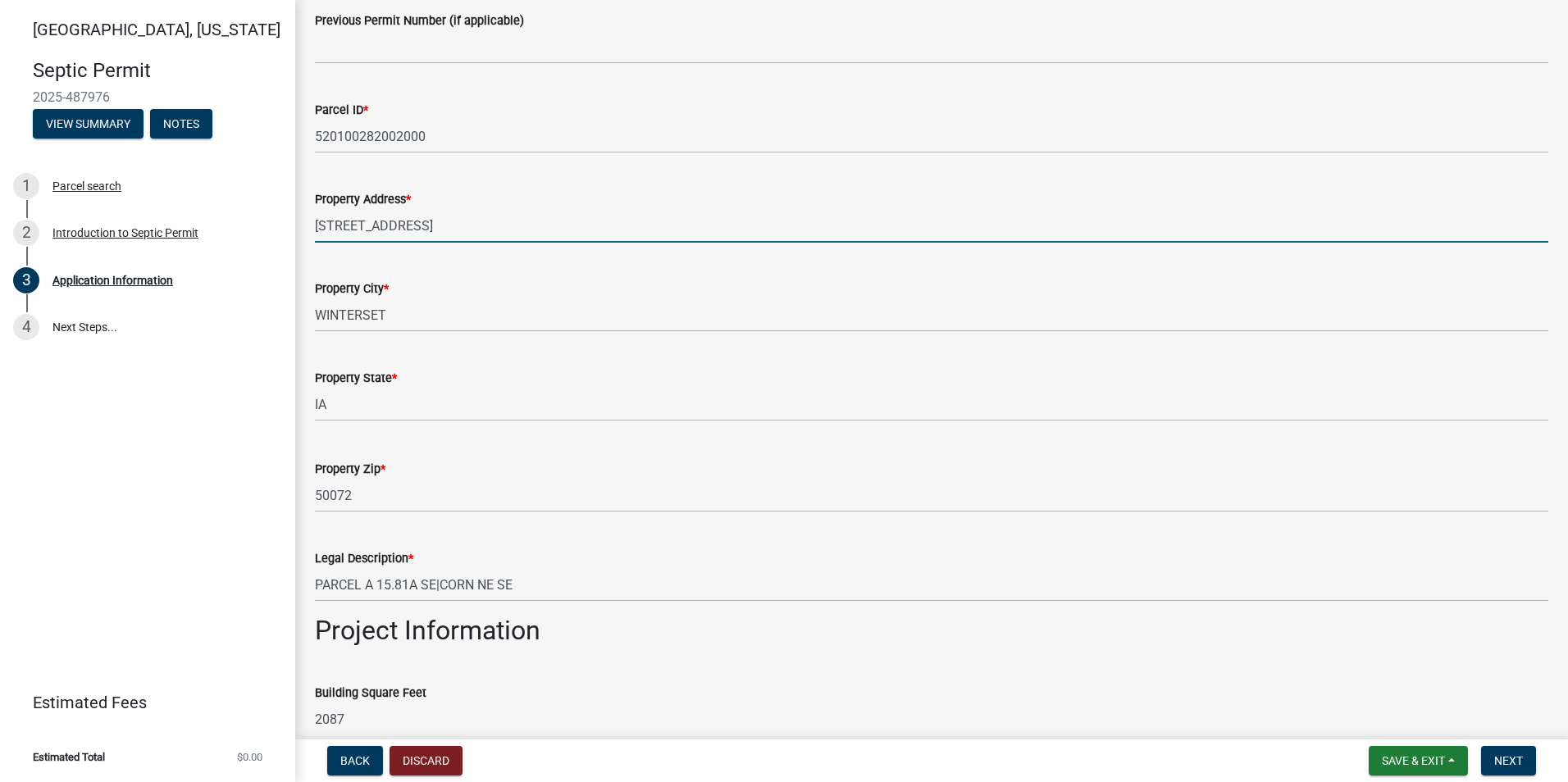
click at [438, 230] on input "[STREET_ADDRESS]" at bounding box center [931, 226] width 1233 height 34
type input "[STREET_ADDRESS] - Changed to [STREET_ADDRESS]"
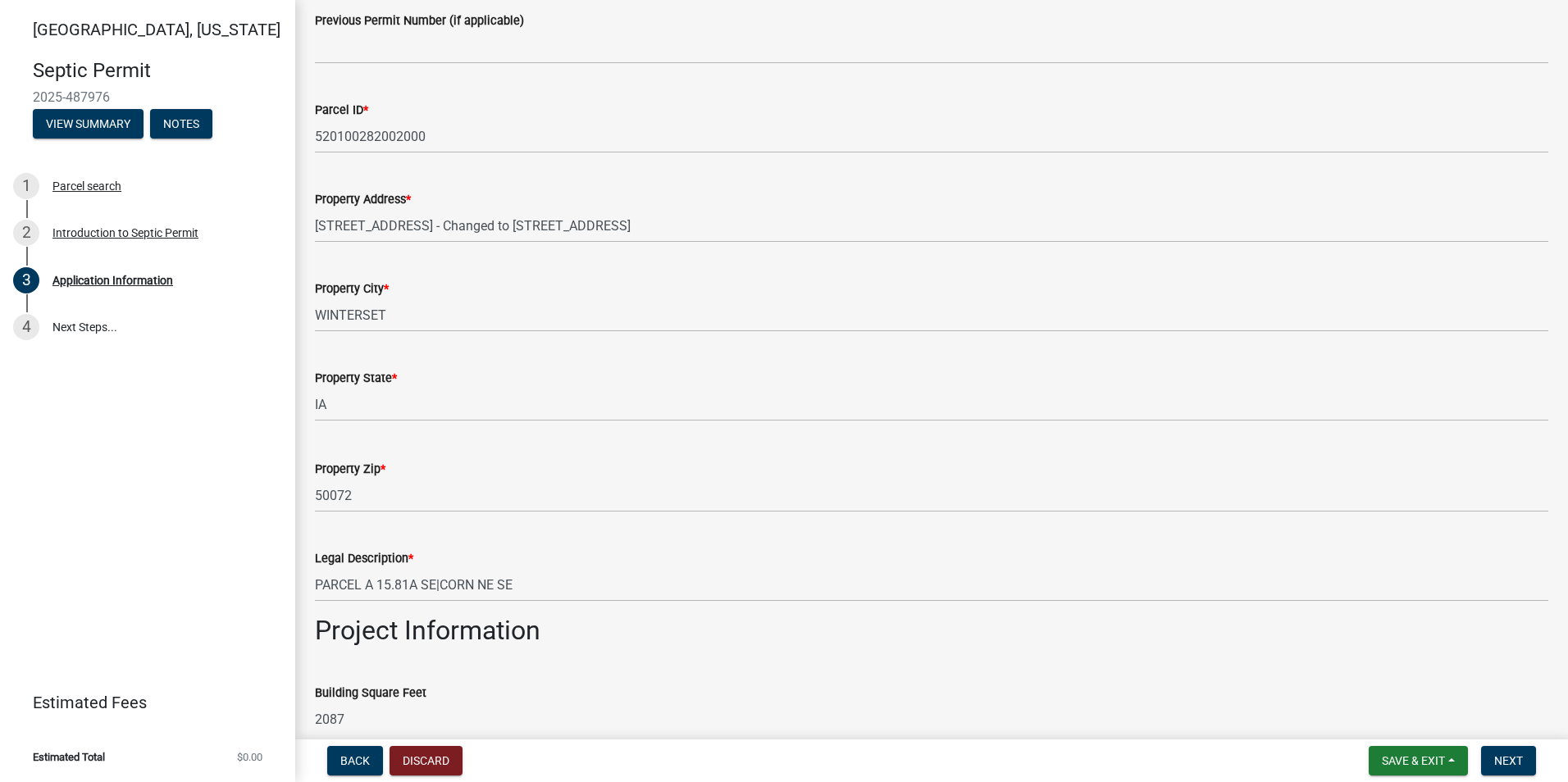
click at [462, 281] on div "Property City *" at bounding box center [931, 289] width 1233 height 19
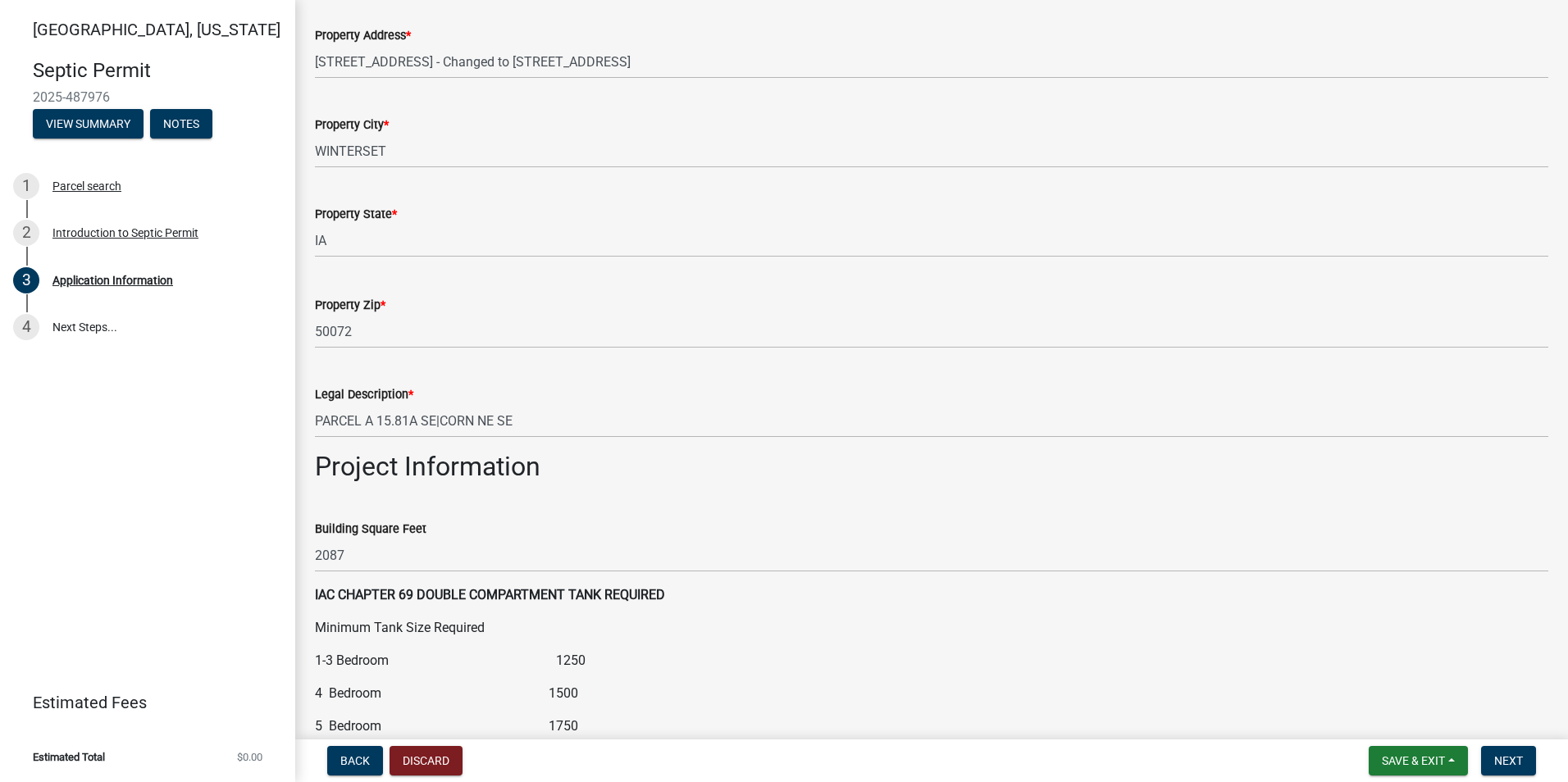
scroll to position [1476, 0]
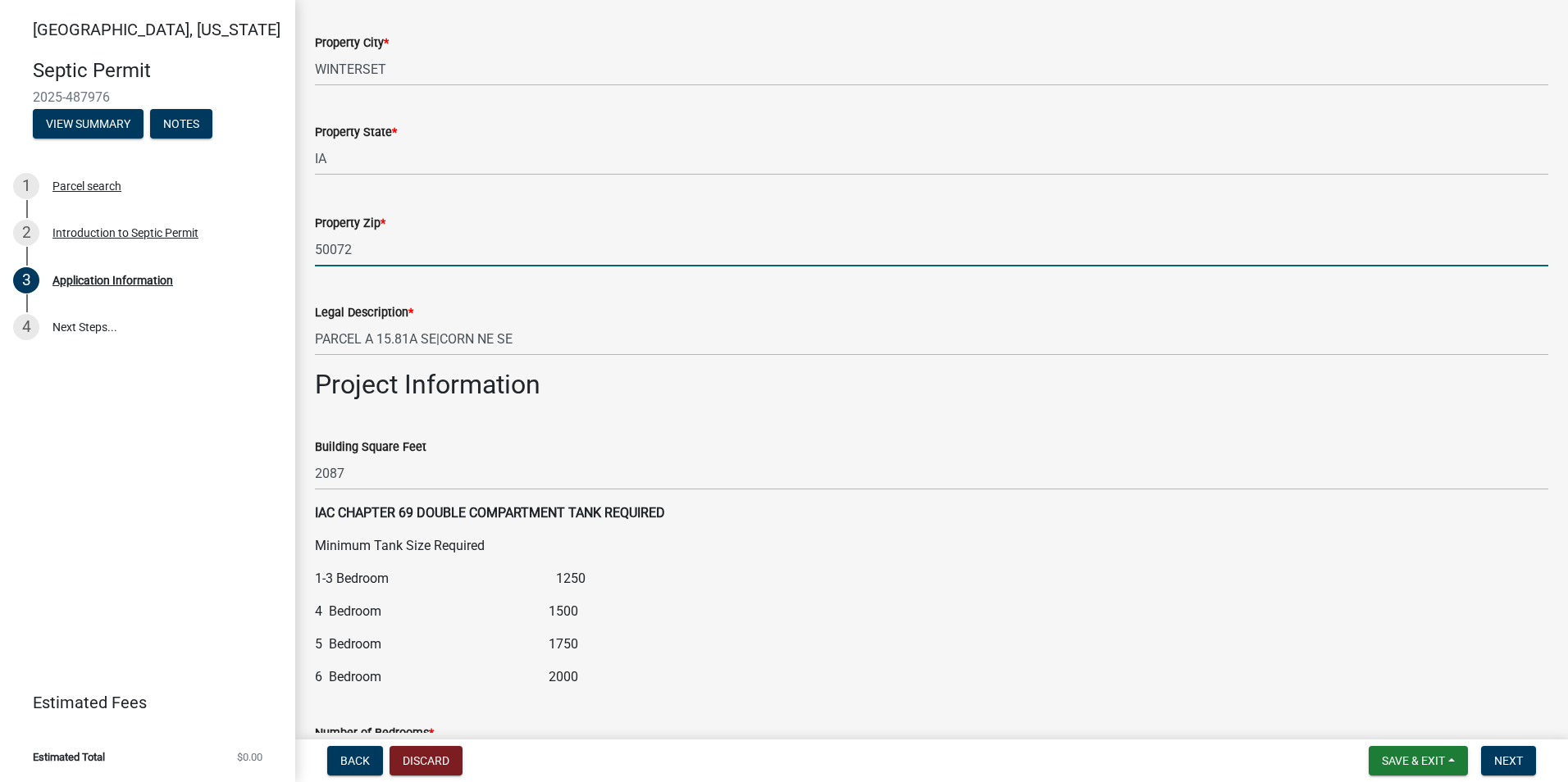
click at [385, 256] on input "50072" at bounding box center [931, 249] width 1233 height 34
drag, startPoint x: 372, startPoint y: 252, endPoint x: 300, endPoint y: 253, distance: 72.0
type input "50273"
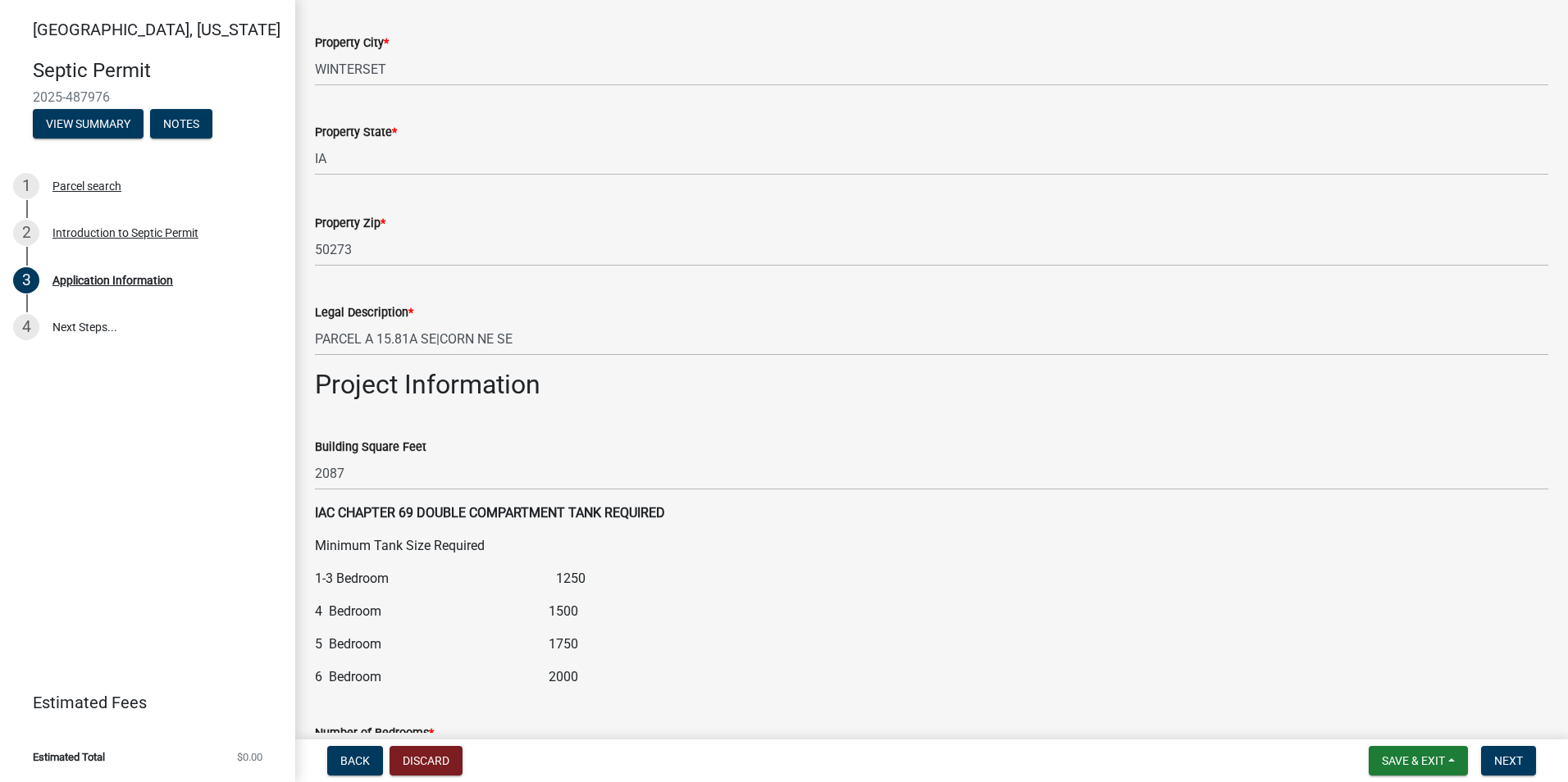
click at [546, 316] on div "Legal Description *" at bounding box center [931, 312] width 1233 height 19
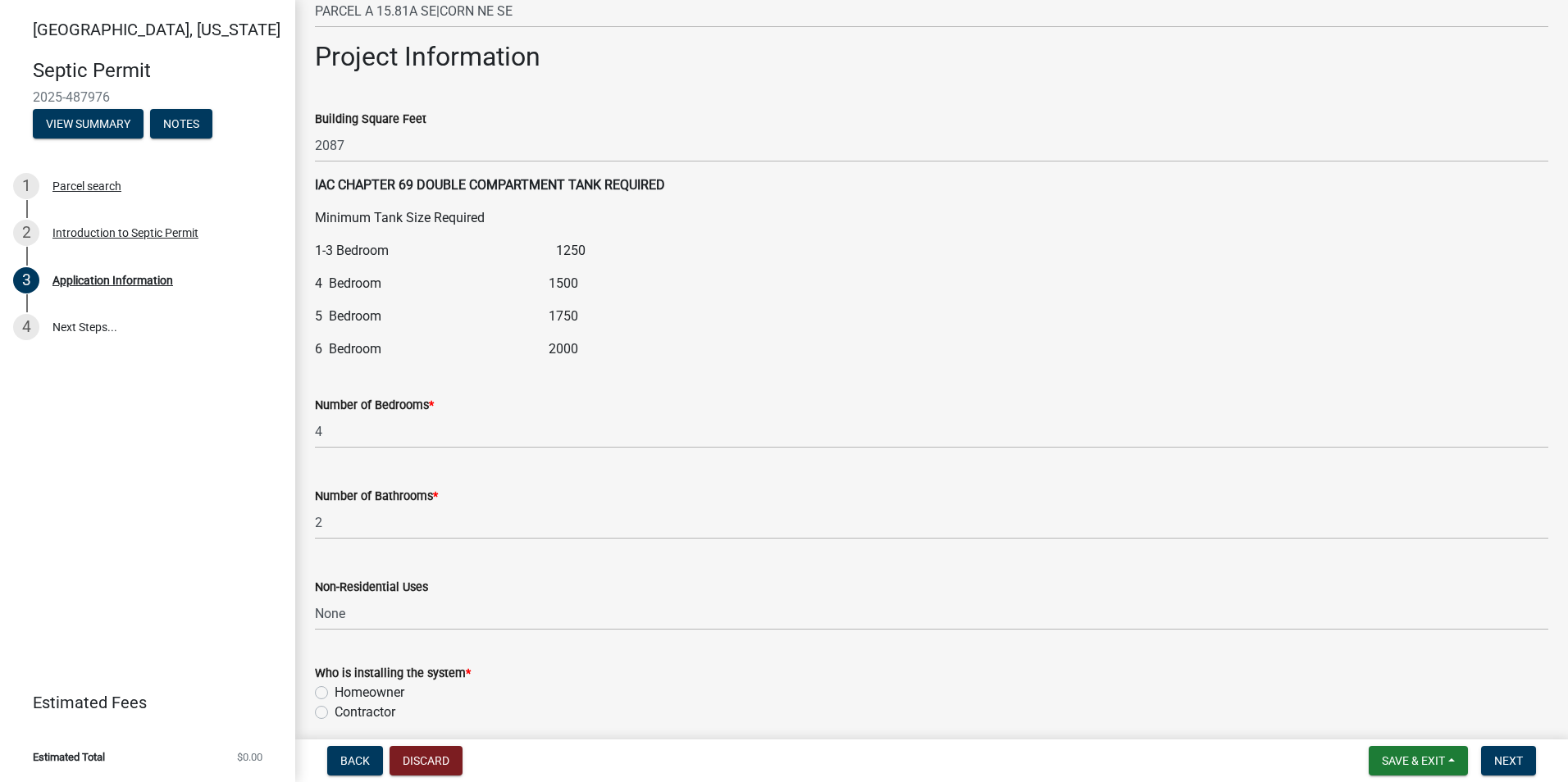
scroll to position [1886, 0]
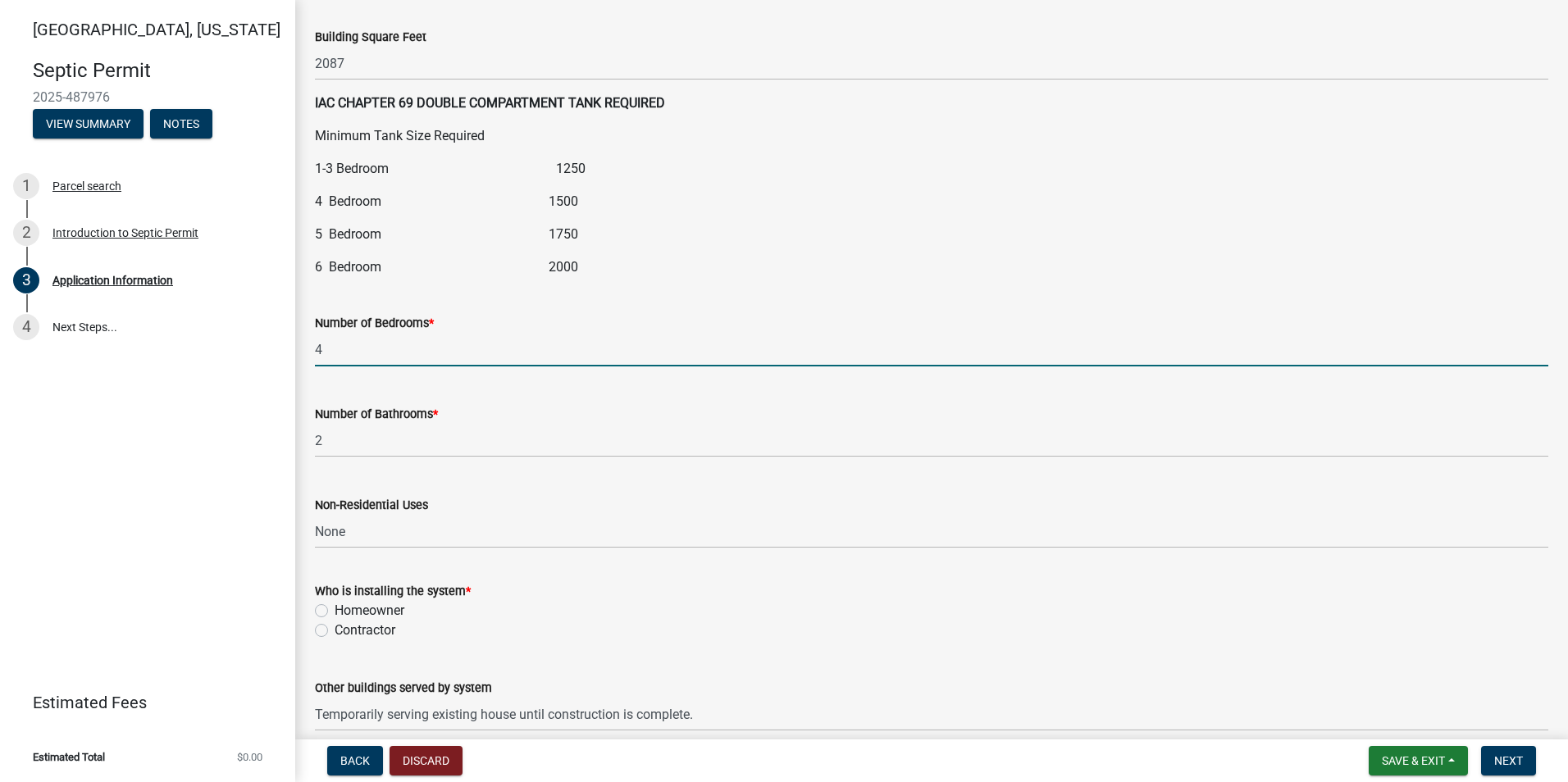
drag, startPoint x: 338, startPoint y: 343, endPoint x: 305, endPoint y: 347, distance: 33.2
click at [305, 347] on div "Number of Bedrooms * 4" at bounding box center [931, 328] width 1258 height 77
type input "5"
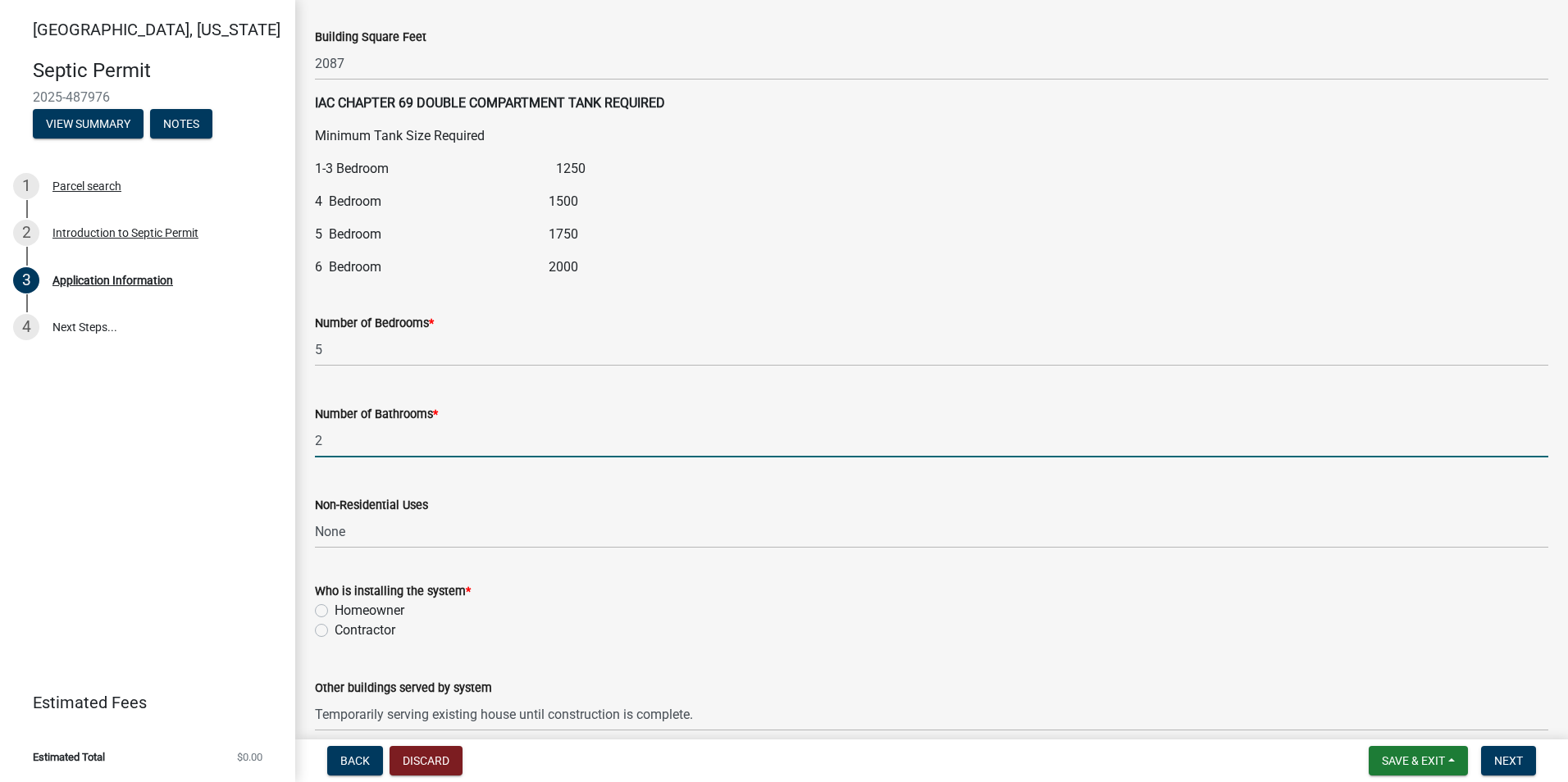
drag, startPoint x: 346, startPoint y: 437, endPoint x: 311, endPoint y: 438, distance: 35.0
click at [311, 438] on div "Number of Bathrooms * 2" at bounding box center [931, 419] width 1258 height 77
click at [355, 449] on input "2" at bounding box center [931, 440] width 1233 height 34
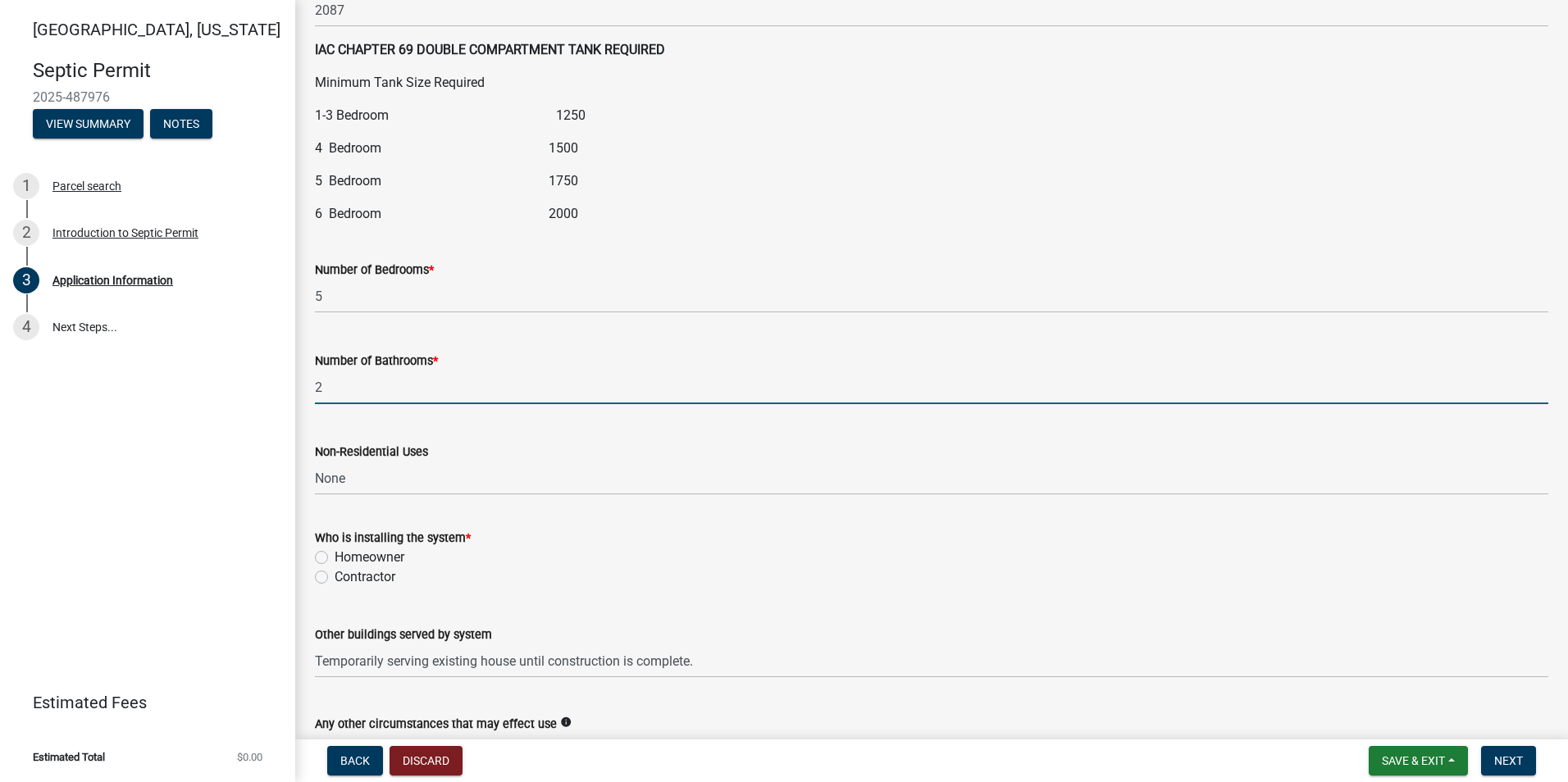
scroll to position [2094, 0]
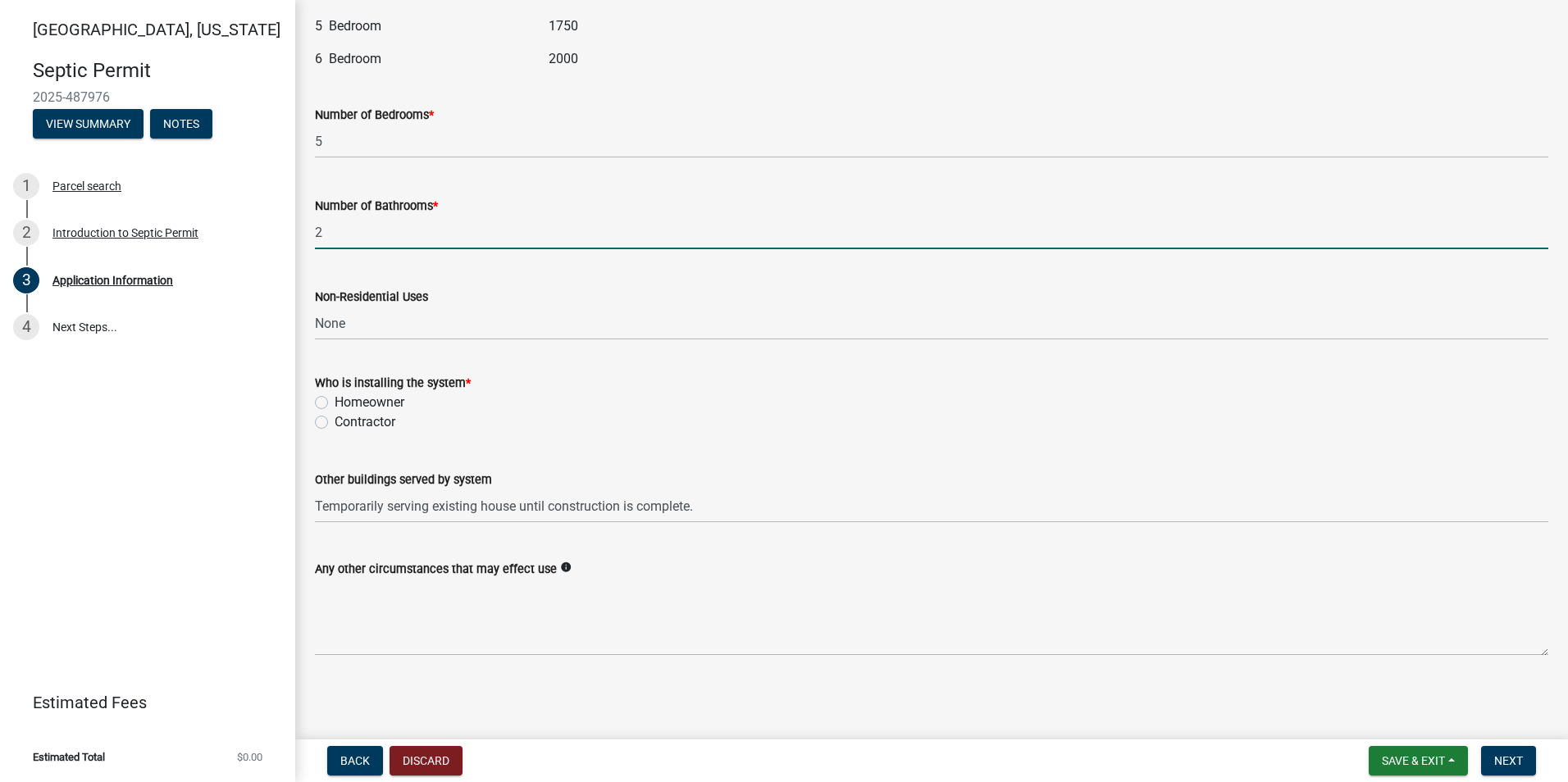
click at [334, 422] on label "Contractor" at bounding box center [364, 422] width 61 height 19
click at [334, 422] on input "Contractor" at bounding box center [339, 418] width 11 height 11
radio input "true"
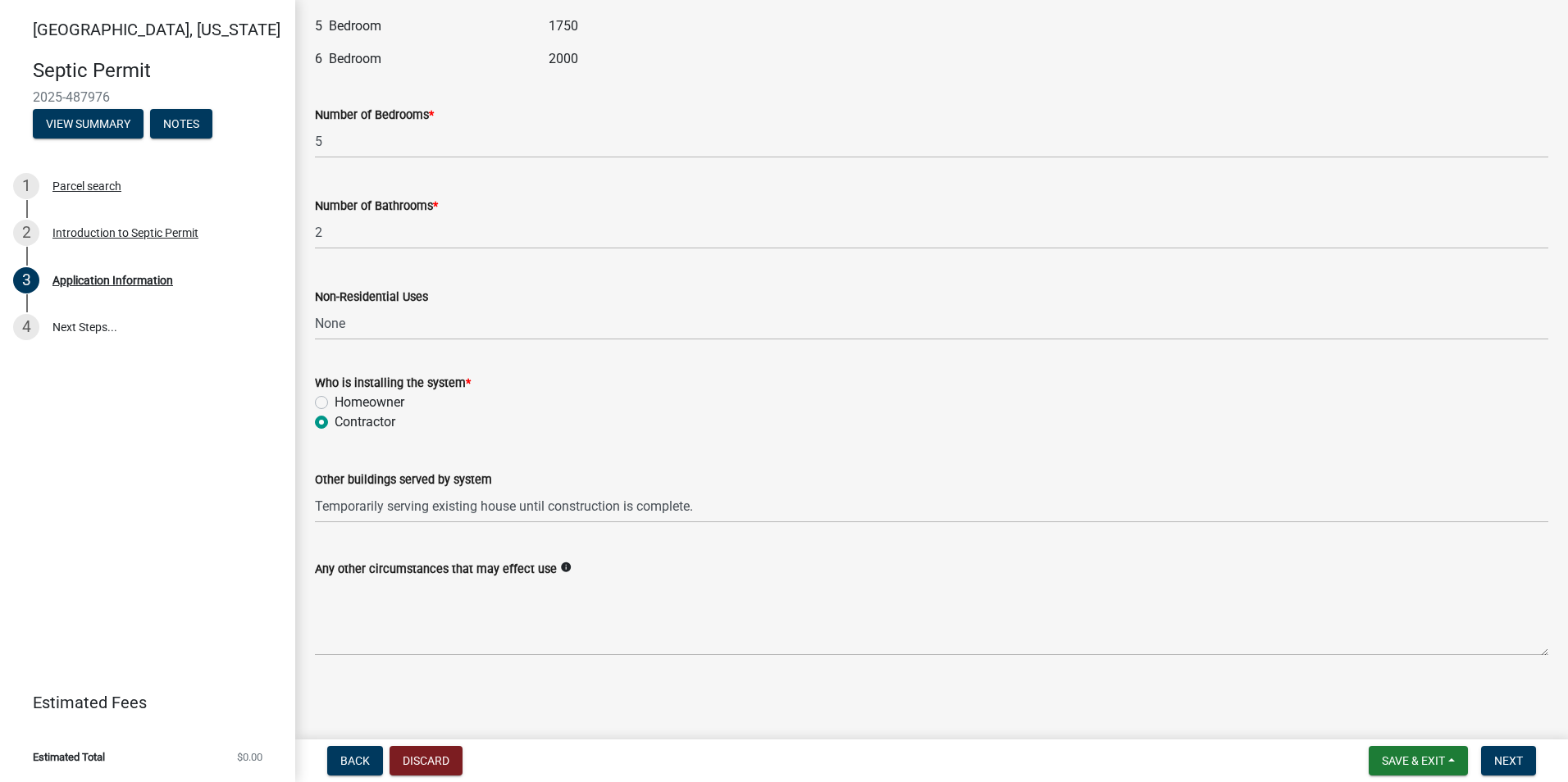
click at [442, 428] on div "Contractor" at bounding box center [931, 422] width 1233 height 19
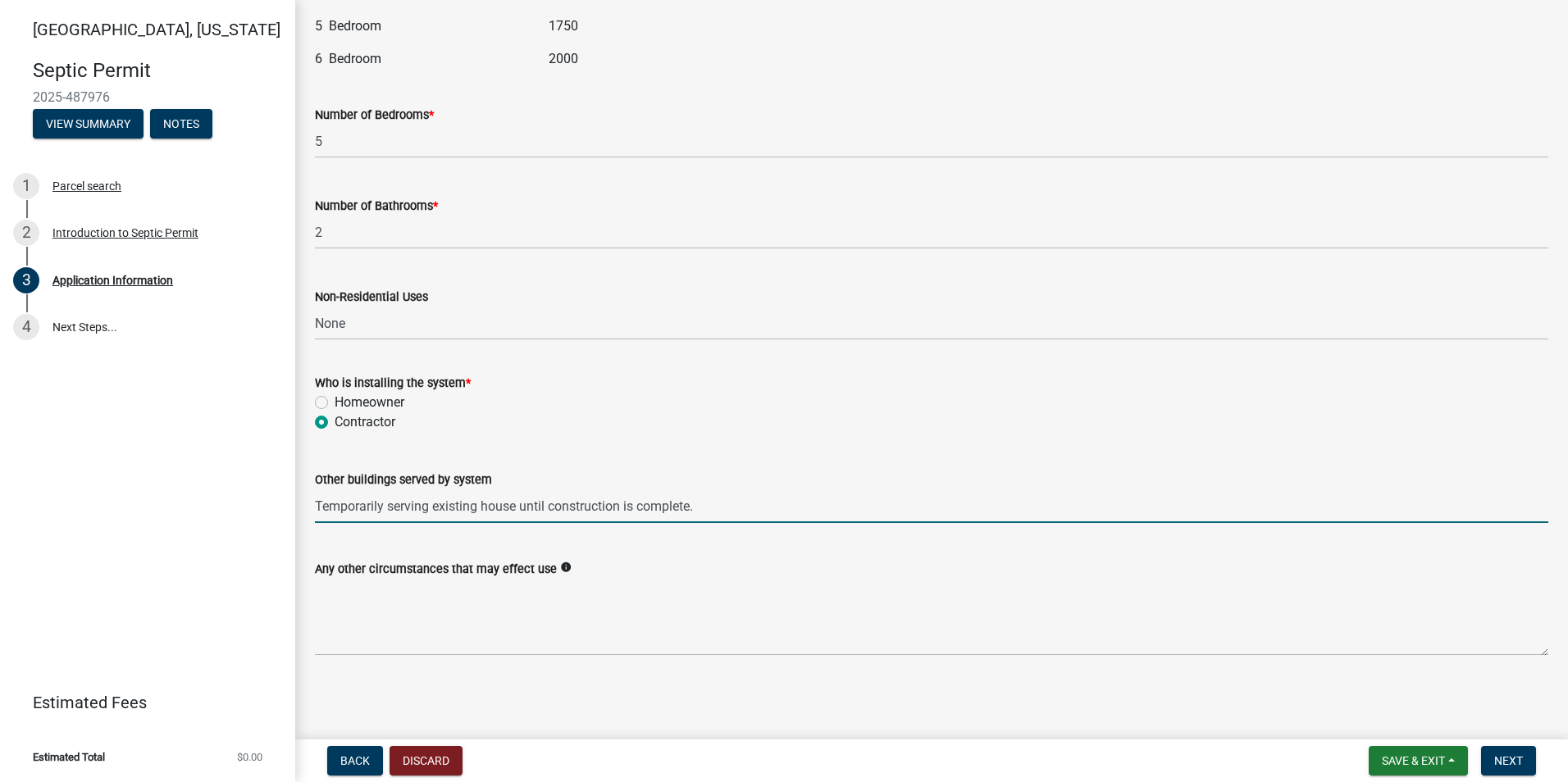
drag, startPoint x: 701, startPoint y: 508, endPoint x: 314, endPoint y: 510, distance: 387.0
click at [314, 510] on div "Other buildings served by system Temporarily serving existing house until const…" at bounding box center [931, 485] width 1258 height 77
type input "None."
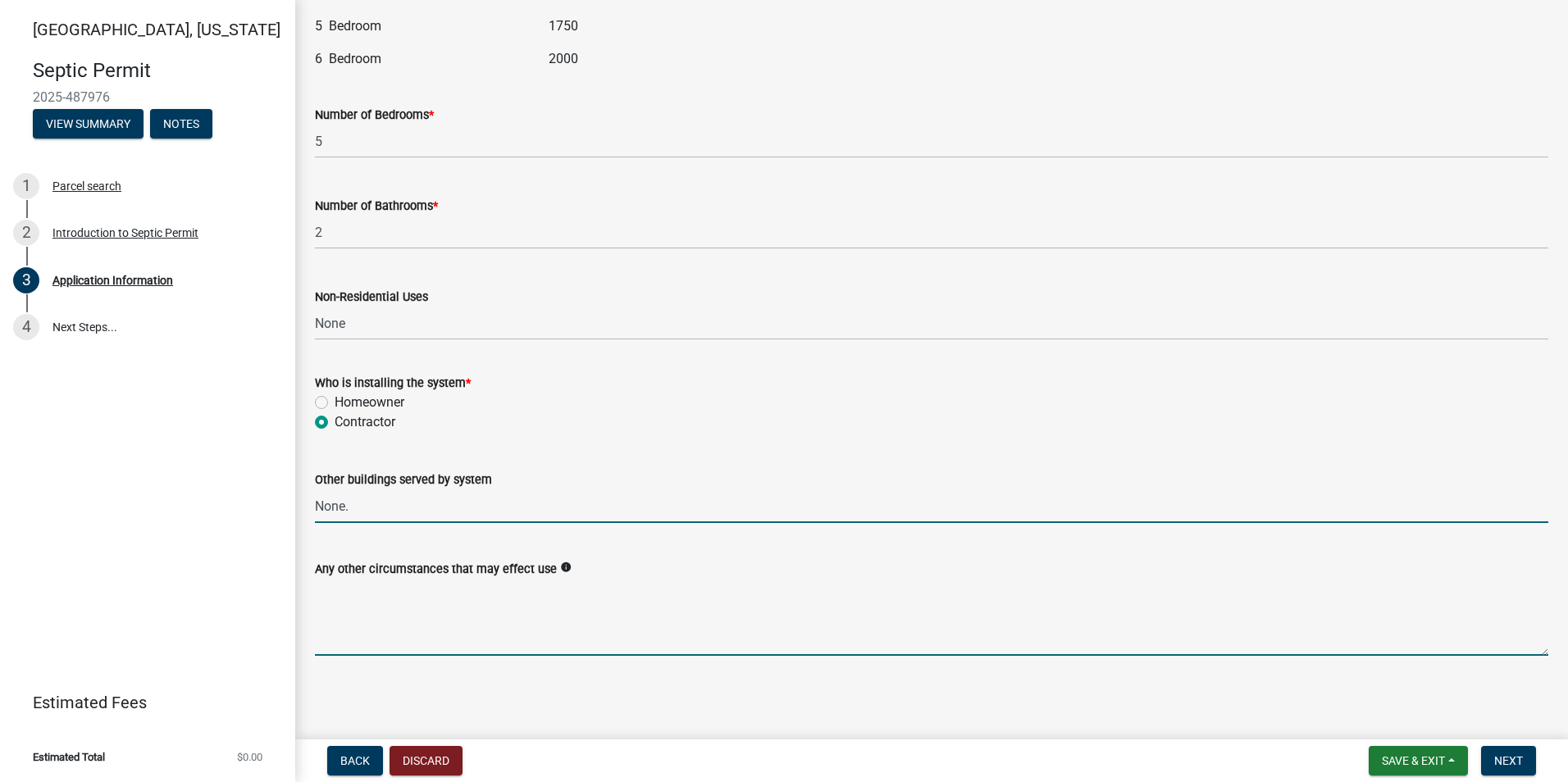
click at [341, 643] on textarea "Any other circumstances that may effect use" at bounding box center [931, 617] width 1233 height 78
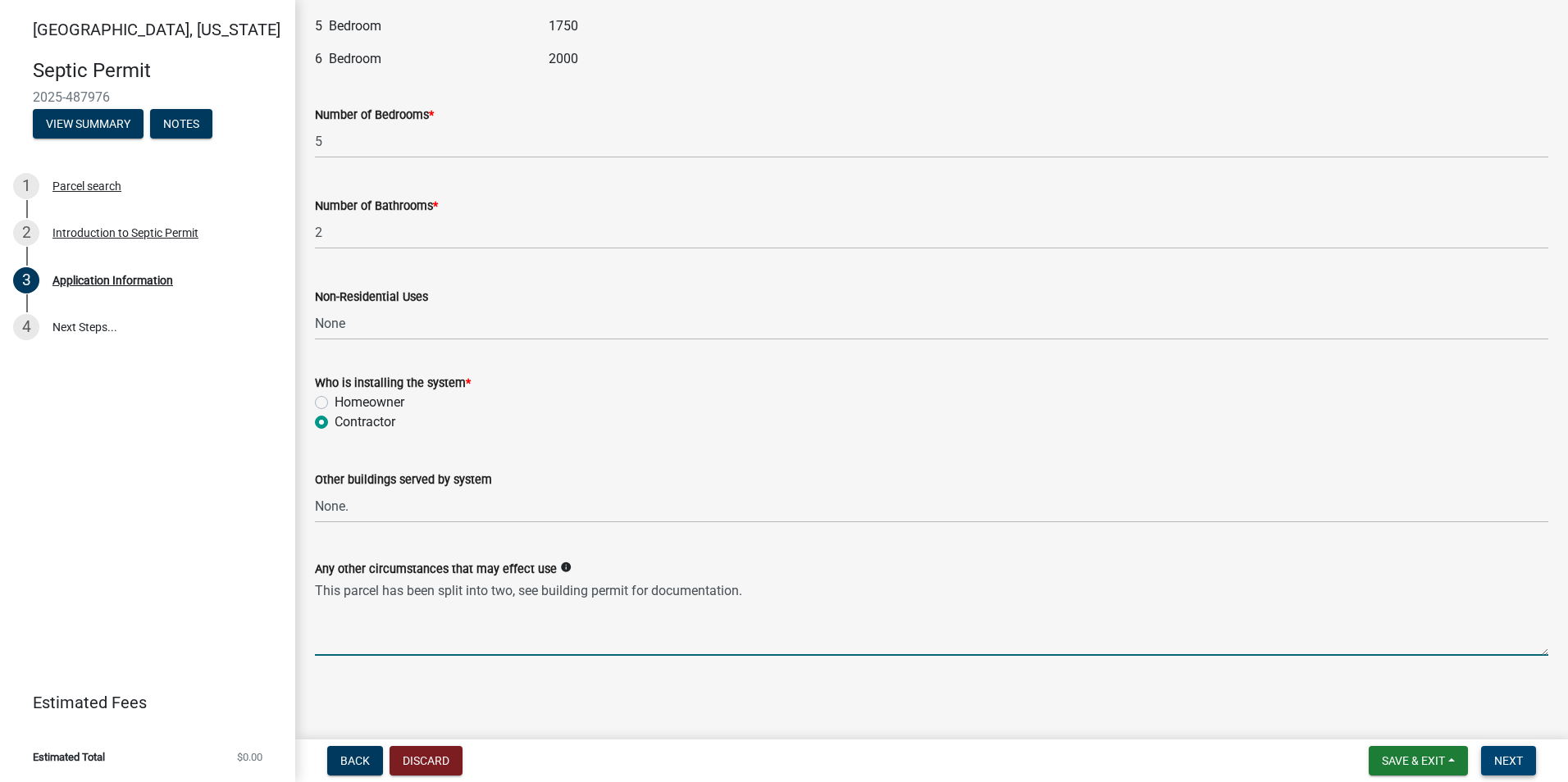
type textarea "This parcel has been split into two, see building permit for documentation."
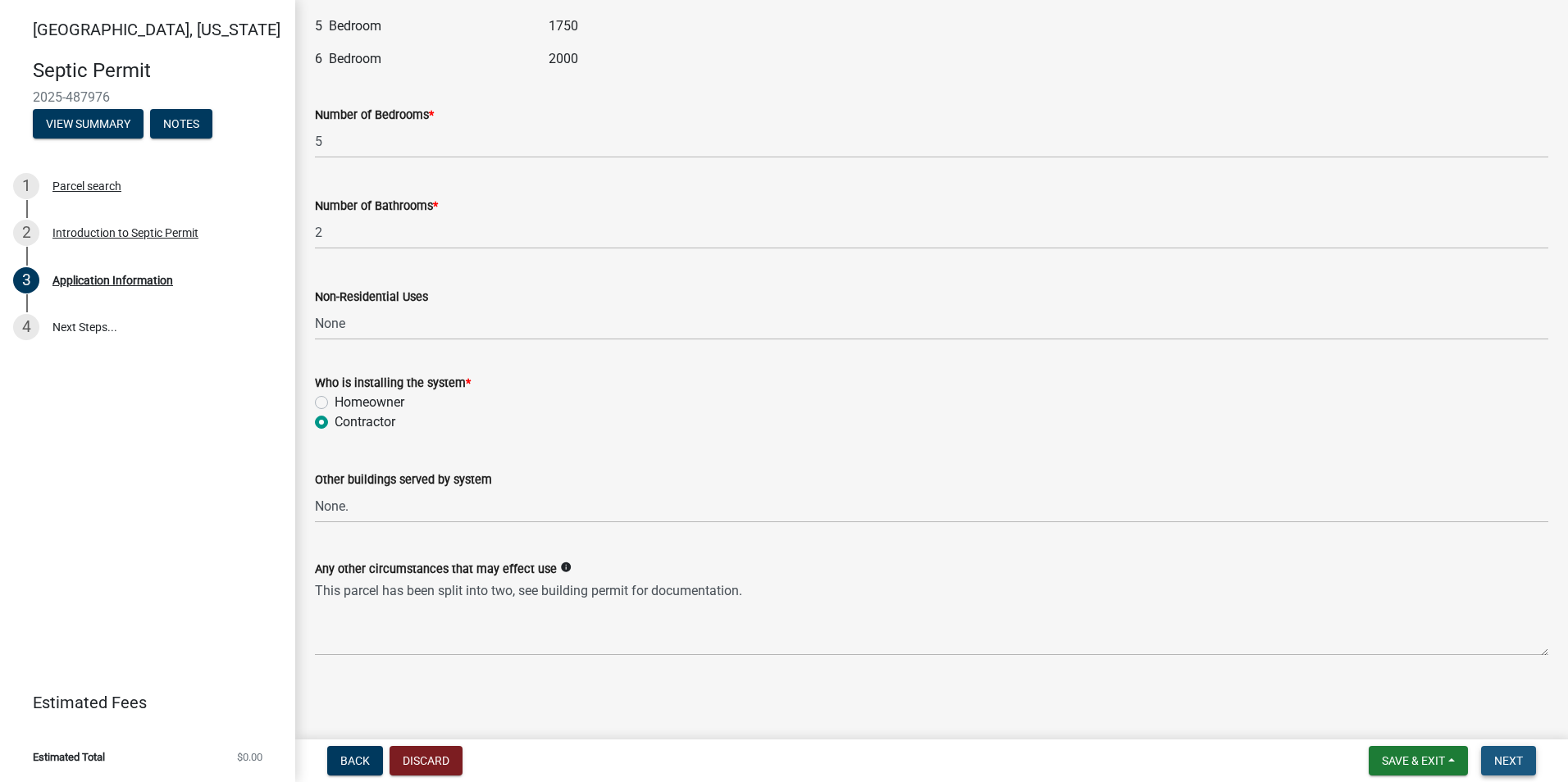
click at [1520, 760] on span "Next" at bounding box center [1508, 761] width 29 height 14
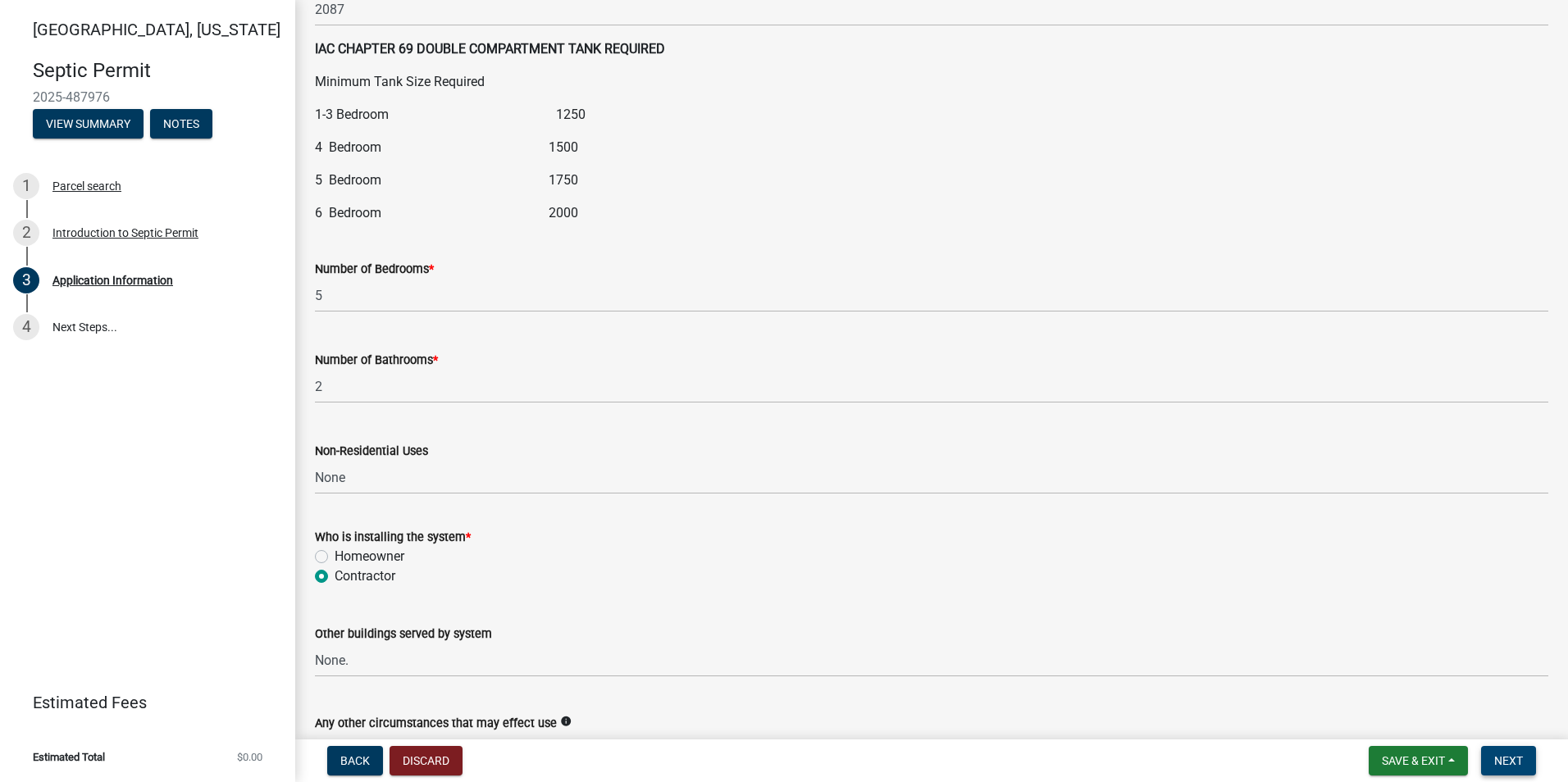
scroll to position [2127, 0]
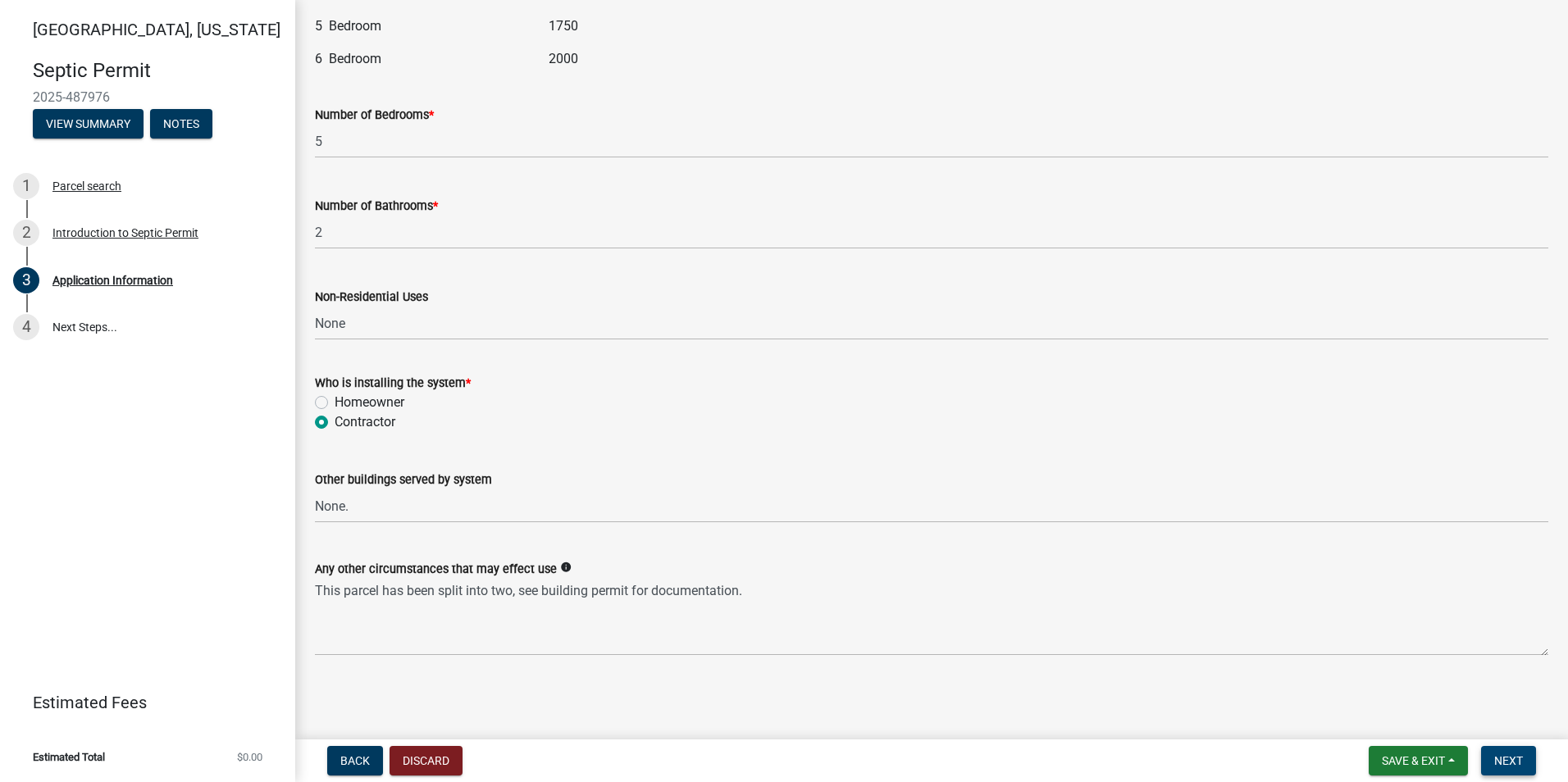
click at [1520, 760] on span "Next" at bounding box center [1508, 761] width 29 height 14
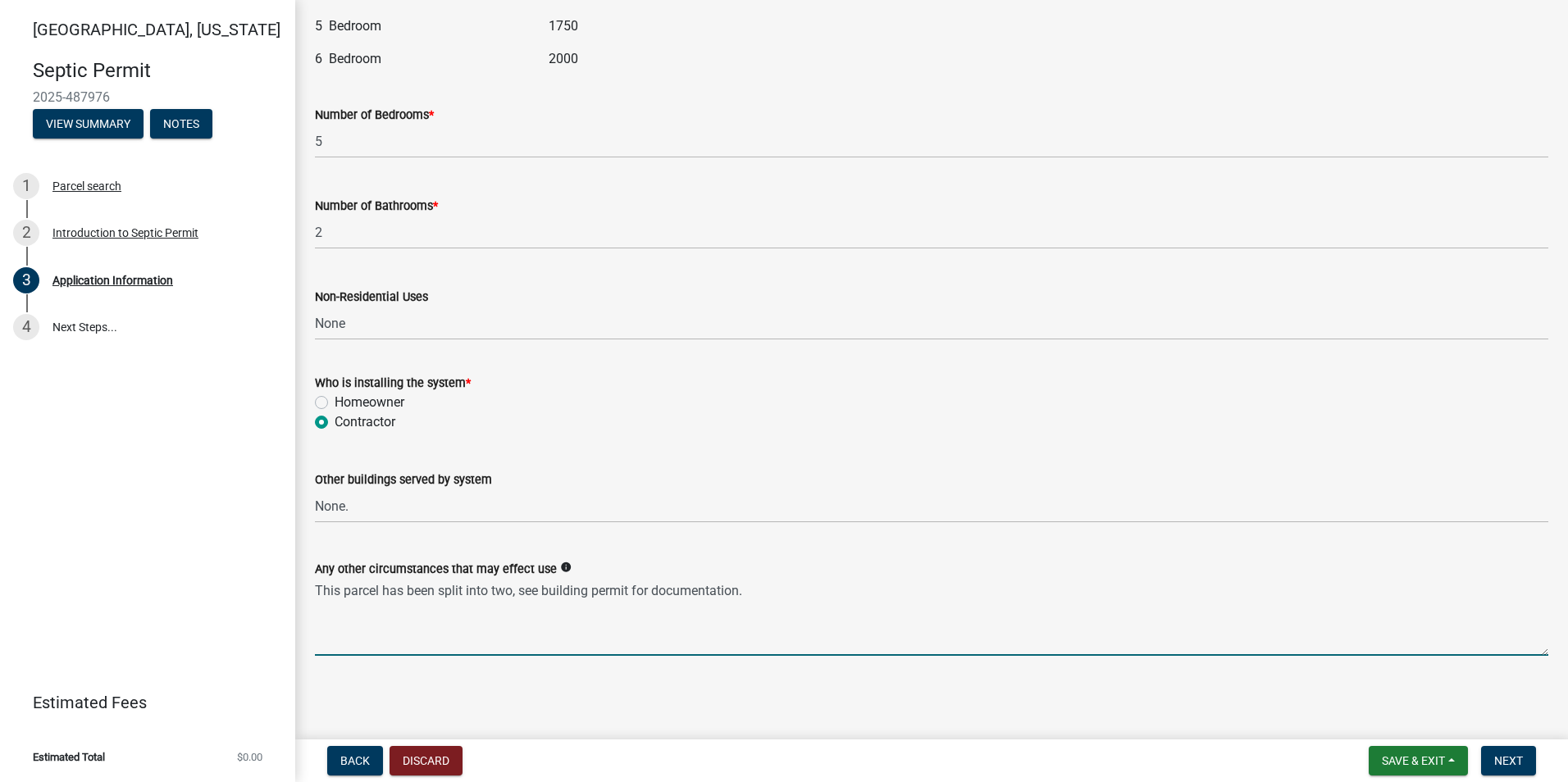
click at [683, 645] on textarea "This parcel has been split into two, see building permit for documentation." at bounding box center [931, 617] width 1233 height 78
click at [1490, 764] on button "Next" at bounding box center [1508, 761] width 55 height 29
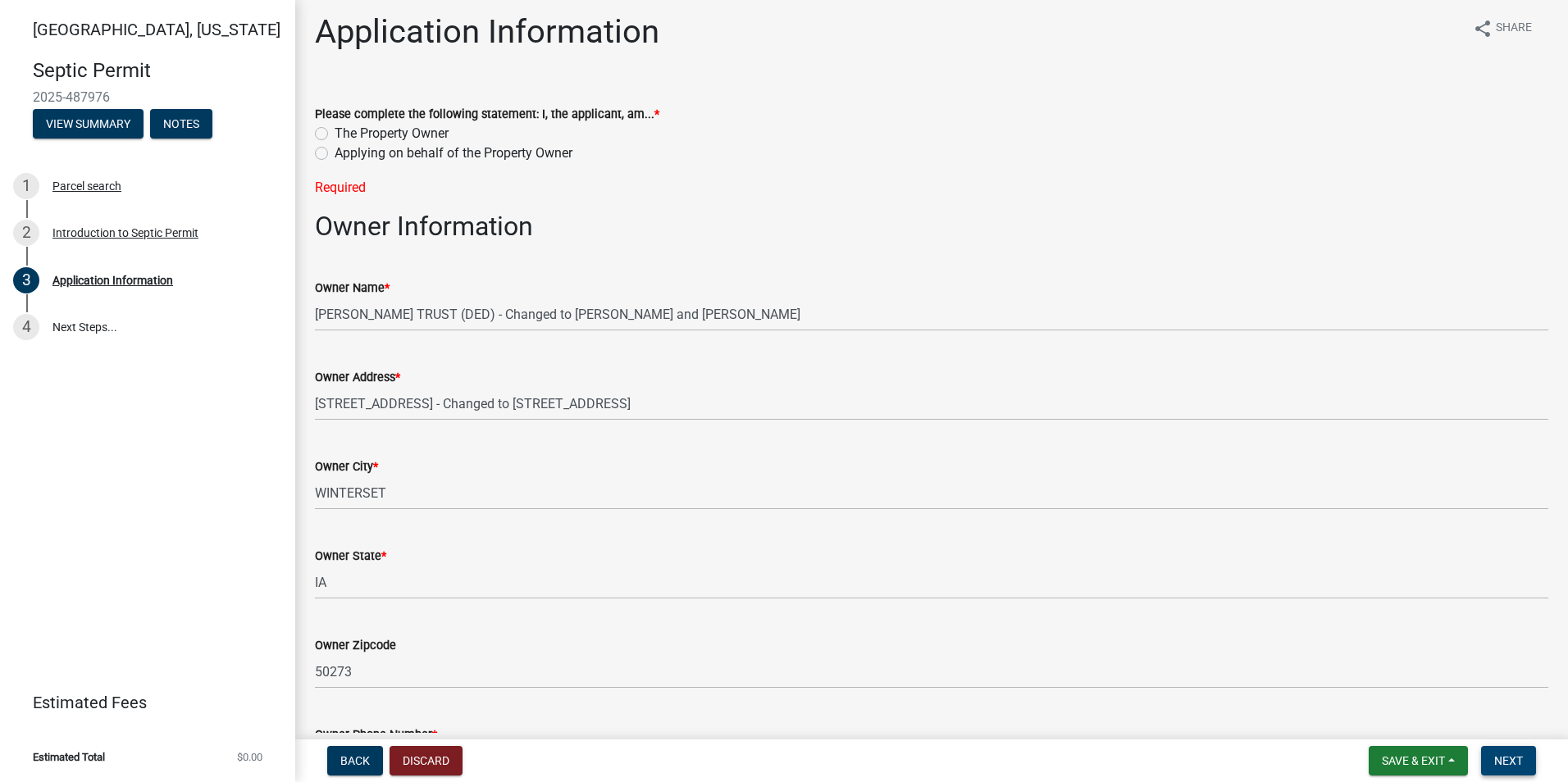
scroll to position [0, 0]
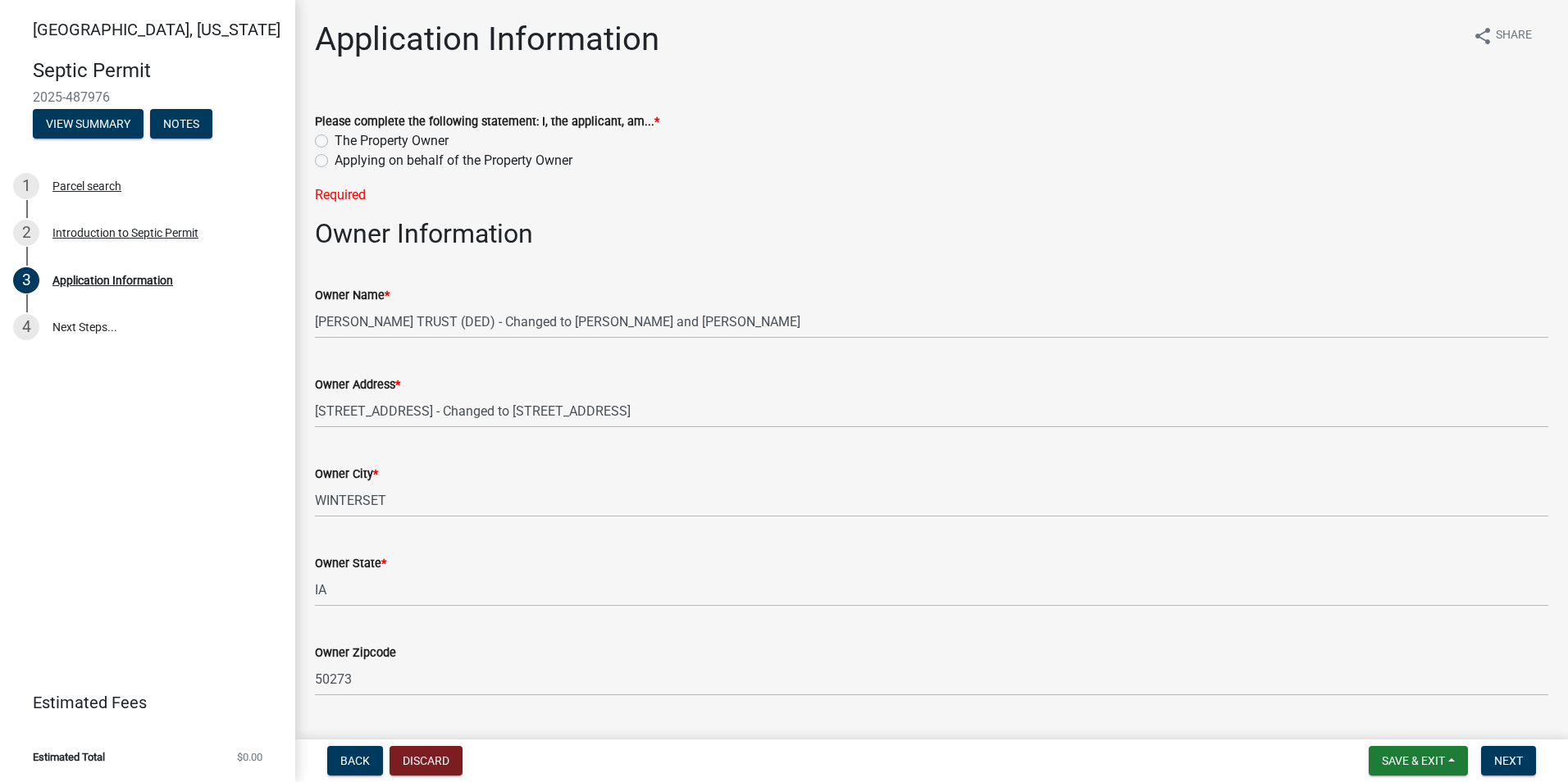
click at [334, 163] on label "Applying on behalf of the Property Owner" at bounding box center [453, 161] width 237 height 19
click at [334, 162] on input "Applying on behalf of the Property Owner" at bounding box center [339, 156] width 11 height 11
radio input "true"
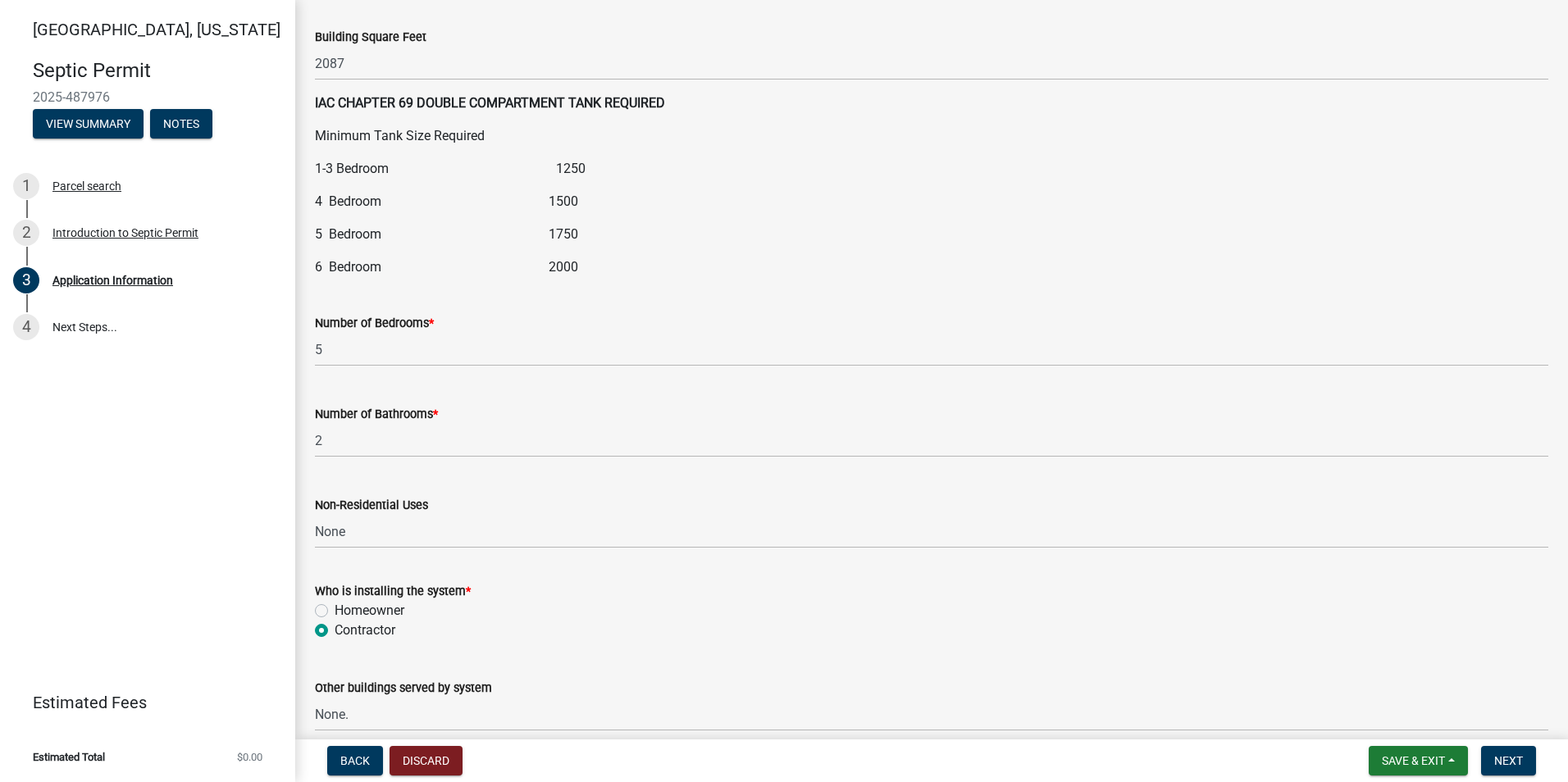
scroll to position [2094, 0]
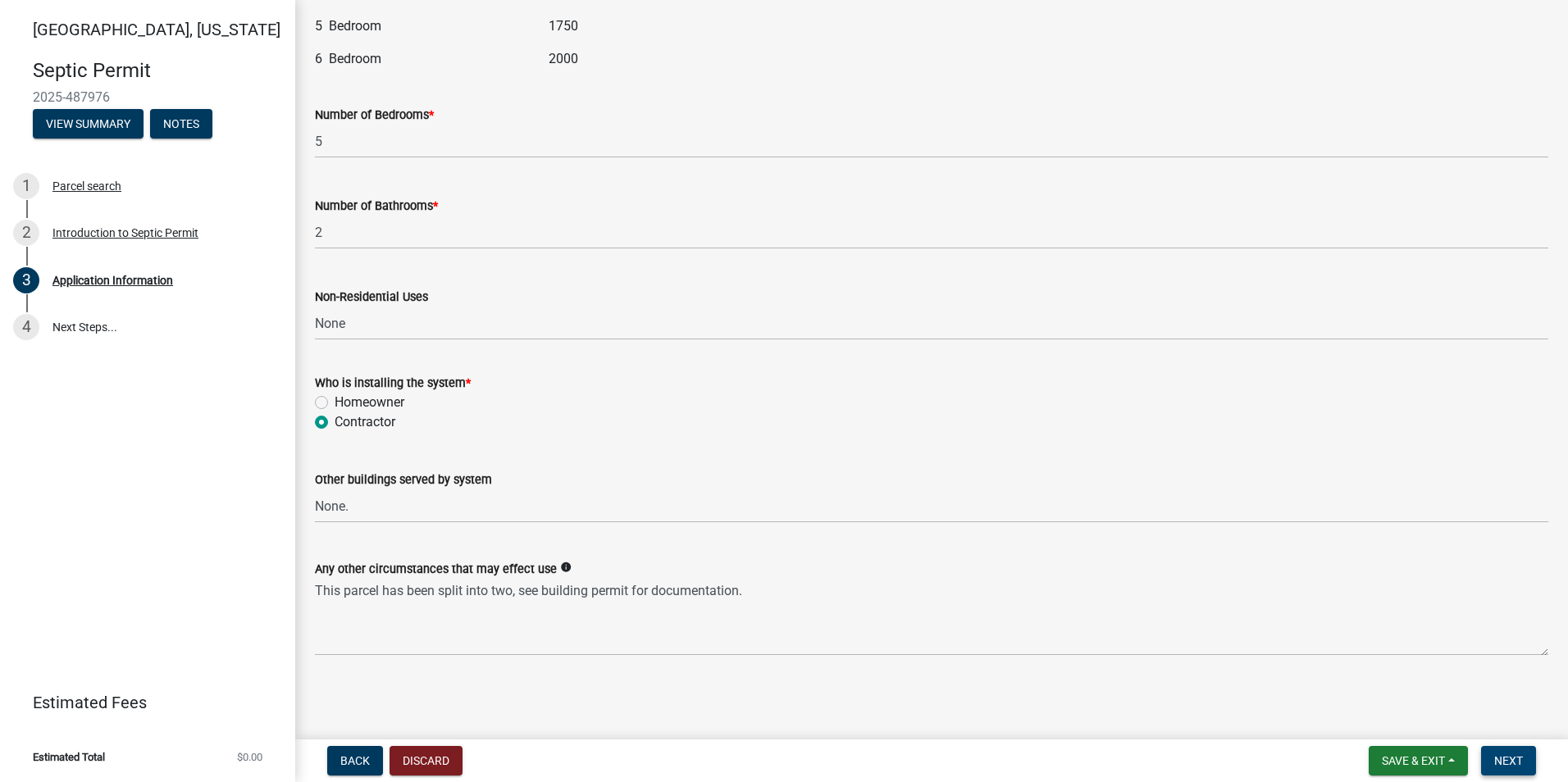
click at [1528, 757] on button "Next" at bounding box center [1508, 761] width 55 height 29
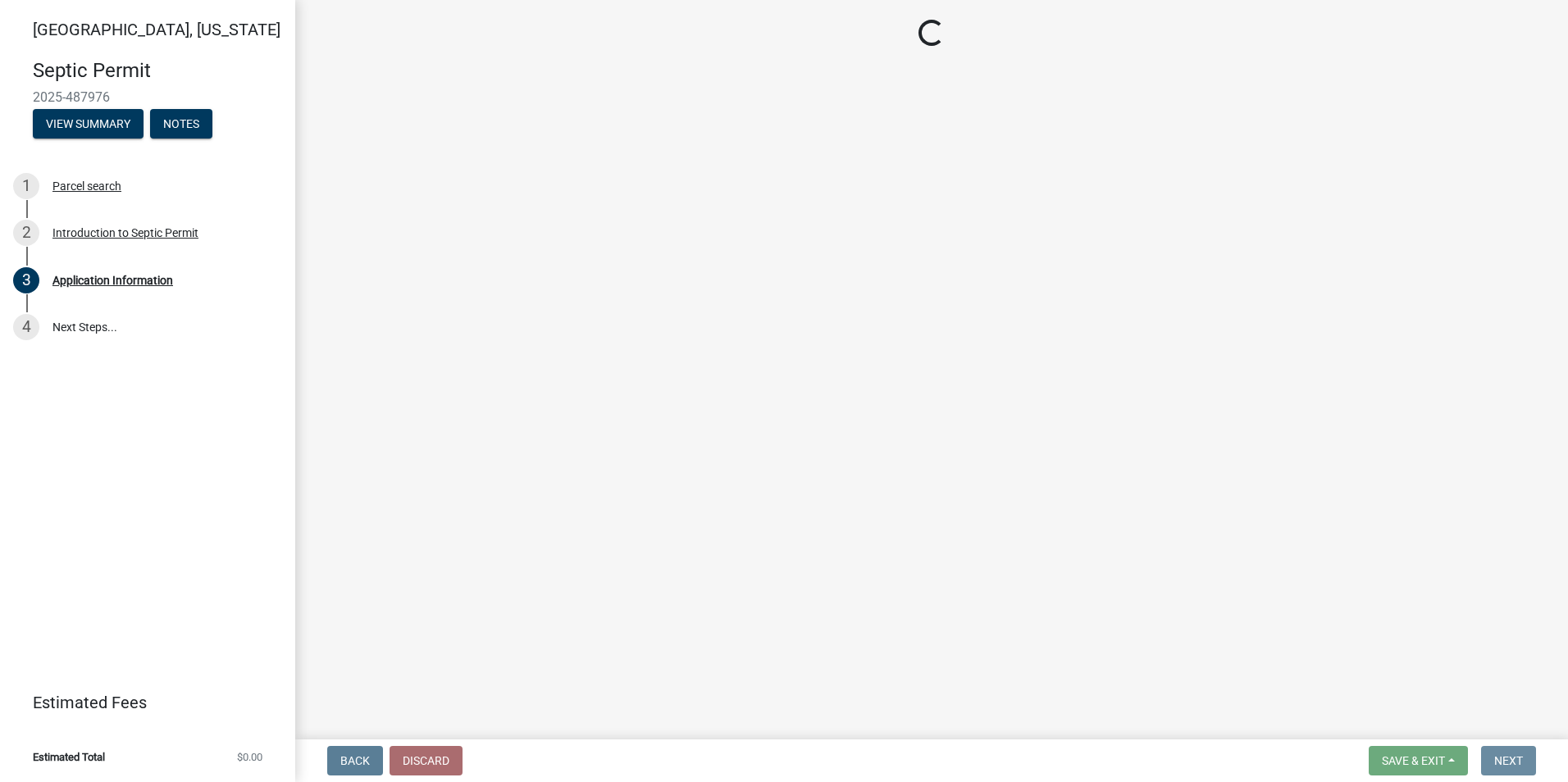
scroll to position [0, 0]
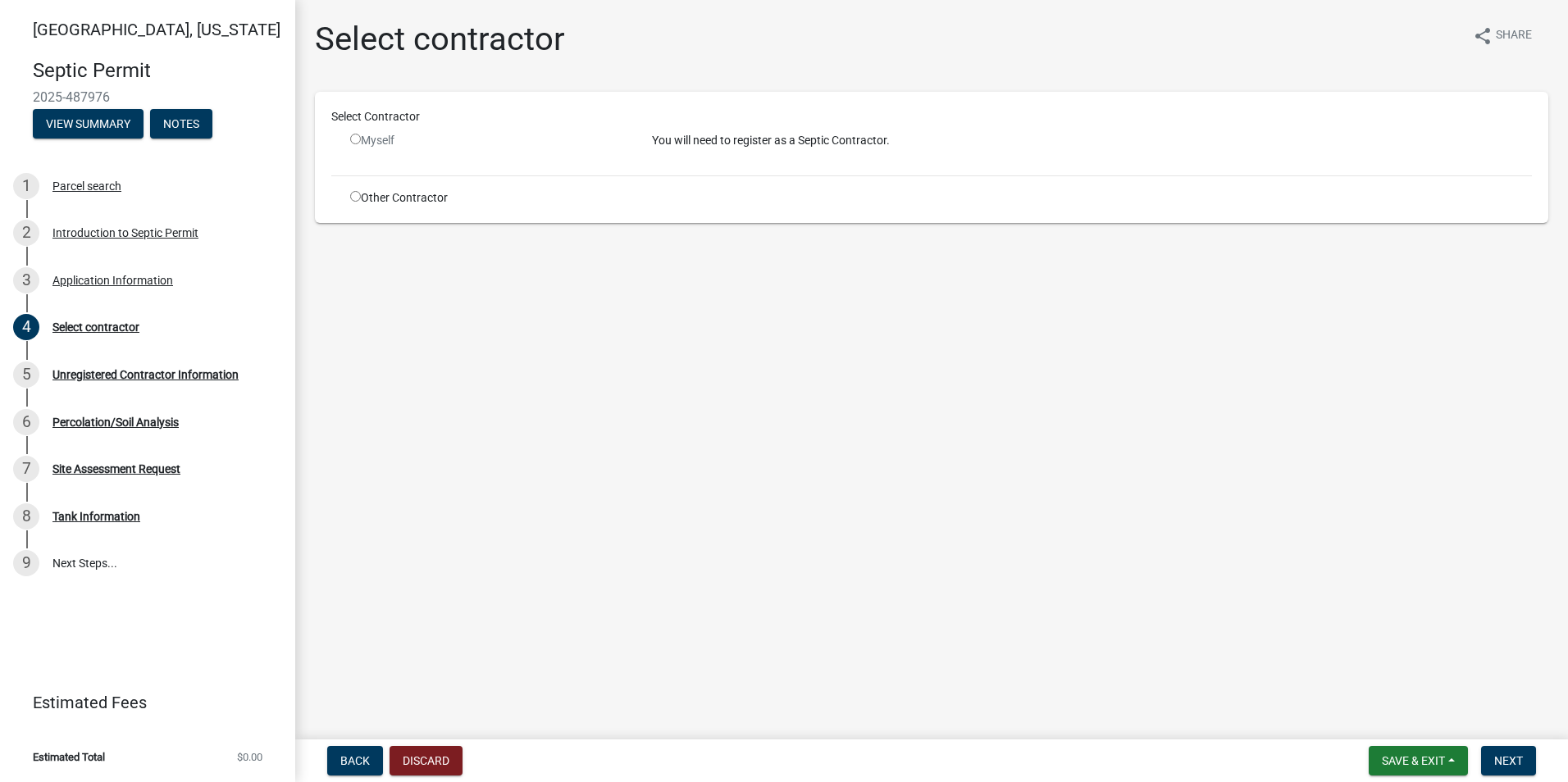
click at [355, 198] on input "radio" at bounding box center [355, 196] width 11 height 11
radio input "true"
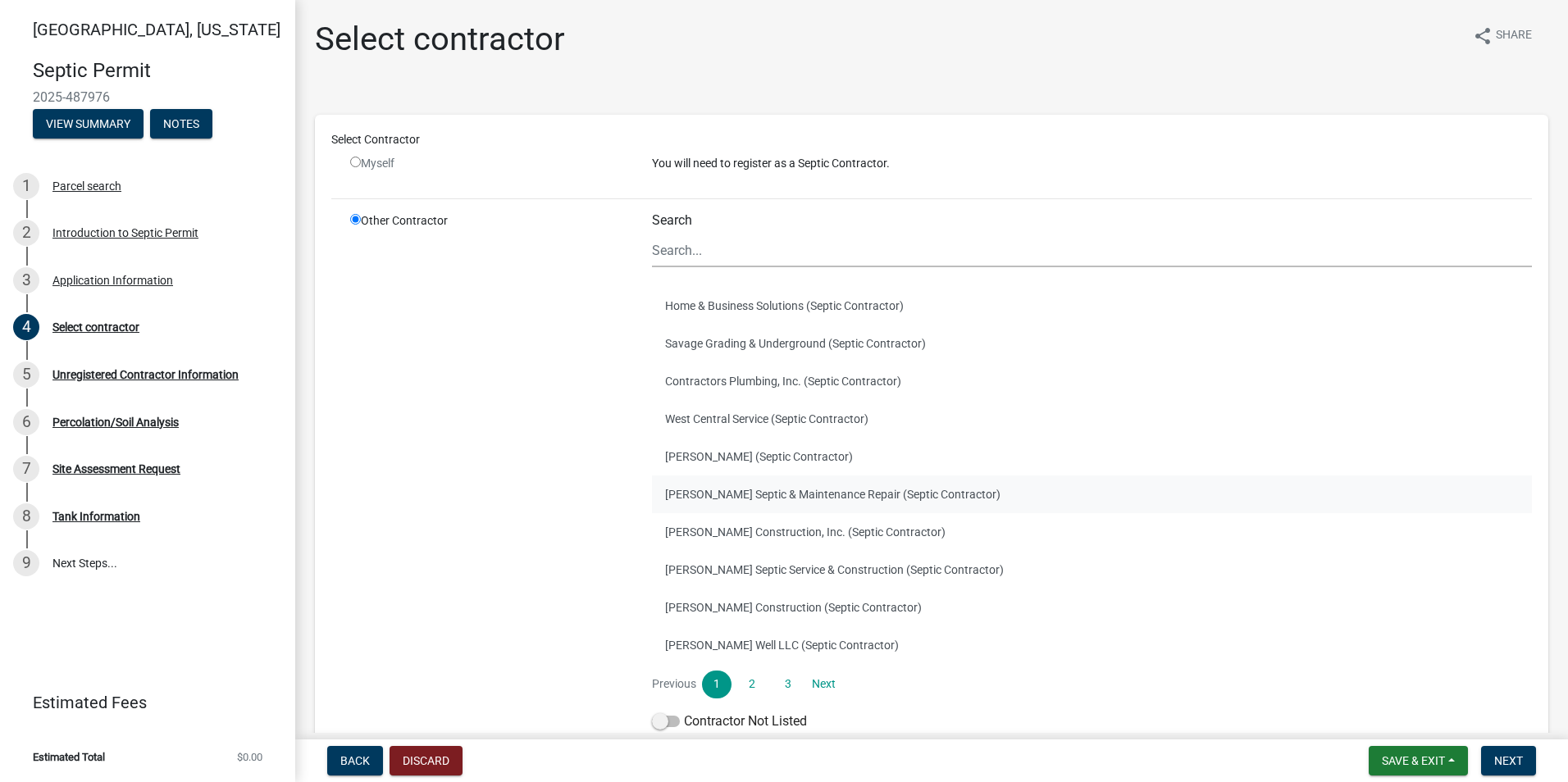
click at [719, 490] on button "[PERSON_NAME] Septic & Maintenance Repair (Septic Contractor)" at bounding box center [1092, 494] width 880 height 38
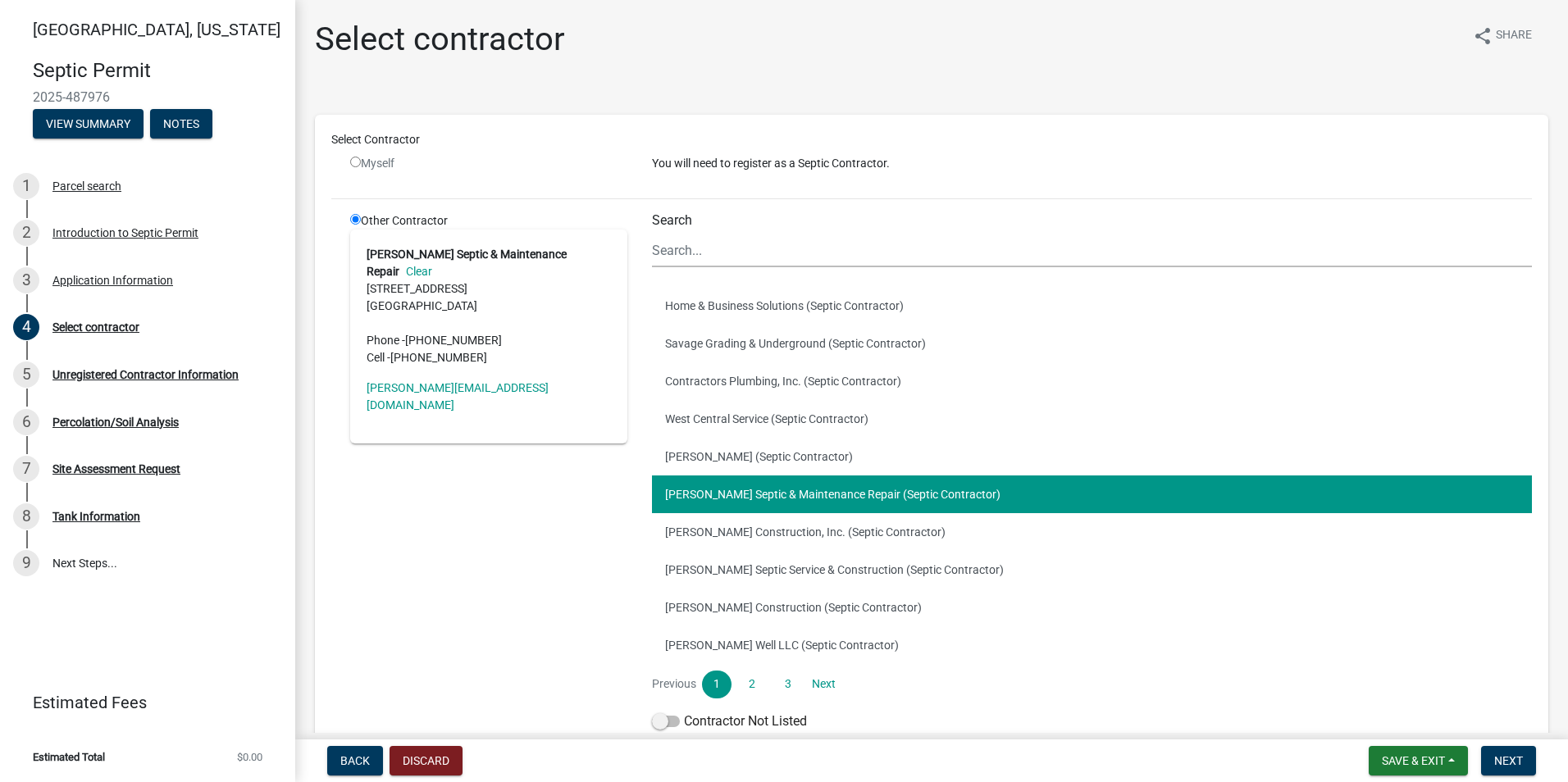
click at [578, 468] on div "Other Contractor [PERSON_NAME] Septic & Maintenance Repair Clear [STREET_ADDRES…" at bounding box center [488, 475] width 301 height 525
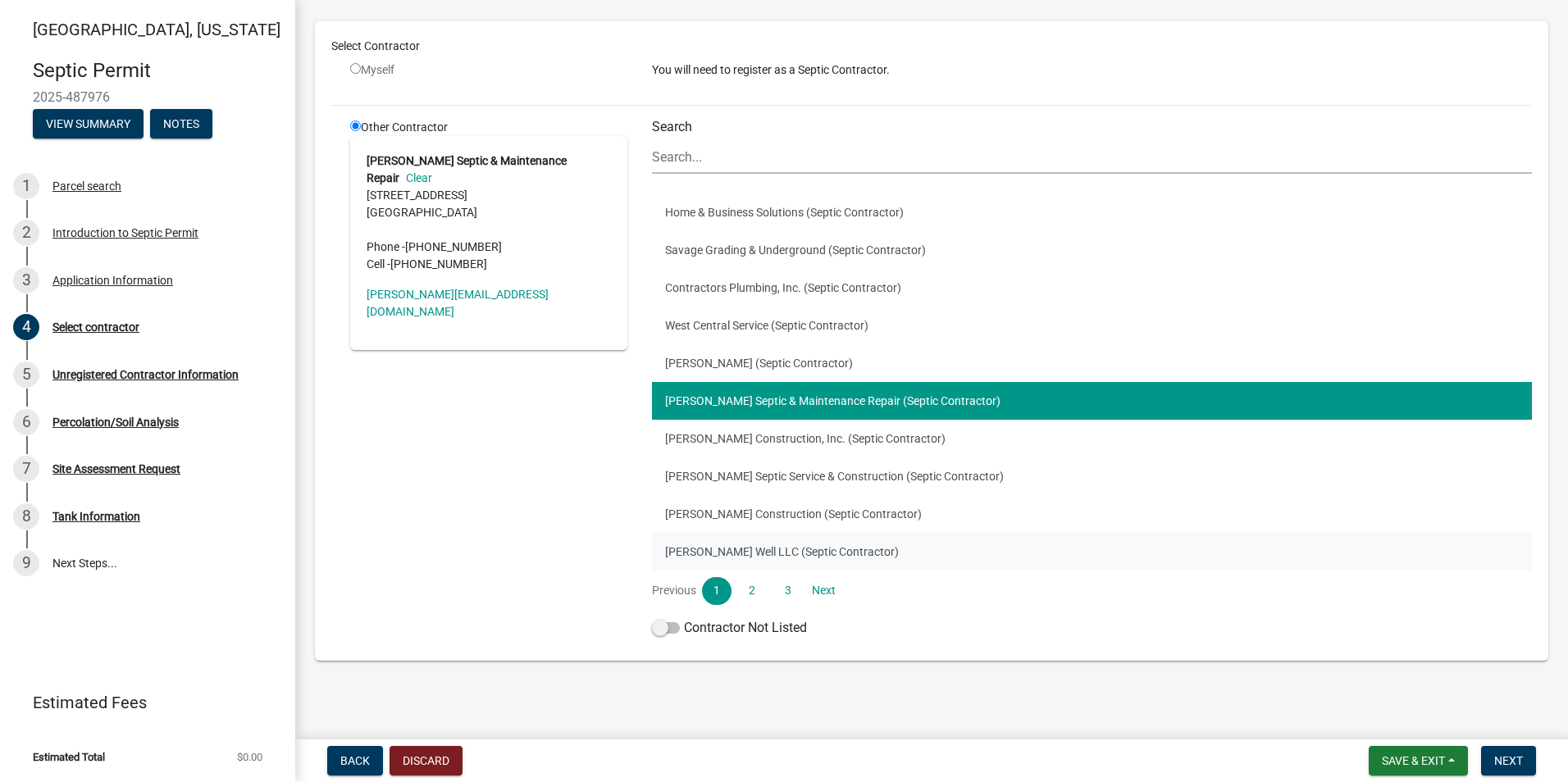
scroll to position [99, 0]
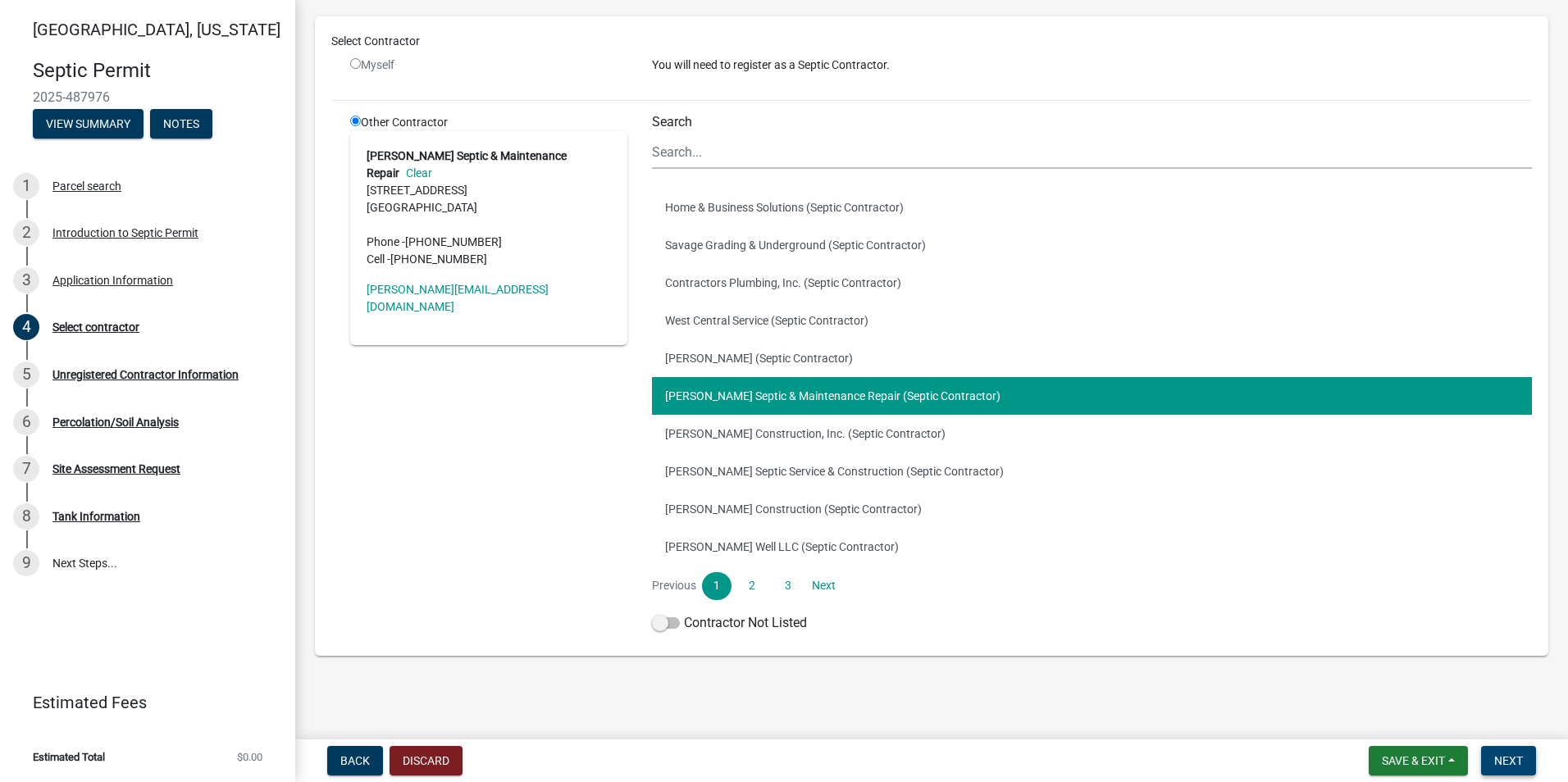
click at [1508, 765] on span "Next" at bounding box center [1508, 761] width 29 height 14
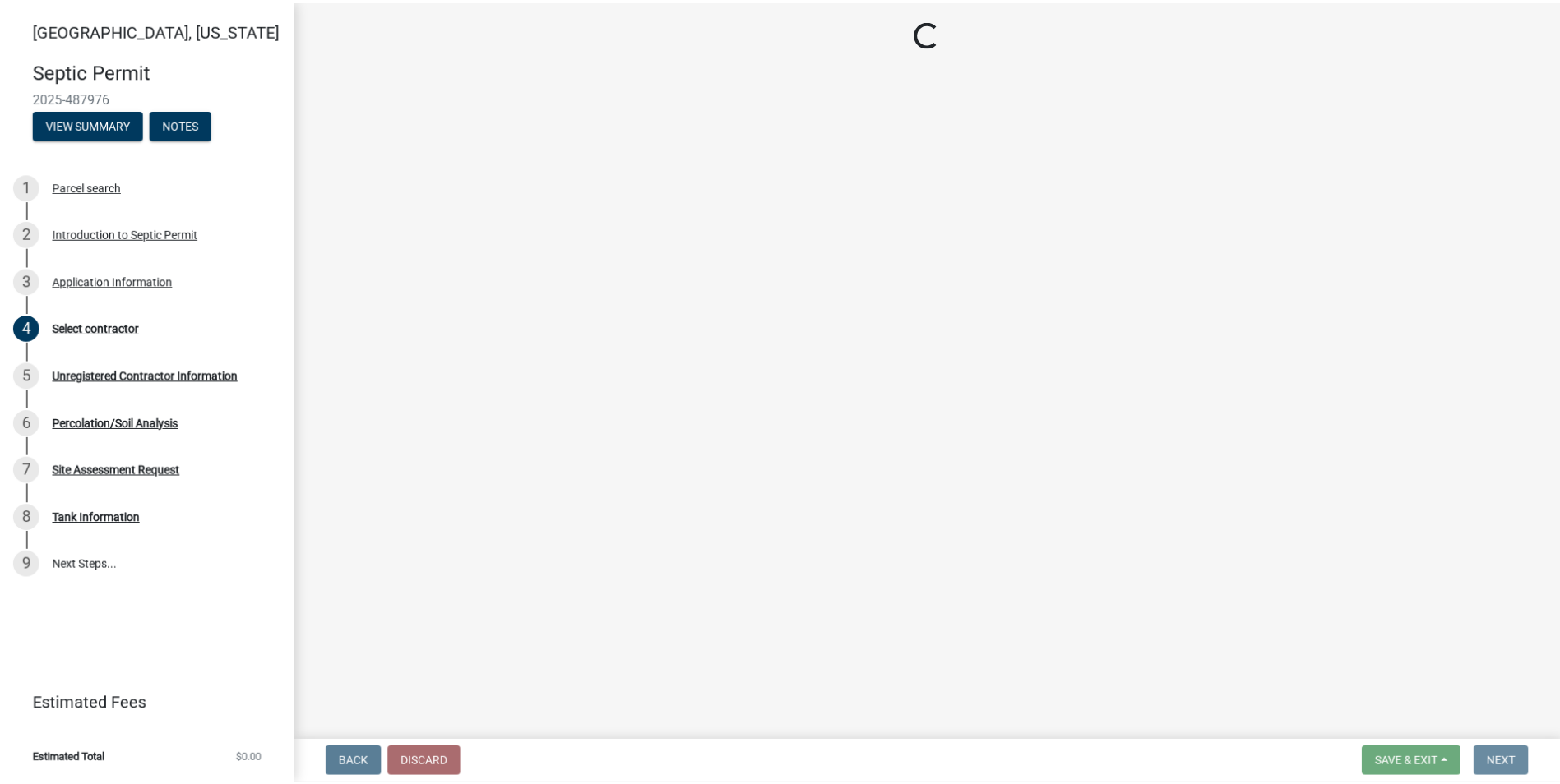
scroll to position [0, 0]
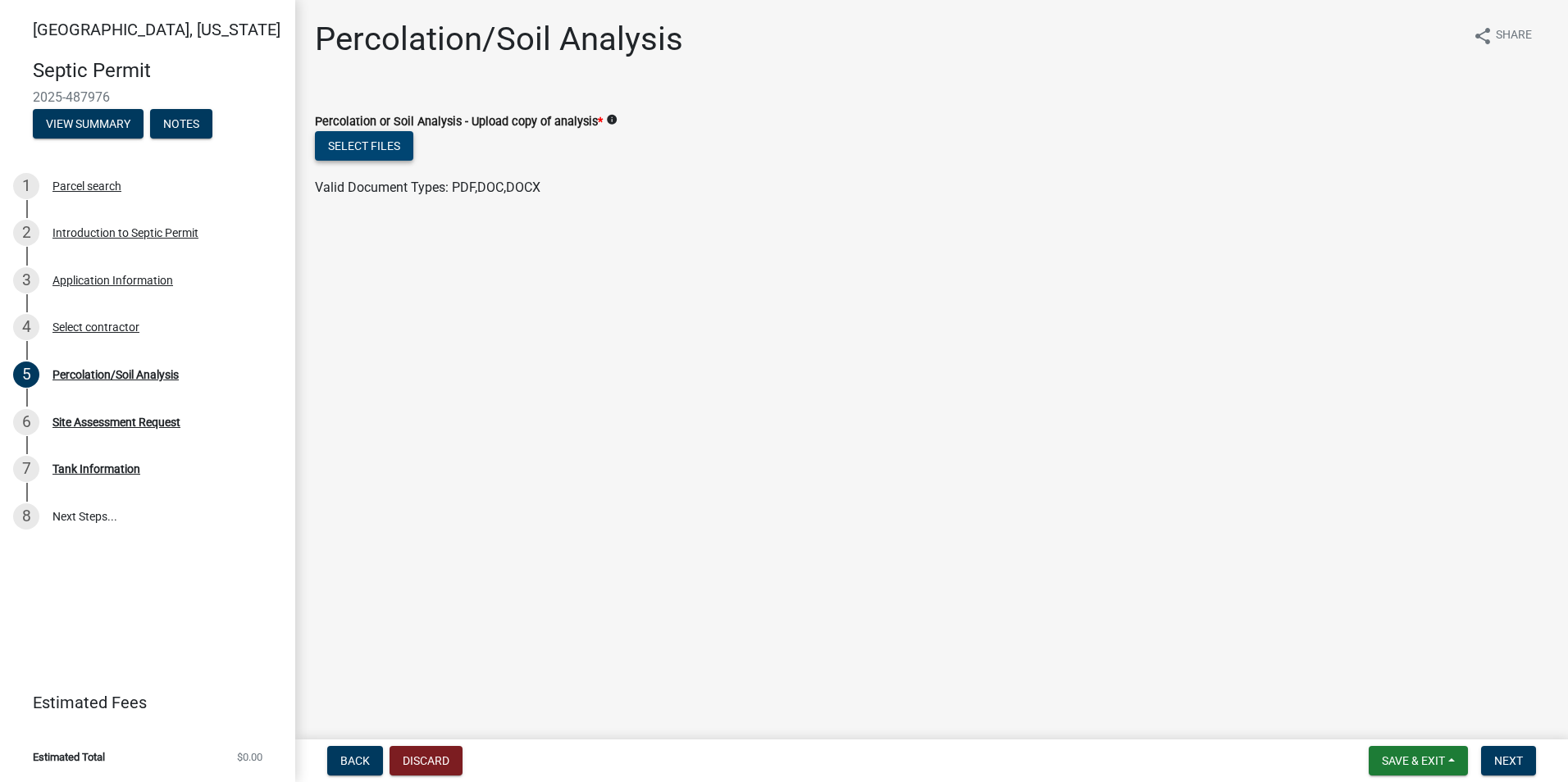
click at [352, 148] on button "Select files" at bounding box center [364, 145] width 99 height 29
click at [396, 141] on button "Select files" at bounding box center [364, 145] width 99 height 29
click at [384, 141] on button "Select files" at bounding box center [364, 145] width 99 height 29
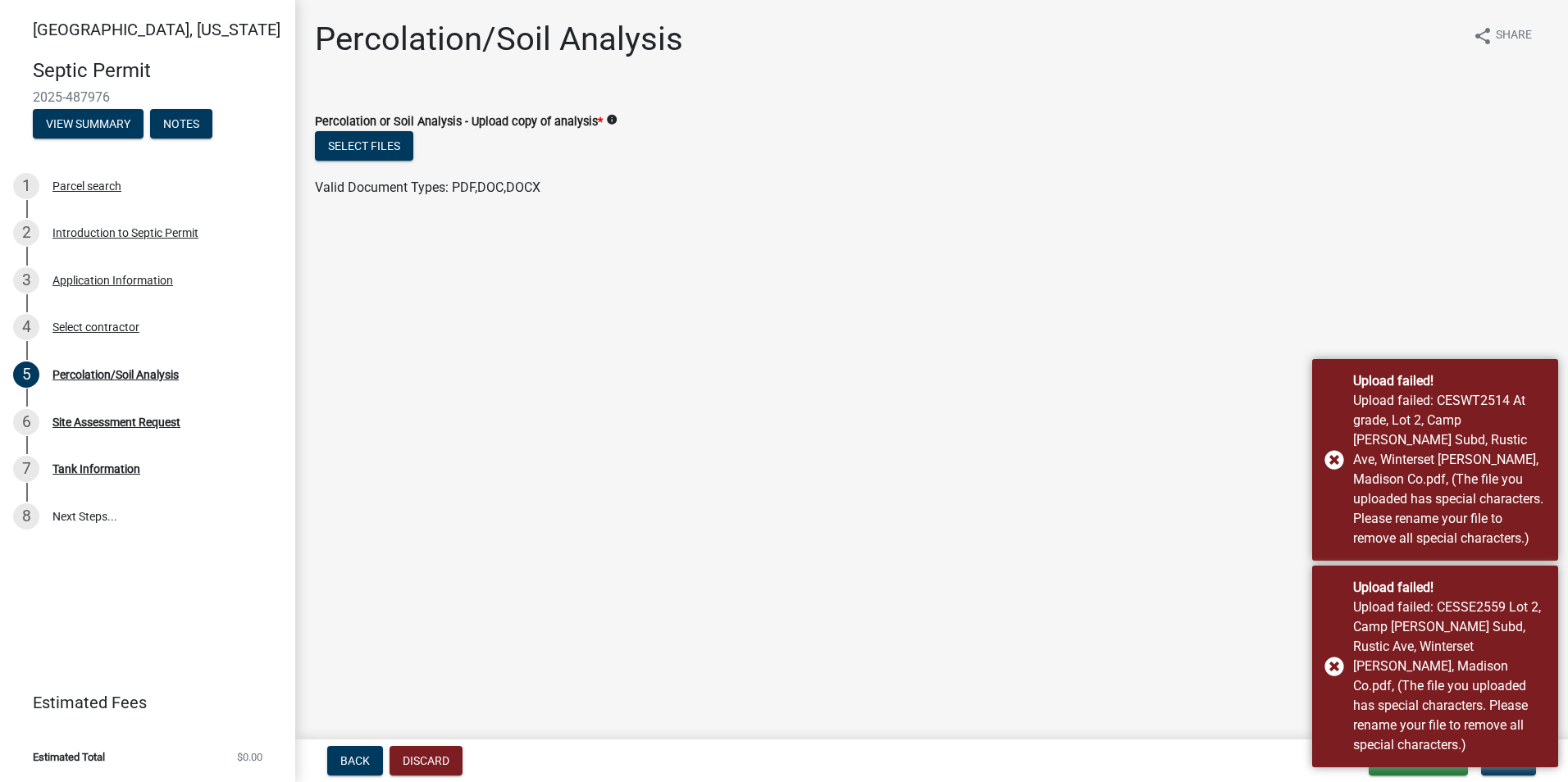
click at [1217, 673] on main "Percolation/Soil Analysis share Share Percolation or Soil Analysis - Upload cop…" at bounding box center [931, 366] width 1272 height 733
click at [1334, 675] on div "Upload failed! Upload failed: CESSE2559 Lot 2, Camp [PERSON_NAME] Subd, Rustic …" at bounding box center [1435, 667] width 246 height 202
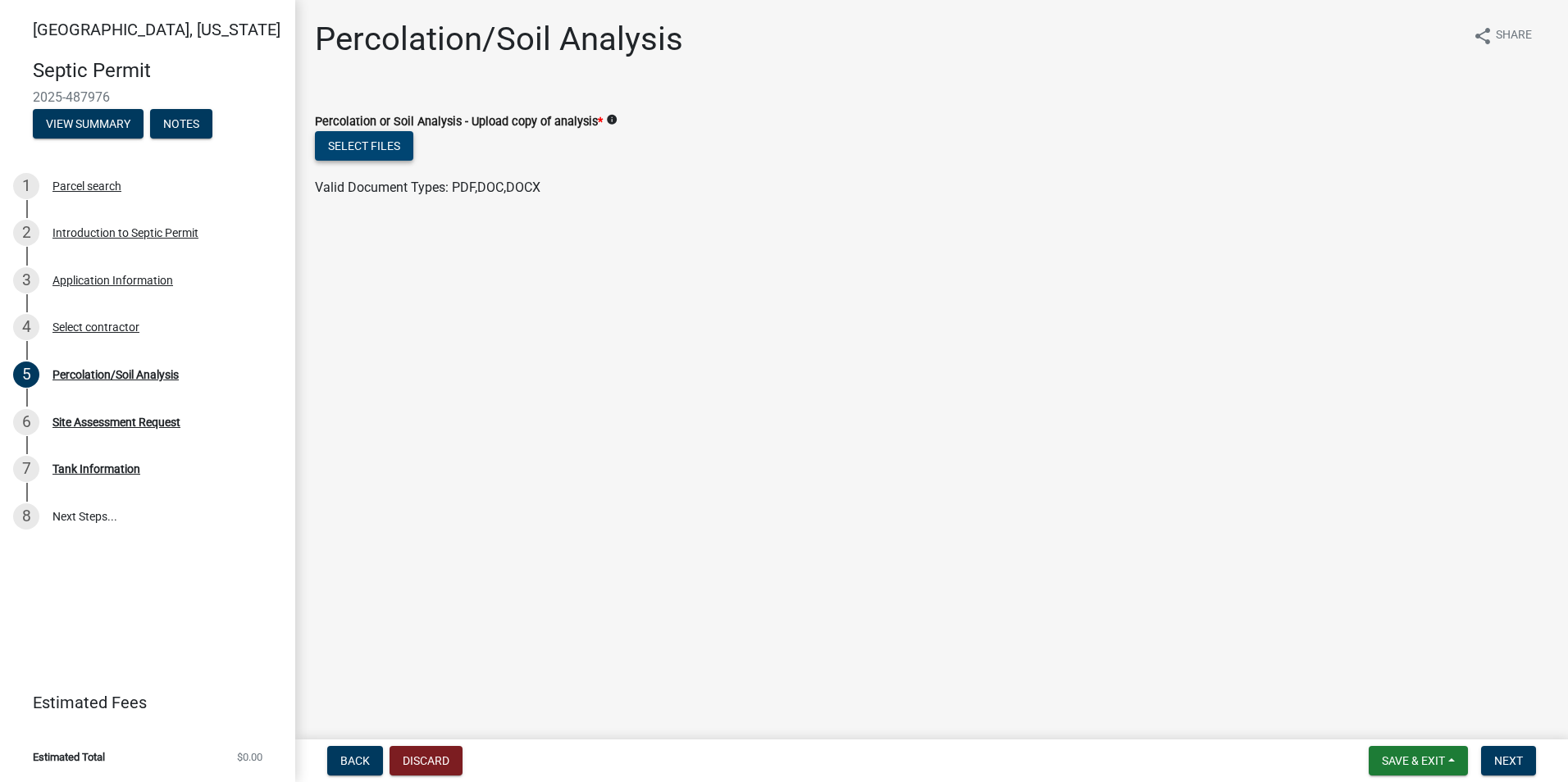
click at [396, 144] on button "Select files" at bounding box center [364, 145] width 99 height 29
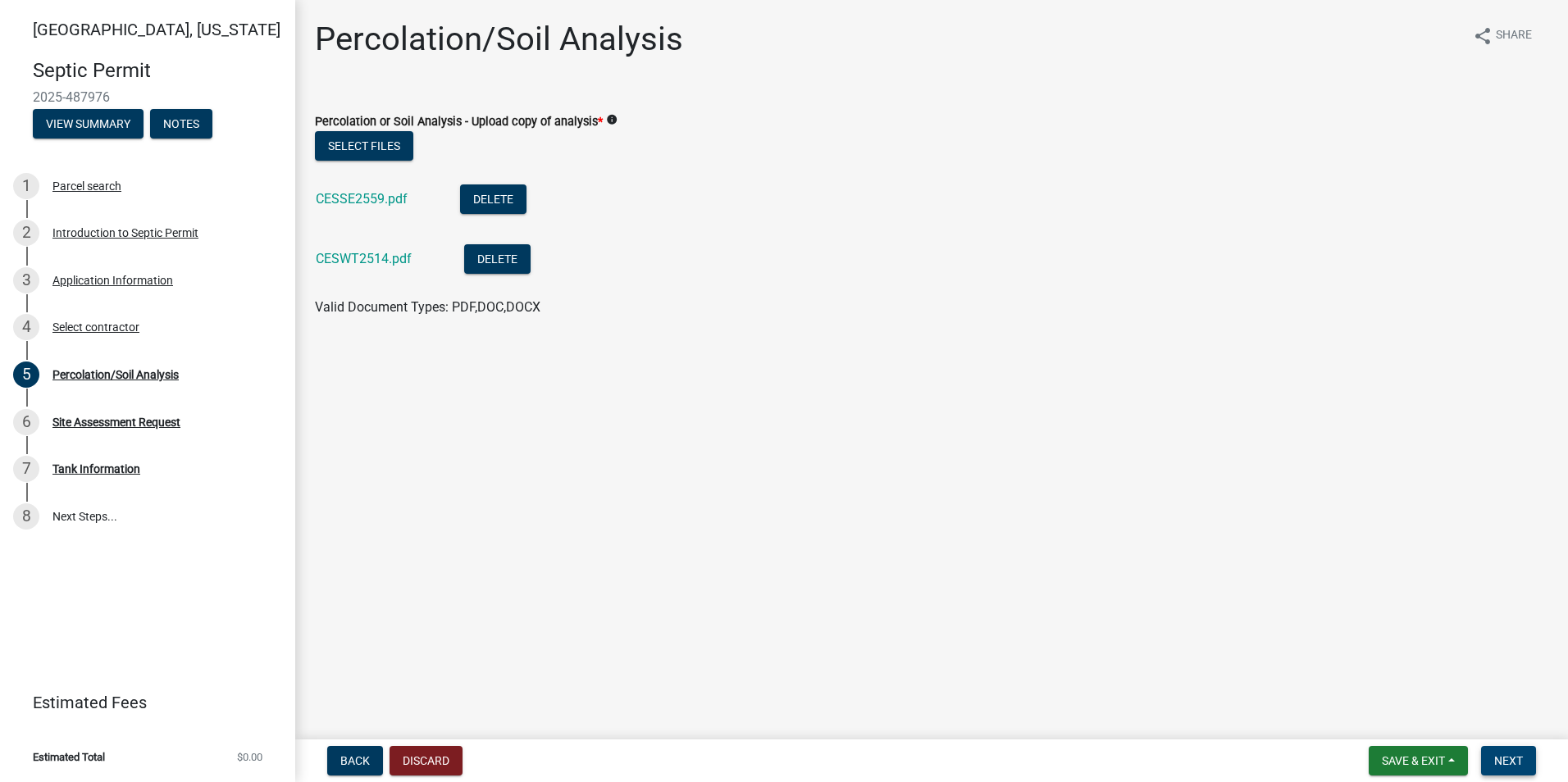
click at [1514, 756] on span "Next" at bounding box center [1508, 761] width 29 height 14
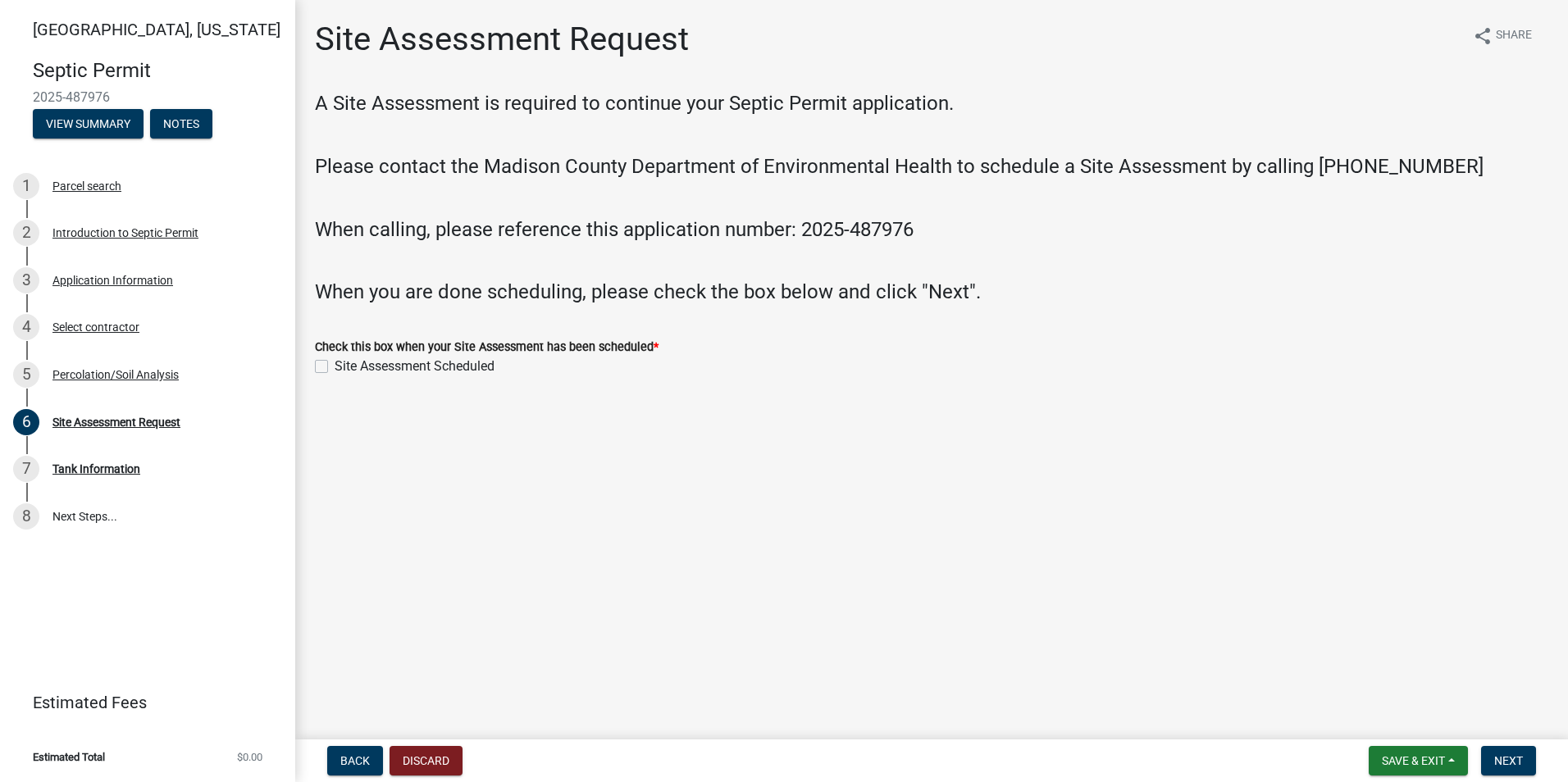
click at [334, 369] on label "Site Assessment Scheduled" at bounding box center [414, 366] width 160 height 19
click at [334, 367] on input "Site Assessment Scheduled" at bounding box center [339, 361] width 11 height 11
checkbox input "true"
click at [1499, 758] on span "Next" at bounding box center [1508, 761] width 29 height 14
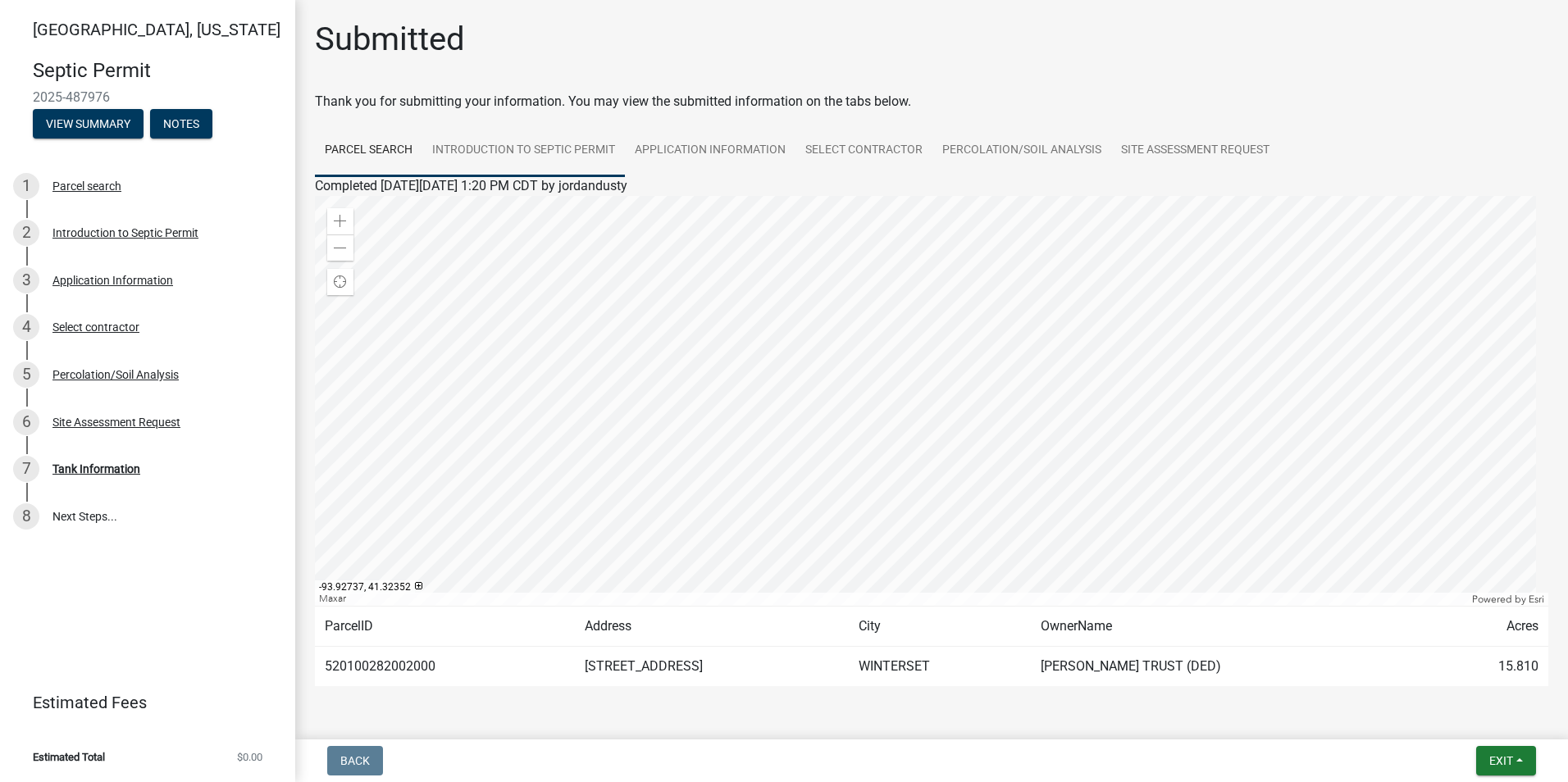
click at [499, 151] on link "Introduction to Septic Permit" at bounding box center [523, 151] width 203 height 52
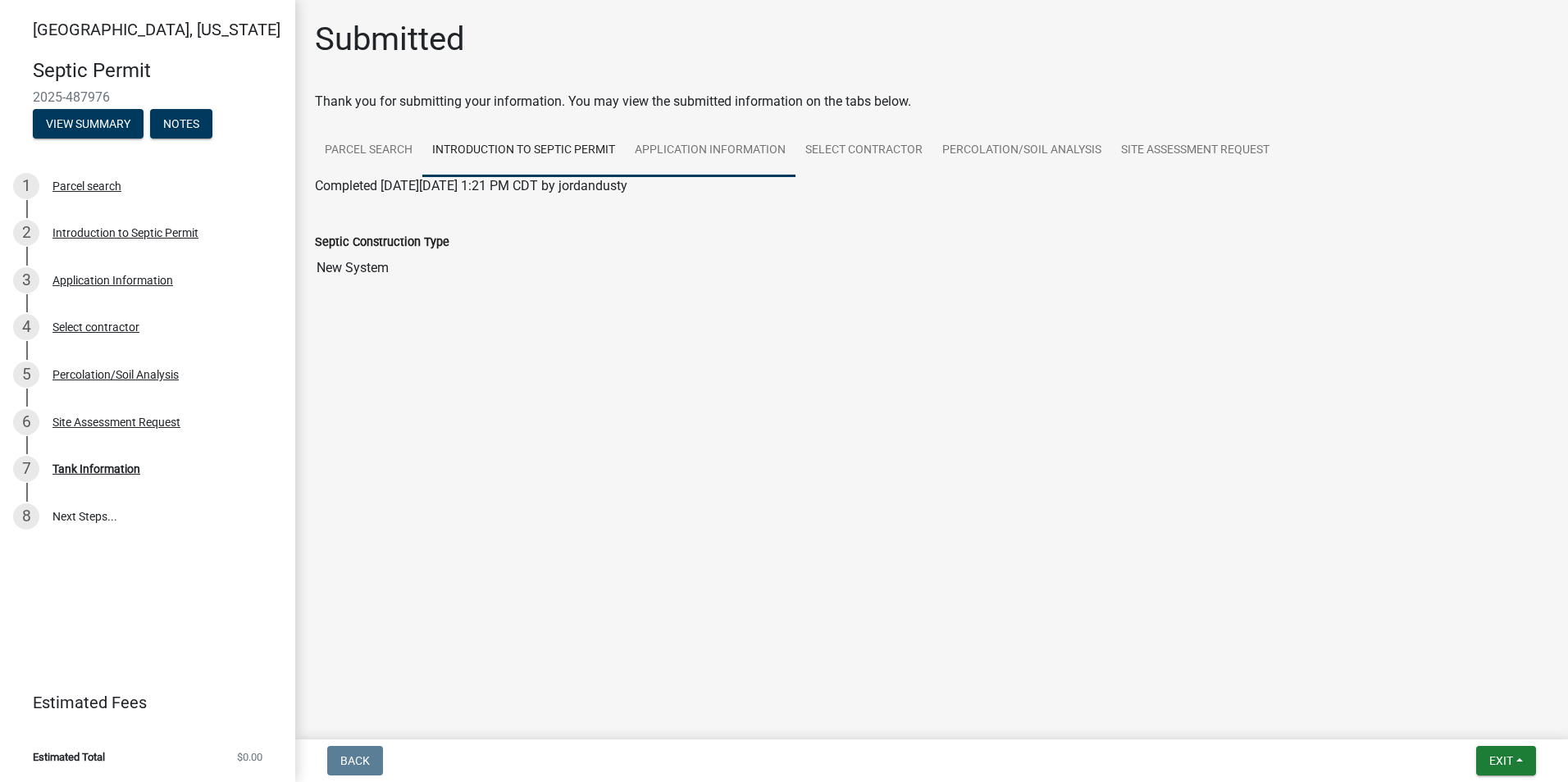
click at [689, 144] on link "Application Information" at bounding box center [710, 151] width 171 height 52
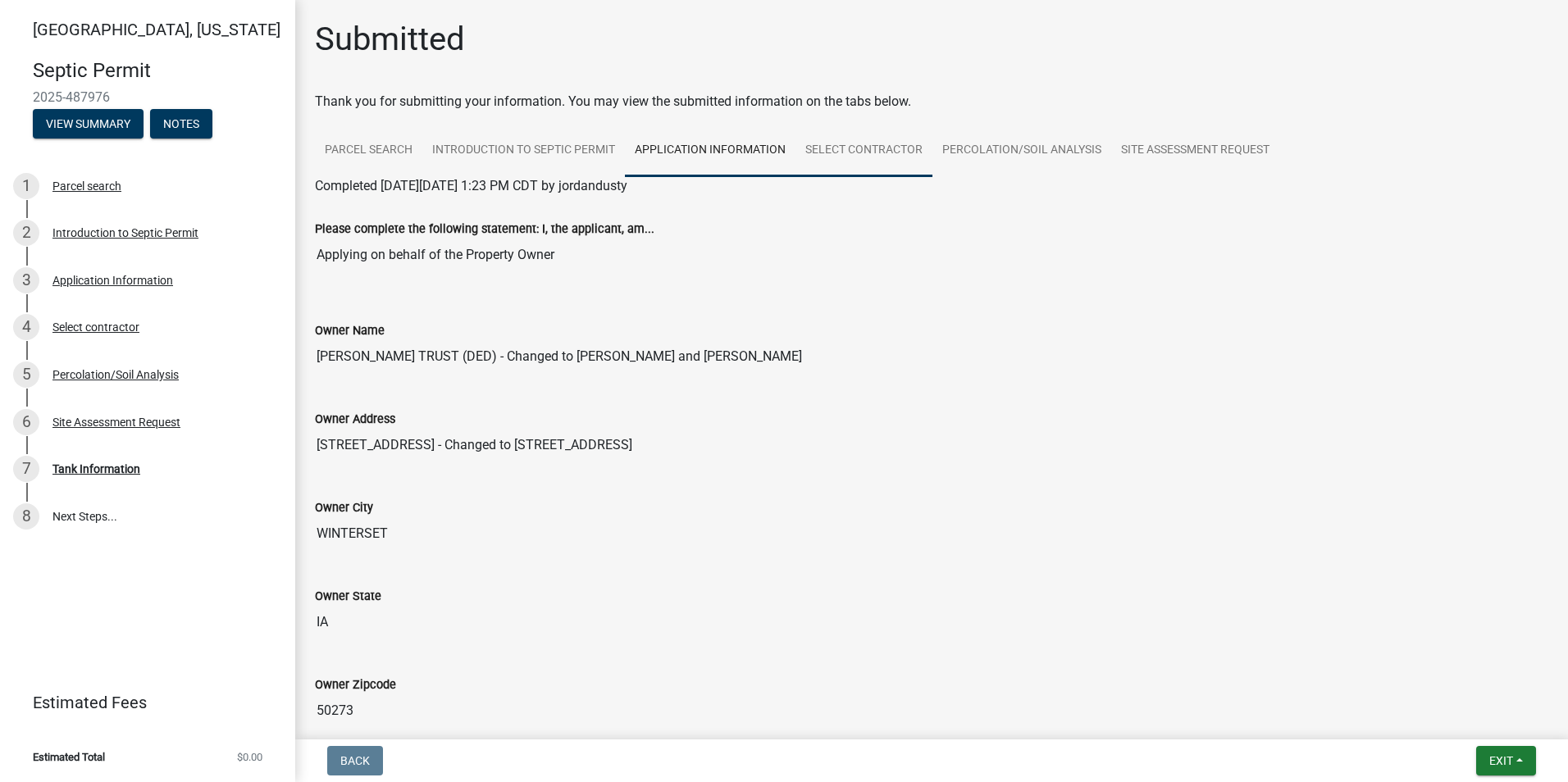
click at [823, 144] on link "Select contractor" at bounding box center [863, 151] width 137 height 52
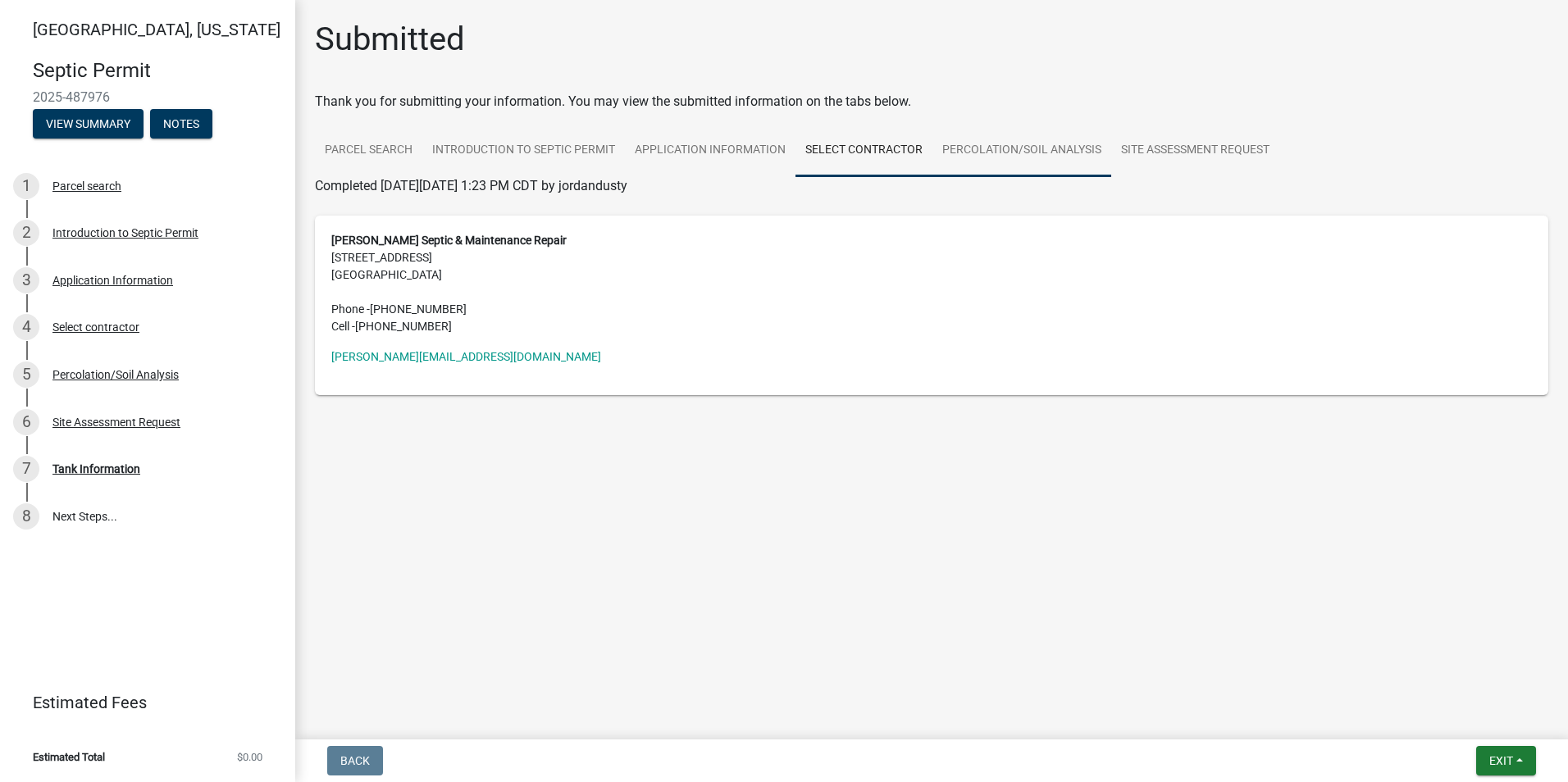
click at [961, 147] on link "Percolation/Soil Analysis" at bounding box center [1021, 151] width 178 height 52
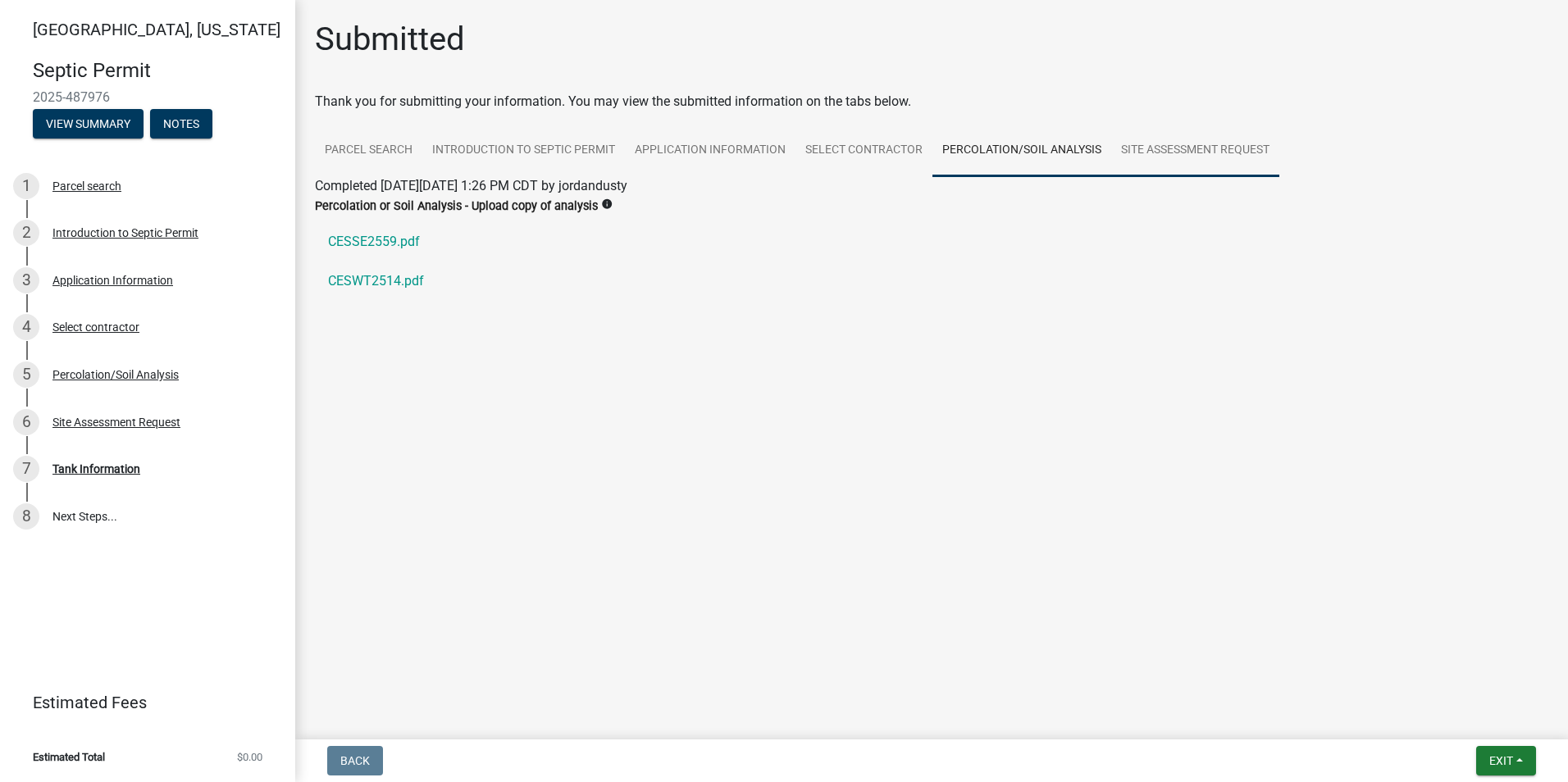
click at [1153, 154] on link "Site Assessment Request" at bounding box center [1194, 151] width 168 height 52
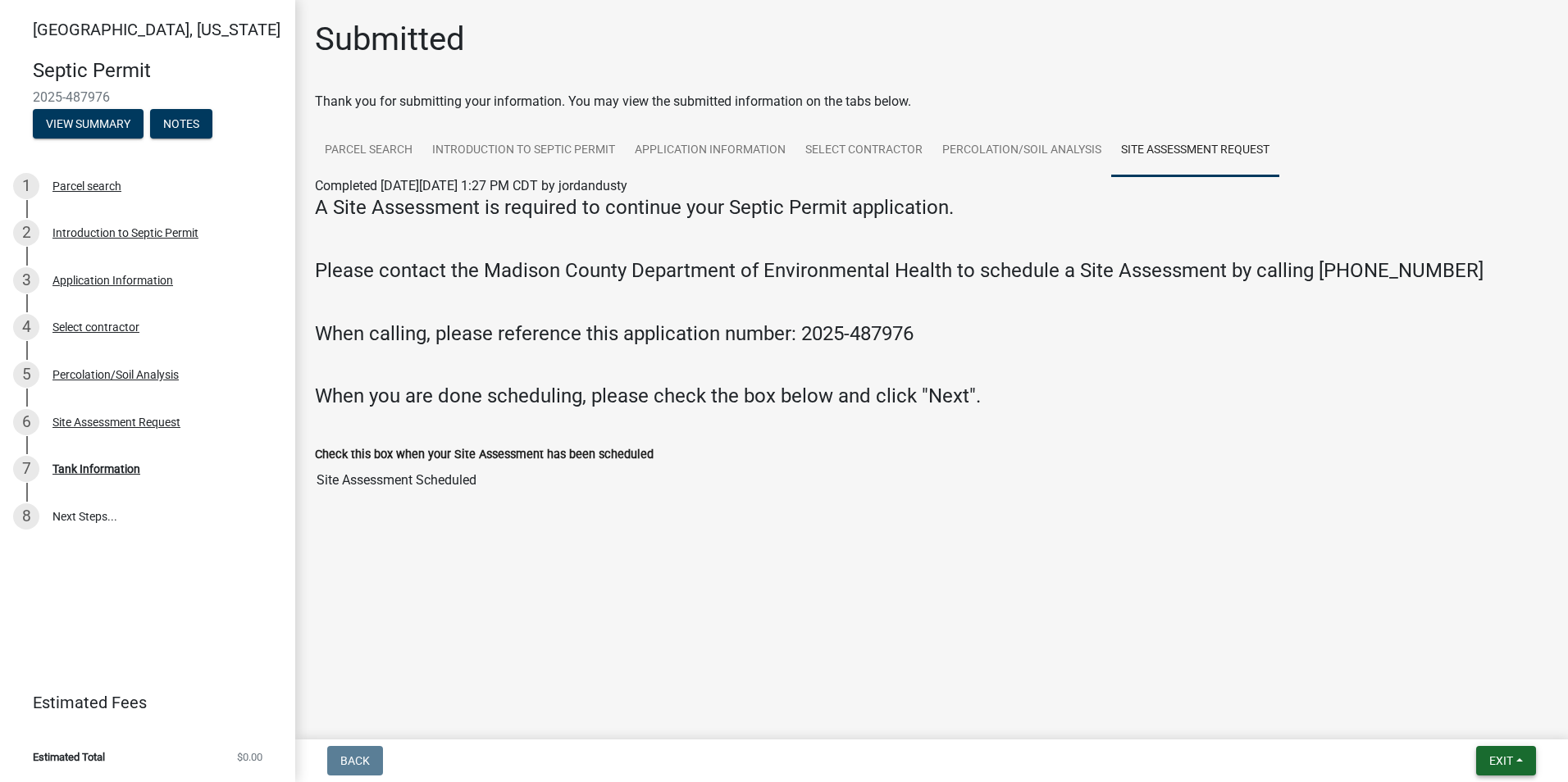
click at [1494, 758] on span "Exit" at bounding box center [1500, 761] width 24 height 14
click at [1457, 725] on button "Save & Exit" at bounding box center [1469, 718] width 131 height 40
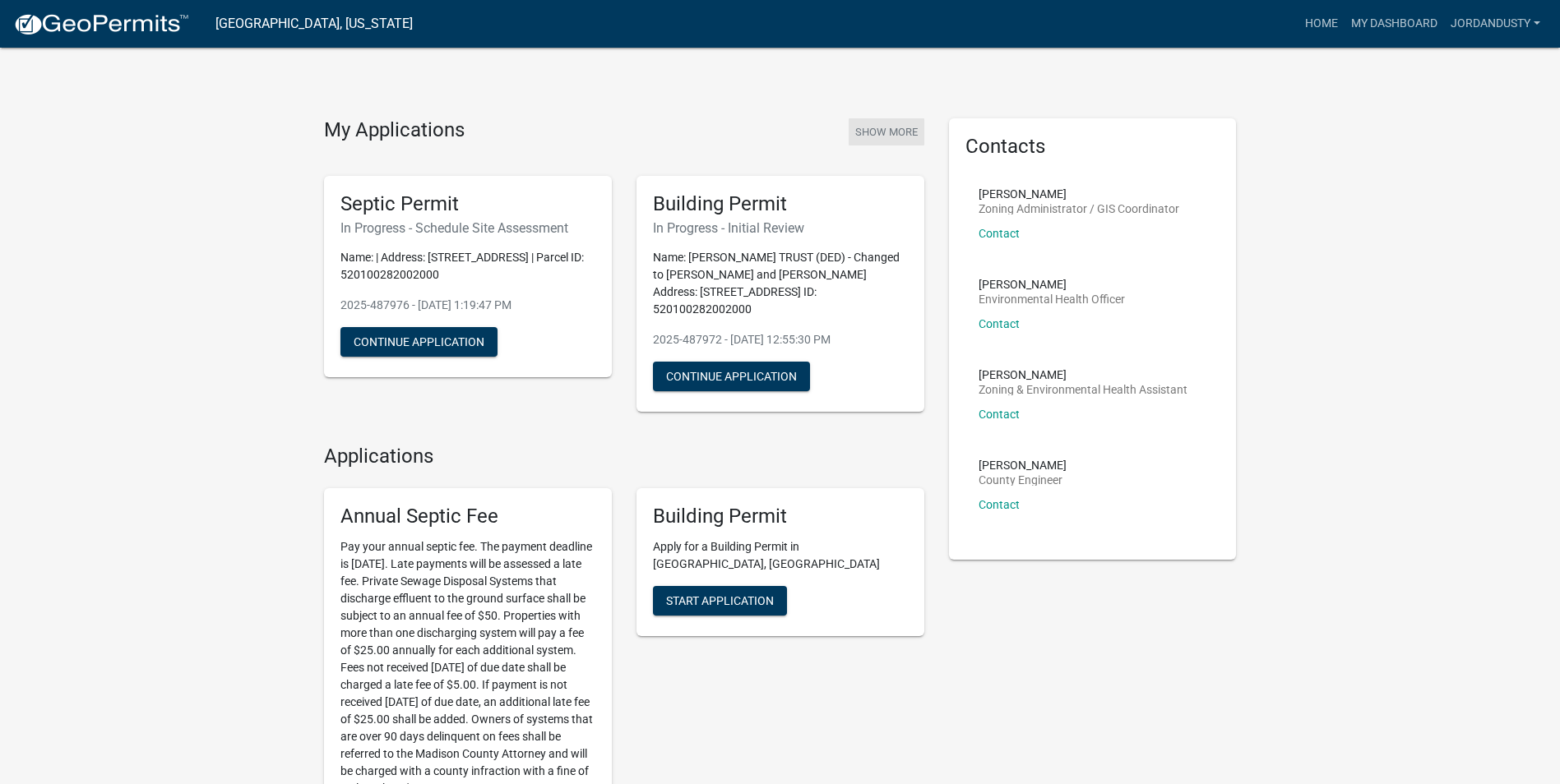
click at [869, 125] on button "Show More" at bounding box center [886, 132] width 76 height 27
